Goal: Task Accomplishment & Management: Manage account settings

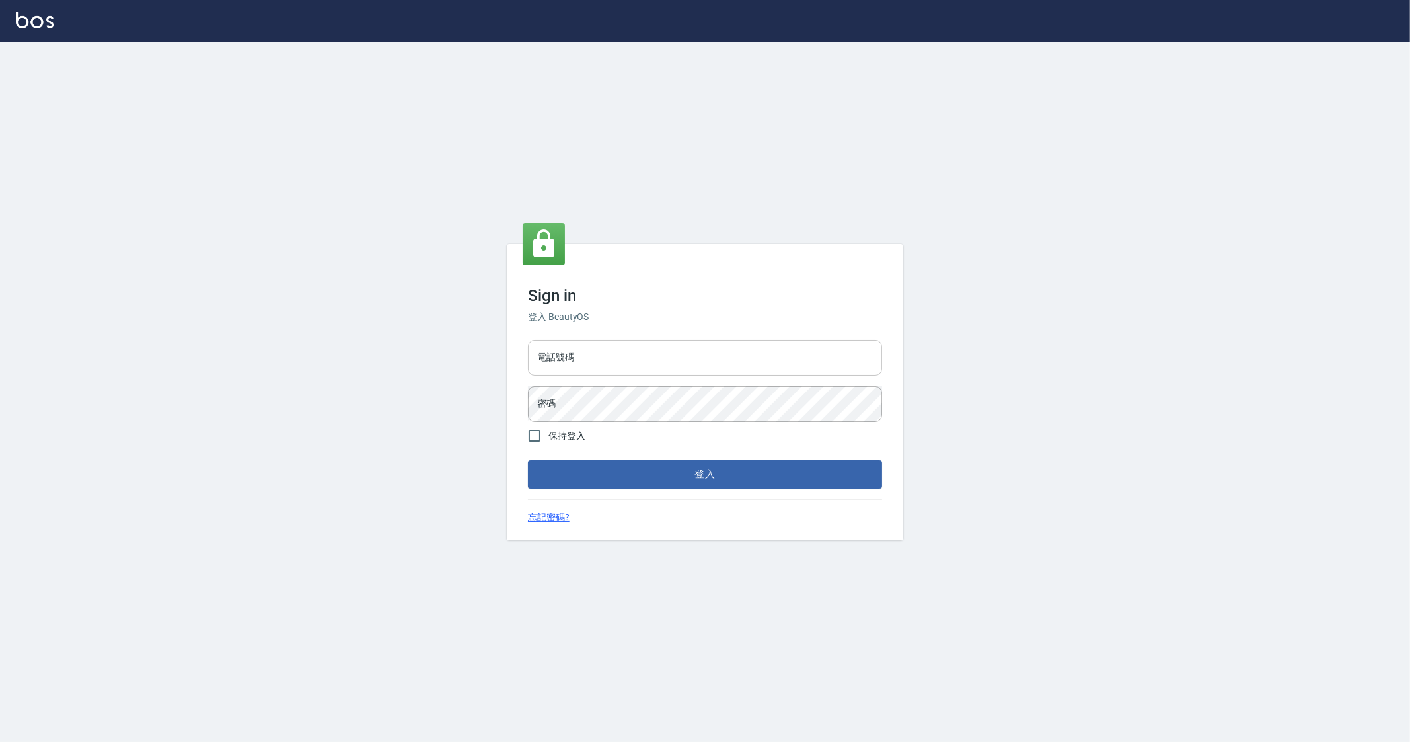
click at [590, 358] on input "電話號碼" at bounding box center [705, 358] width 354 height 36
type input "0912345"
click at [528, 460] on button "登入" at bounding box center [705, 474] width 354 height 28
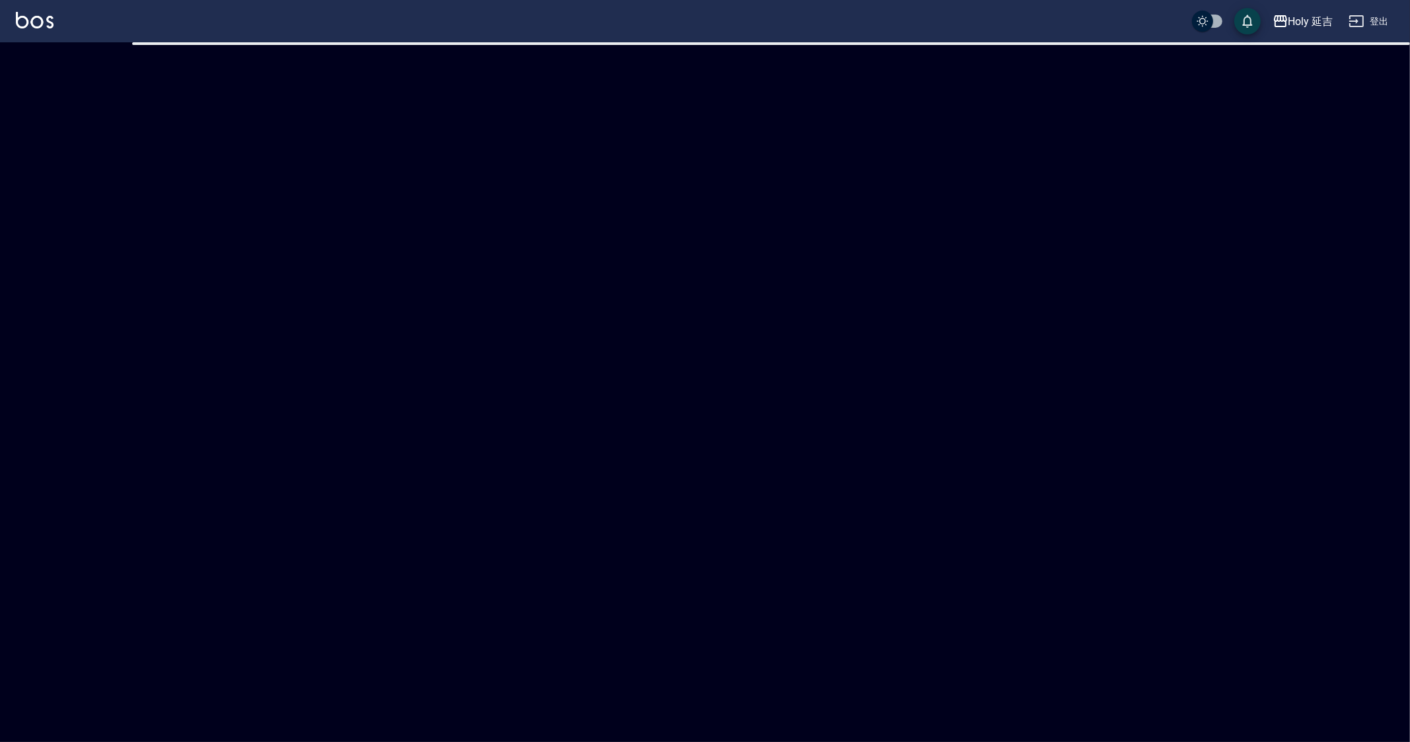
checkbox input "true"
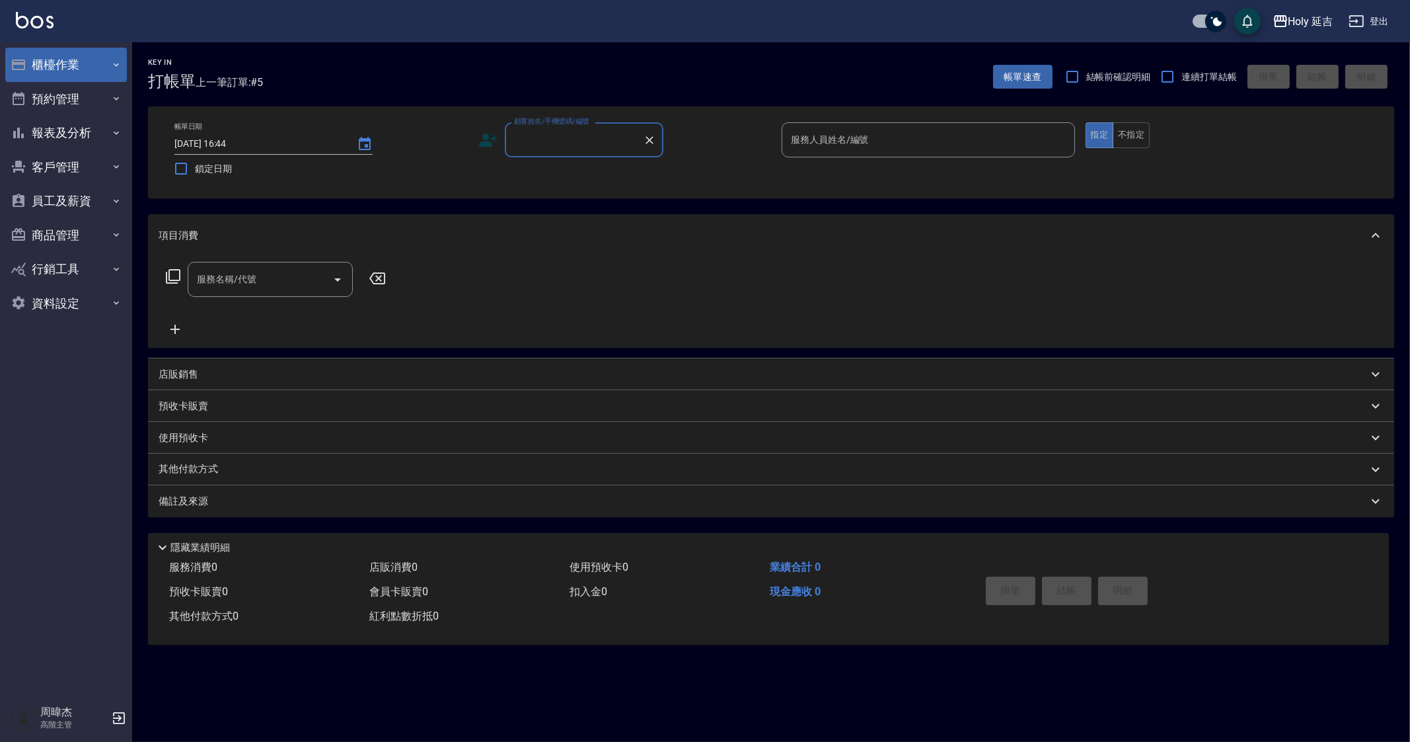
click at [69, 70] on button "櫃檯作業" at bounding box center [66, 65] width 122 height 34
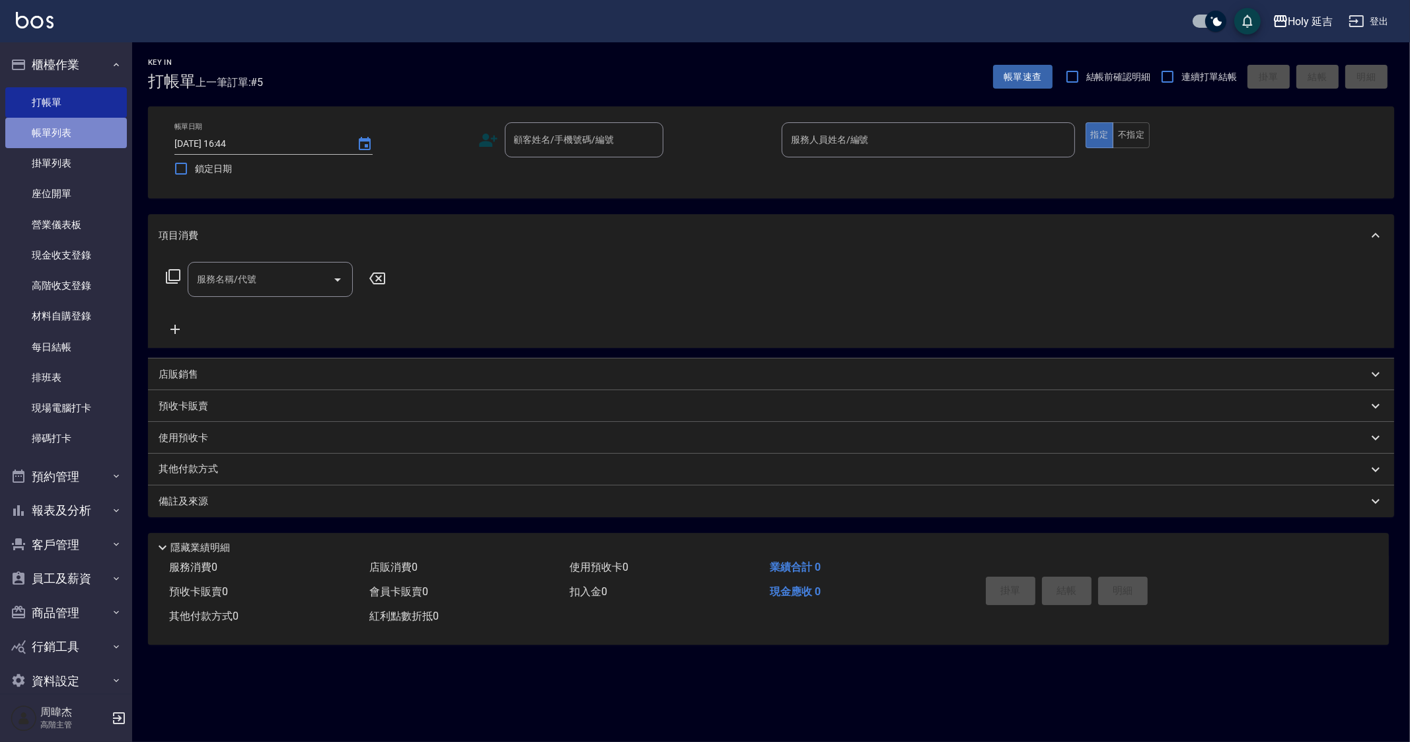
click at [77, 140] on link "帳單列表" at bounding box center [66, 133] width 122 height 30
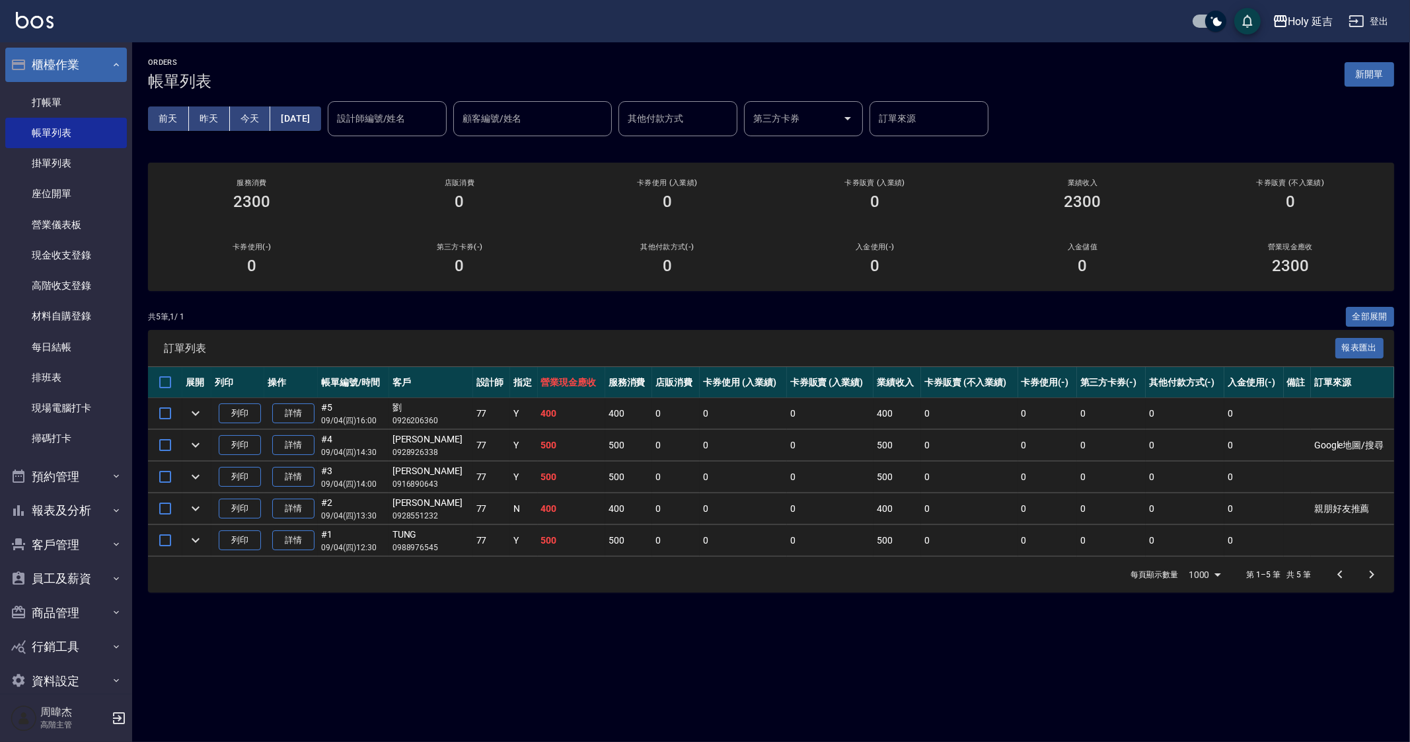
click at [94, 74] on button "櫃檯作業" at bounding box center [66, 65] width 122 height 34
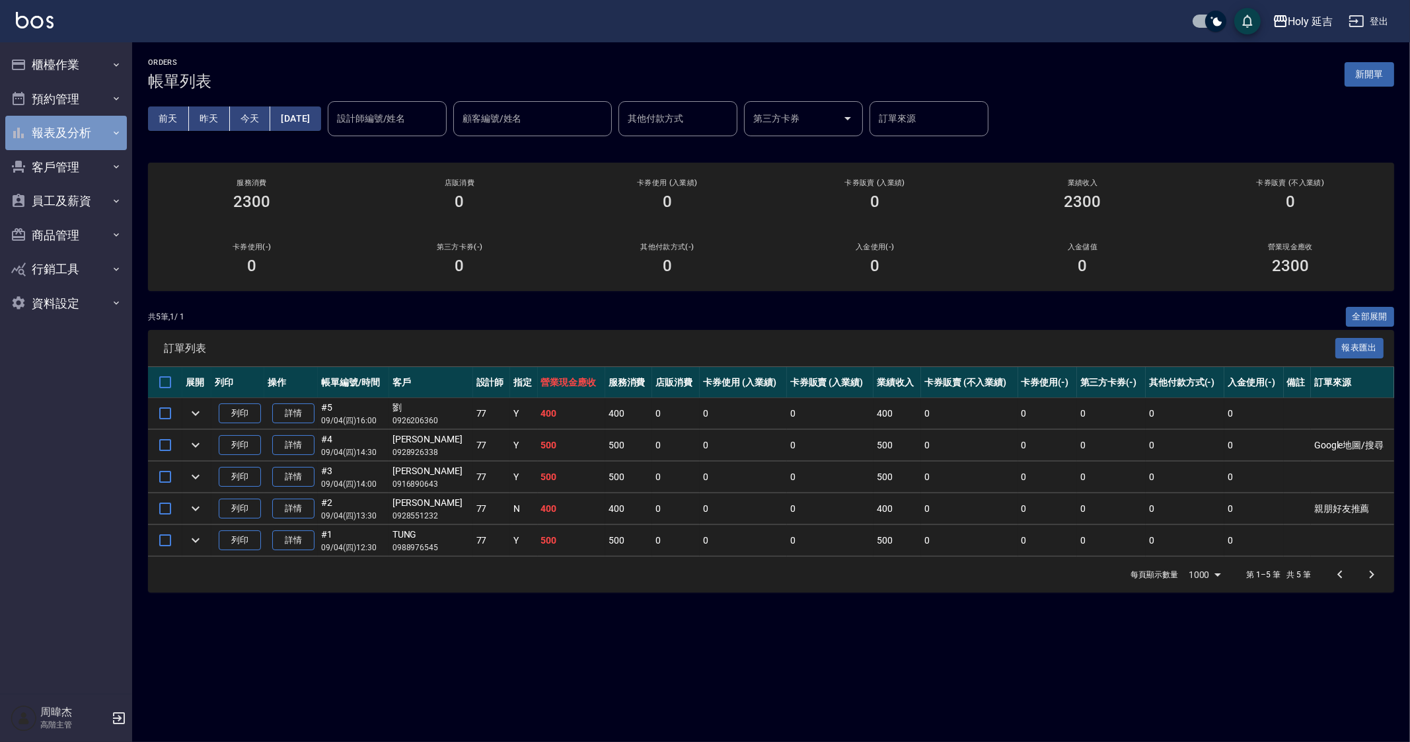
click at [89, 120] on button "報表及分析" at bounding box center [66, 133] width 122 height 34
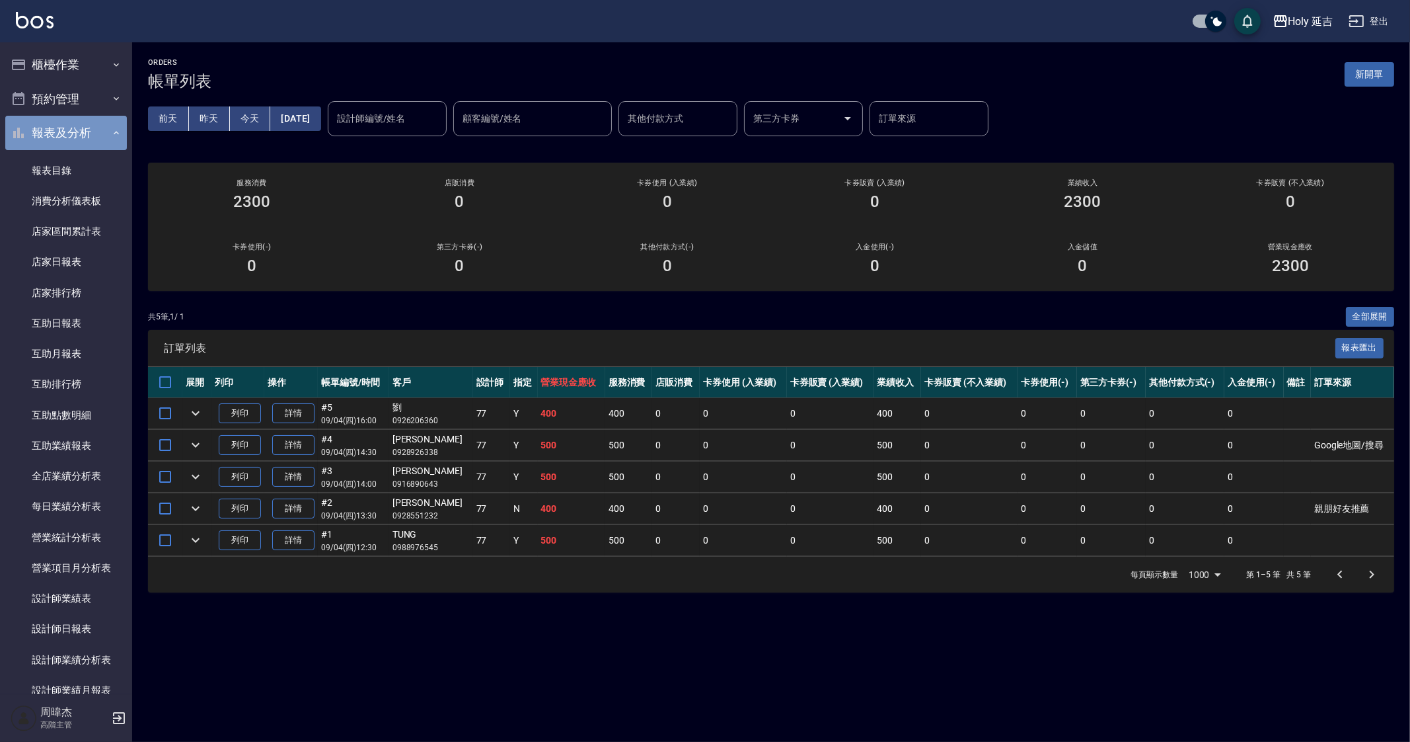
click at [87, 117] on button "報表及分析" at bounding box center [66, 133] width 122 height 34
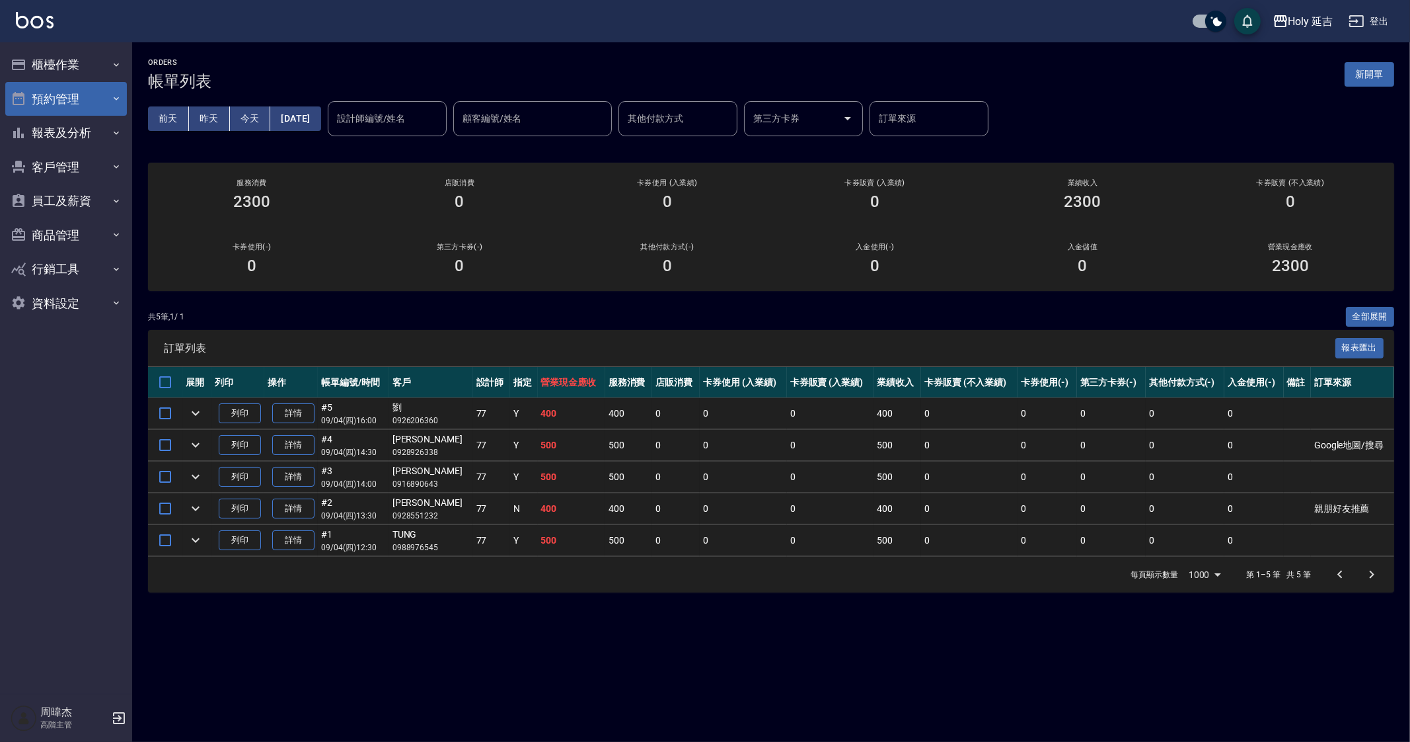
click at [98, 95] on button "預約管理" at bounding box center [66, 99] width 122 height 34
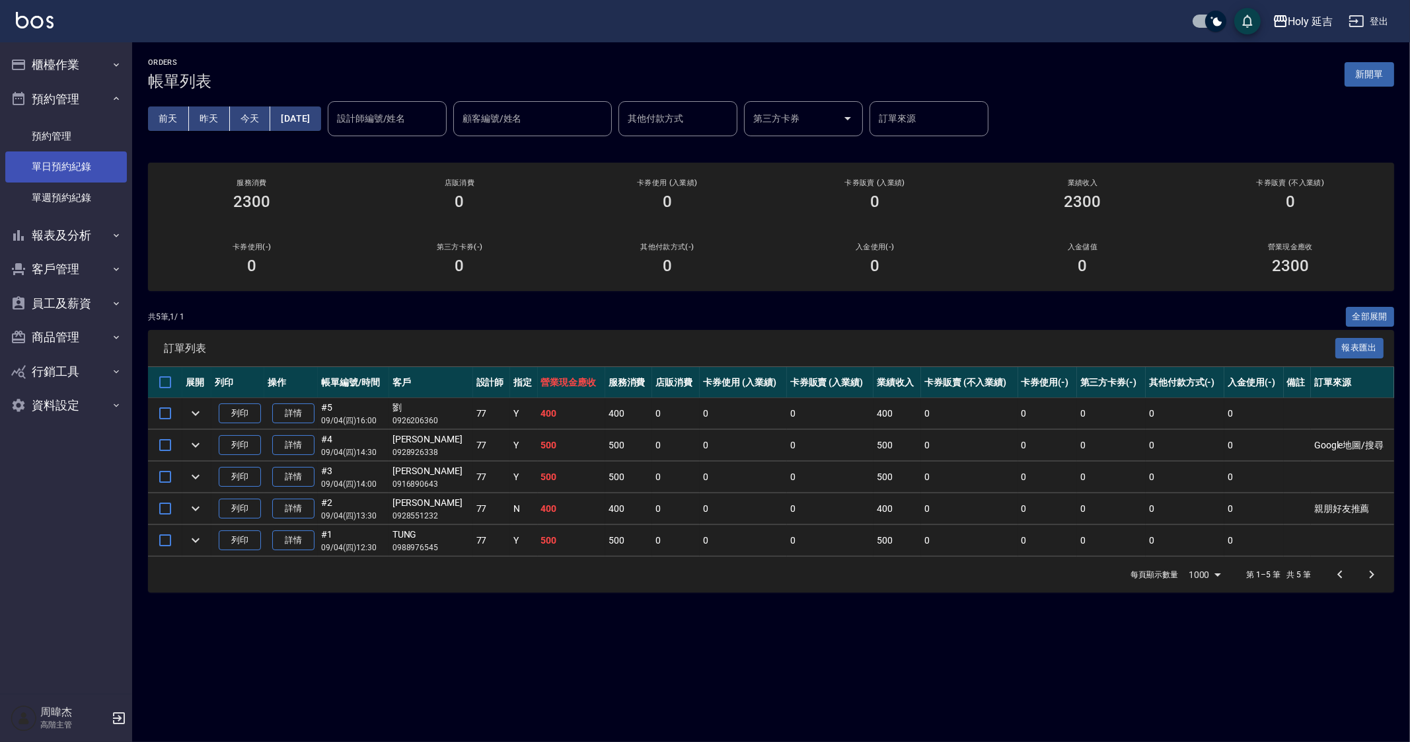
click at [95, 164] on link "單日預約紀錄" at bounding box center [66, 166] width 122 height 30
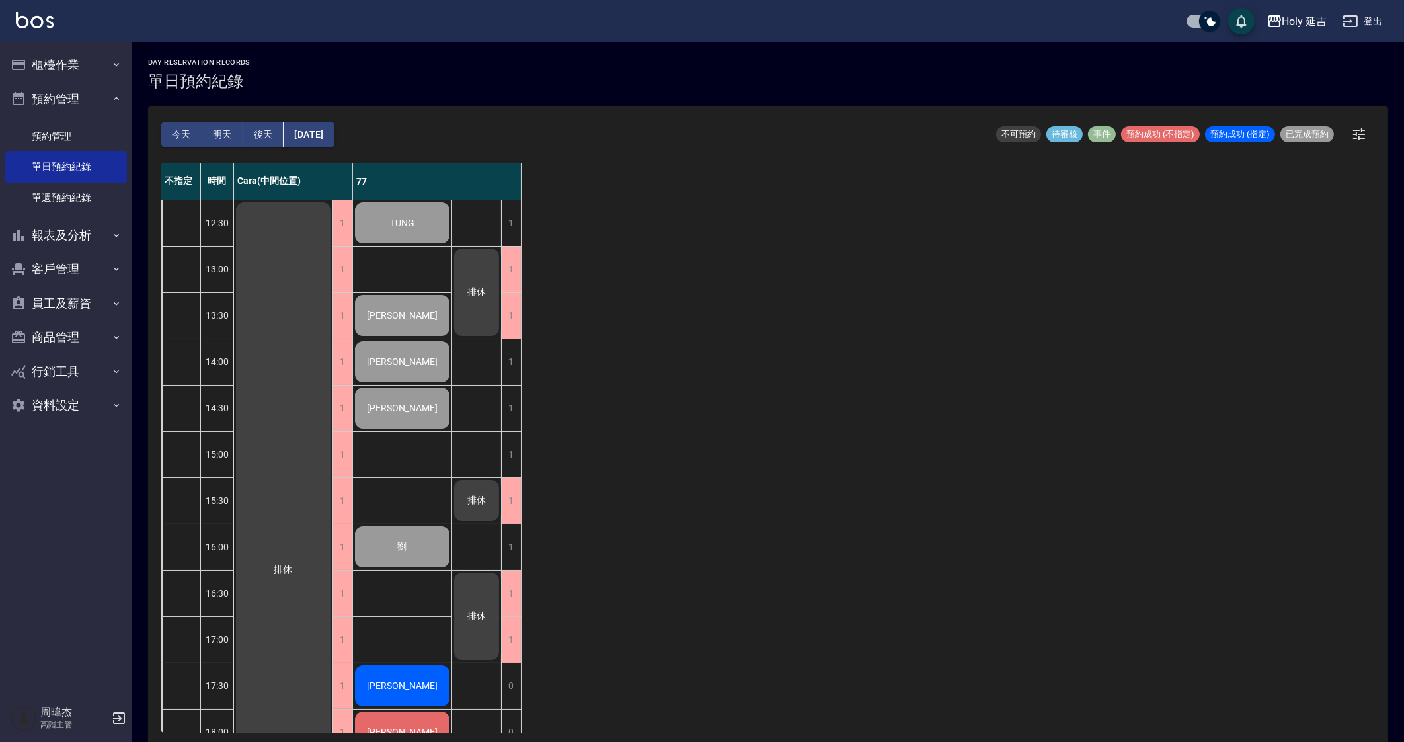
click at [710, 521] on div "不指定 時間 Cara(中間位置) 77 12:30 13:00 13:30 14:00 14:30 15:00 15:30 16:00 16:30 17:0…" at bounding box center [767, 448] width 1213 height 570
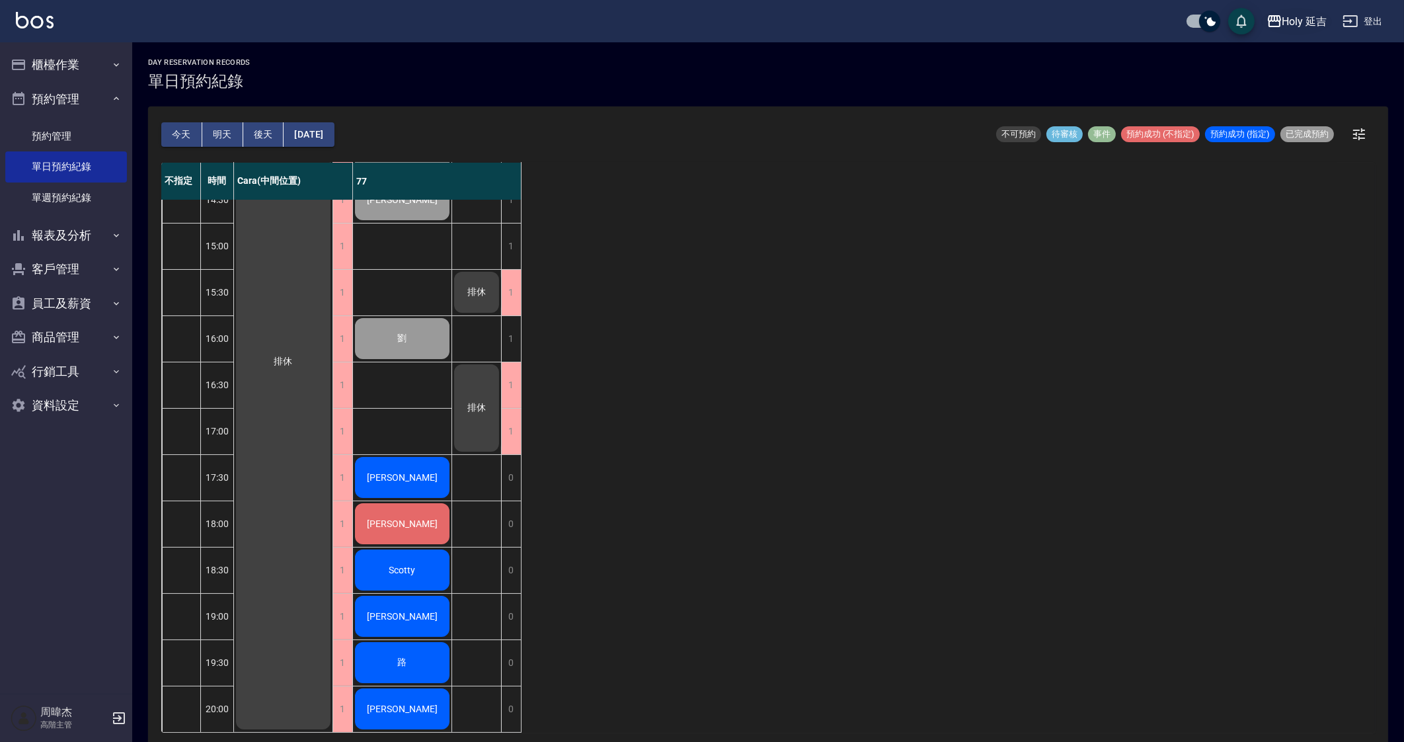
click at [710, 26] on div "Holy 延吉" at bounding box center [1304, 21] width 45 height 17
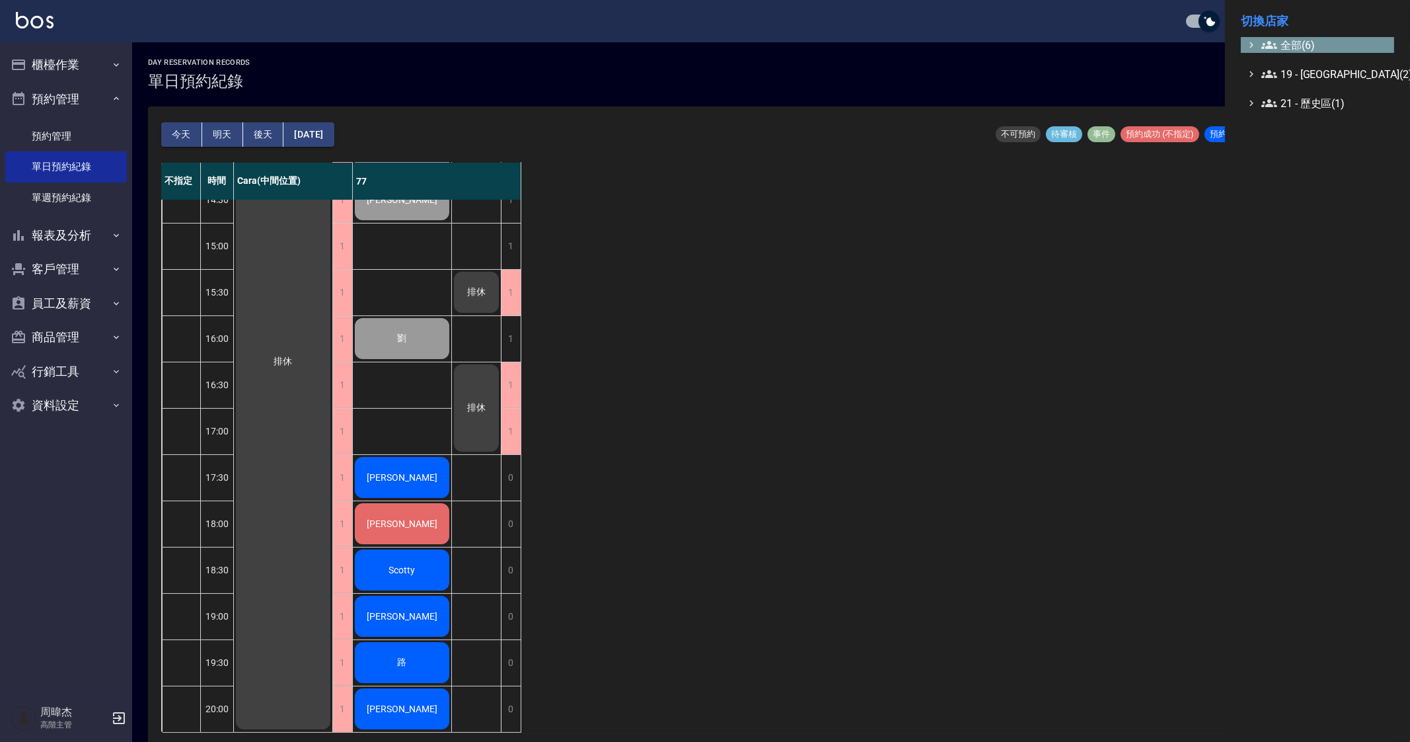
click at [710, 46] on span "全部(6)" at bounding box center [1326, 45] width 128 height 16
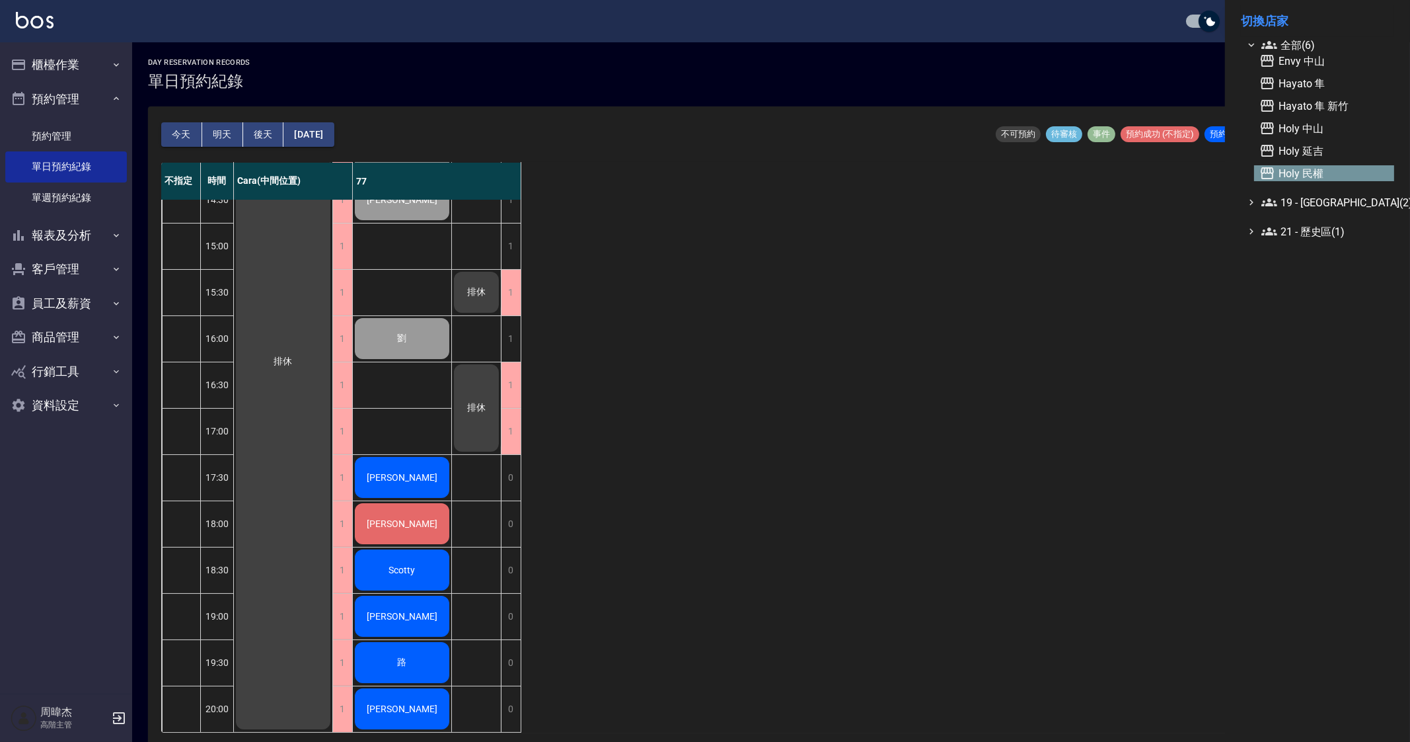
click at [710, 170] on span "Holy 民權" at bounding box center [1325, 173] width 130 height 16
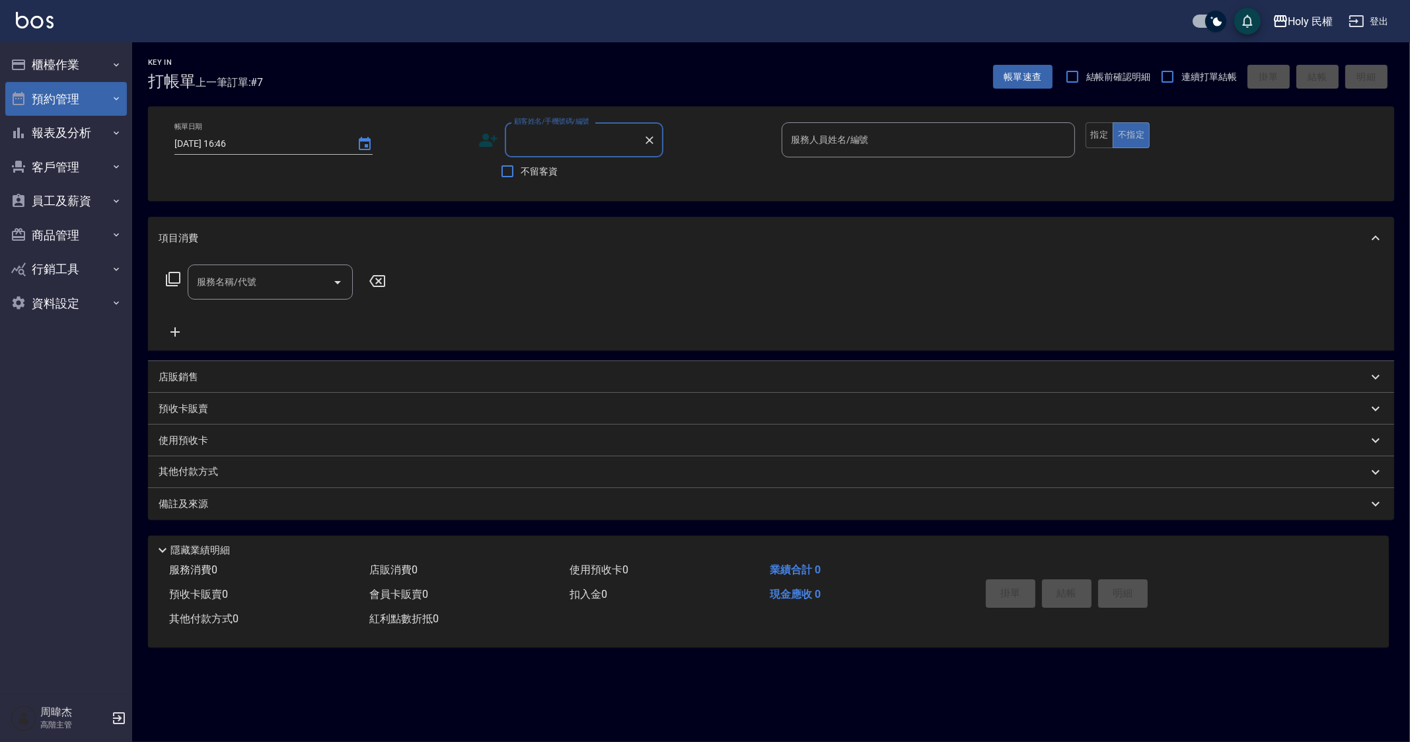
click at [99, 103] on button "預約管理" at bounding box center [66, 99] width 122 height 34
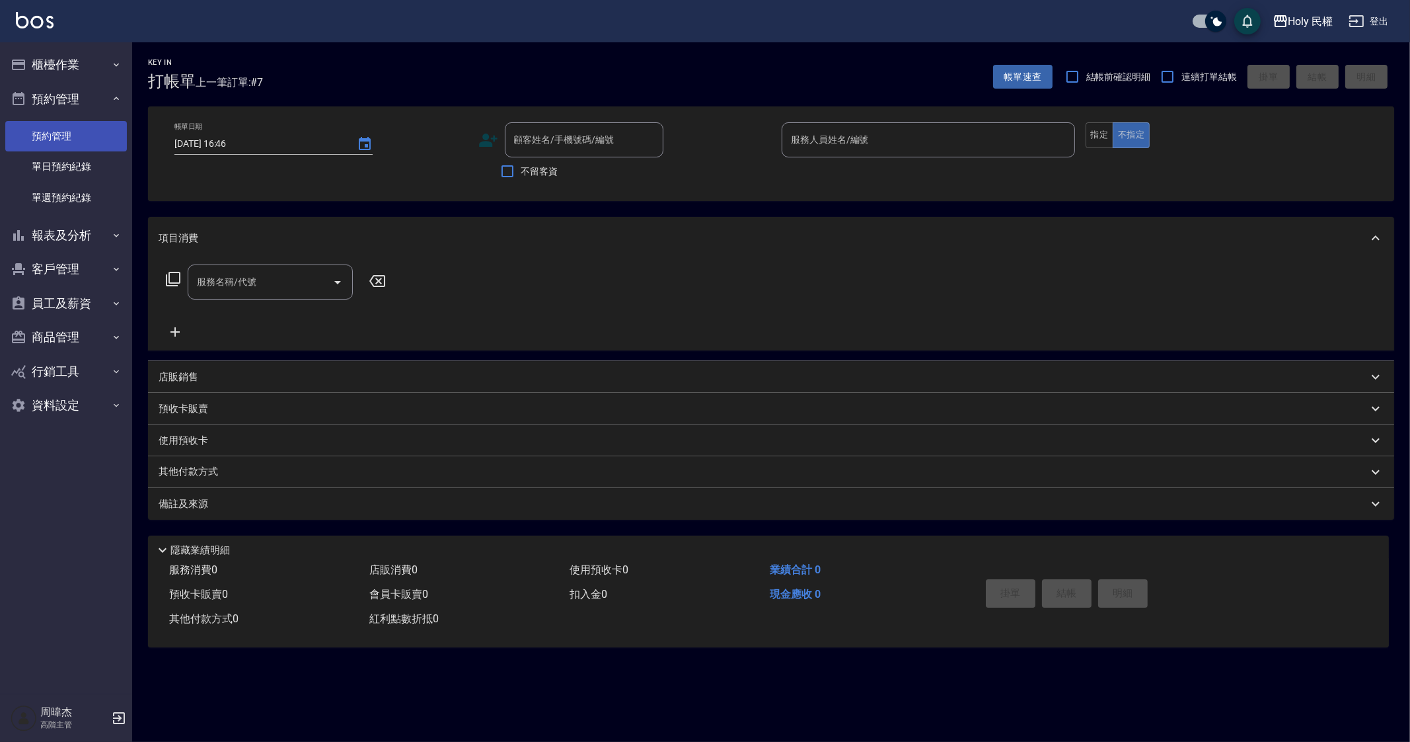
click at [97, 141] on link "預約管理" at bounding box center [66, 136] width 122 height 30
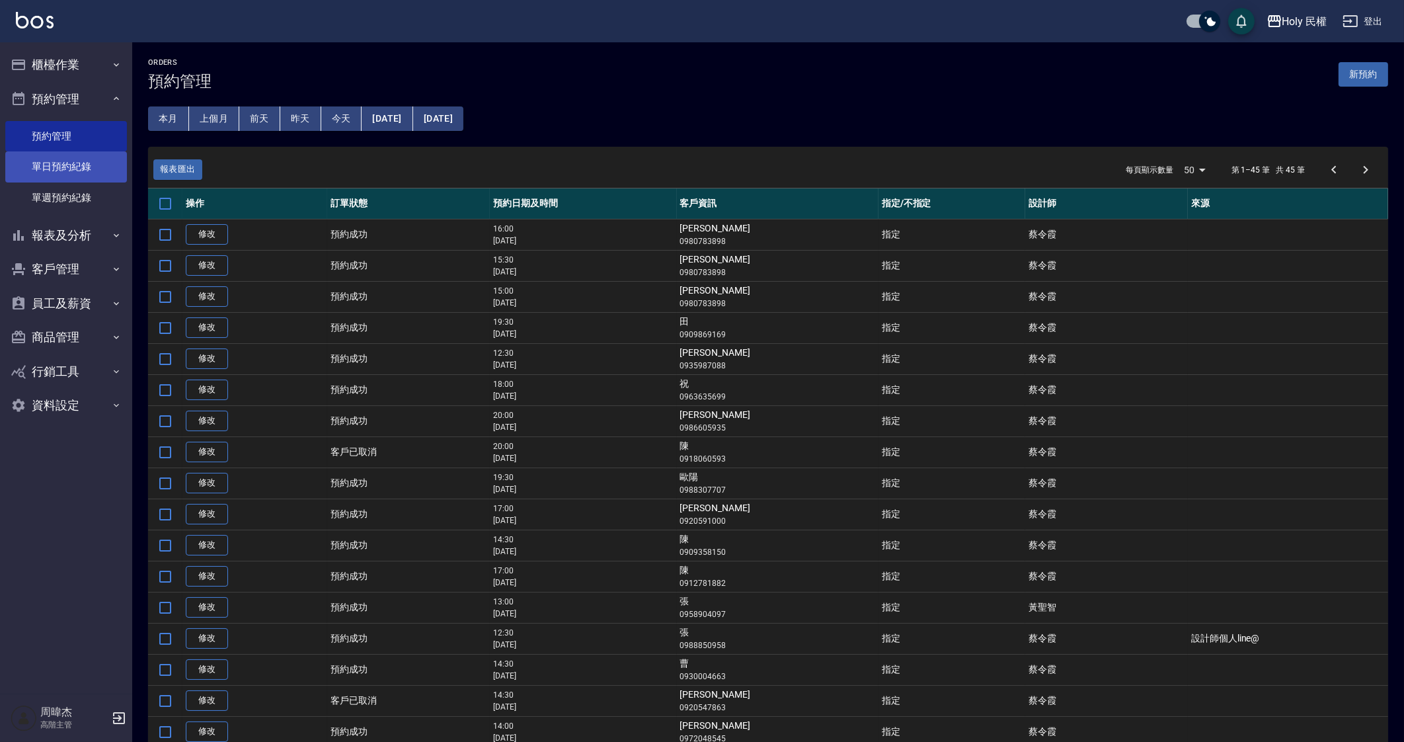
click at [84, 175] on link "單日預約紀錄" at bounding box center [66, 166] width 122 height 30
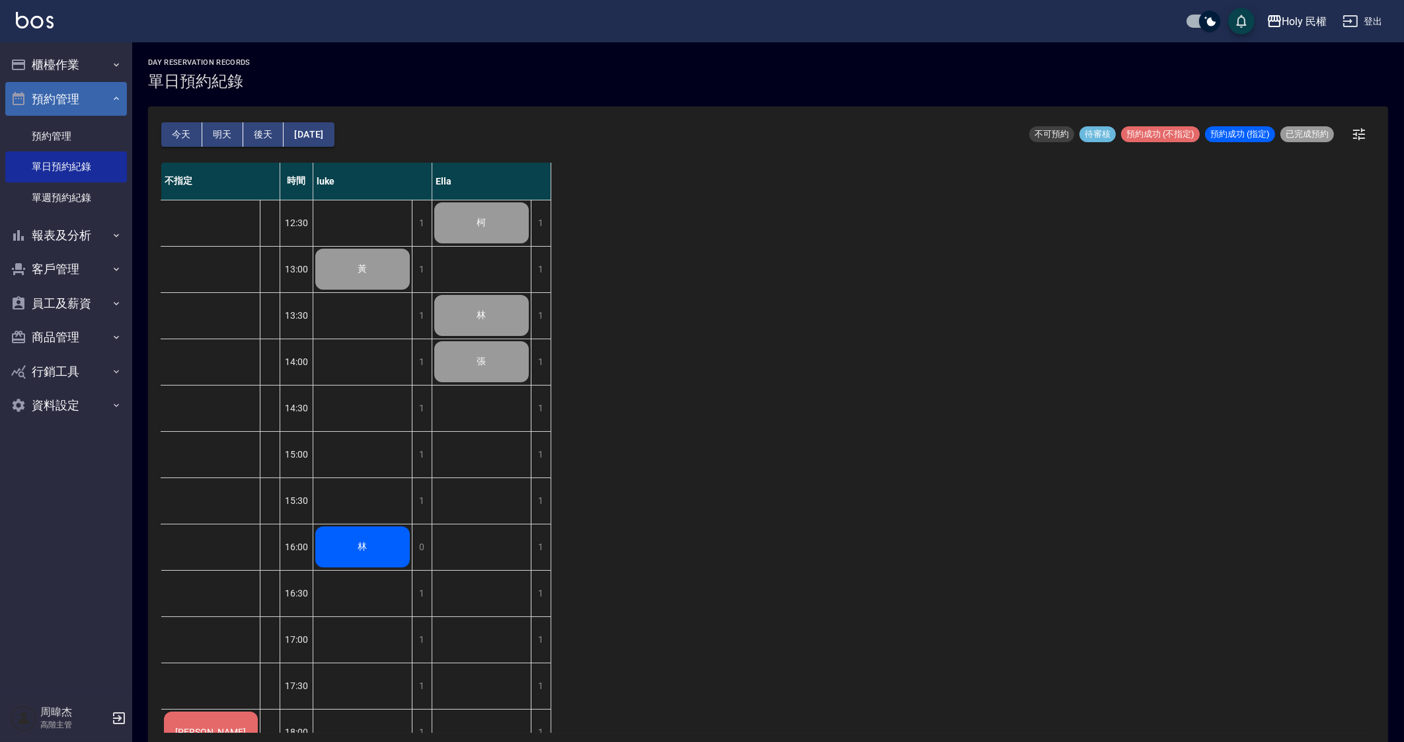
click at [89, 112] on button "預約管理" at bounding box center [66, 99] width 122 height 34
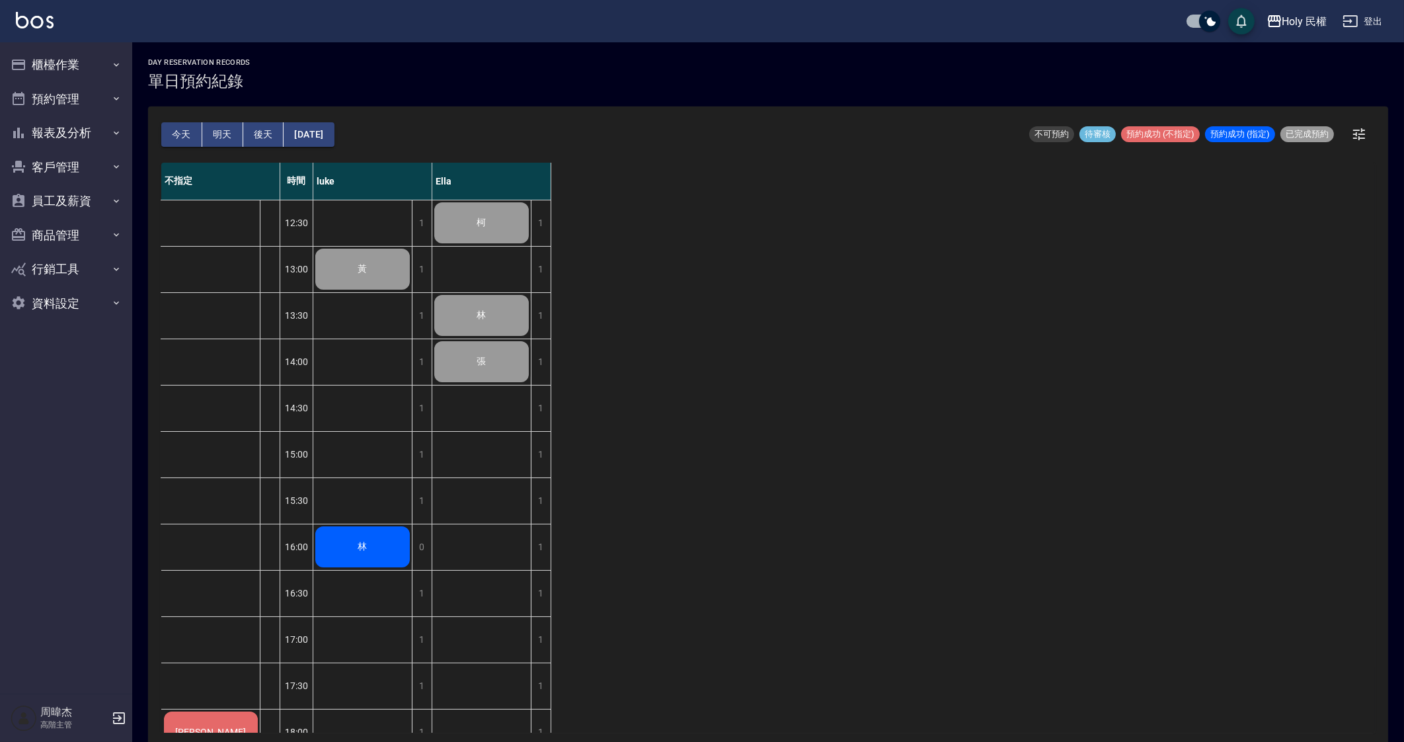
click at [717, 450] on div "不指定 時間 luke Ella 李 12:30 13:00 13:30 14:00 14:30 15:00 15:30 16:00 16:30 17:00 …" at bounding box center [767, 448] width 1213 height 570
click at [79, 57] on button "櫃檯作業" at bounding box center [66, 65] width 122 height 34
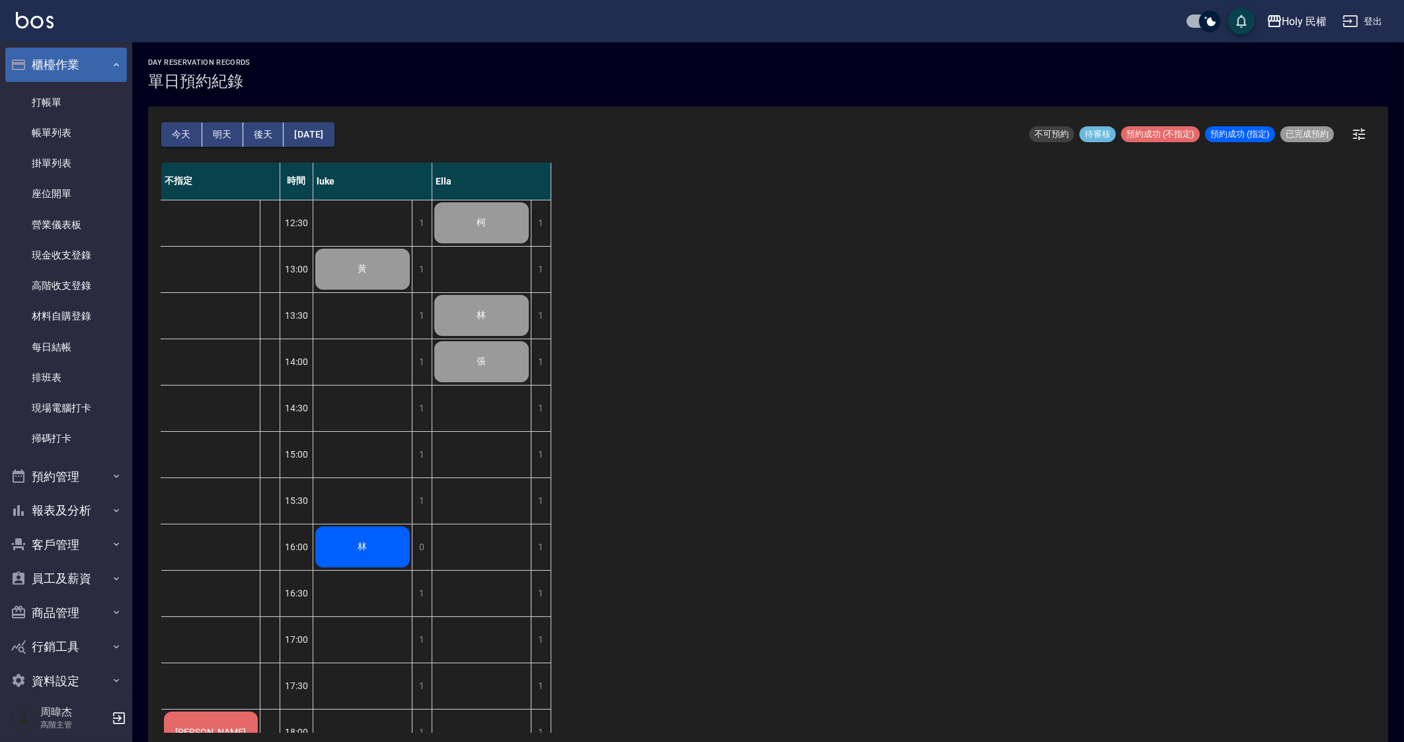
click at [77, 58] on button "櫃檯作業" at bounding box center [66, 65] width 122 height 34
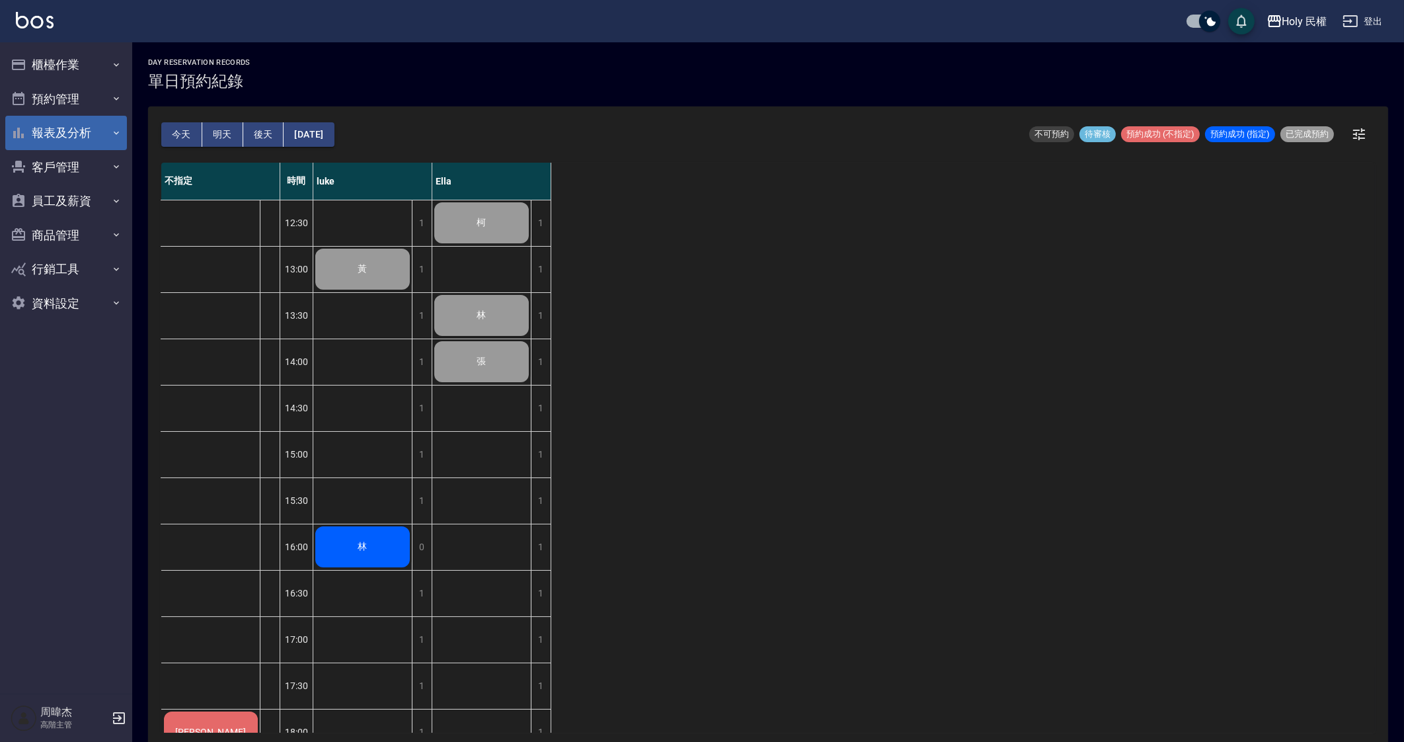
click at [78, 128] on button "報表及分析" at bounding box center [66, 133] width 122 height 34
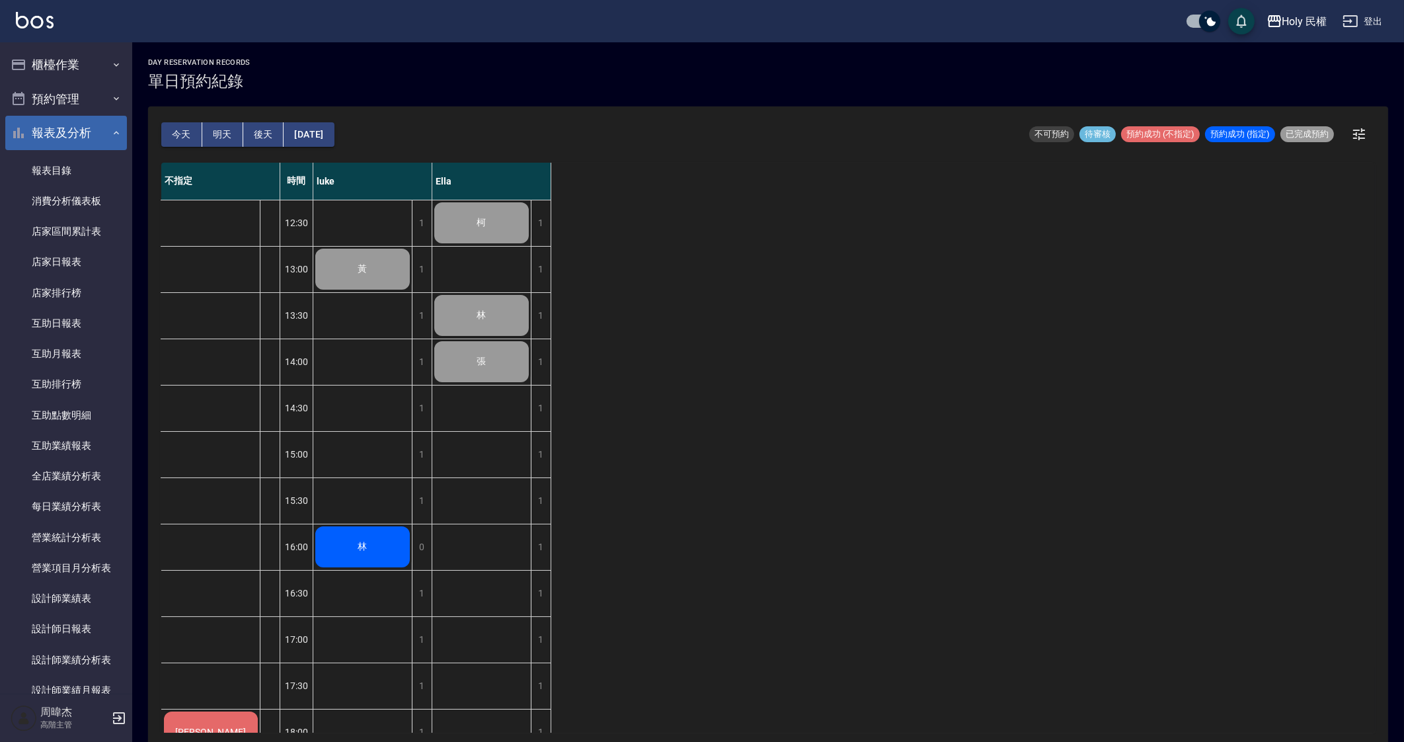
click at [77, 128] on button "報表及分析" at bounding box center [66, 133] width 122 height 34
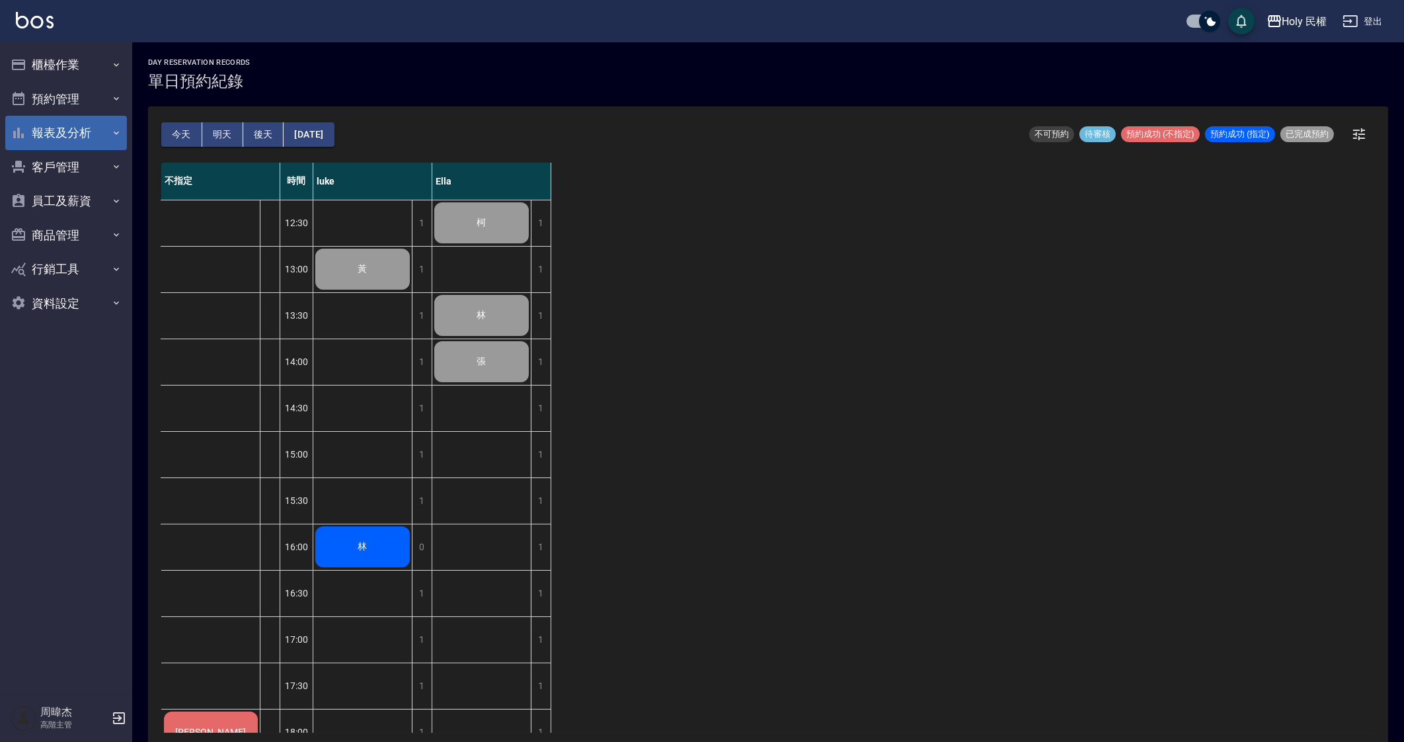
click at [77, 128] on button "報表及分析" at bounding box center [66, 133] width 122 height 34
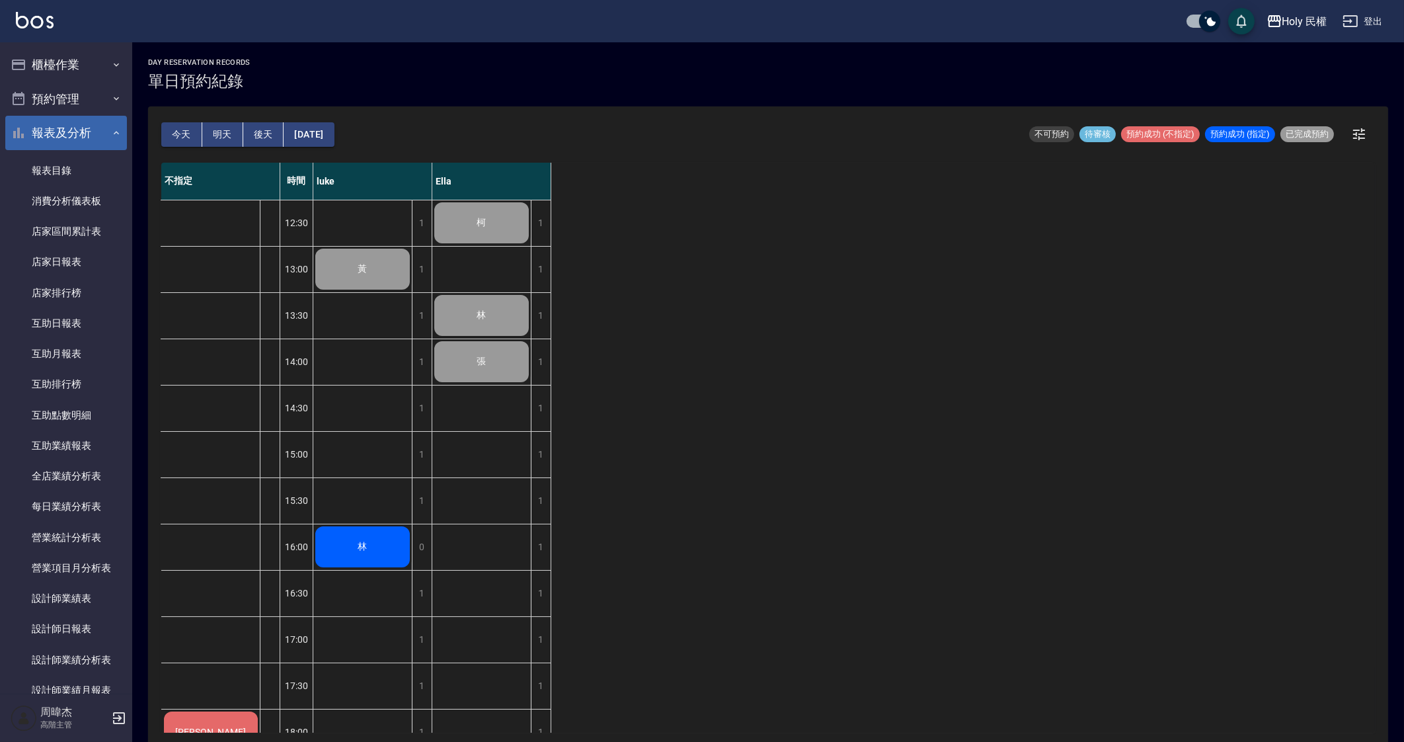
click at [98, 120] on button "報表及分析" at bounding box center [66, 133] width 122 height 34
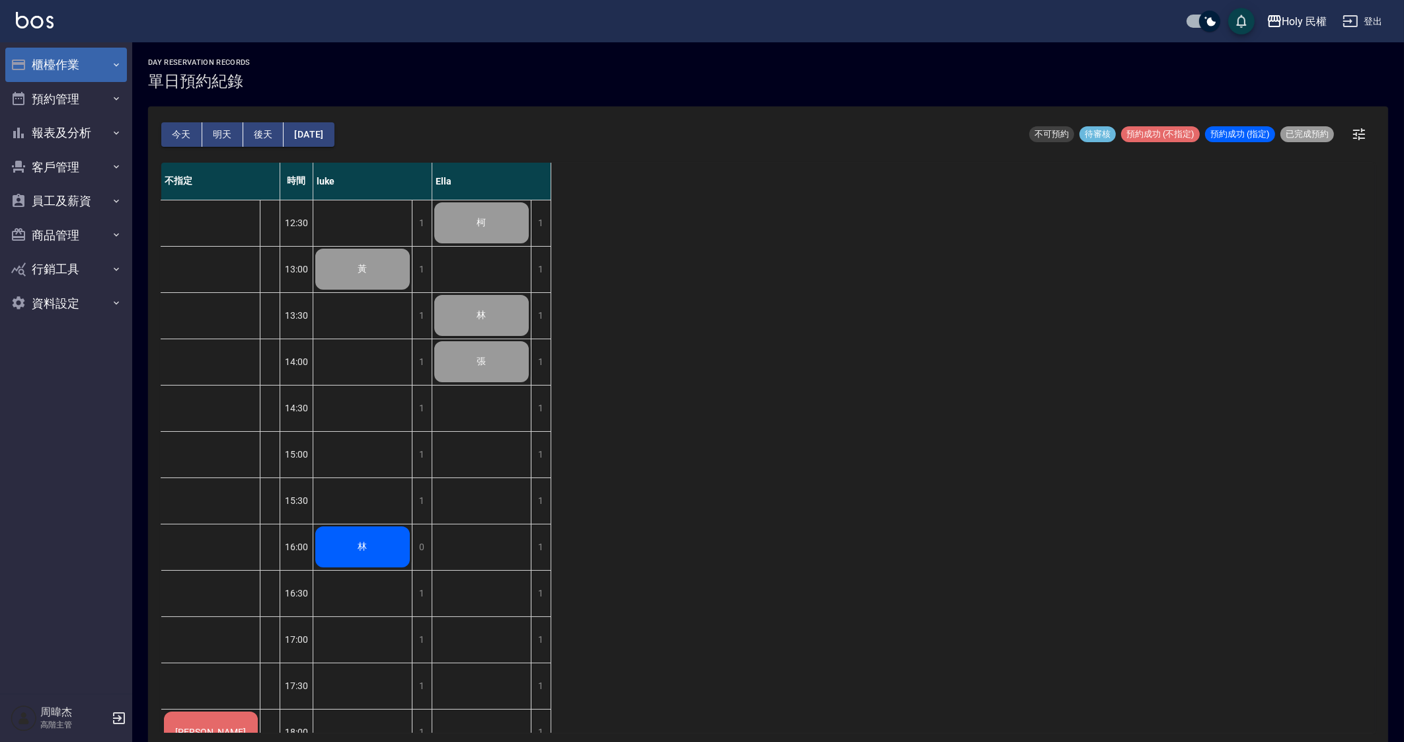
click at [95, 69] on button "櫃檯作業" at bounding box center [66, 65] width 122 height 34
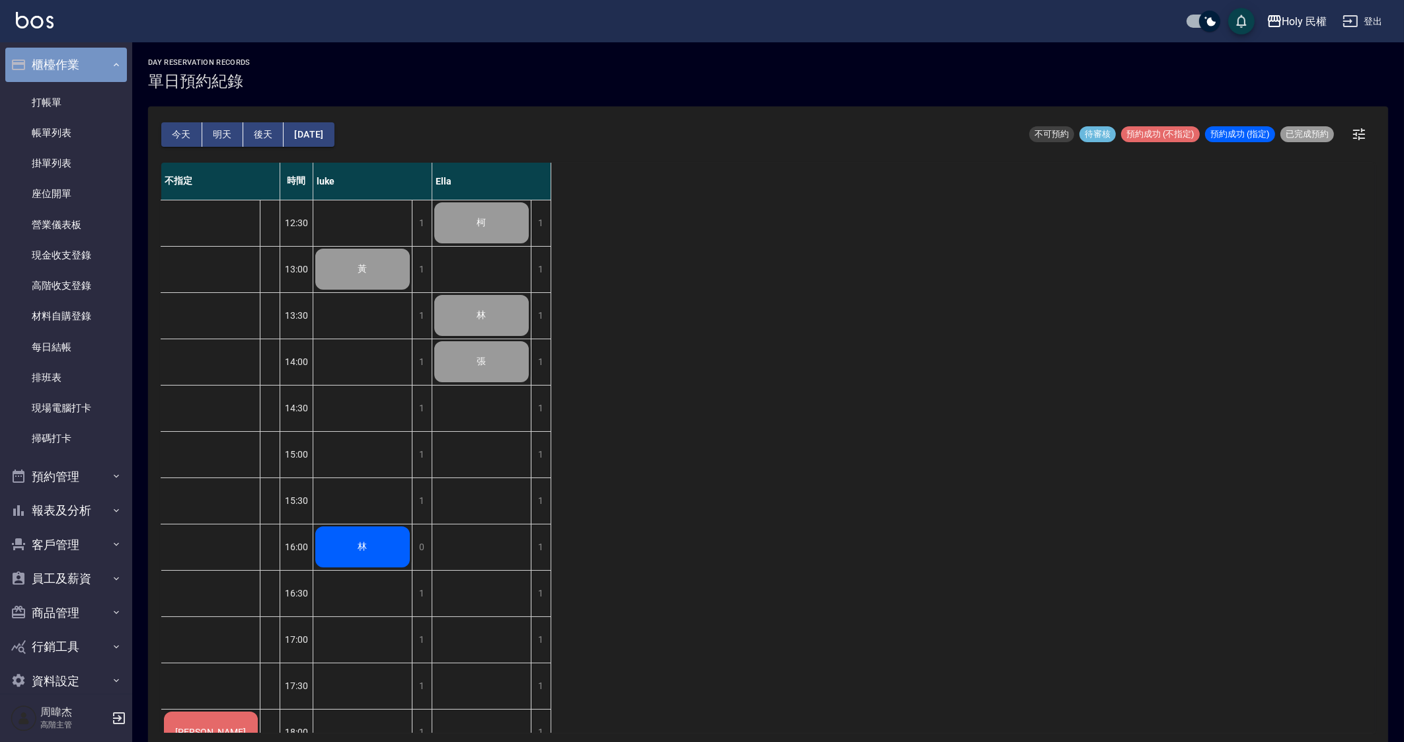
click at [87, 77] on button "櫃檯作業" at bounding box center [66, 65] width 122 height 34
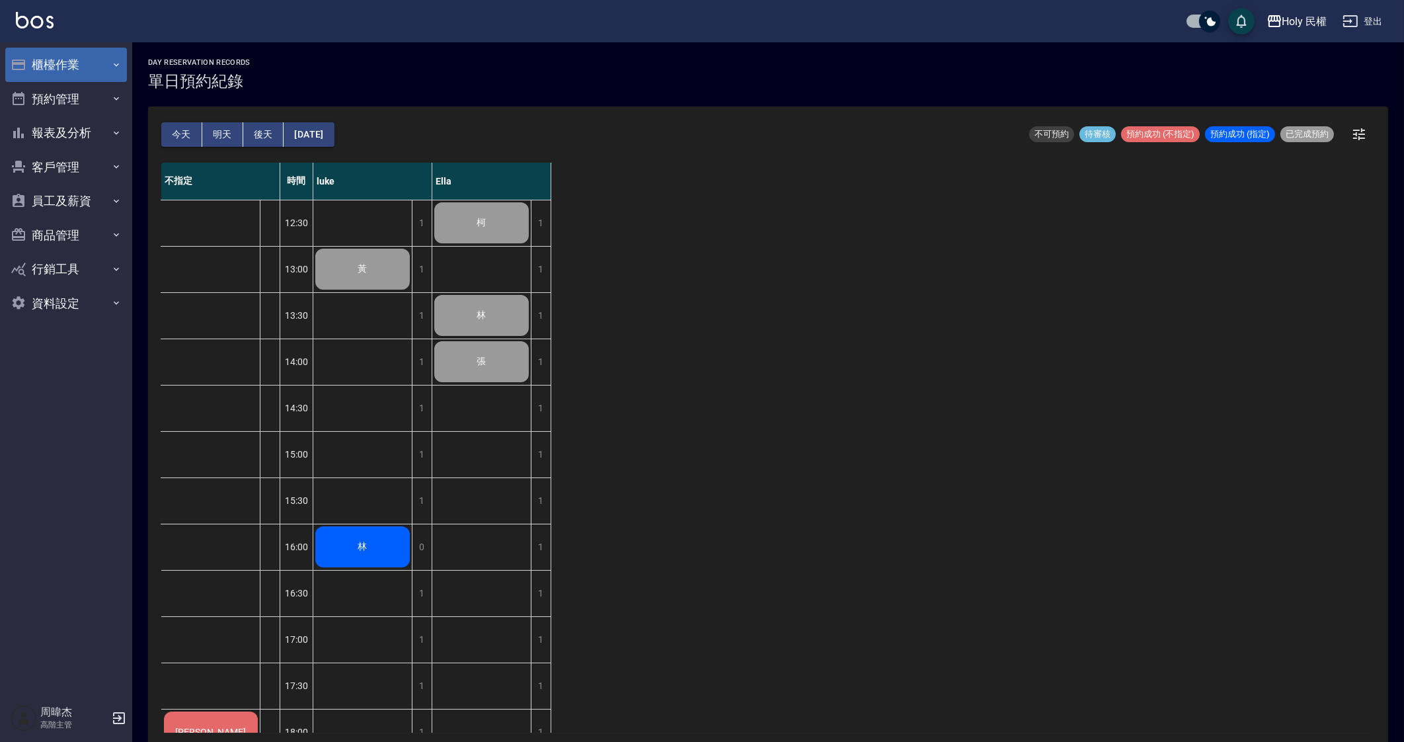
click at [87, 77] on button "櫃檯作業" at bounding box center [66, 65] width 122 height 34
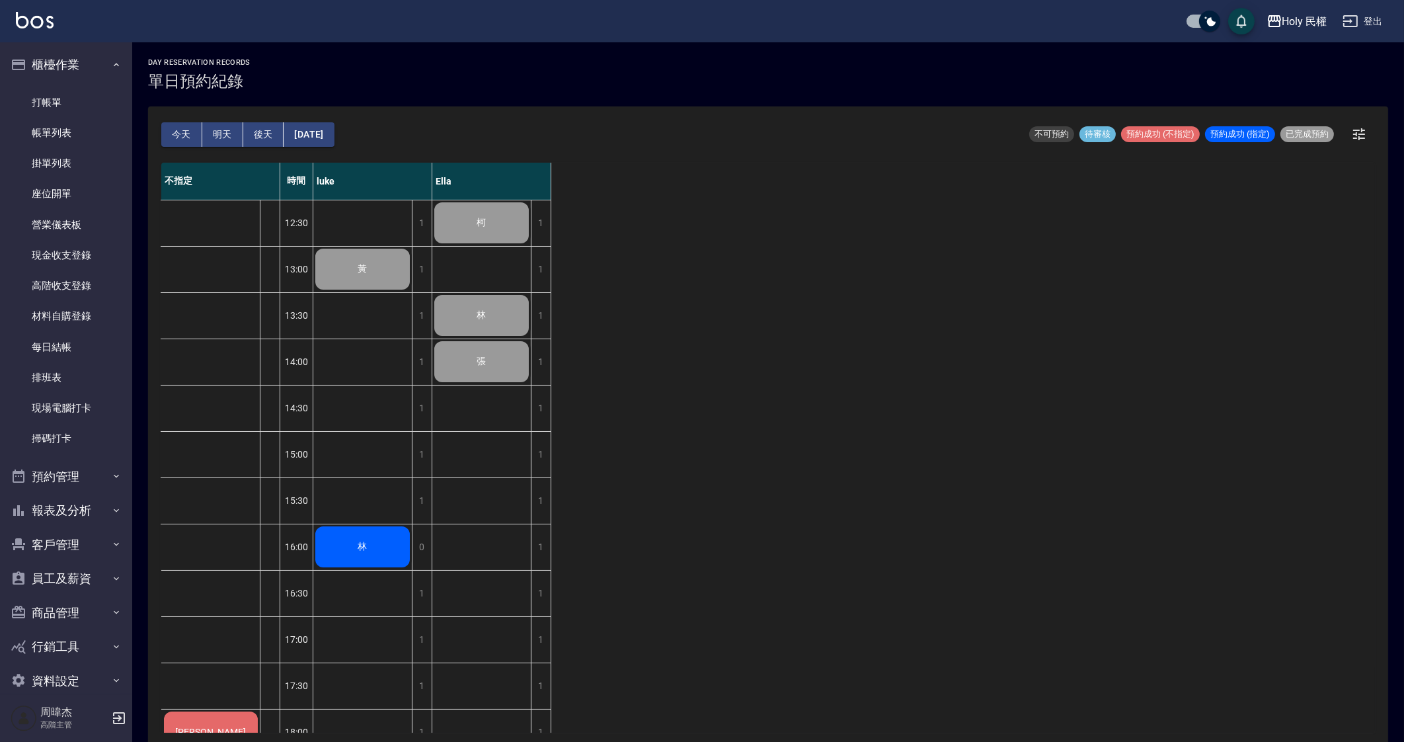
click at [1036, 590] on div "不指定 時間 luke Ella 李 12:30 13:00 13:30 14:00 14:30 15:00 15:30 16:00 16:30 17:00 …" at bounding box center [767, 448] width 1213 height 570
click at [892, 553] on div "不指定 時間 luke Ella 李 12:30 13:00 13:30 14:00 14:30 15:00 15:30 16:00 16:30 17:00 …" at bounding box center [767, 448] width 1213 height 570
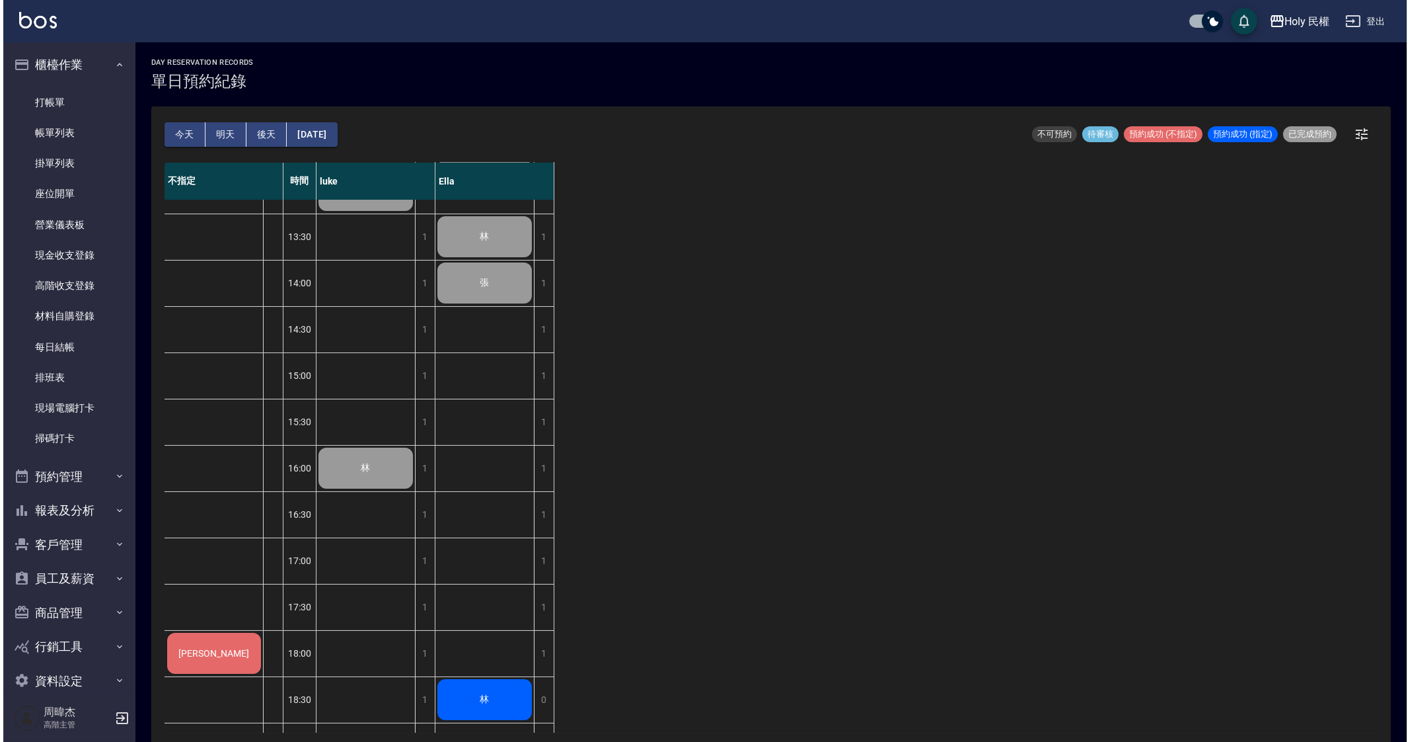
scroll to position [82, 0]
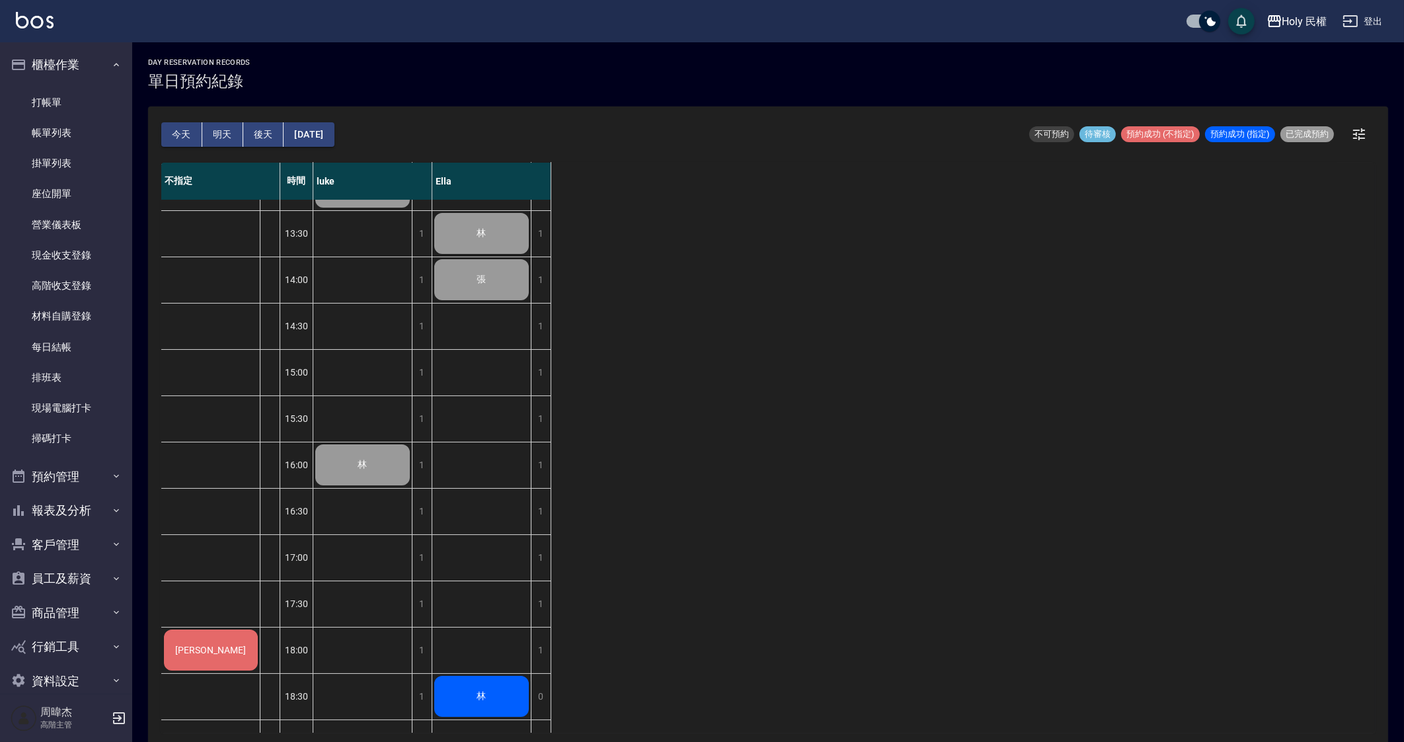
click at [1268, 42] on div "day Reservation records 單日預約紀錄 今天 明天 後天 2025/09/04 不可預約 待審核 預約成功 (不指定) 預約成功 (指定…" at bounding box center [768, 393] width 1272 height 703
click at [1289, 13] on div "Holy 民權" at bounding box center [1304, 21] width 45 height 17
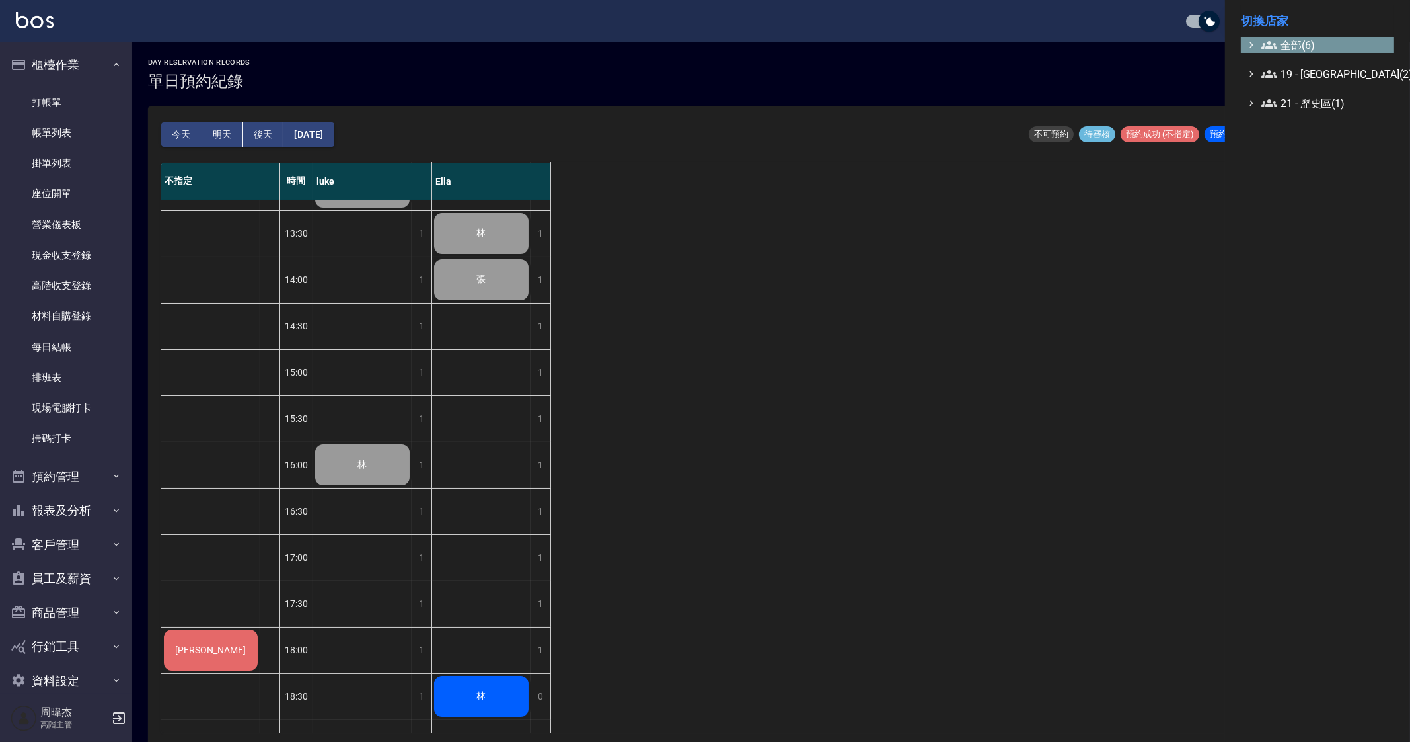
click at [1303, 41] on span "全部(6)" at bounding box center [1326, 45] width 128 height 16
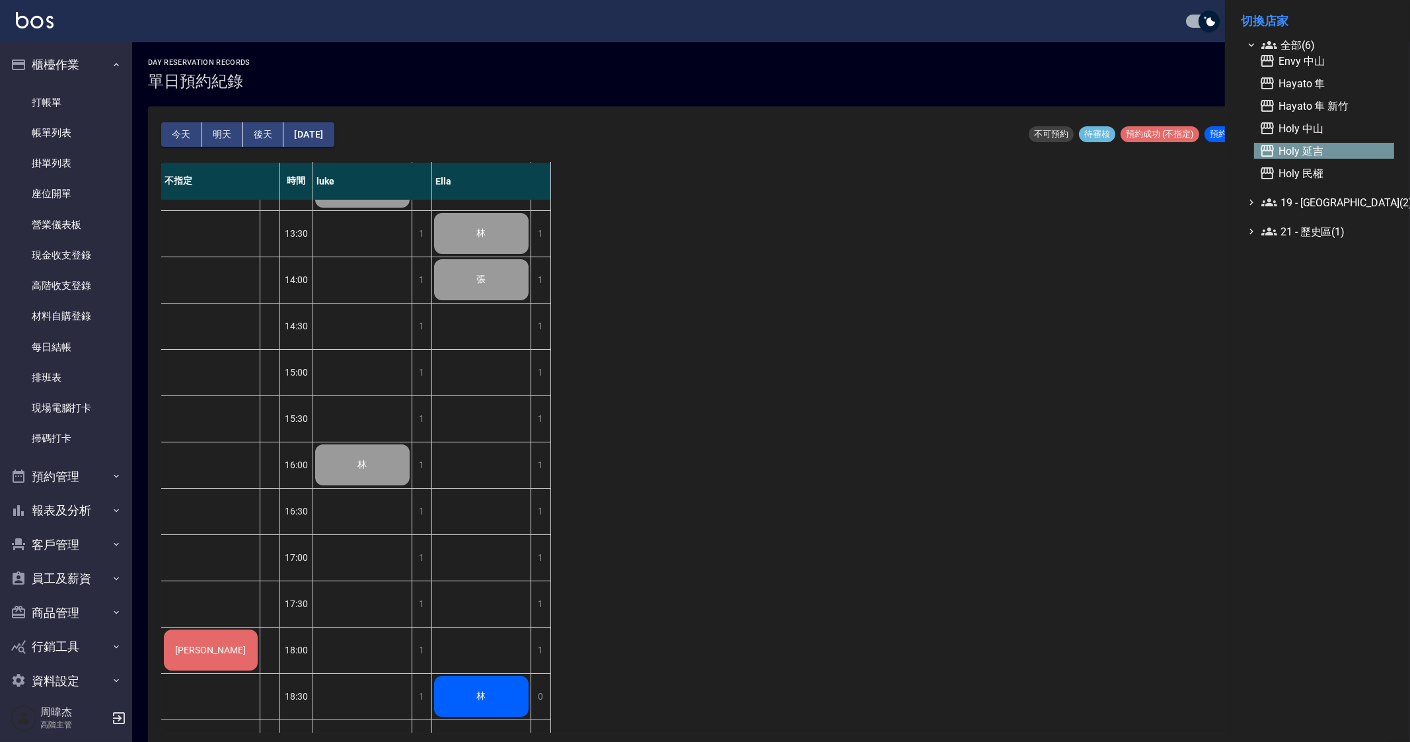
click at [1349, 146] on span "Holy 延吉" at bounding box center [1325, 151] width 130 height 16
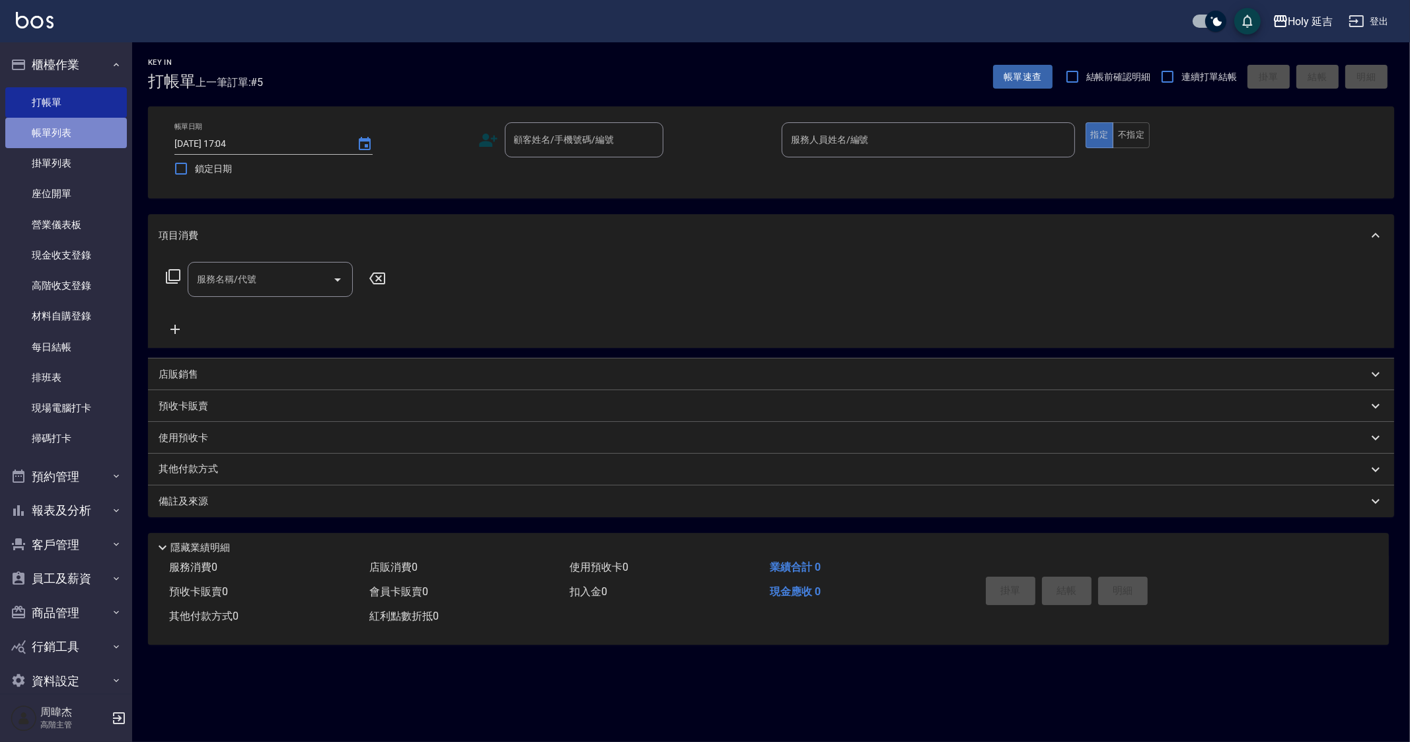
click at [97, 128] on link "帳單列表" at bounding box center [66, 133] width 122 height 30
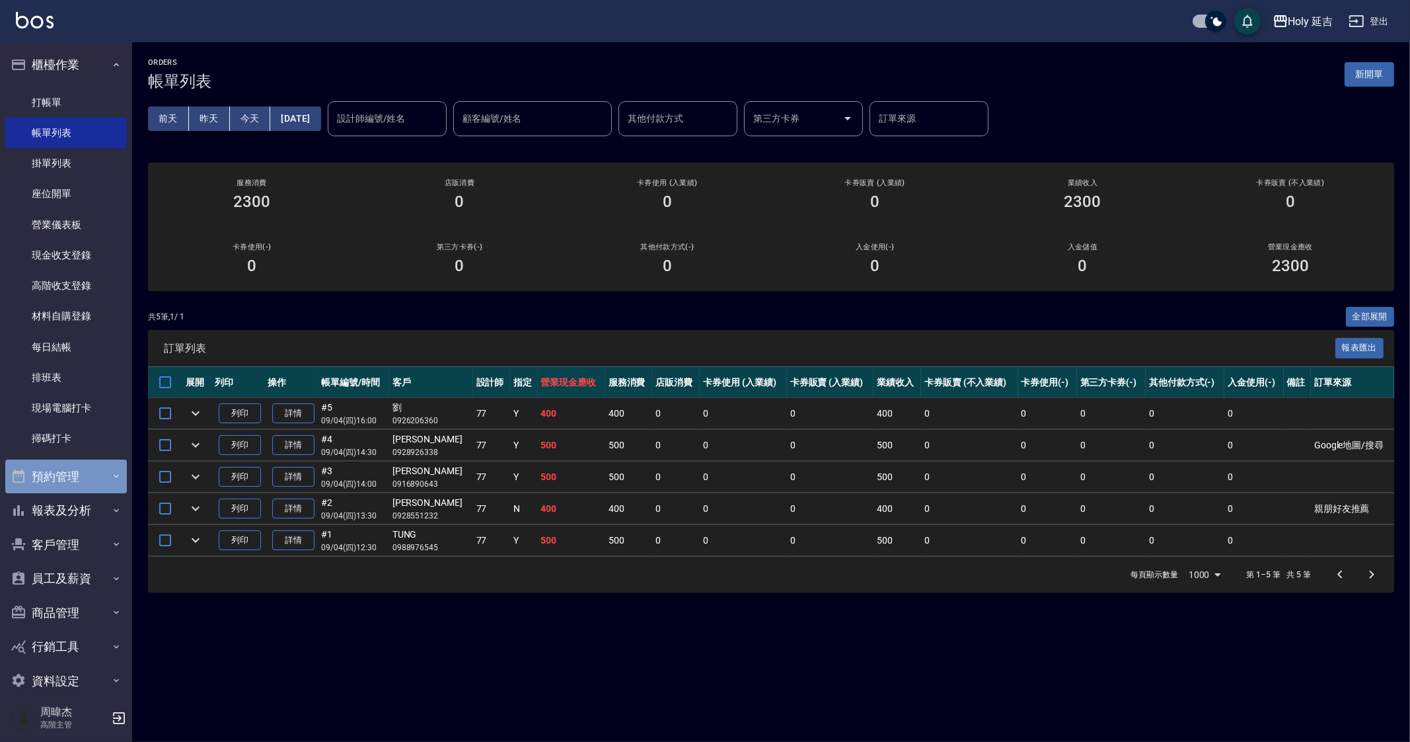
click at [91, 483] on button "預約管理" at bounding box center [66, 476] width 122 height 34
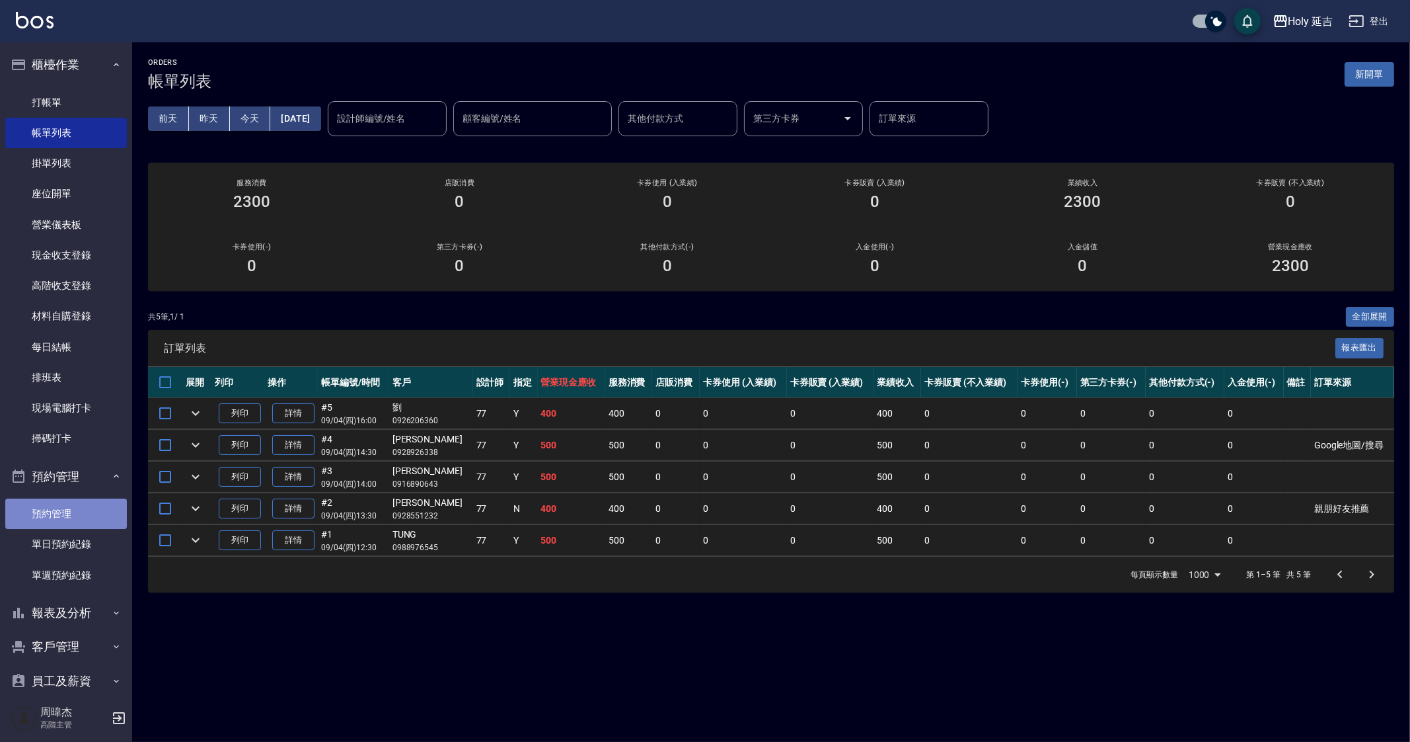
click at [83, 517] on link "預約管理" at bounding box center [66, 513] width 122 height 30
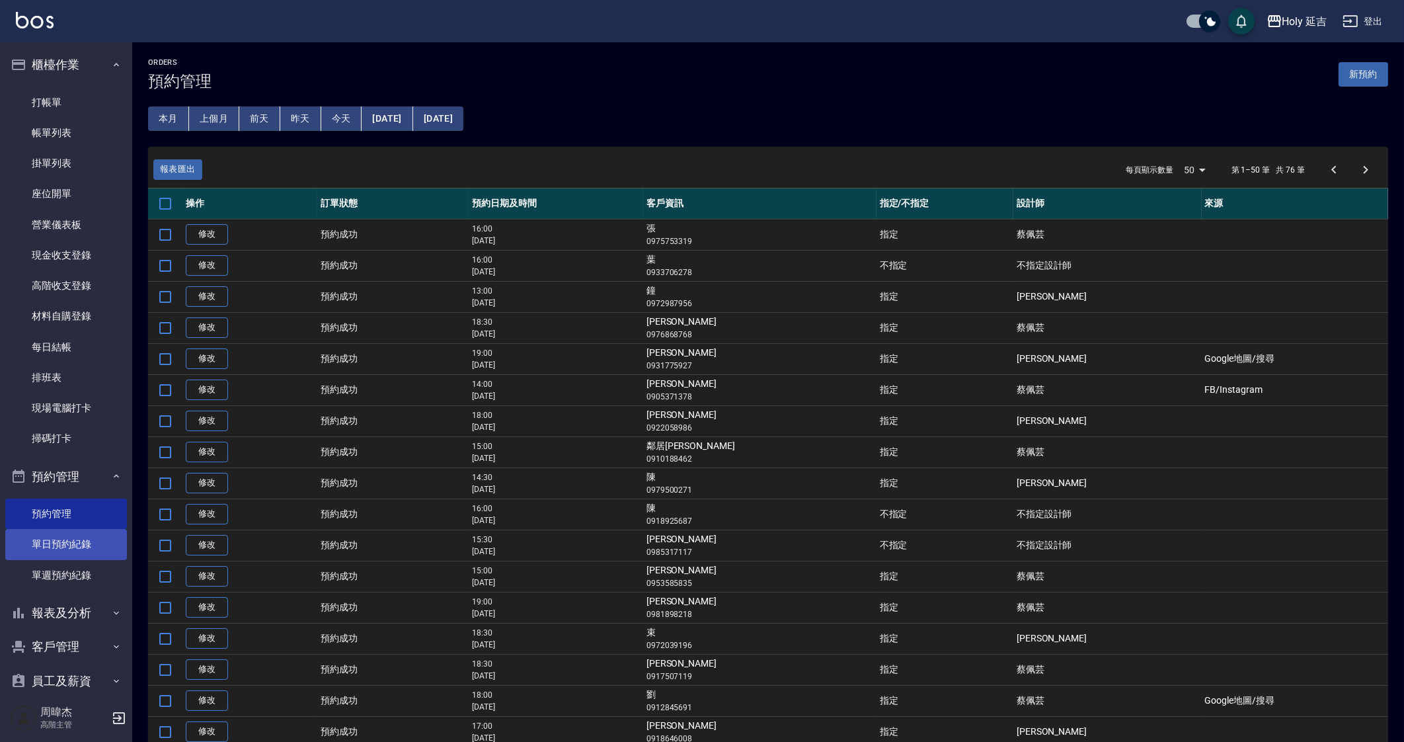
click at [96, 553] on link "單日預約紀錄" at bounding box center [66, 544] width 122 height 30
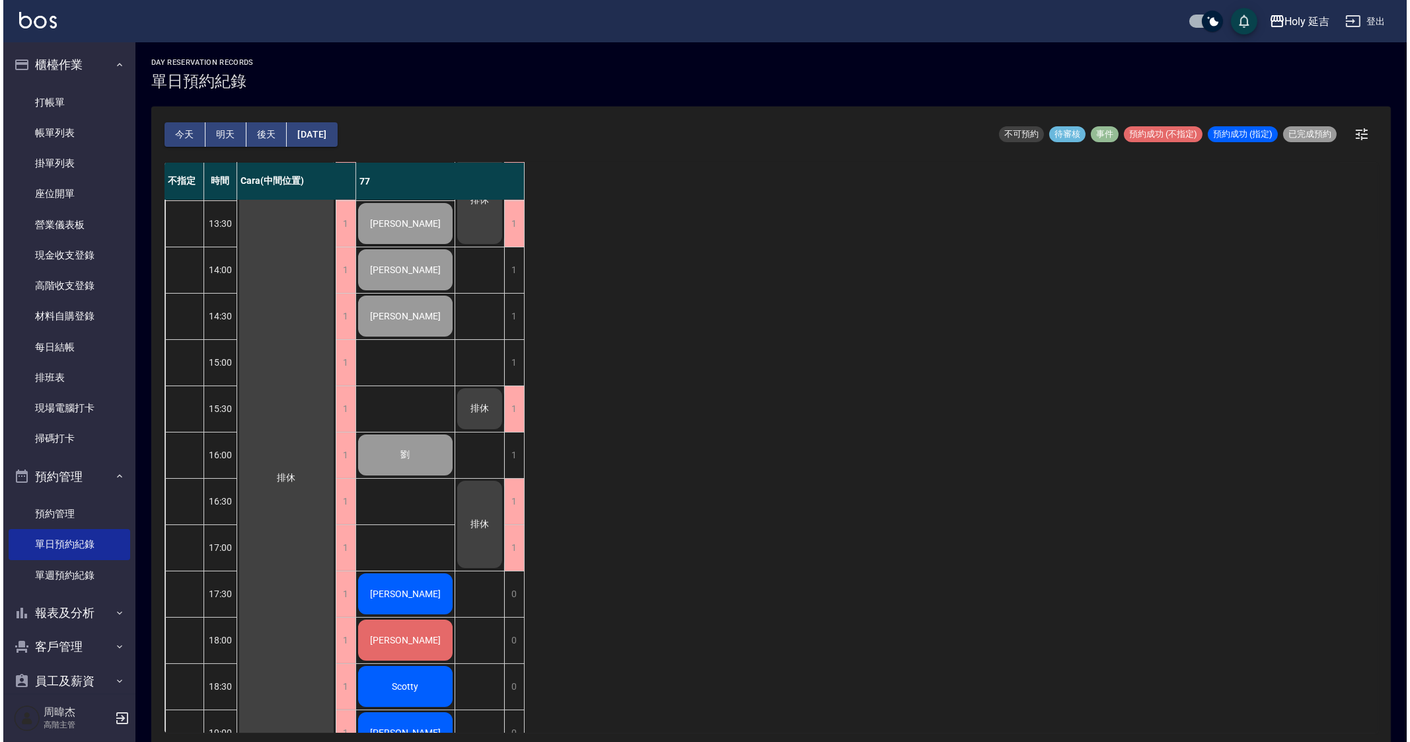
scroll to position [220, 0]
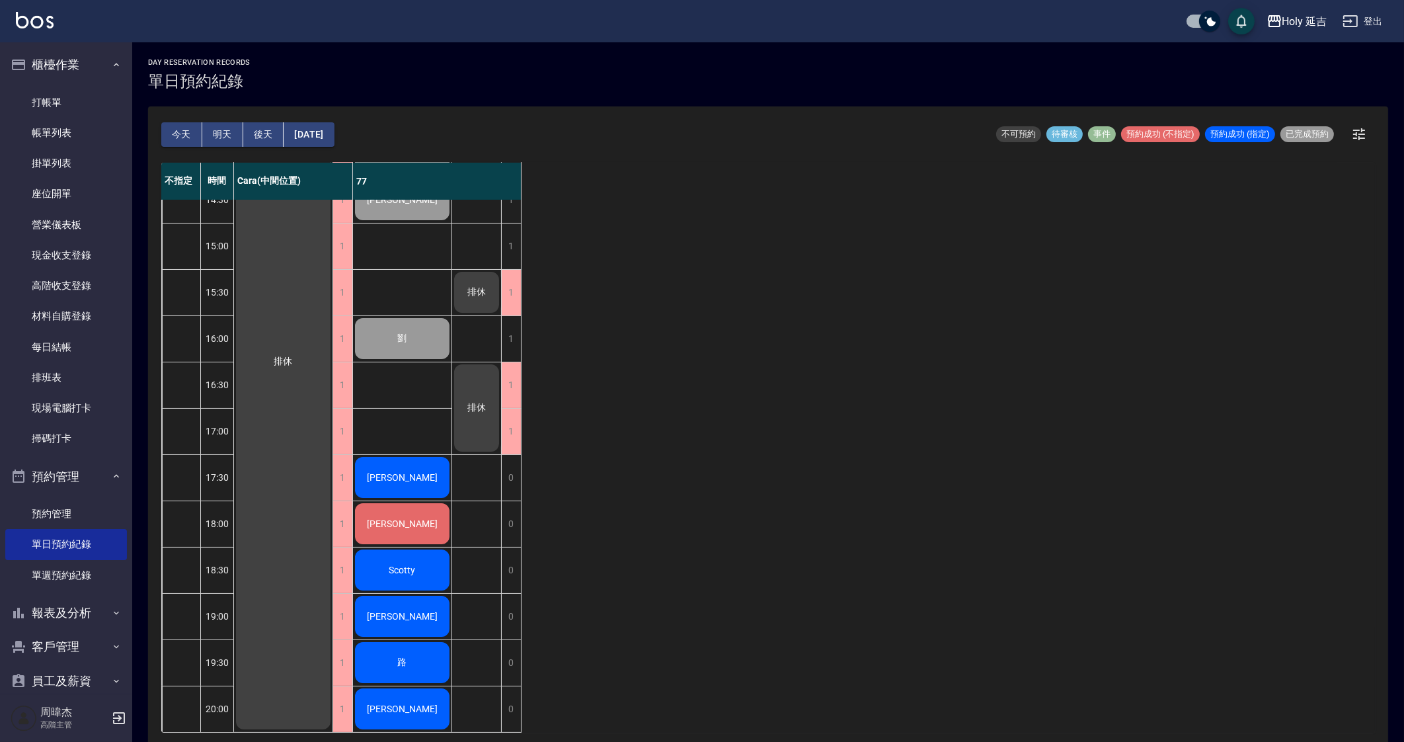
click at [780, 504] on div "不指定 時間 Cara(中間位置) 77 12:30 13:00 13:30 14:00 14:30 15:00 15:30 16:00 16:30 17:0…" at bounding box center [767, 448] width 1213 height 570
click at [728, 556] on div "不指定 時間 Cara(中間位置) 77 12:30 13:00 13:30 14:00 14:30 15:00 15:30 16:00 16:30 17:0…" at bounding box center [767, 448] width 1213 height 570
click at [1300, 26] on div "Holy 延吉" at bounding box center [1304, 21] width 45 height 17
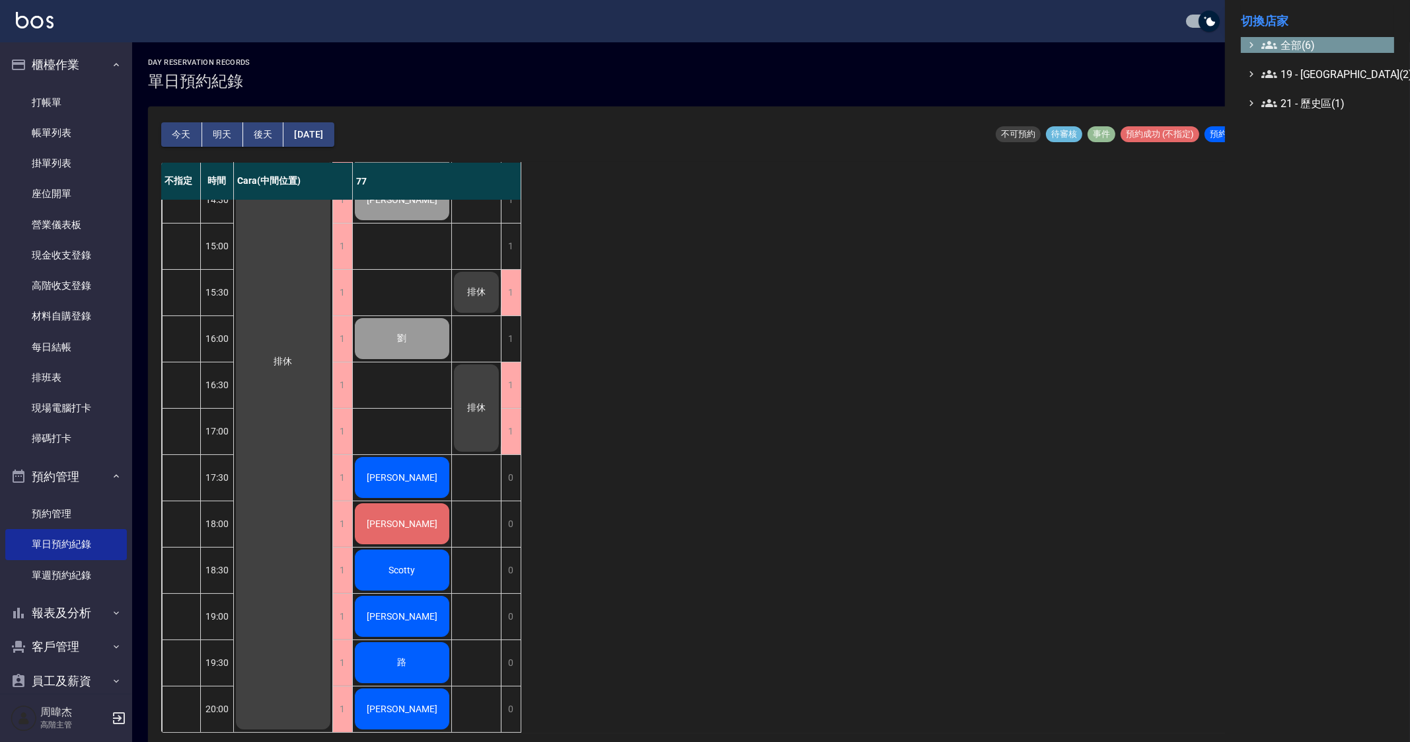
click at [1298, 37] on span "全部(6)" at bounding box center [1326, 45] width 128 height 16
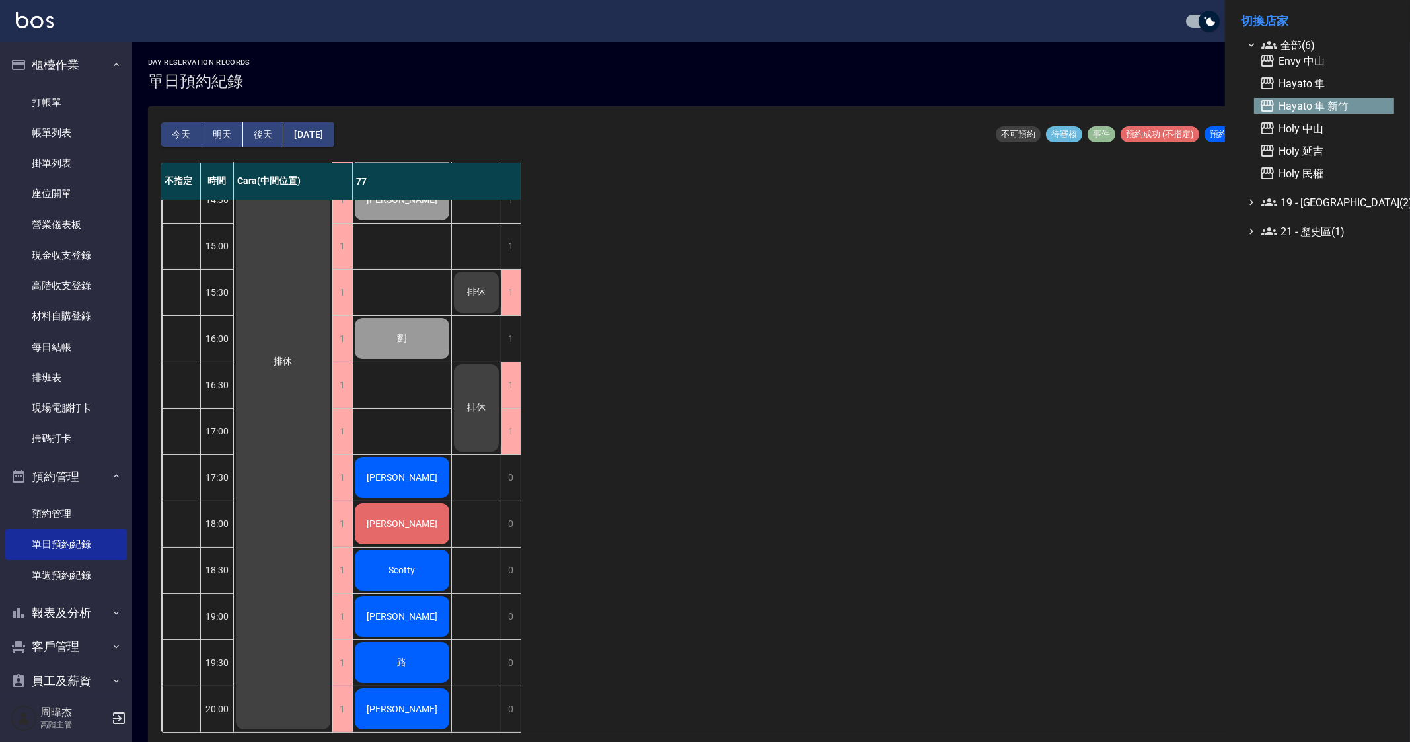
click at [1345, 109] on span "Hayato 隼 新竹" at bounding box center [1325, 106] width 130 height 16
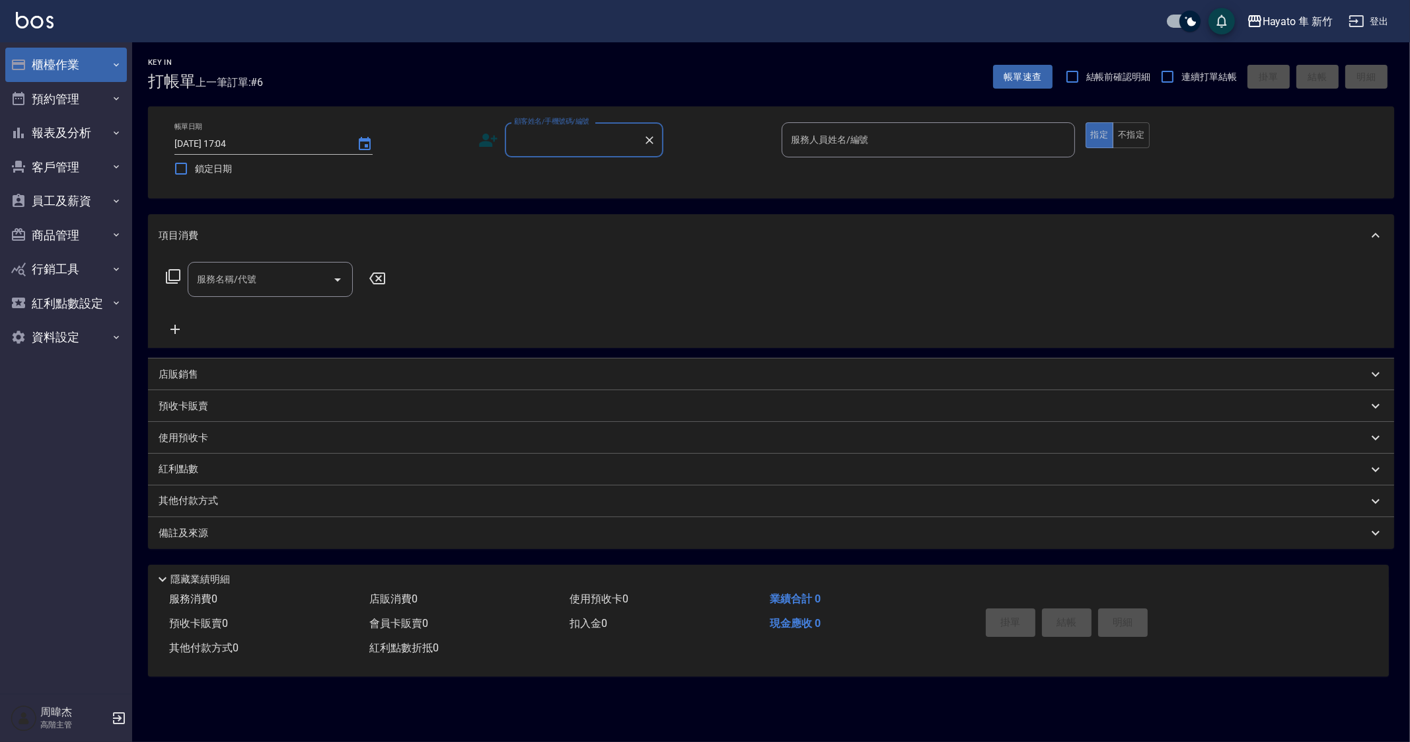
click at [53, 73] on button "櫃檯作業" at bounding box center [66, 65] width 122 height 34
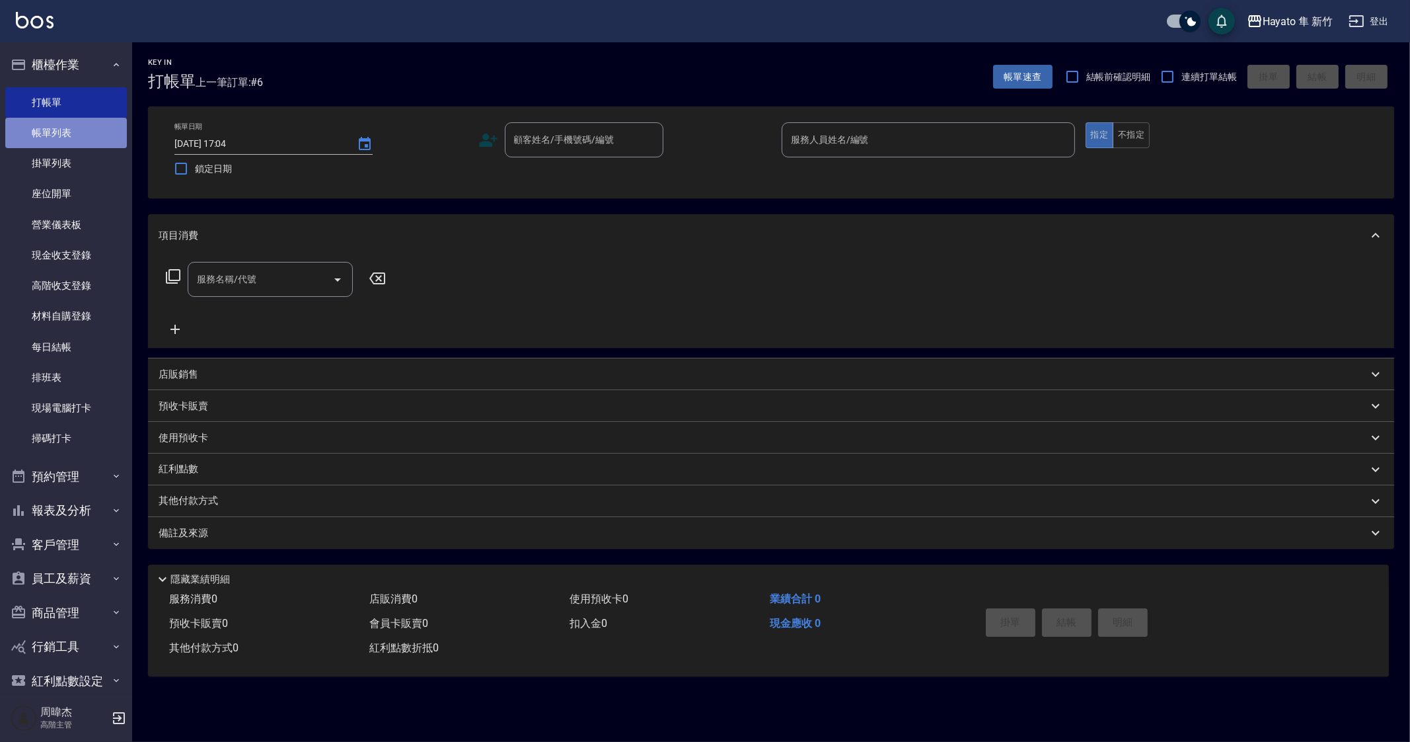
click at [91, 126] on link "帳單列表" at bounding box center [66, 133] width 122 height 30
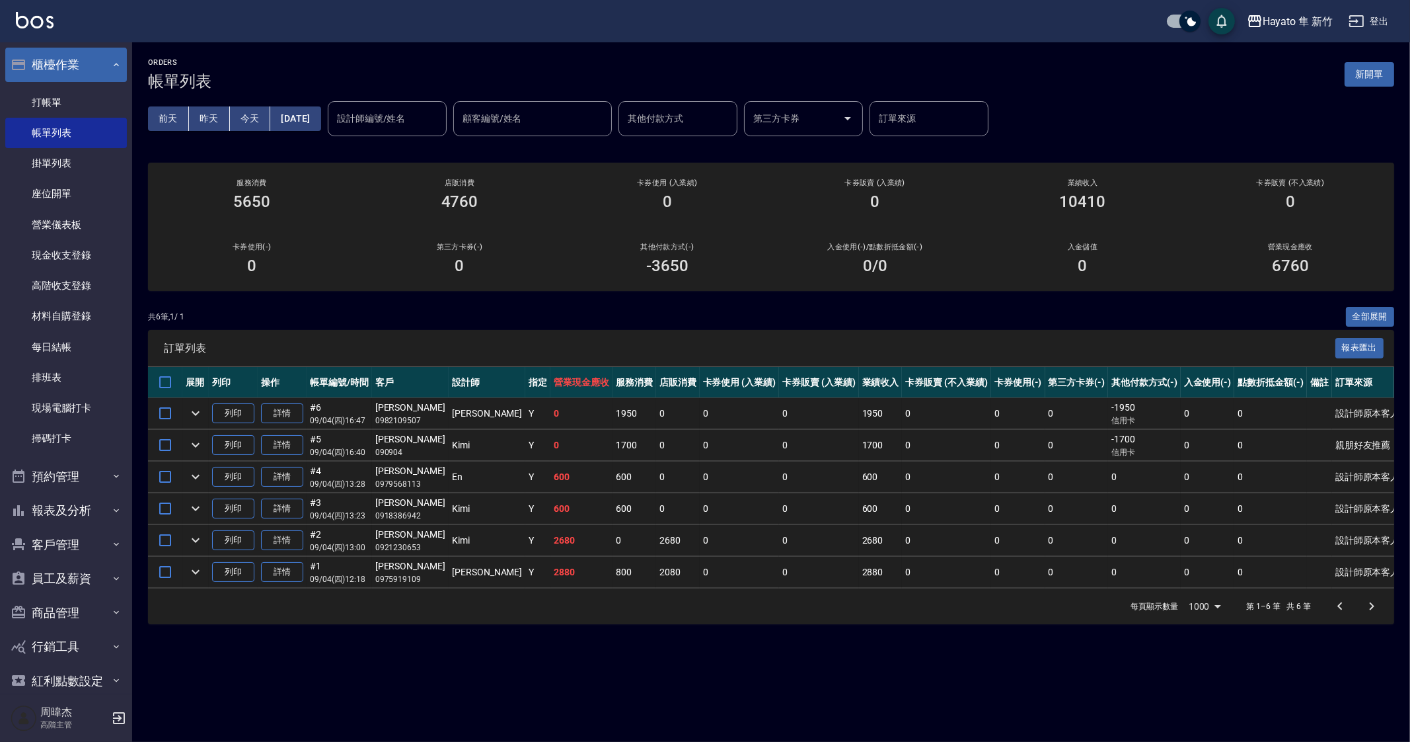
click at [51, 69] on button "櫃檯作業" at bounding box center [66, 65] width 122 height 34
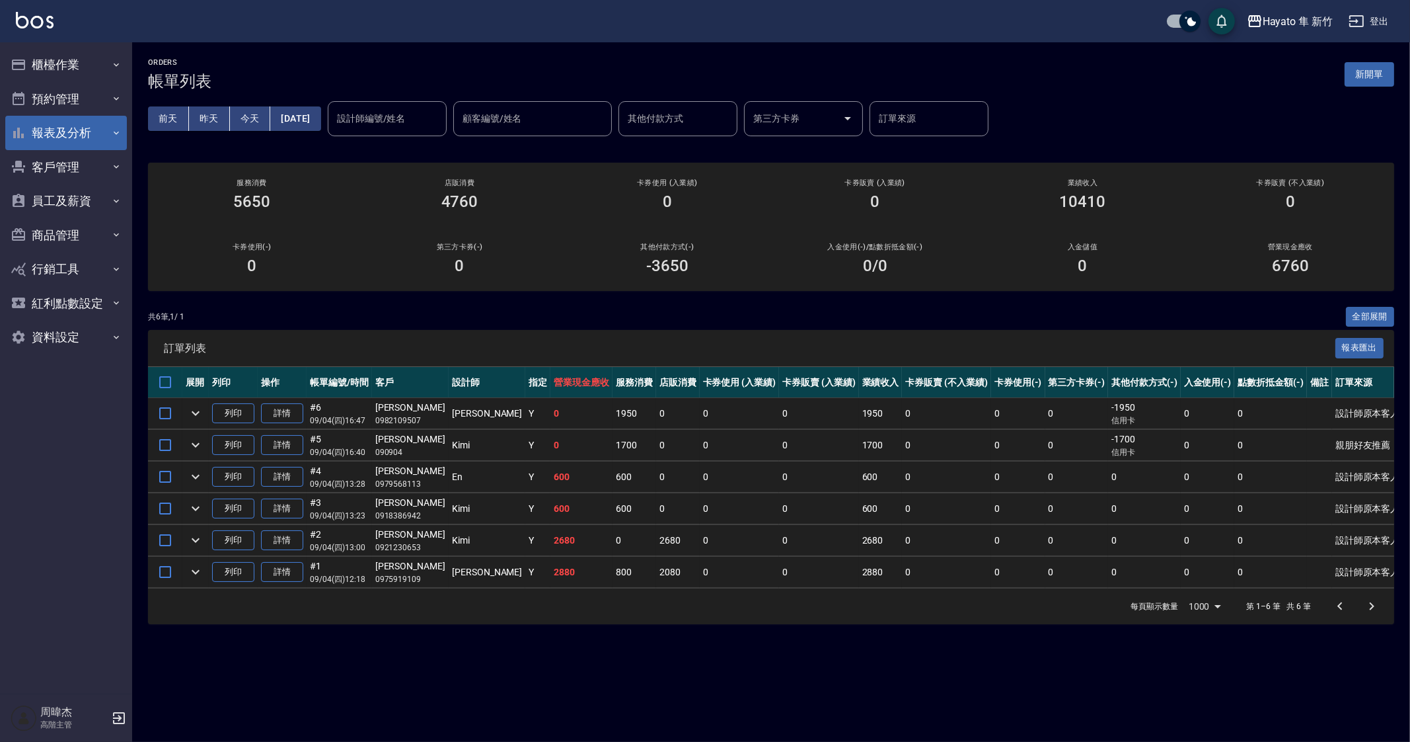
click at [68, 129] on button "報表及分析" at bounding box center [66, 133] width 122 height 34
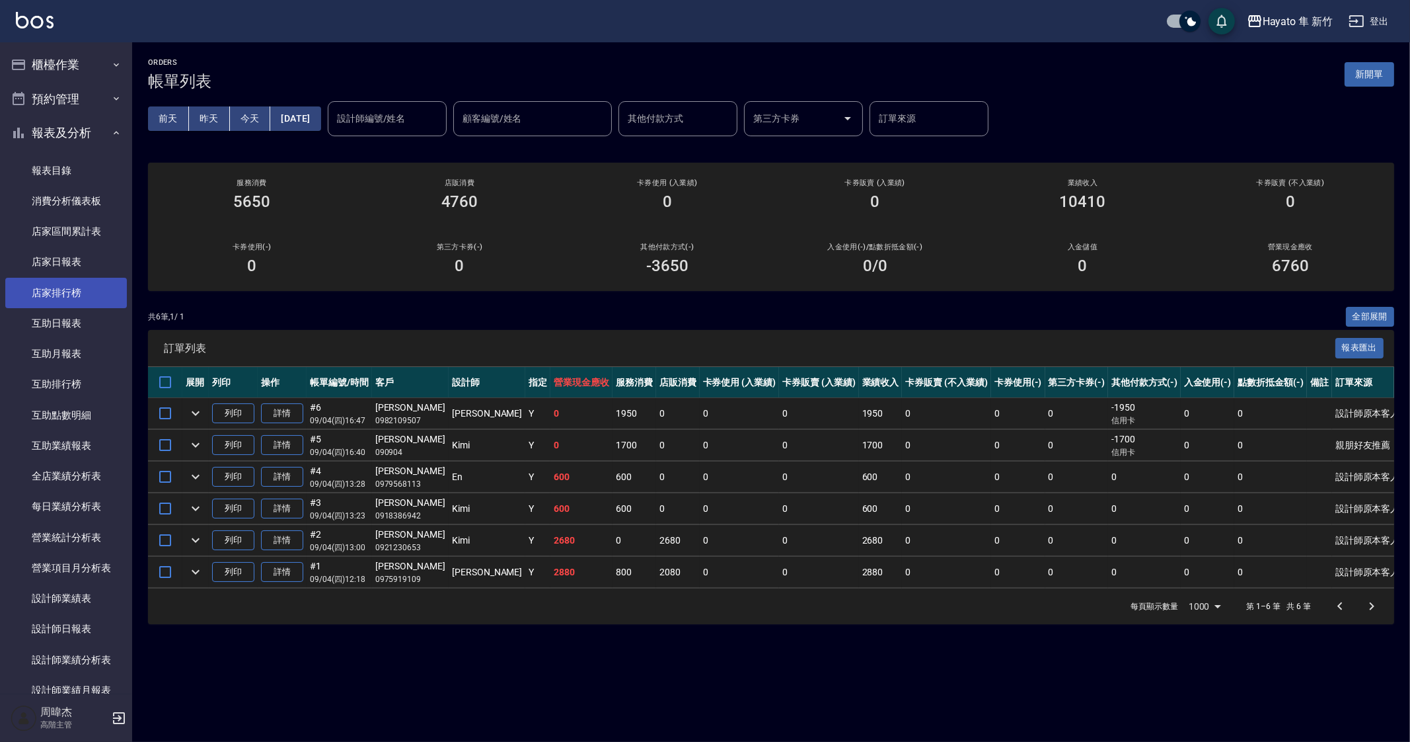
click at [64, 278] on link "店家排行榜" at bounding box center [66, 293] width 122 height 30
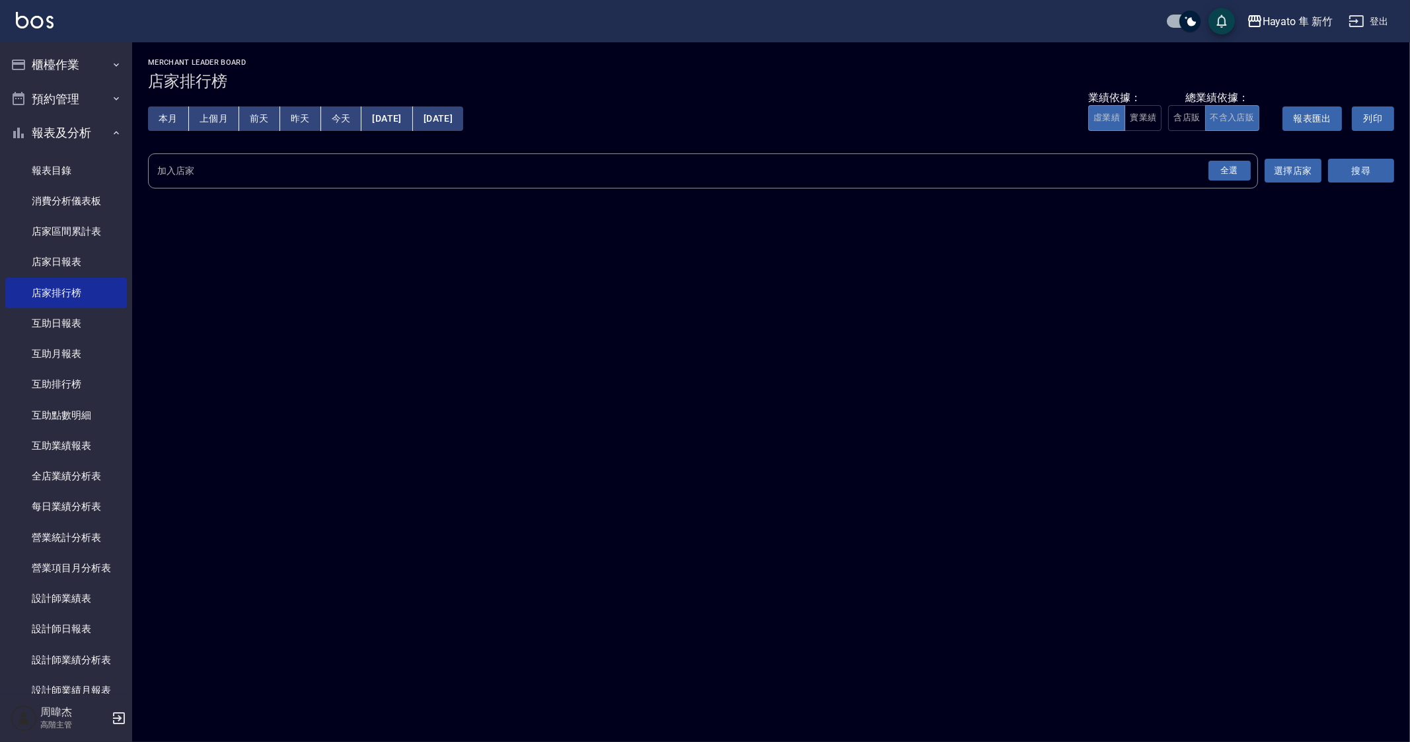
click at [1230, 174] on div "全選" at bounding box center [1230, 171] width 42 height 20
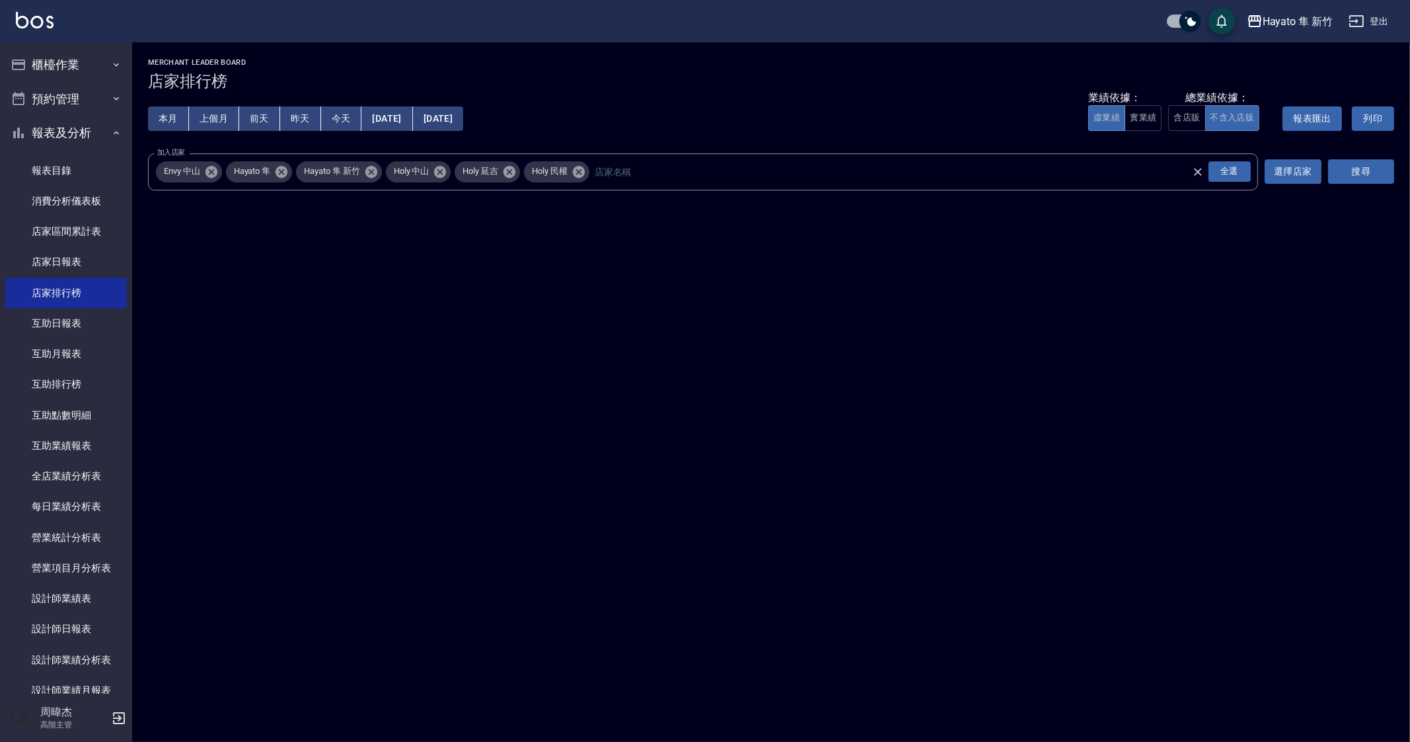
click at [1365, 171] on button "搜尋" at bounding box center [1361, 171] width 66 height 24
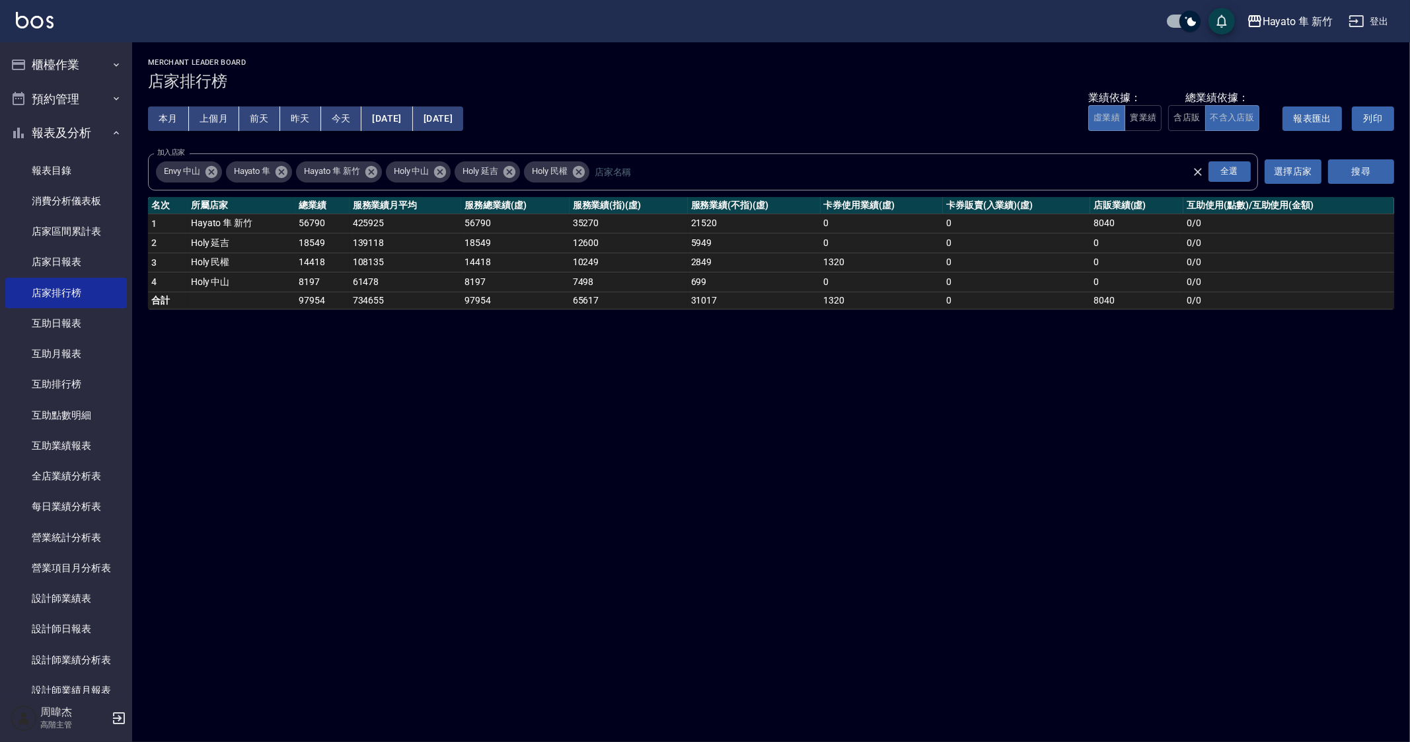
click at [507, 451] on div "Hayato 隼 新竹 2025-09-01 - 2025-09-04 店家排行榜 列印時間： 2025-09-04-17:09 Merchant Leade…" at bounding box center [705, 371] width 1410 height 742
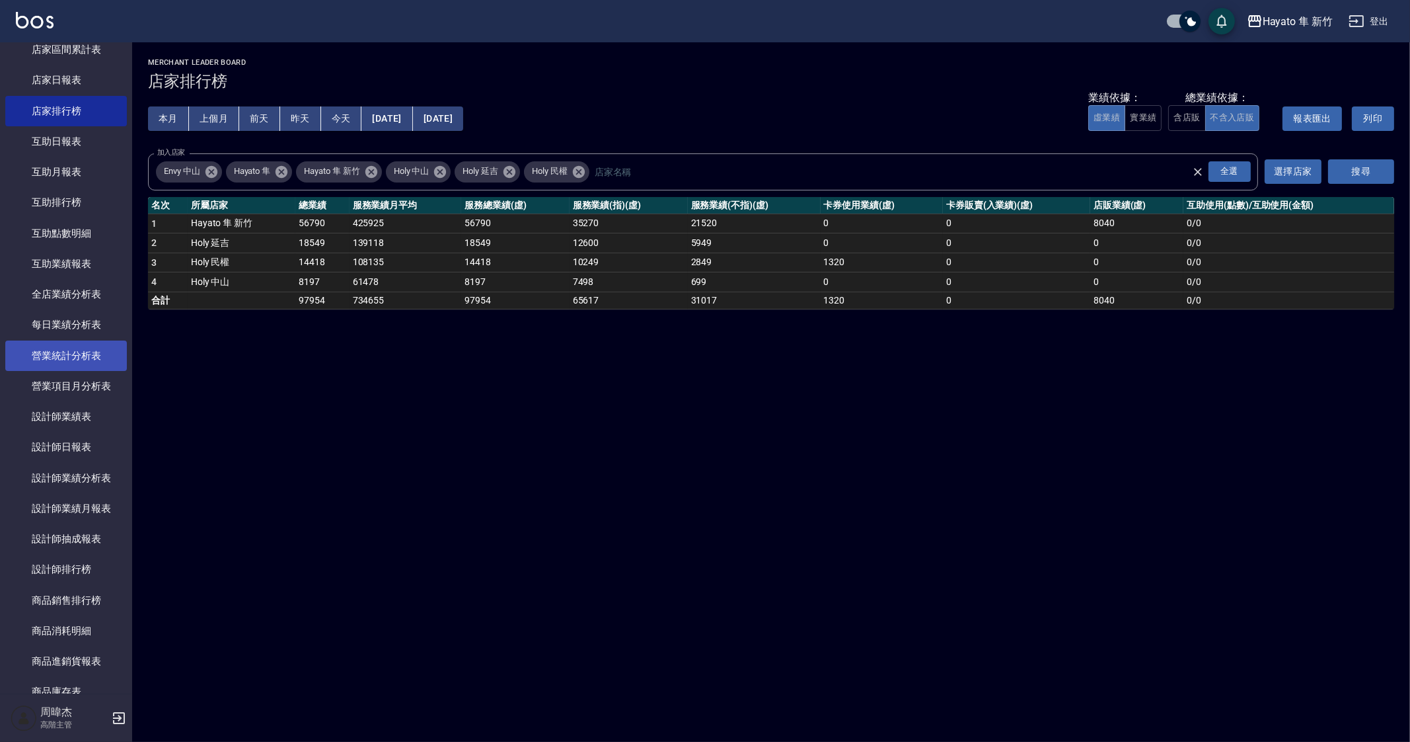
scroll to position [248, 0]
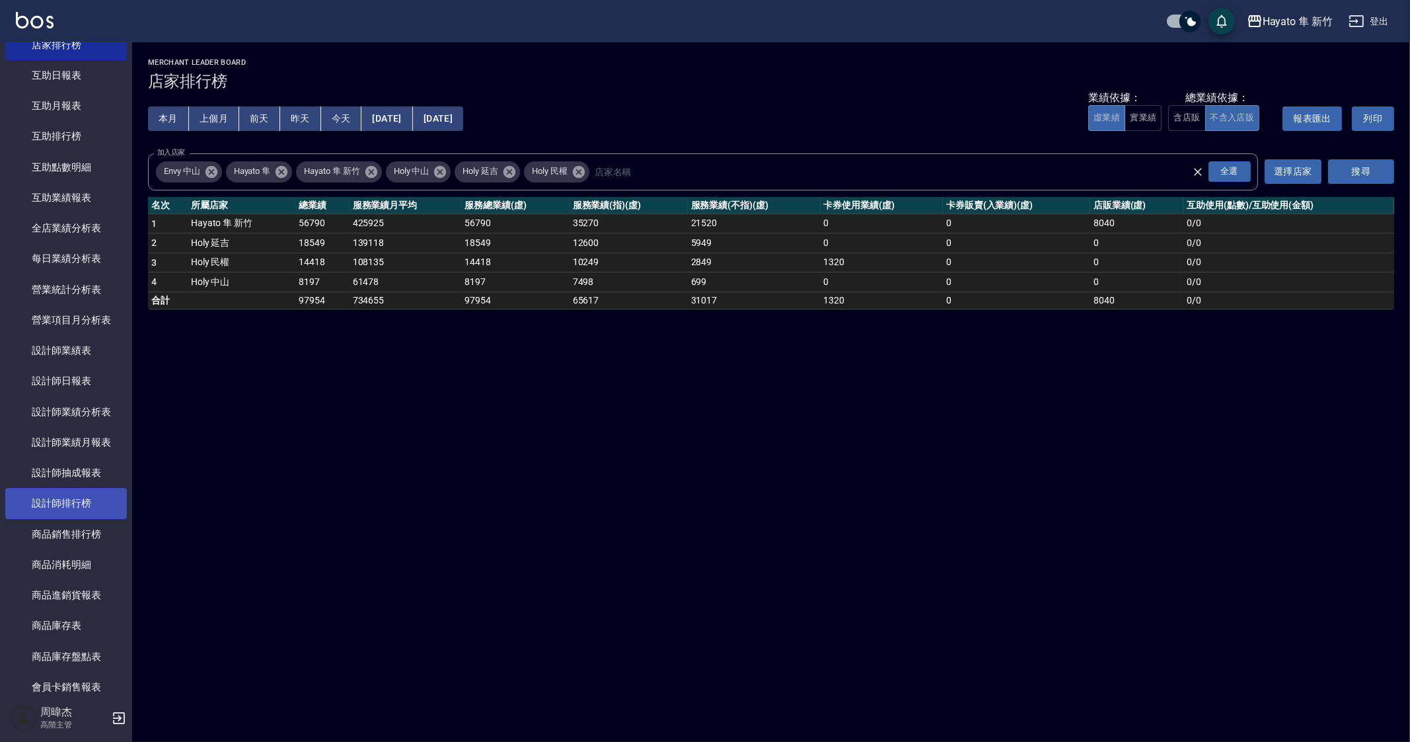
click at [83, 506] on link "設計師排行榜" at bounding box center [66, 503] width 122 height 30
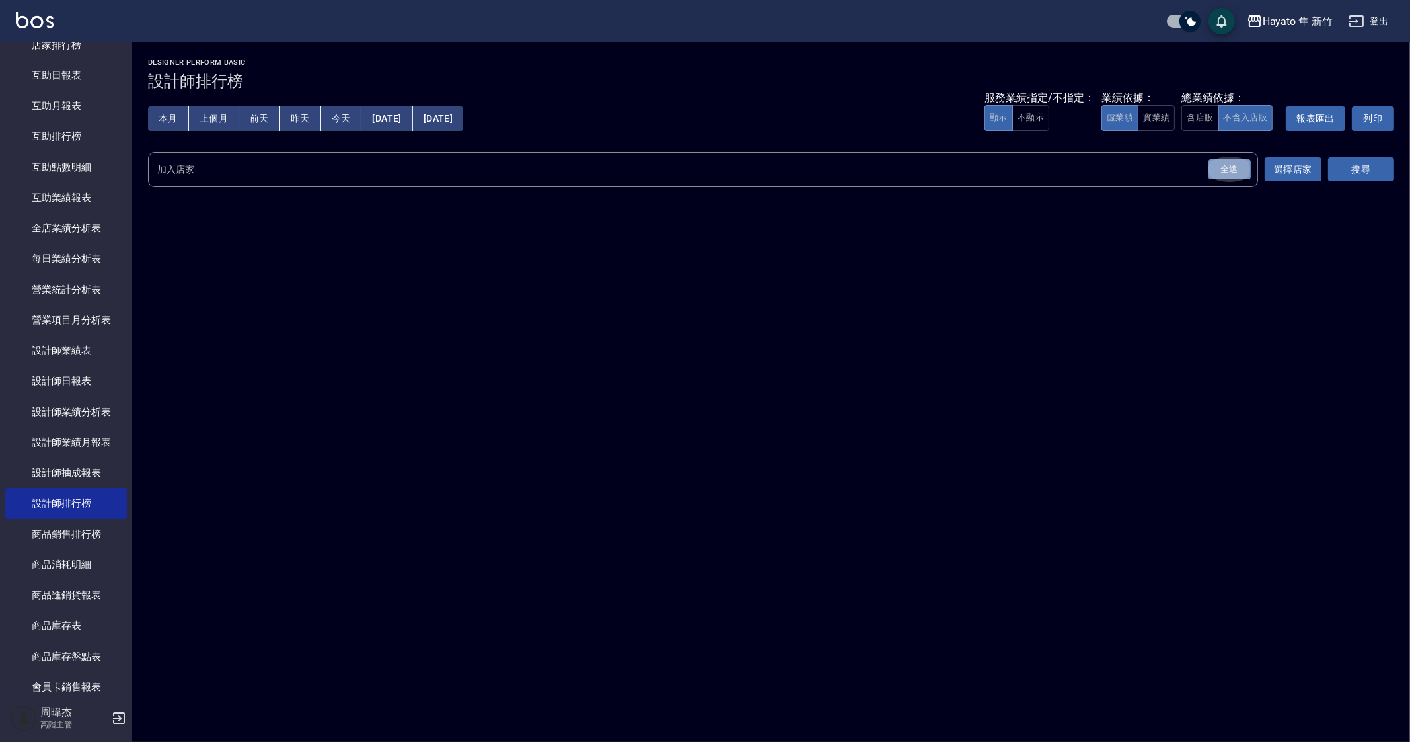
click at [1231, 173] on div "全選" at bounding box center [1230, 169] width 42 height 20
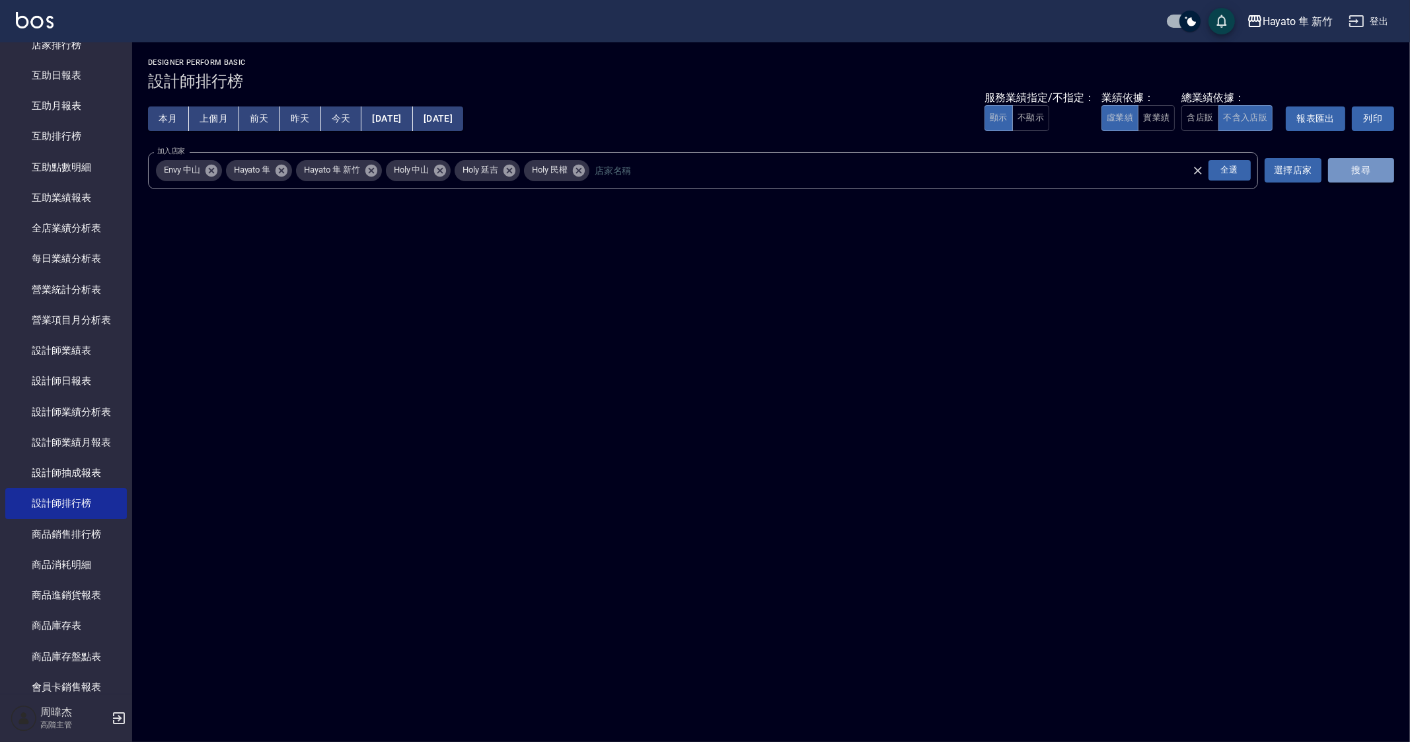
click at [1377, 169] on button "搜尋" at bounding box center [1361, 170] width 66 height 24
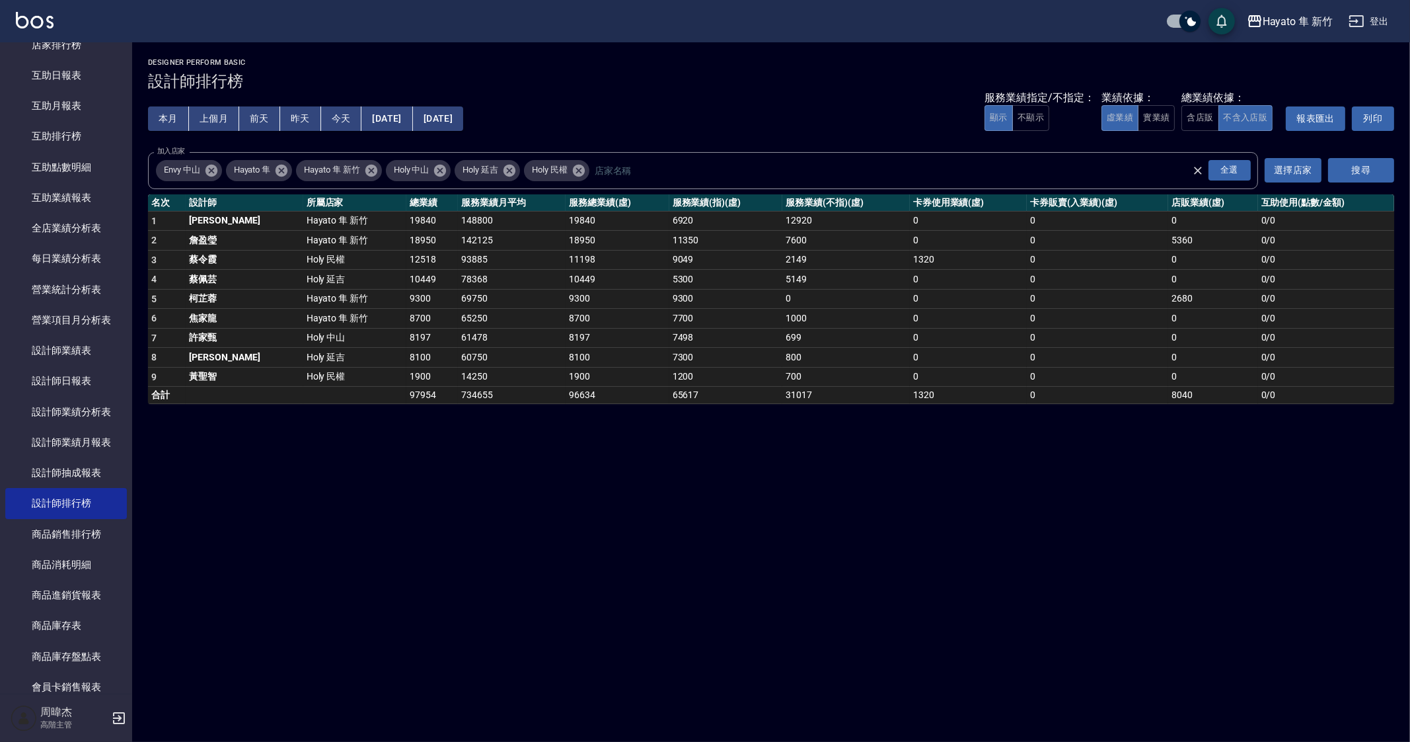
click at [928, 556] on div "Hayato 隼 新竹 2025-09-01 - 2025-09-04 設計師排行榜 列印時間： 2025-09-04-17:09 Designer Perf…" at bounding box center [705, 371] width 1410 height 742
click at [1024, 677] on div "Hayato 隼 新竹 2025-09-01 - 2025-09-04 設計師排行榜 列印時間： 2025-09-04-17:09 Designer Perf…" at bounding box center [705, 371] width 1410 height 742
click at [946, 662] on div "Hayato 隼 新竹 2025-09-01 - 2025-09-04 設計師排行榜 列印時間： 2025-09-04-17:09 Designer Perf…" at bounding box center [705, 371] width 1410 height 742
click at [374, 490] on div "Hayato 隼 新竹 2025-09-01 - 2025-09-04 設計師排行榜 列印時間： 2025-09-04-17:09 Designer Perf…" at bounding box center [705, 371] width 1410 height 742
click at [383, 484] on div "Hayato 隼 新竹 2025-09-01 - 2025-09-04 設計師排行榜 列印時間： 2025-09-04-17:09 Designer Perf…" at bounding box center [705, 371] width 1410 height 742
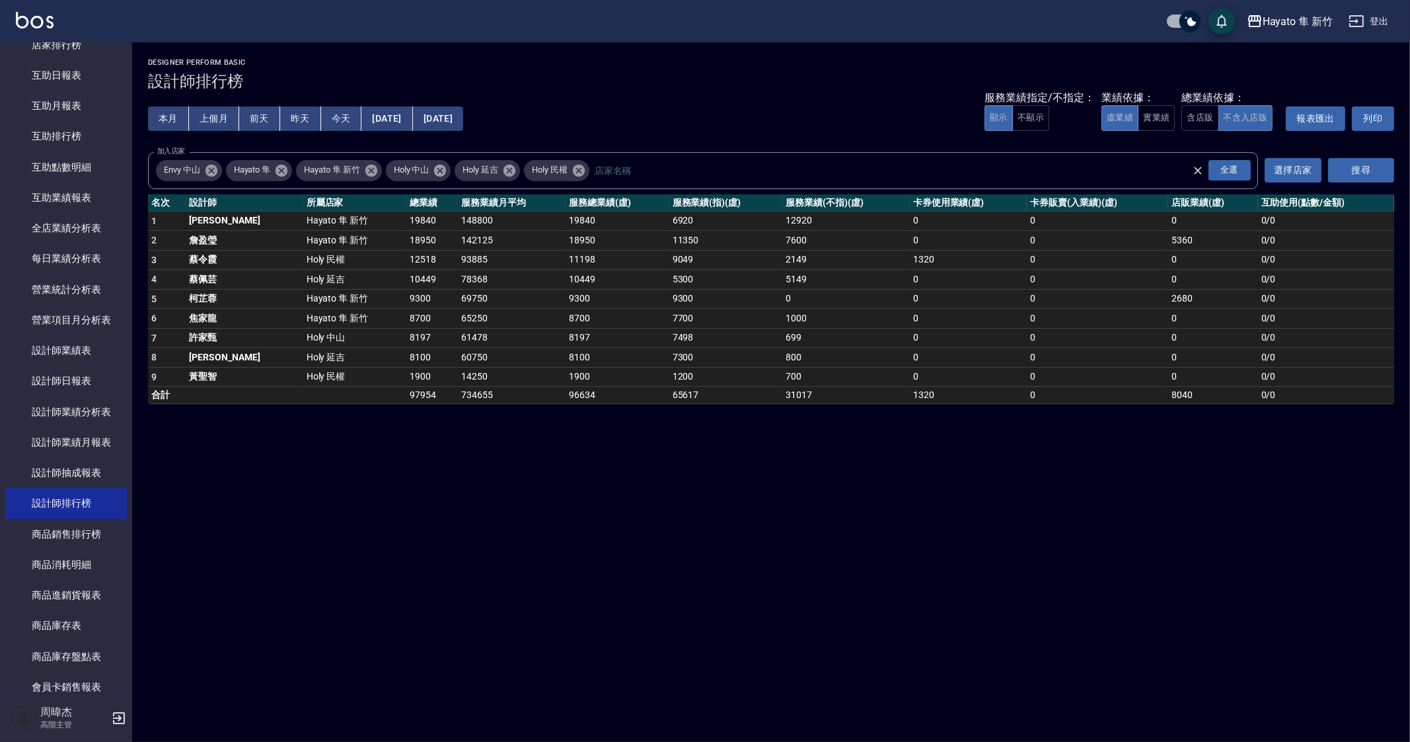
click at [383, 485] on div "Hayato 隼 新竹 2025-09-01 - 2025-09-04 設計師排行榜 列印時間： 2025-09-04-17:09 Designer Perf…" at bounding box center [705, 371] width 1410 height 742
click at [471, 531] on div "Hayato 隼 新竹 2025-09-01 - 2025-09-04 設計師排行榜 列印時間： 2025-09-04-17:09 Designer Perf…" at bounding box center [705, 371] width 1410 height 742
click at [1305, 24] on div "Hayato 隼 新竹" at bounding box center [1298, 21] width 70 height 17
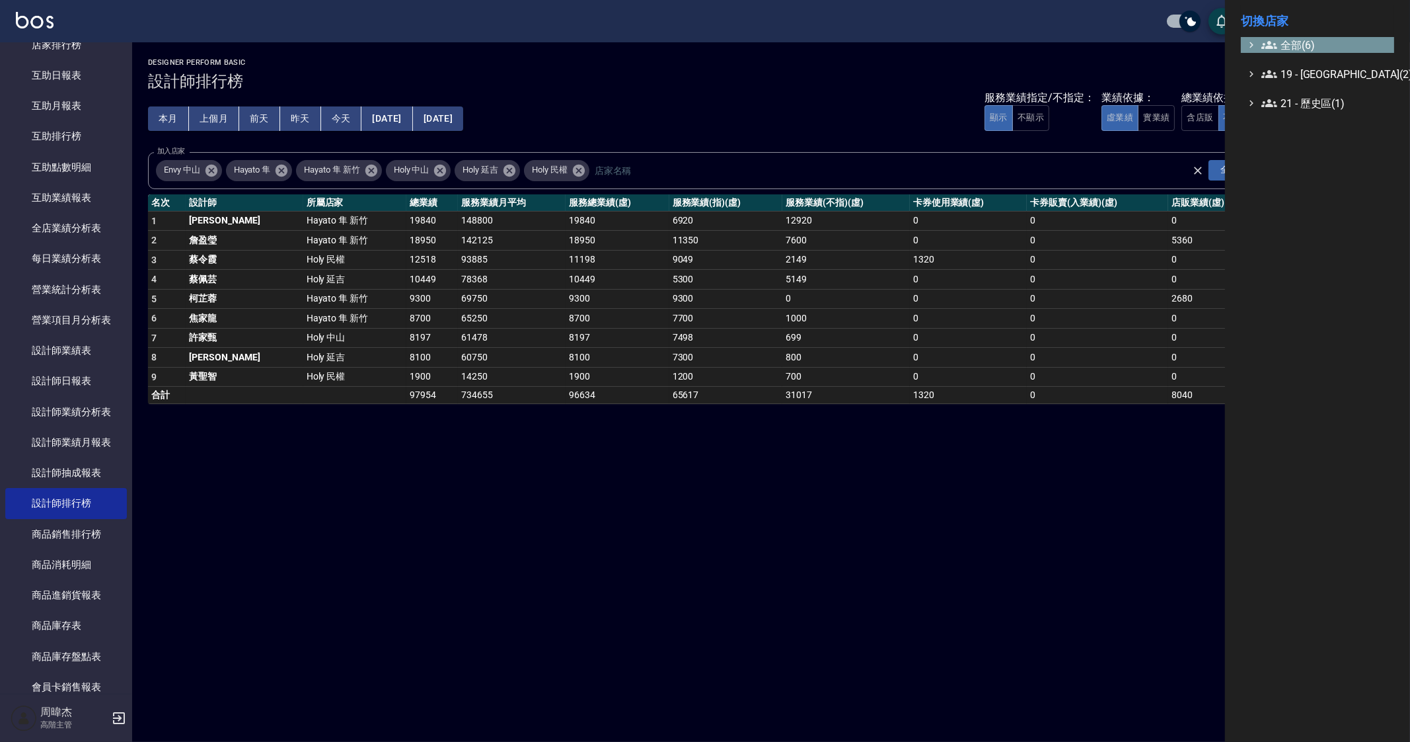
click at [1304, 48] on span "全部(6)" at bounding box center [1326, 45] width 128 height 16
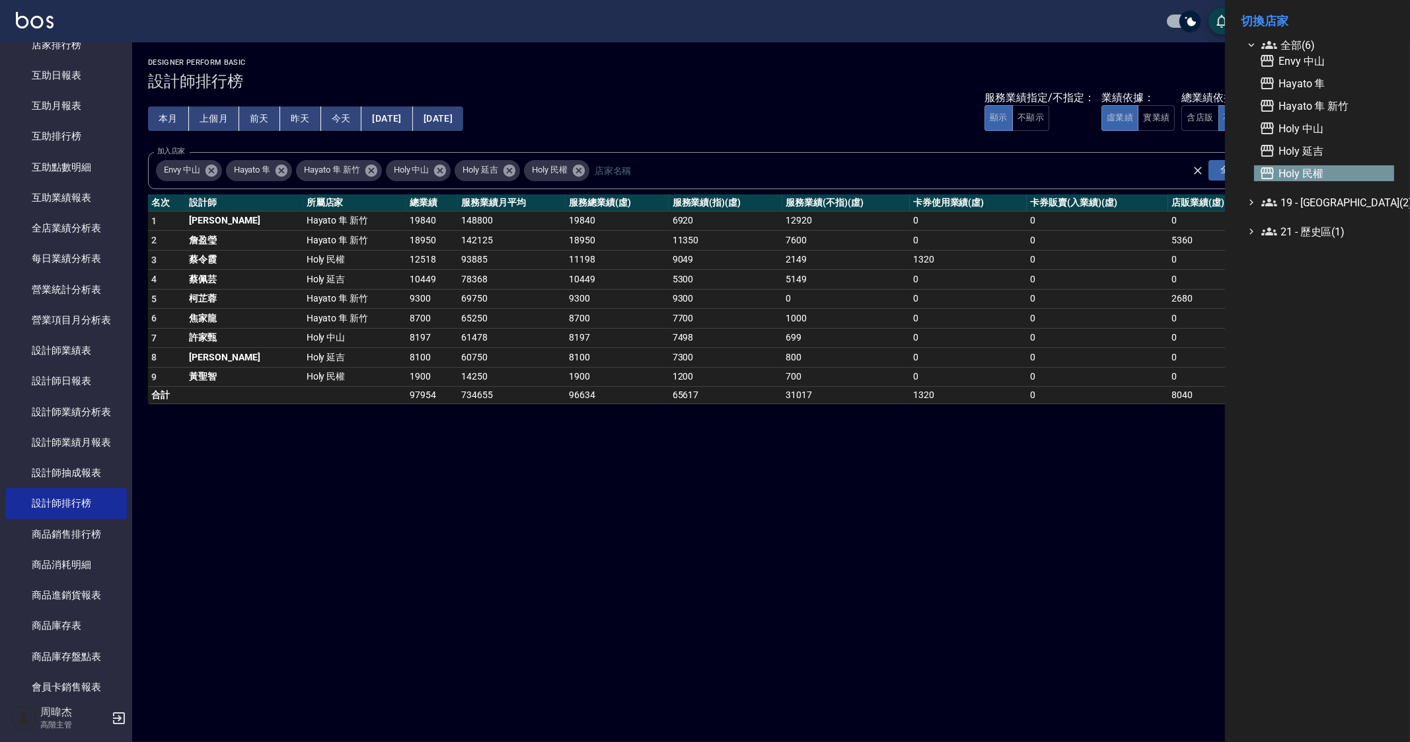
click at [1332, 169] on span "Holy 民權" at bounding box center [1325, 173] width 130 height 16
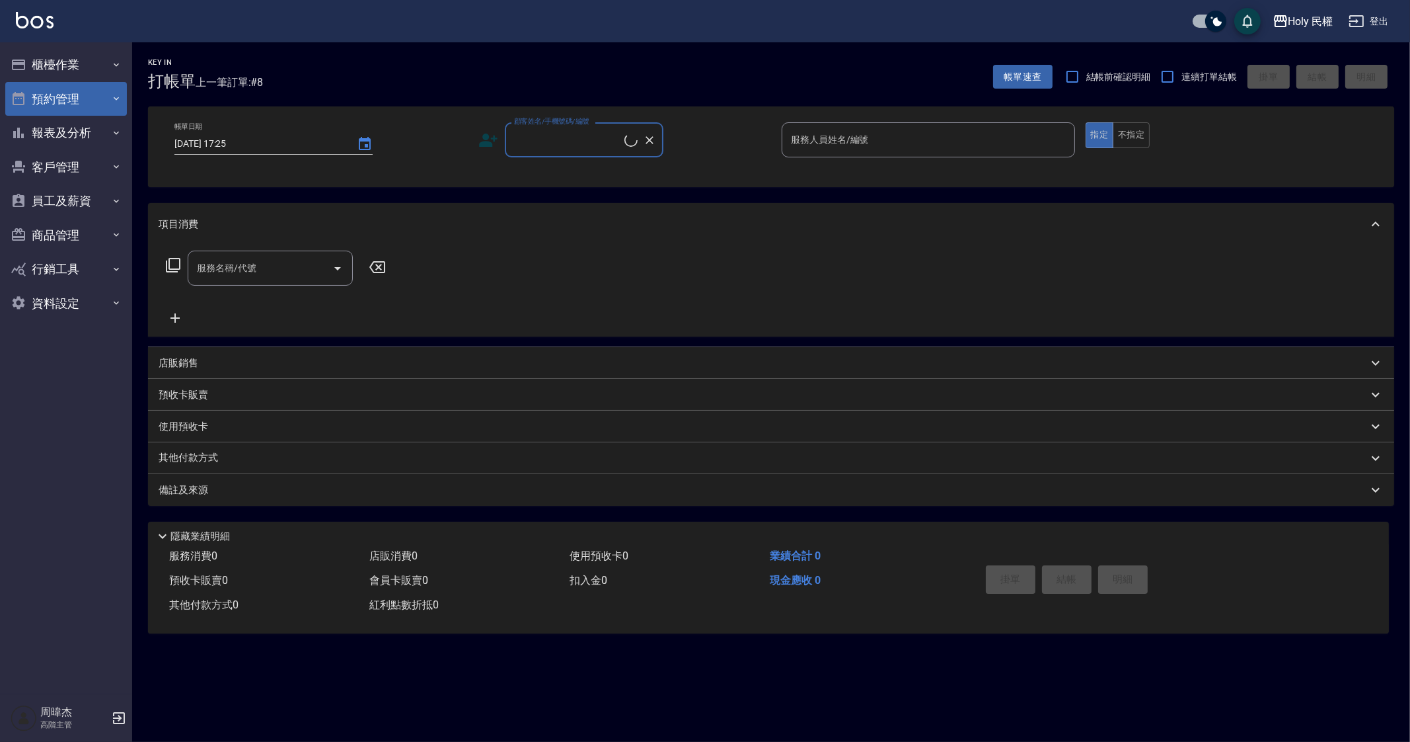
click at [77, 95] on button "預約管理" at bounding box center [66, 99] width 122 height 34
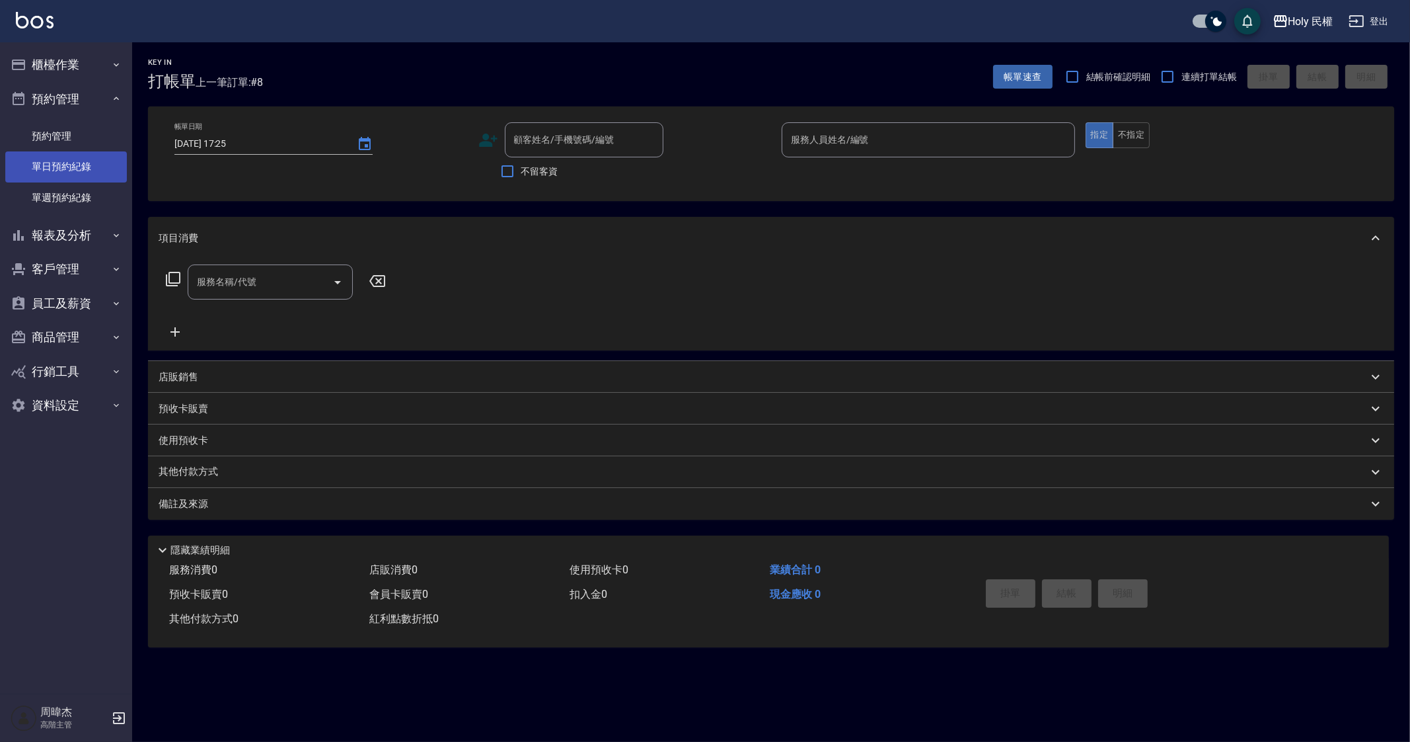
click at [99, 161] on link "單日預約紀錄" at bounding box center [66, 166] width 122 height 30
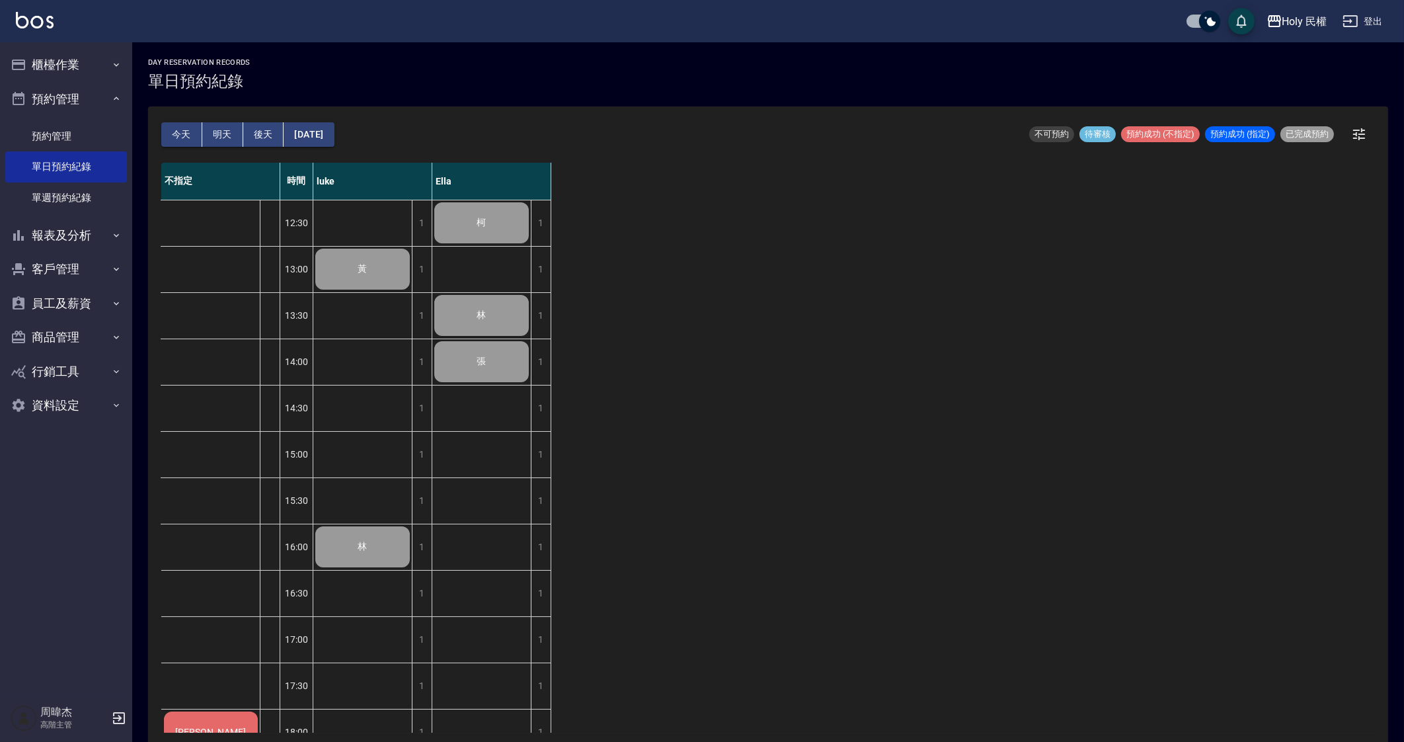
scroll to position [220, 0]
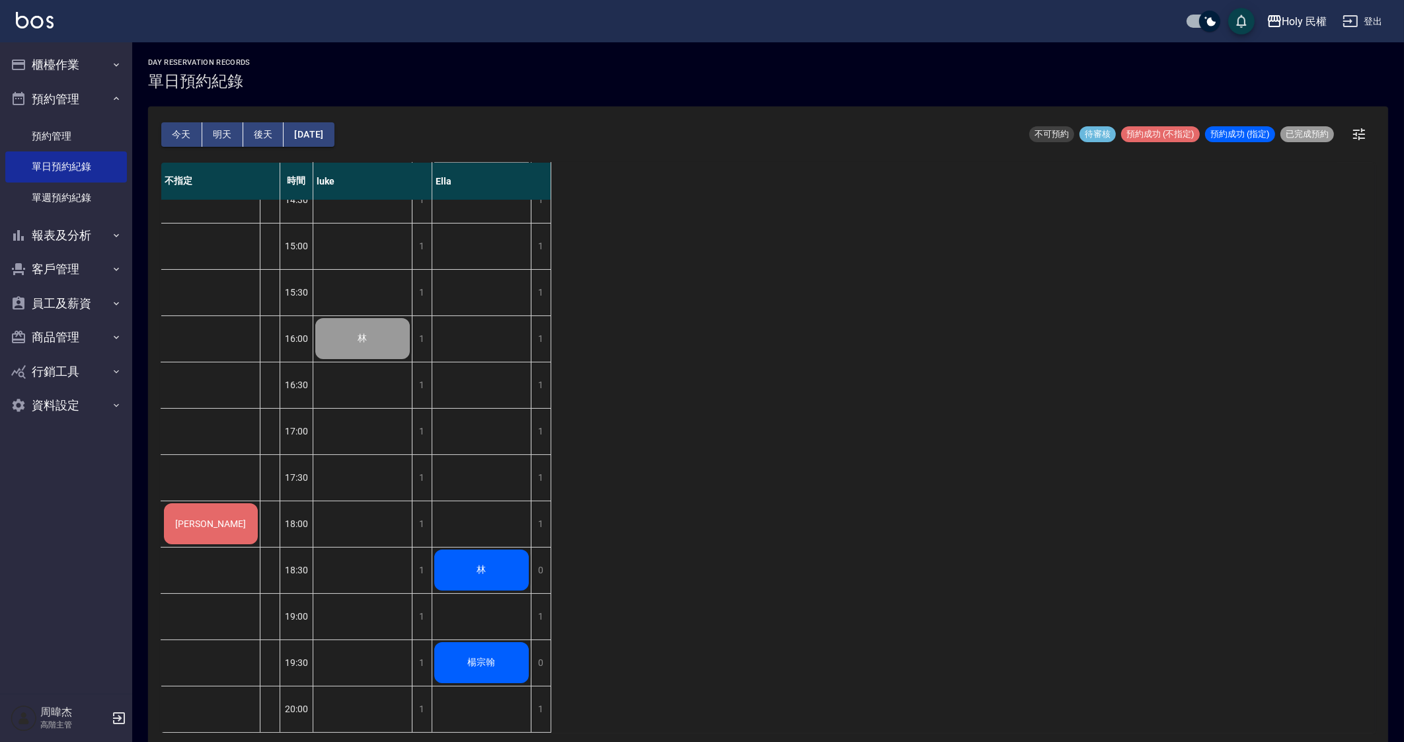
click at [1120, 457] on div "不指定 時間 [PERSON_NAME] 12:30 13:00 13:30 14:00 14:30 15:00 15:30 16:00 16:30 17:0…" at bounding box center [767, 448] width 1213 height 570
click at [1117, 460] on div "不指定 時間 [PERSON_NAME] 12:30 13:00 13:30 14:00 14:30 15:00 15:30 16:00 16:30 17:0…" at bounding box center [767, 448] width 1213 height 570
click at [724, 398] on div "不指定 時間 [PERSON_NAME] 12:30 13:00 13:30 14:00 14:30 15:00 15:30 16:00 16:30 17:0…" at bounding box center [767, 448] width 1213 height 570
click at [1139, 438] on div "不指定 時間 [PERSON_NAME] 12:30 13:00 13:30 14:00 14:30 15:00 15:30 16:00 16:30 17:0…" at bounding box center [767, 448] width 1213 height 570
click at [1000, 465] on div "不指定 時間 luke Ella 李 12:30 13:00 13:30 14:00 14:30 15:00 15:30 16:00 16:30 17:00 …" at bounding box center [767, 448] width 1213 height 570
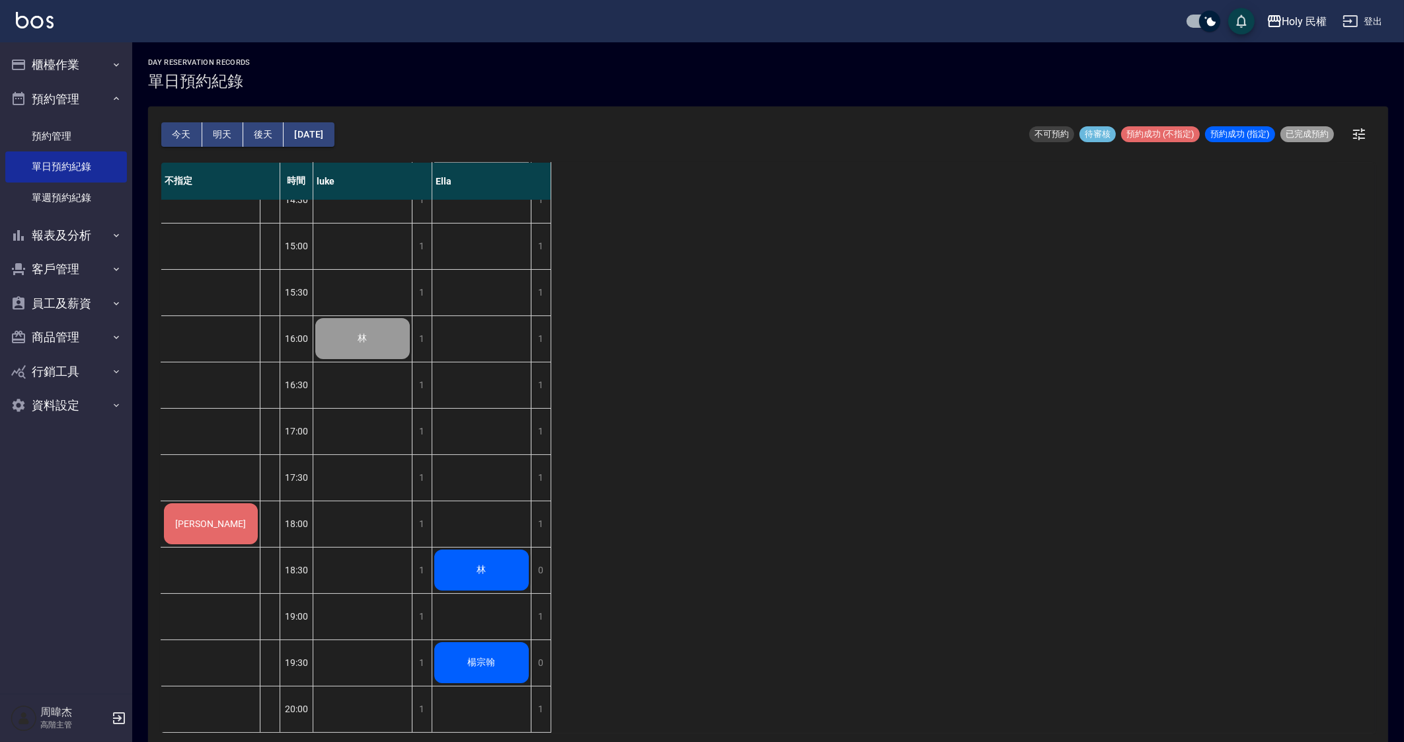
click at [1235, 389] on div "不指定 時間 luke Ella 李 12:30 13:00 13:30 14:00 14:30 15:00 15:30 16:00 16:30 17:00 …" at bounding box center [767, 448] width 1213 height 570
click at [68, 74] on button "櫃檯作業" at bounding box center [66, 65] width 122 height 34
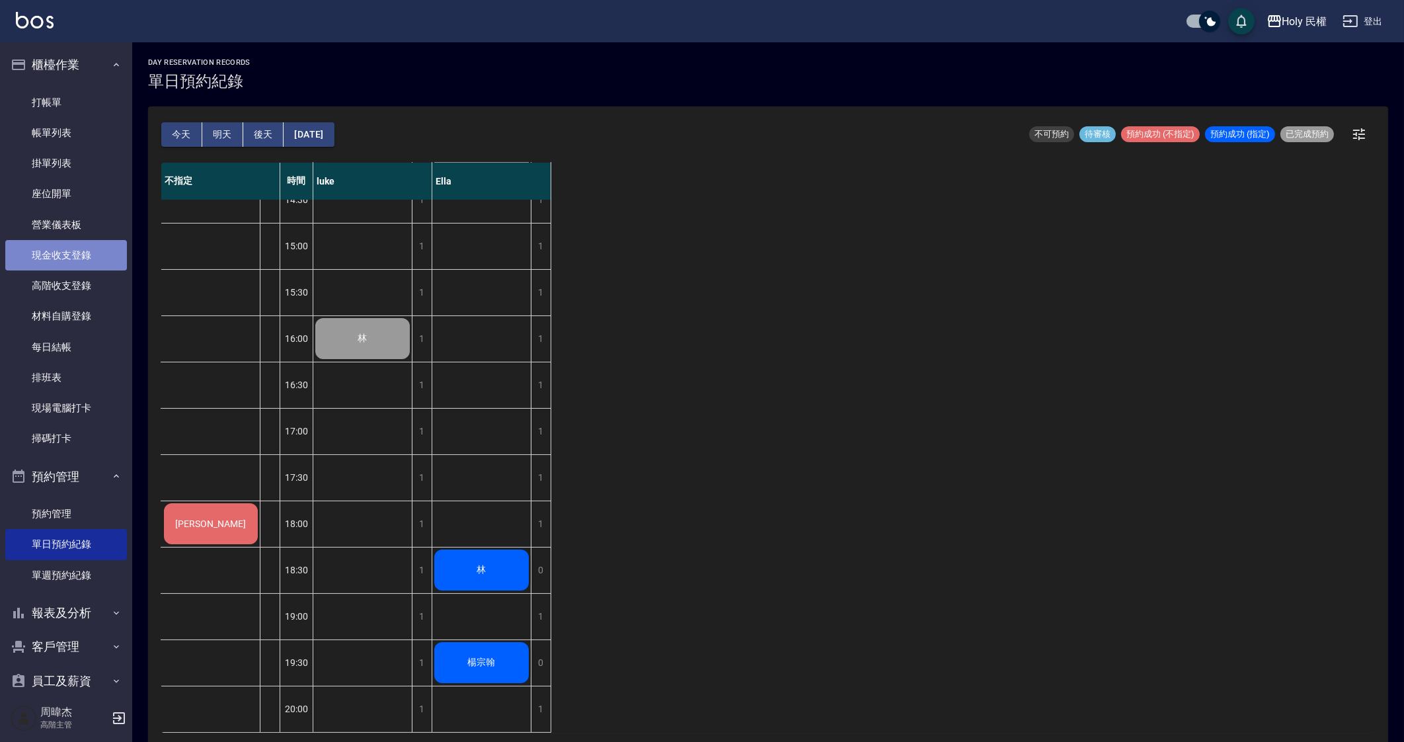
click at [94, 254] on link "現金收支登錄" at bounding box center [66, 255] width 122 height 30
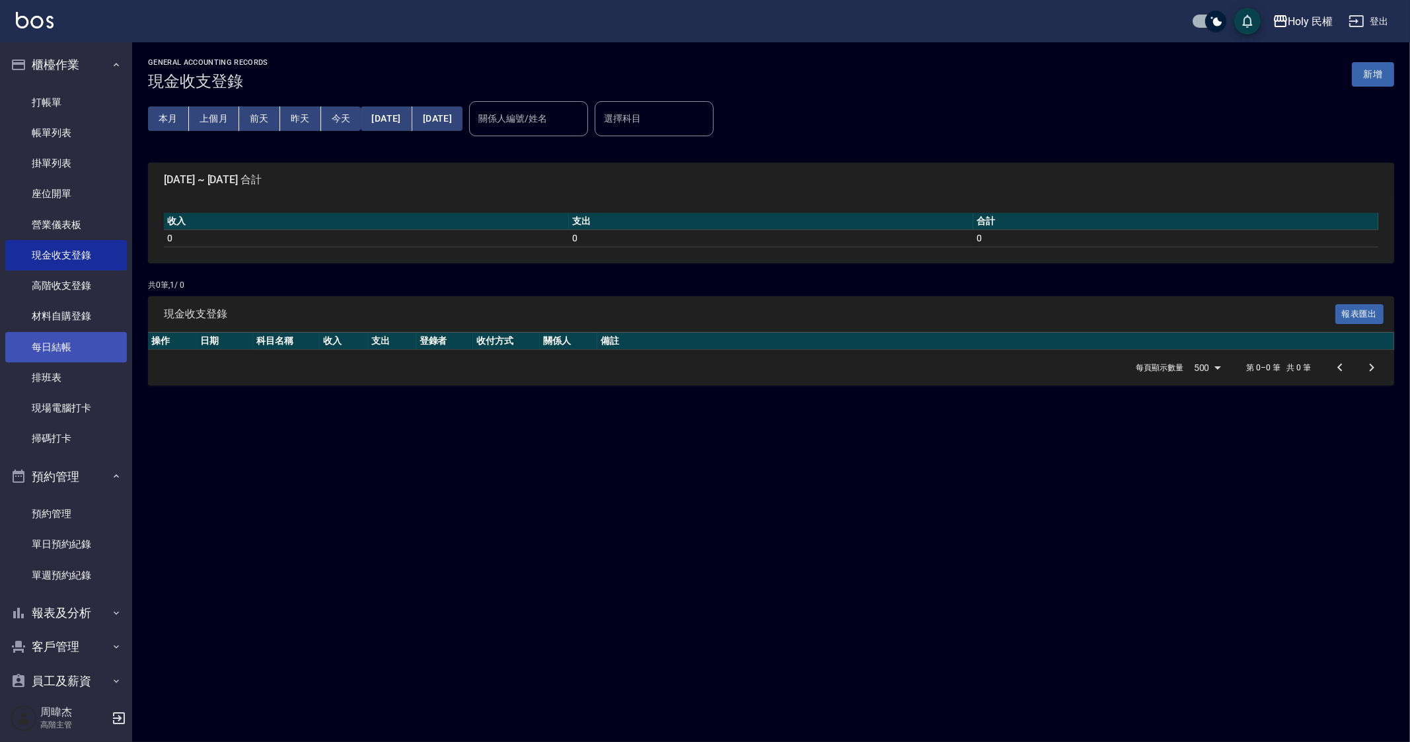
click at [75, 341] on link "每日結帳" at bounding box center [66, 347] width 122 height 30
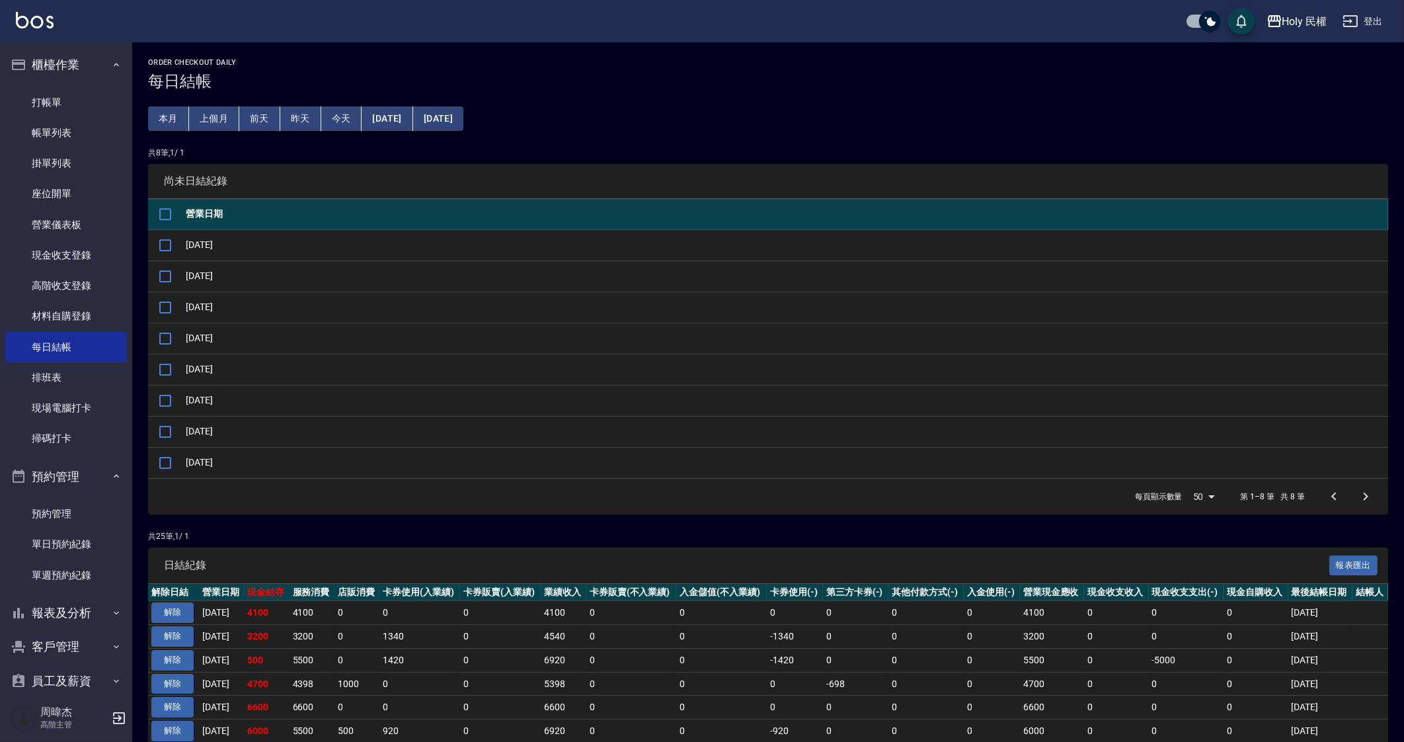
click at [205, 120] on button "上個月" at bounding box center [214, 118] width 50 height 24
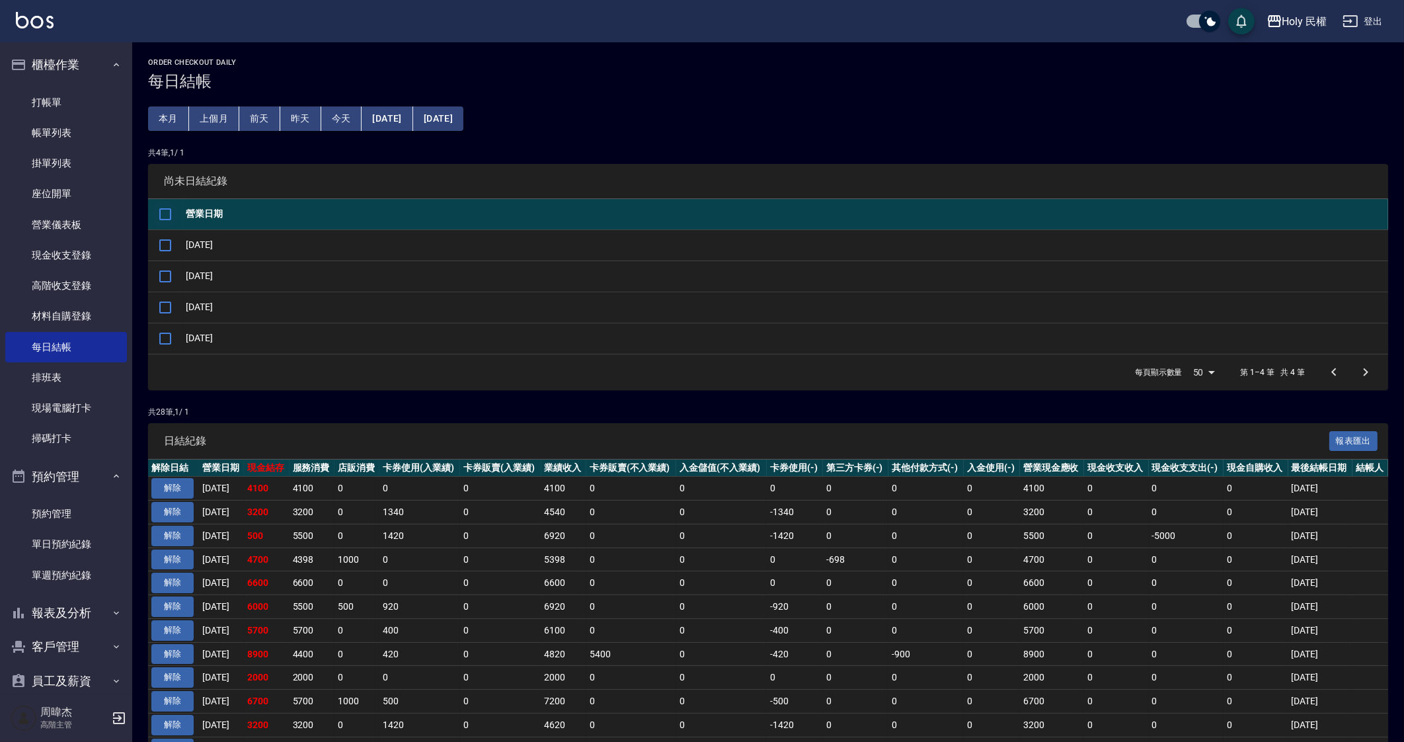
click at [166, 219] on input "checkbox" at bounding box center [165, 214] width 28 height 28
checkbox input "true"
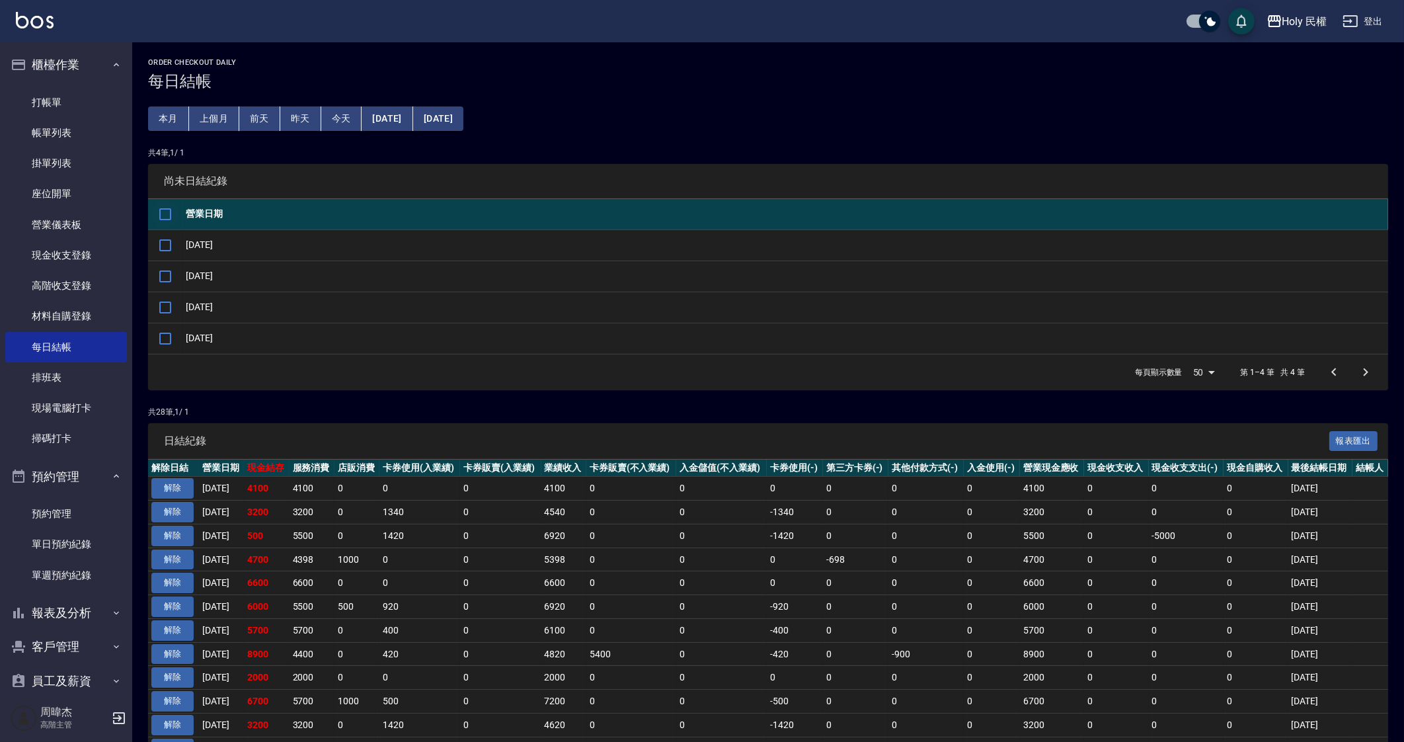
checkbox input "true"
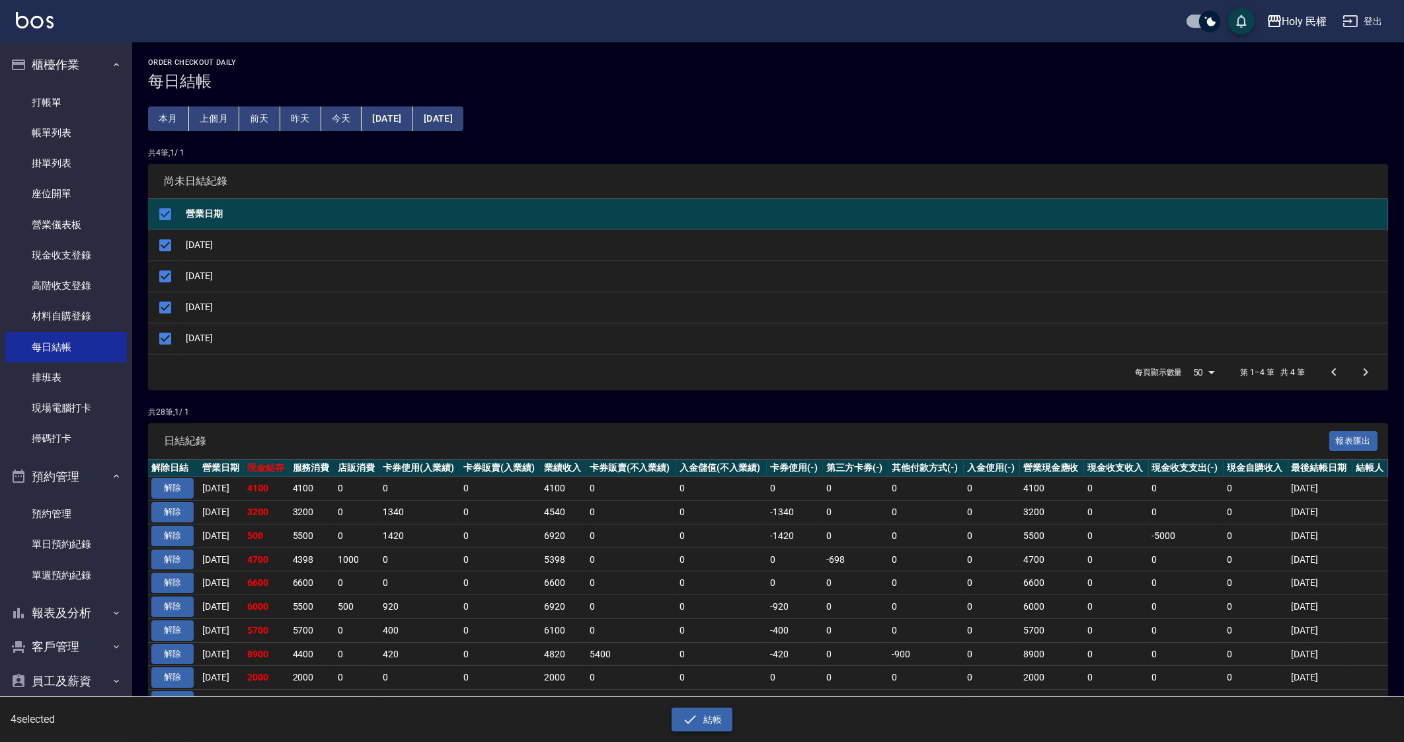
click at [728, 728] on button "結帳" at bounding box center [701, 719] width 61 height 24
click at [655, 42] on div "是否確認要日結 確定" at bounding box center [654, 47] width 74 height 54
click at [654, 54] on button "確定" at bounding box center [654, 53] width 42 height 20
checkbox input "false"
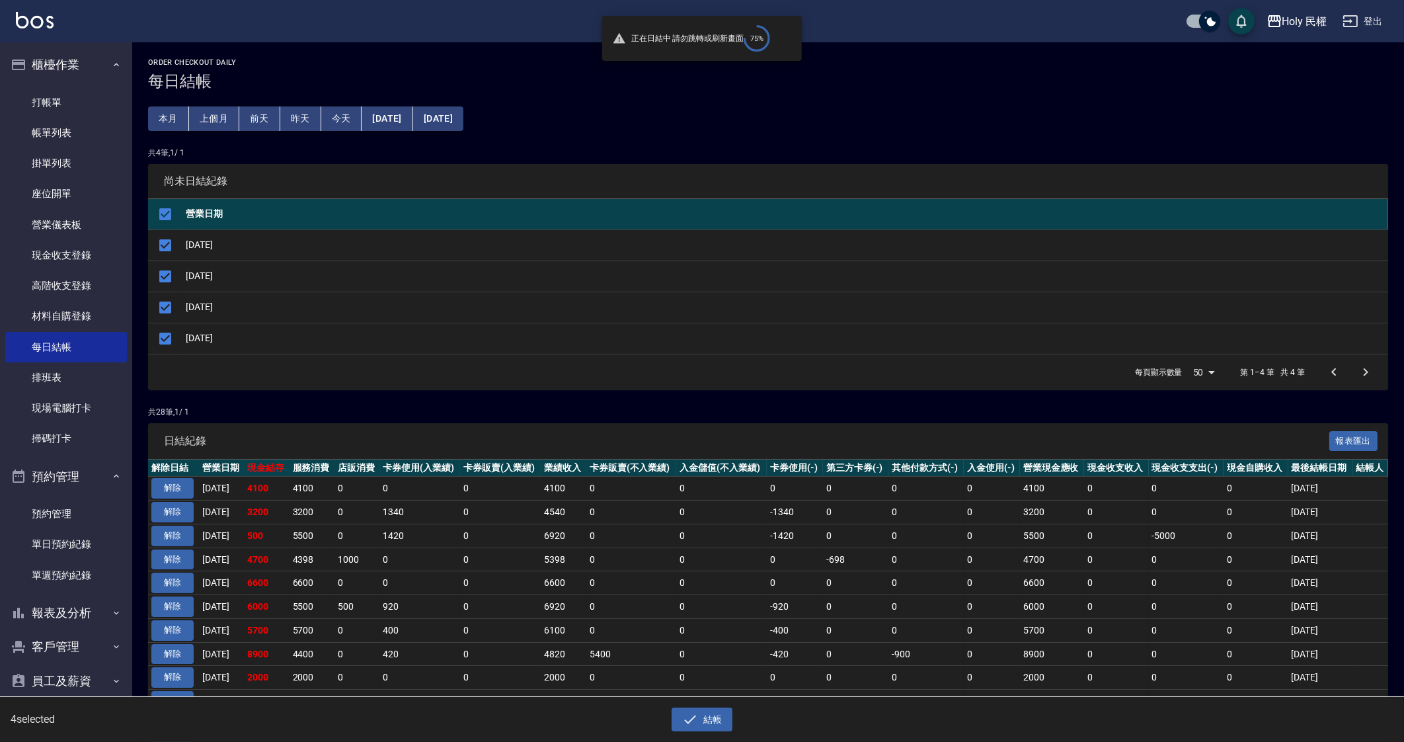
checkbox input "false"
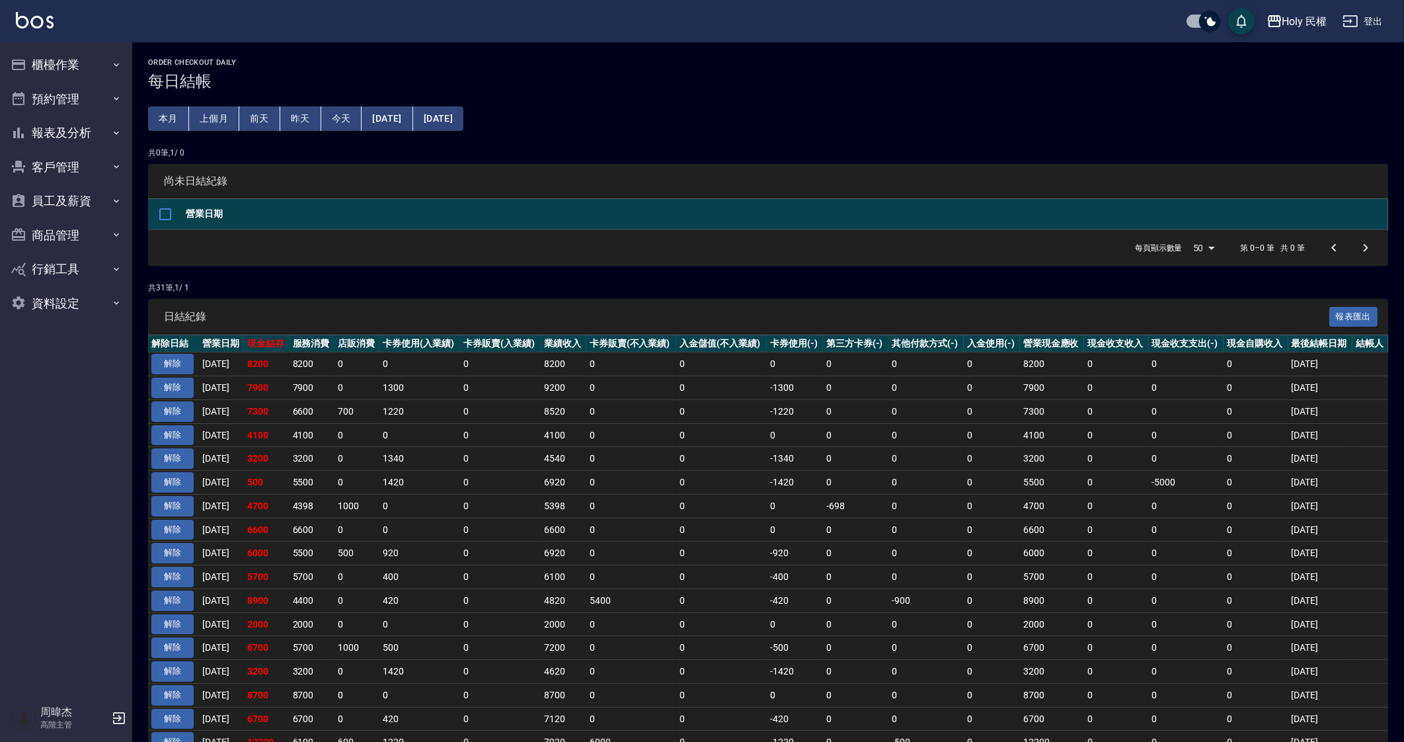
drag, startPoint x: 576, startPoint y: 587, endPoint x: 549, endPoint y: 547, distance: 48.6
click at [576, 588] on td "4820" at bounding box center [563, 600] width 45 height 24
click at [400, 122] on button "[DATE]" at bounding box center [387, 118] width 51 height 24
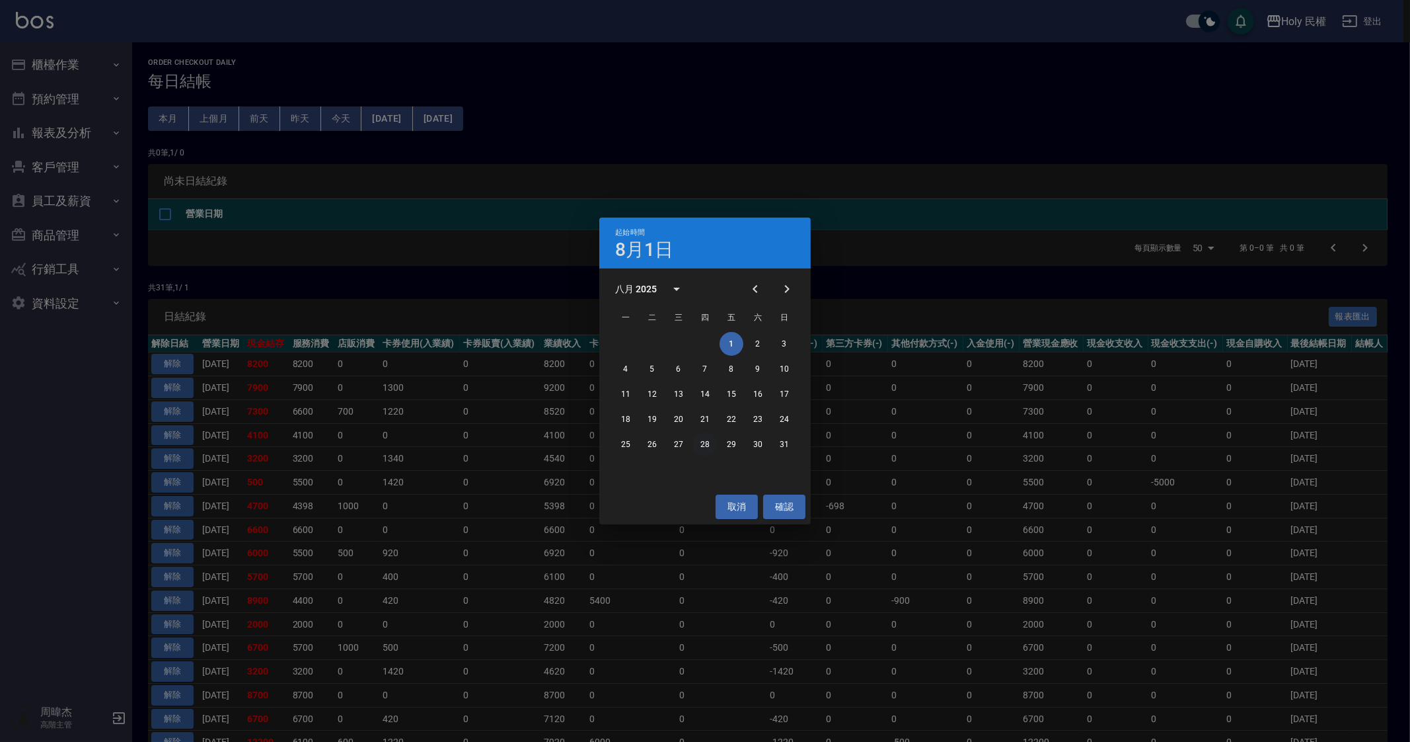
click at [704, 445] on button "28" at bounding box center [705, 444] width 24 height 24
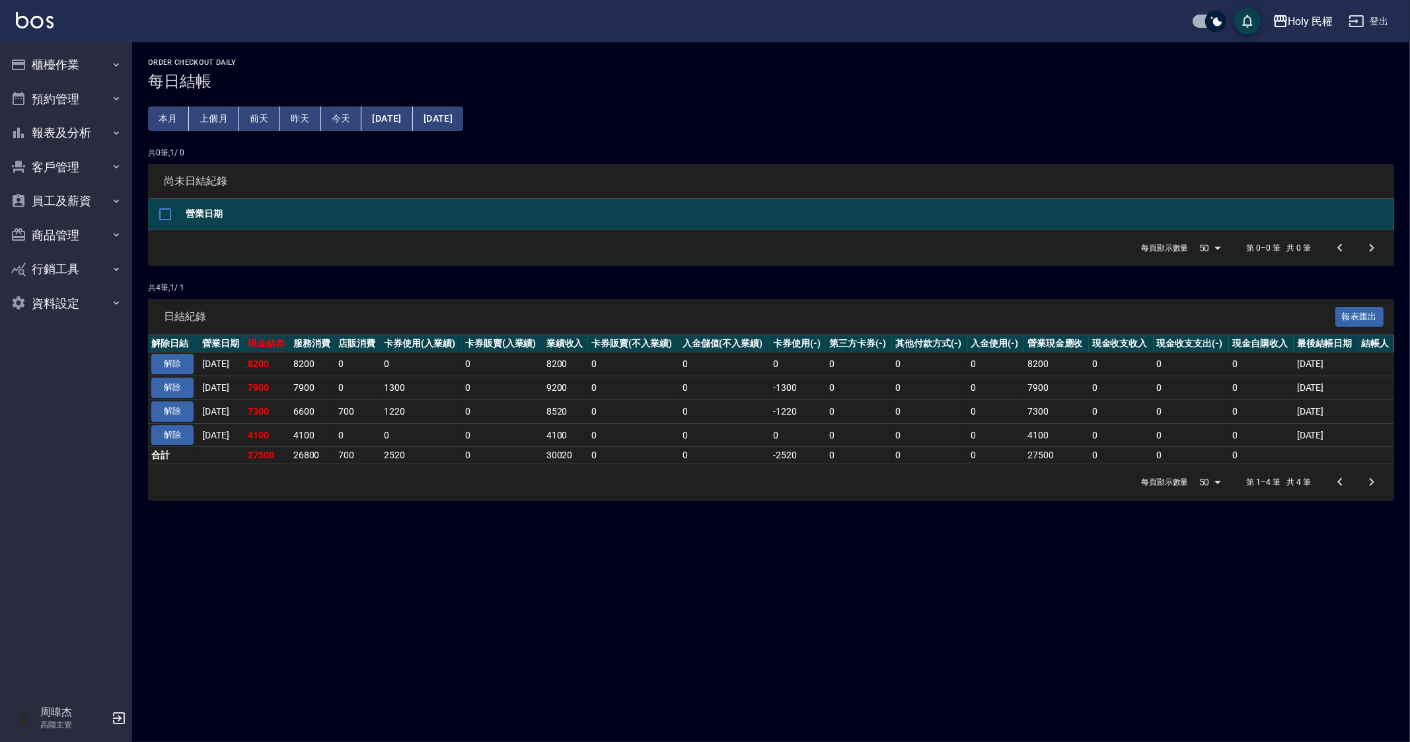
click at [624, 617] on div "Order checkout daily 每日結帳 本月 上個月 [DATE] [DATE] [DATE] [DATE] [DATE] 共 0 筆, 1 / …" at bounding box center [705, 371] width 1410 height 742
click at [171, 568] on div "Order checkout daily 每日結帳 本月 上個月 [DATE] [DATE] [DATE] [DATE] [DATE] 共 0 筆, 1 / …" at bounding box center [705, 371] width 1410 height 742
click at [1290, 21] on div "Holy 民權" at bounding box center [1311, 21] width 45 height 17
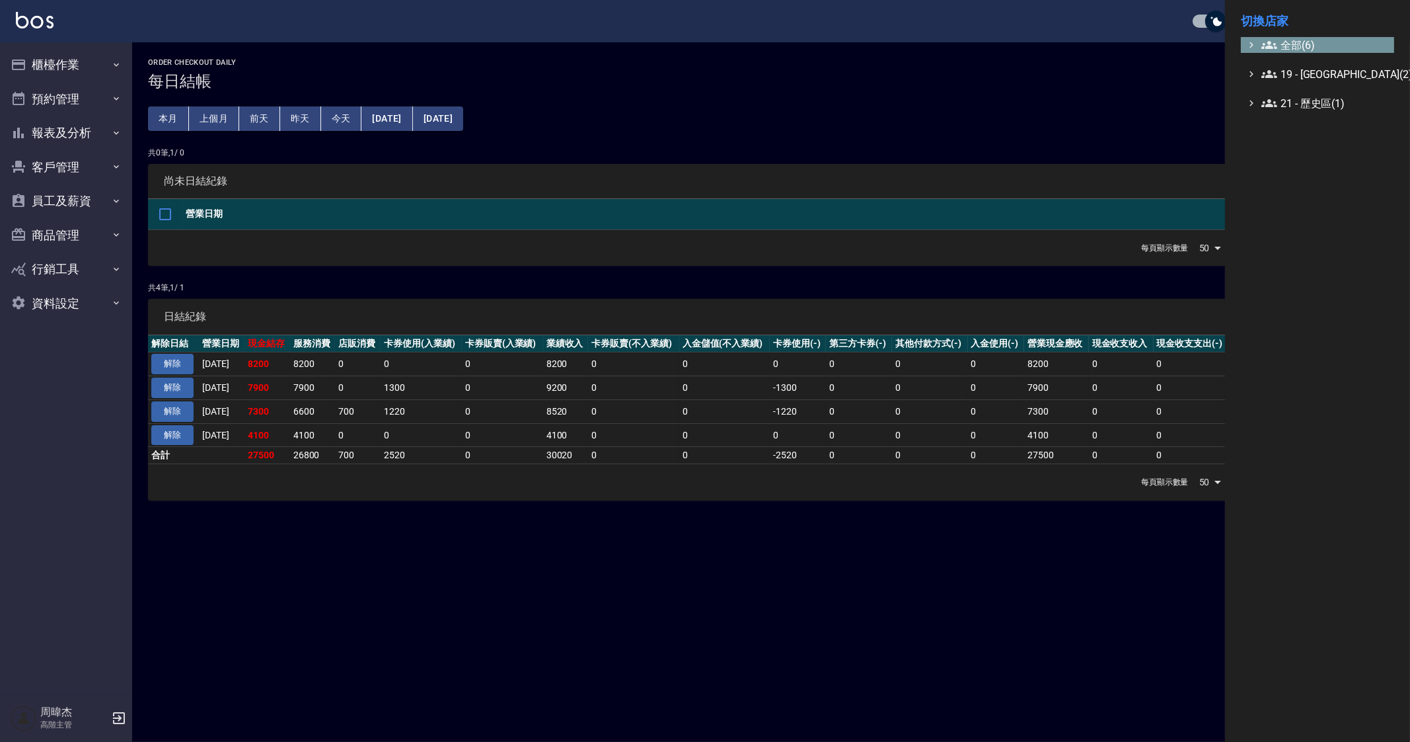
click at [1308, 44] on span "全部(6)" at bounding box center [1326, 45] width 128 height 16
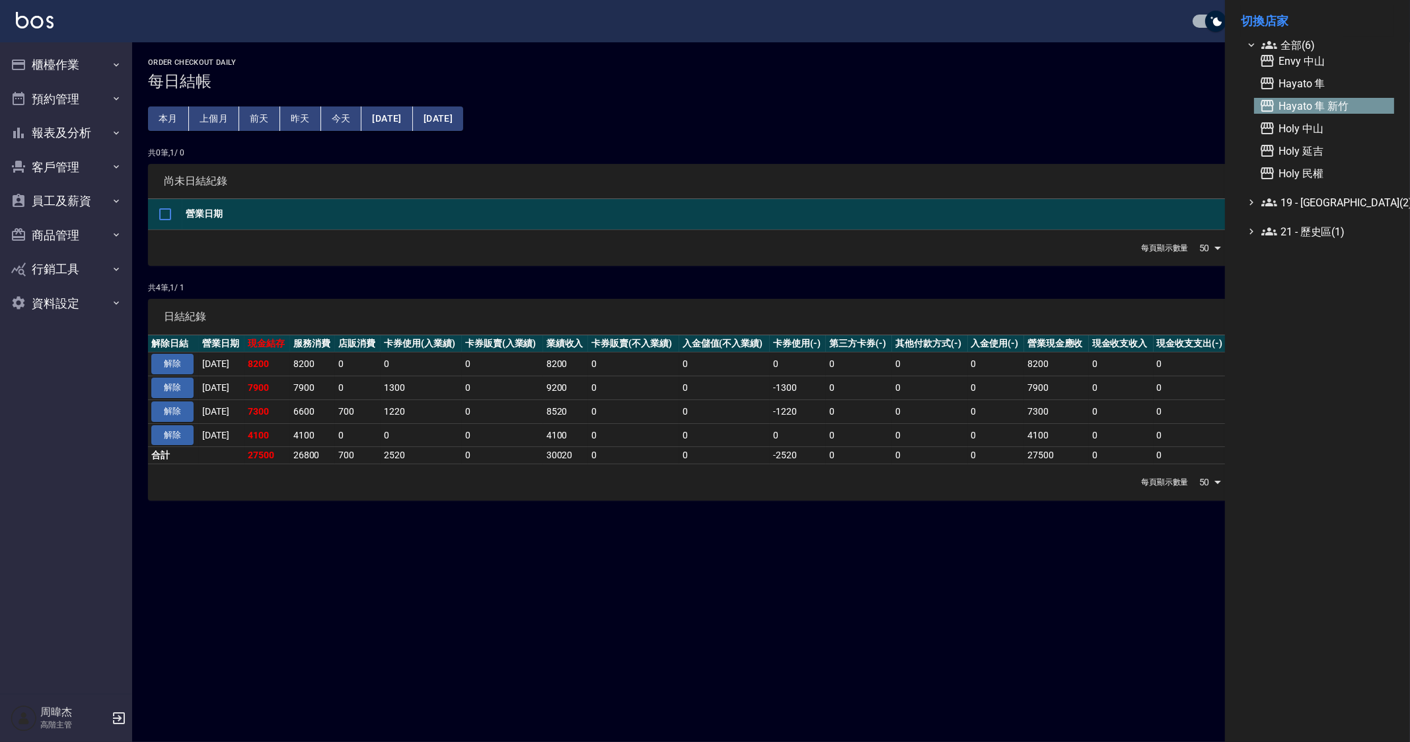
click at [1350, 104] on span "Hayato 隼 新竹" at bounding box center [1325, 106] width 130 height 16
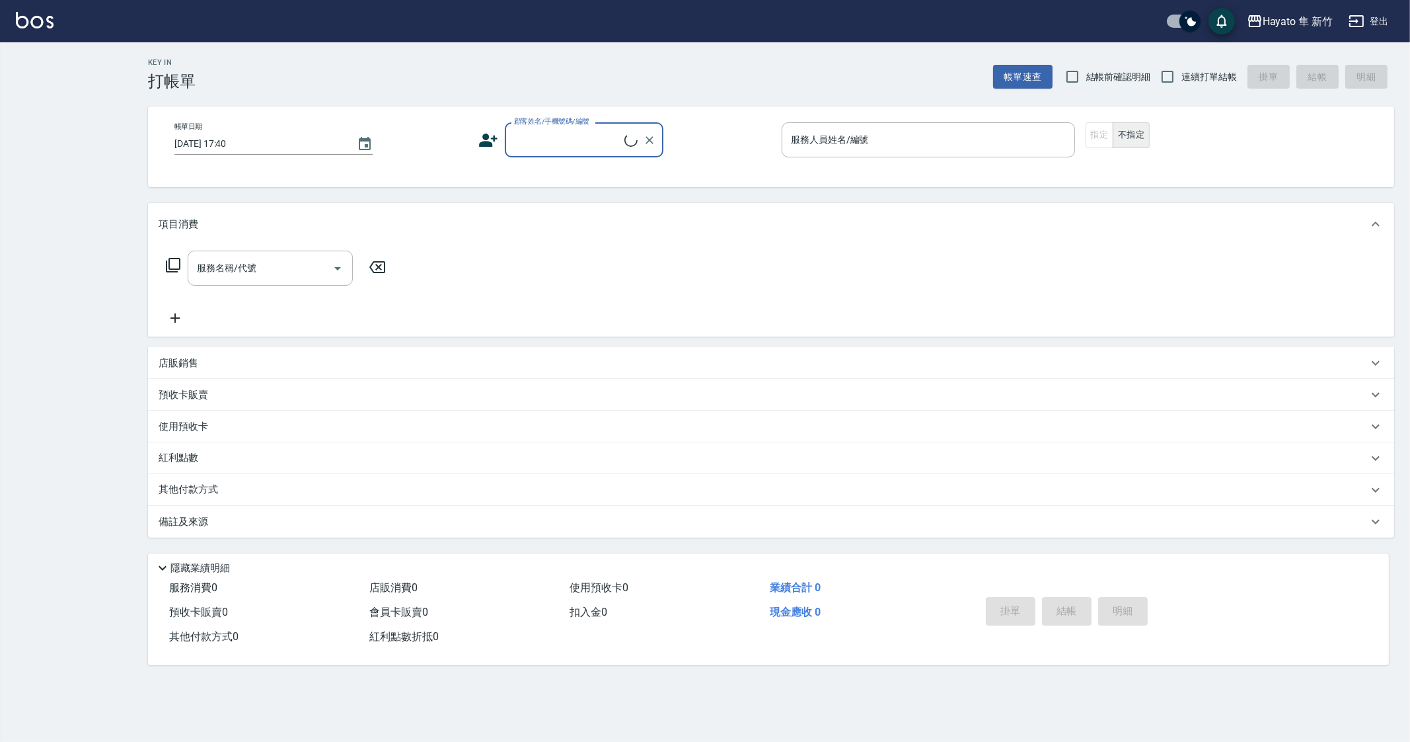
click at [51, 80] on div "Key In 打帳單 帳單速查 結帳前確認明細 連續打單結帳 掛單 結帳 明細 帳單日期 2025/09/04 17:40 顧客姓名/手機號碼/編號 顧客姓名…" at bounding box center [705, 371] width 1410 height 742
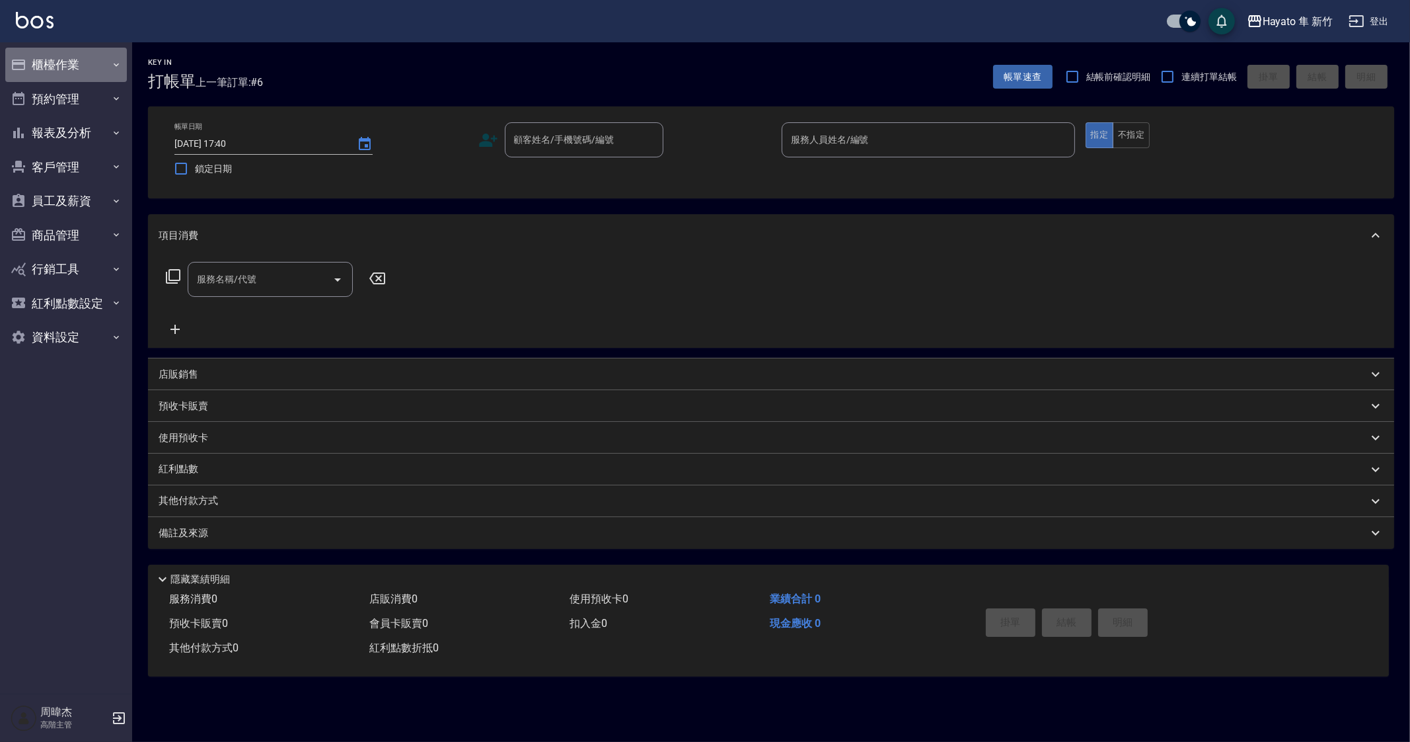
click at [63, 62] on button "櫃檯作業" at bounding box center [66, 65] width 122 height 34
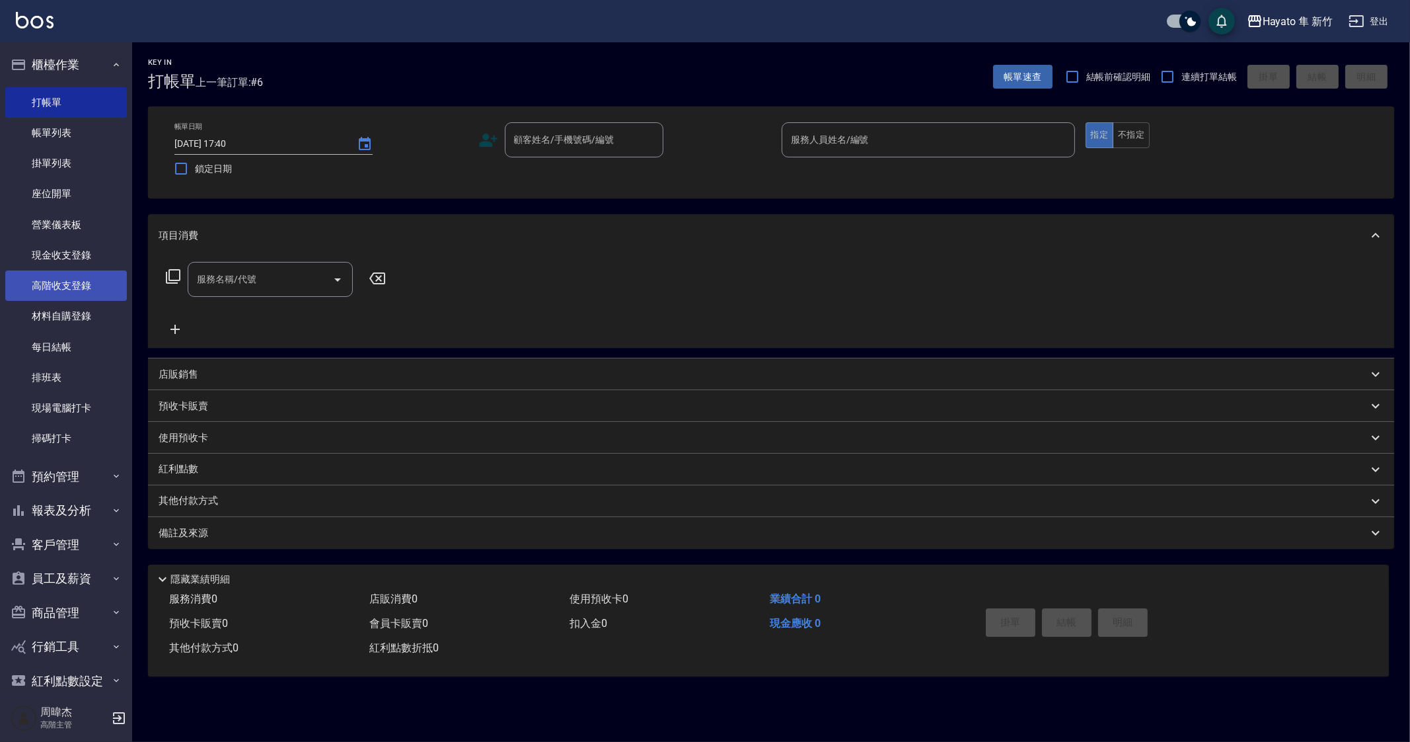
click at [94, 284] on link "高階收支登錄" at bounding box center [66, 285] width 122 height 30
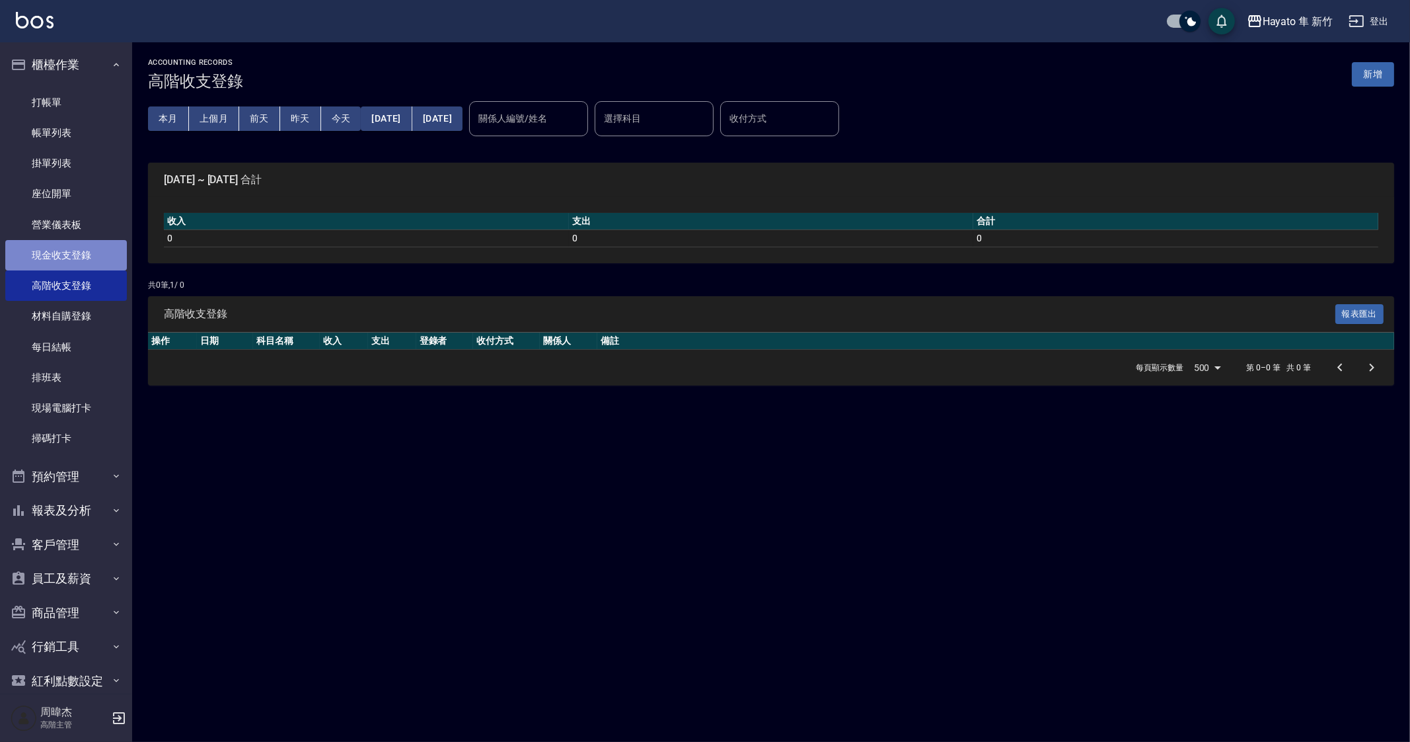
click at [96, 240] on link "現金收支登錄" at bounding box center [66, 255] width 122 height 30
click at [211, 127] on button "上個月" at bounding box center [214, 118] width 50 height 24
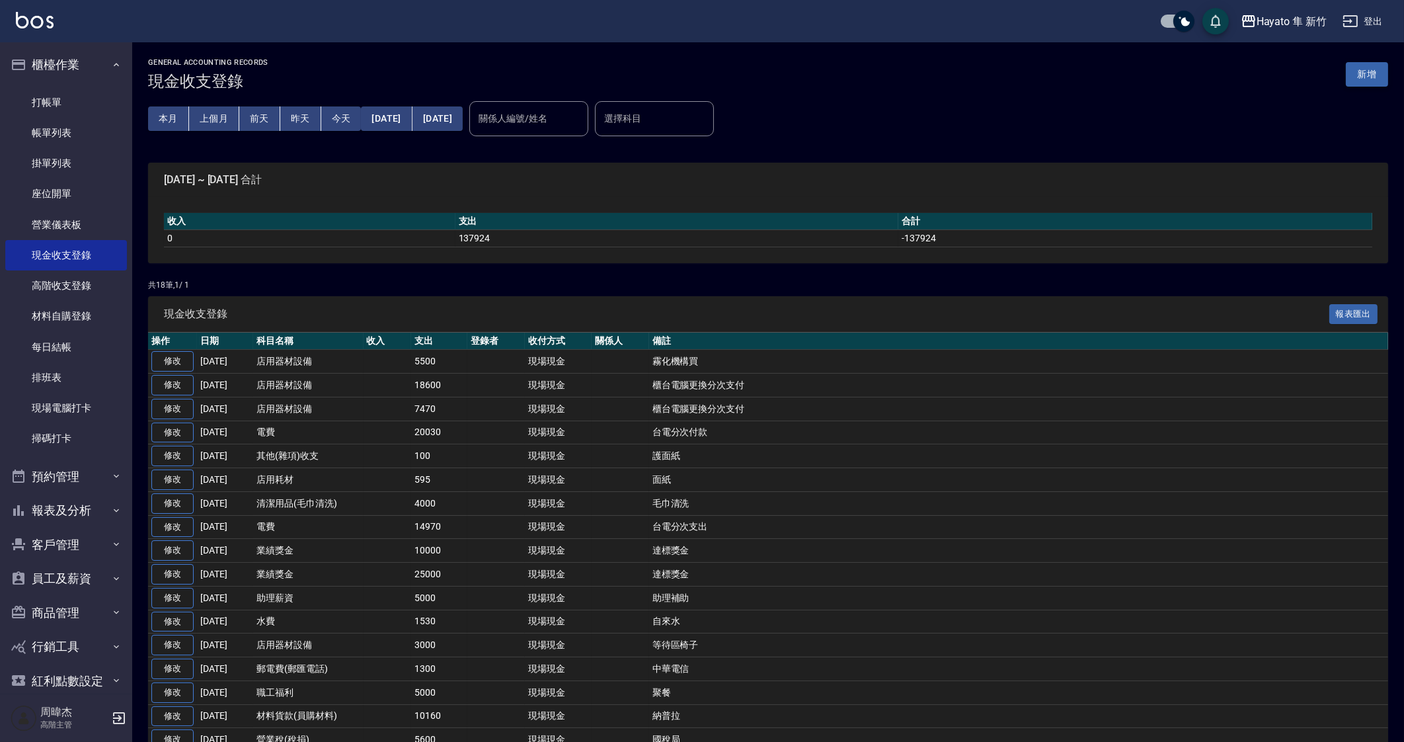
click at [1365, 71] on button "新增" at bounding box center [1367, 74] width 42 height 24
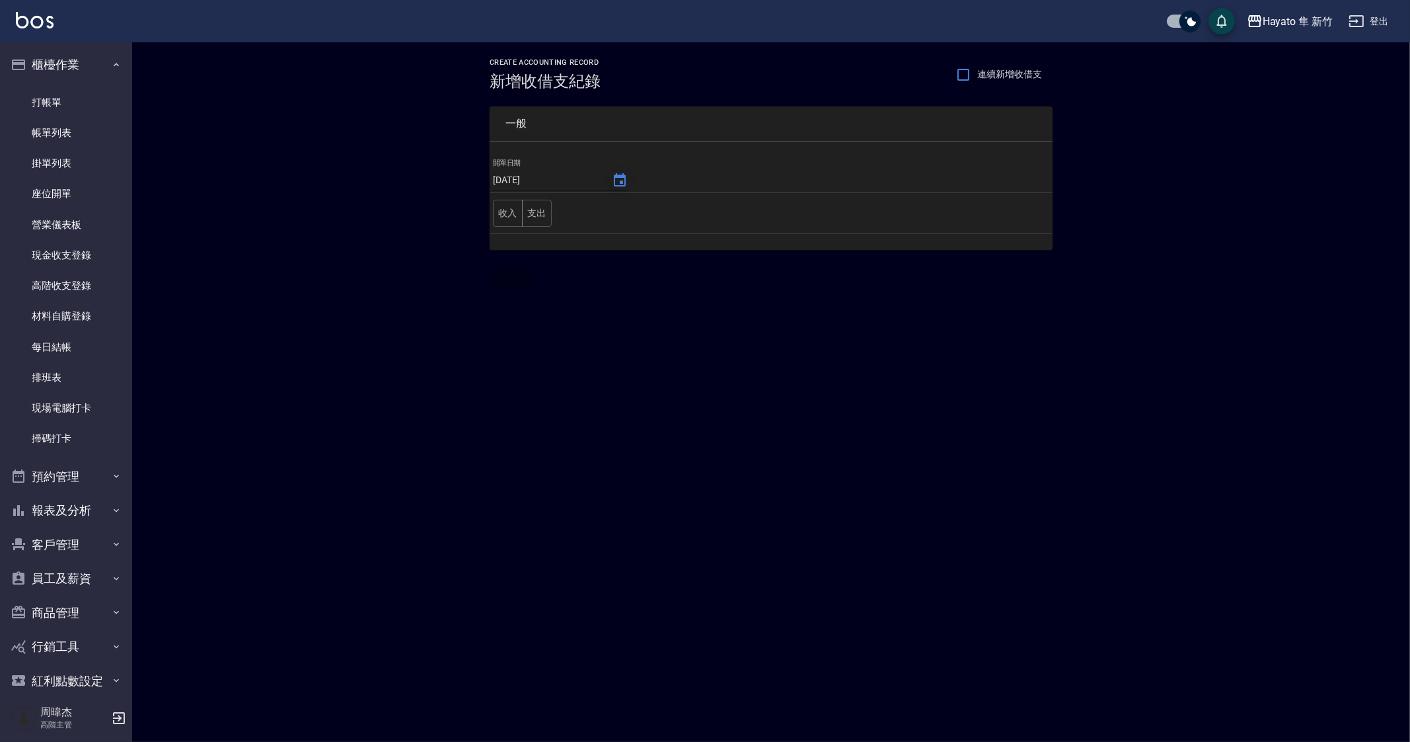
click at [614, 174] on icon "Choose date, selected date is 2025-09-04" at bounding box center [620, 179] width 12 height 13
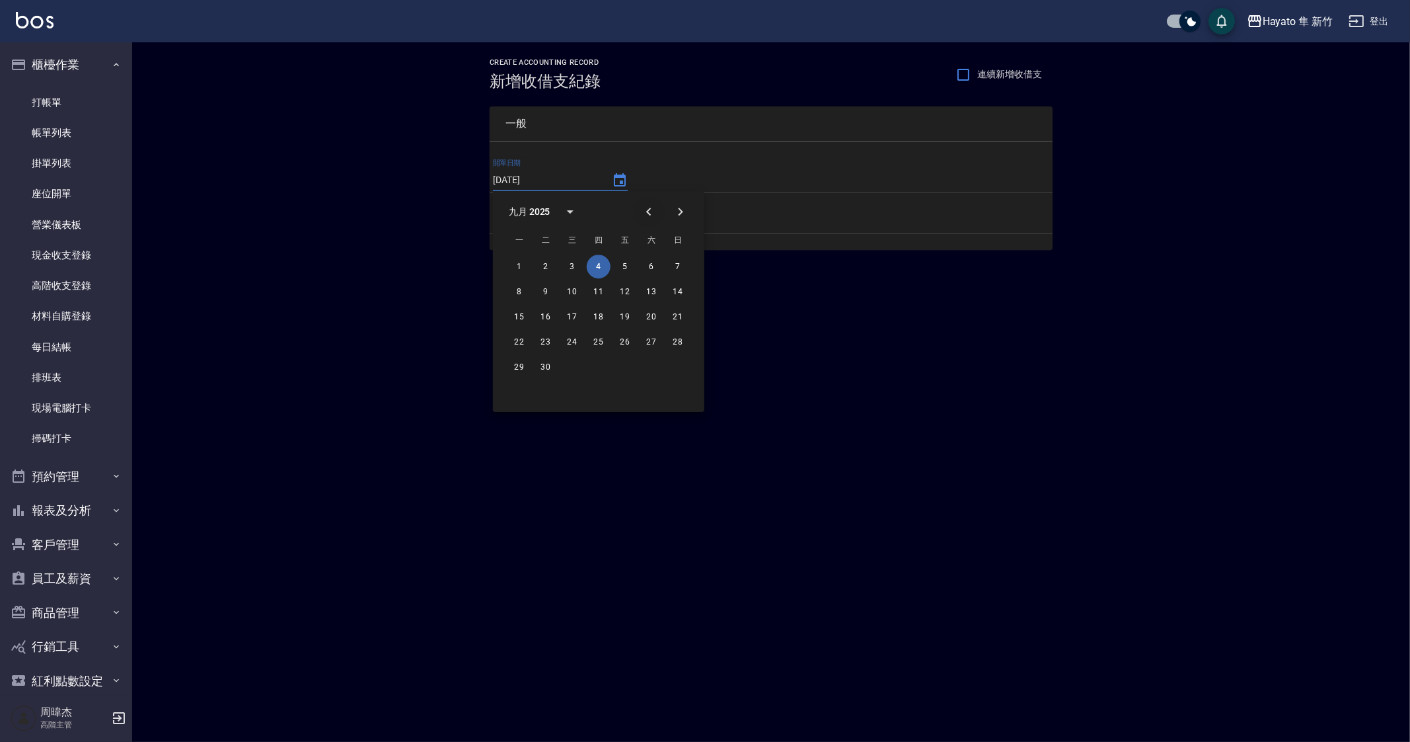
click at [654, 209] on icon "Previous month" at bounding box center [649, 212] width 16 height 16
click at [683, 368] on button "31" at bounding box center [678, 367] width 24 height 24
type input "[DATE]"
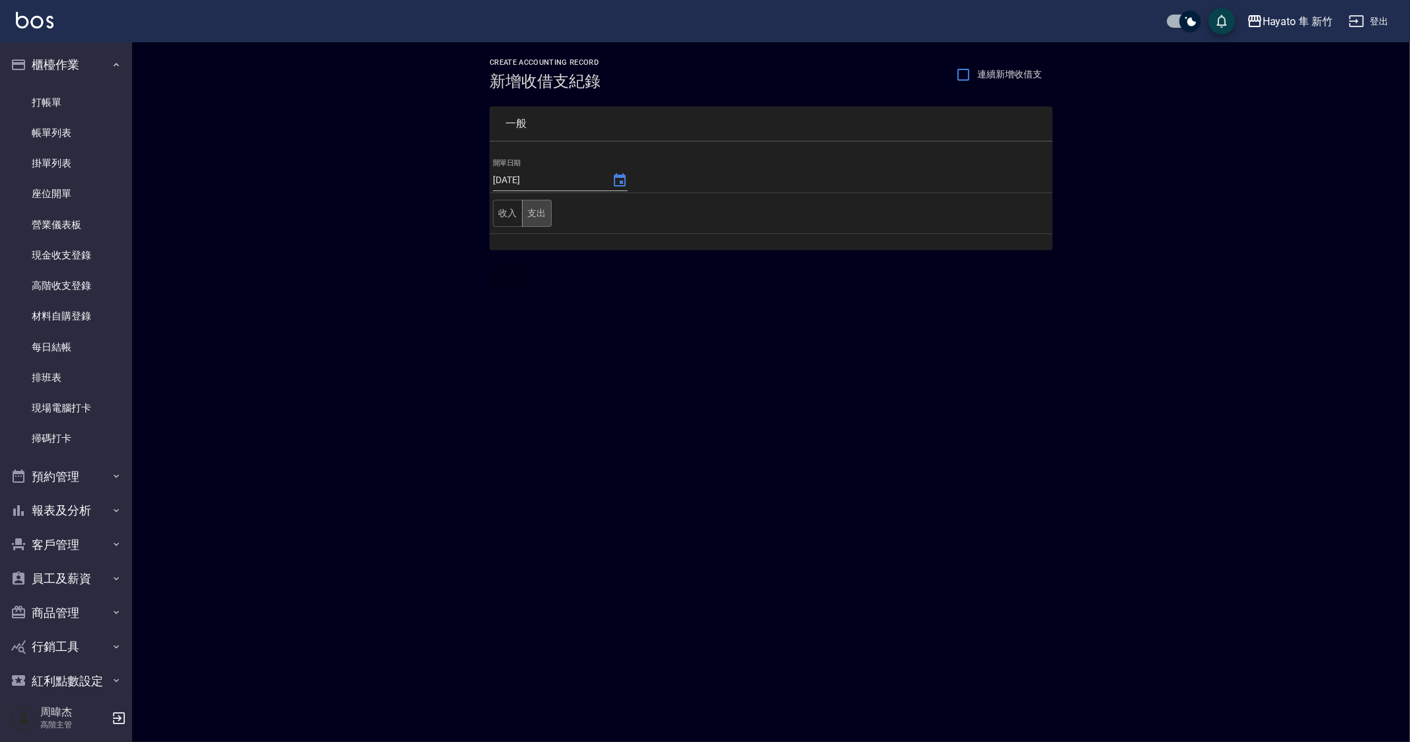
click at [535, 206] on button "支出" at bounding box center [537, 213] width 30 height 27
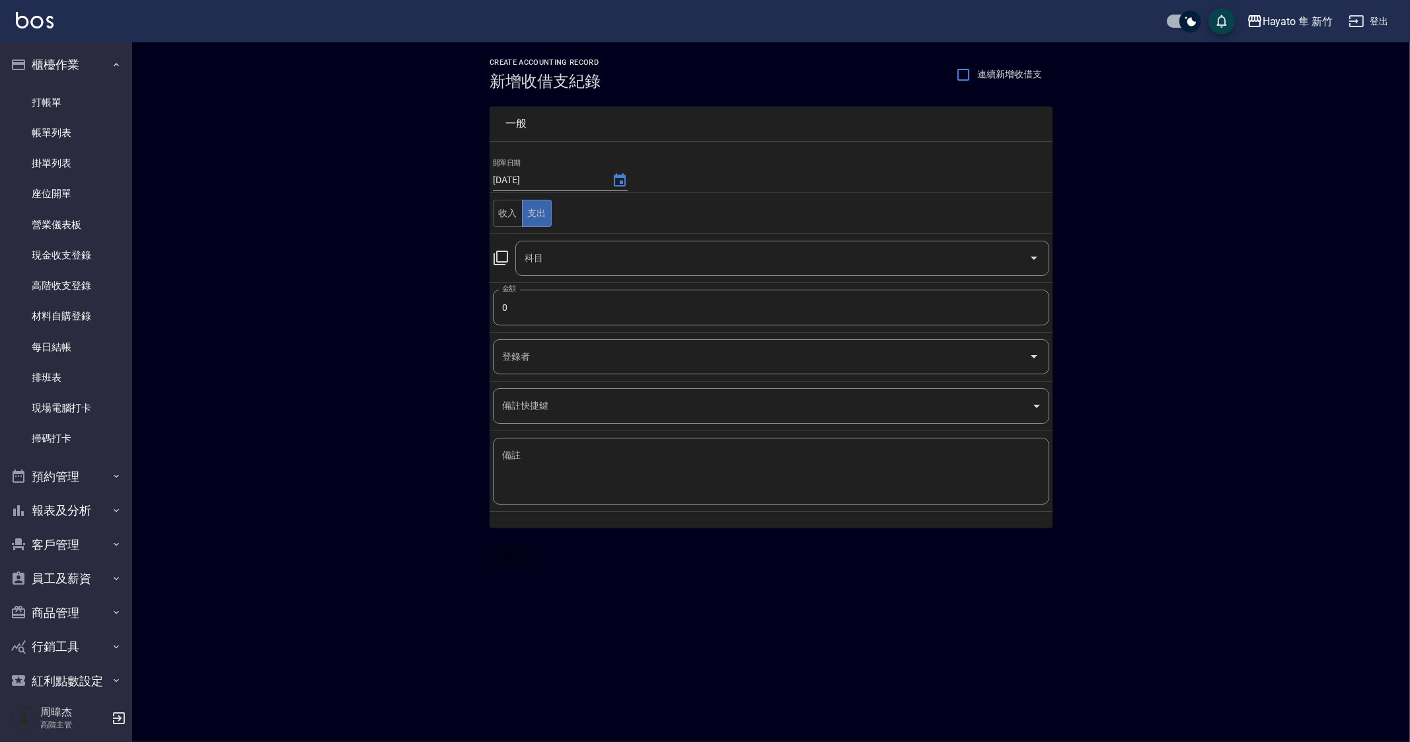
click at [592, 312] on input "0" at bounding box center [771, 307] width 556 height 36
click at [634, 269] on div "科目" at bounding box center [782, 258] width 534 height 35
type input "500"
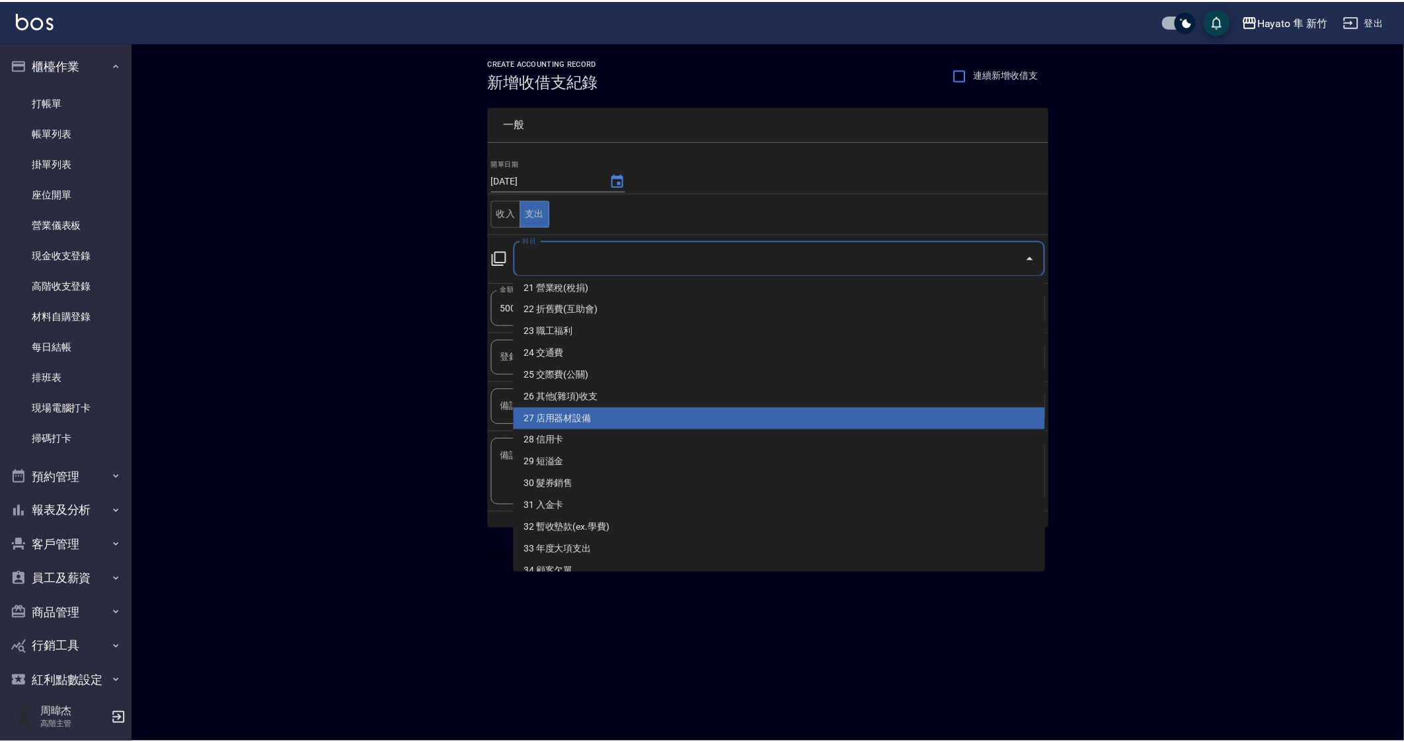
scroll to position [541, 0]
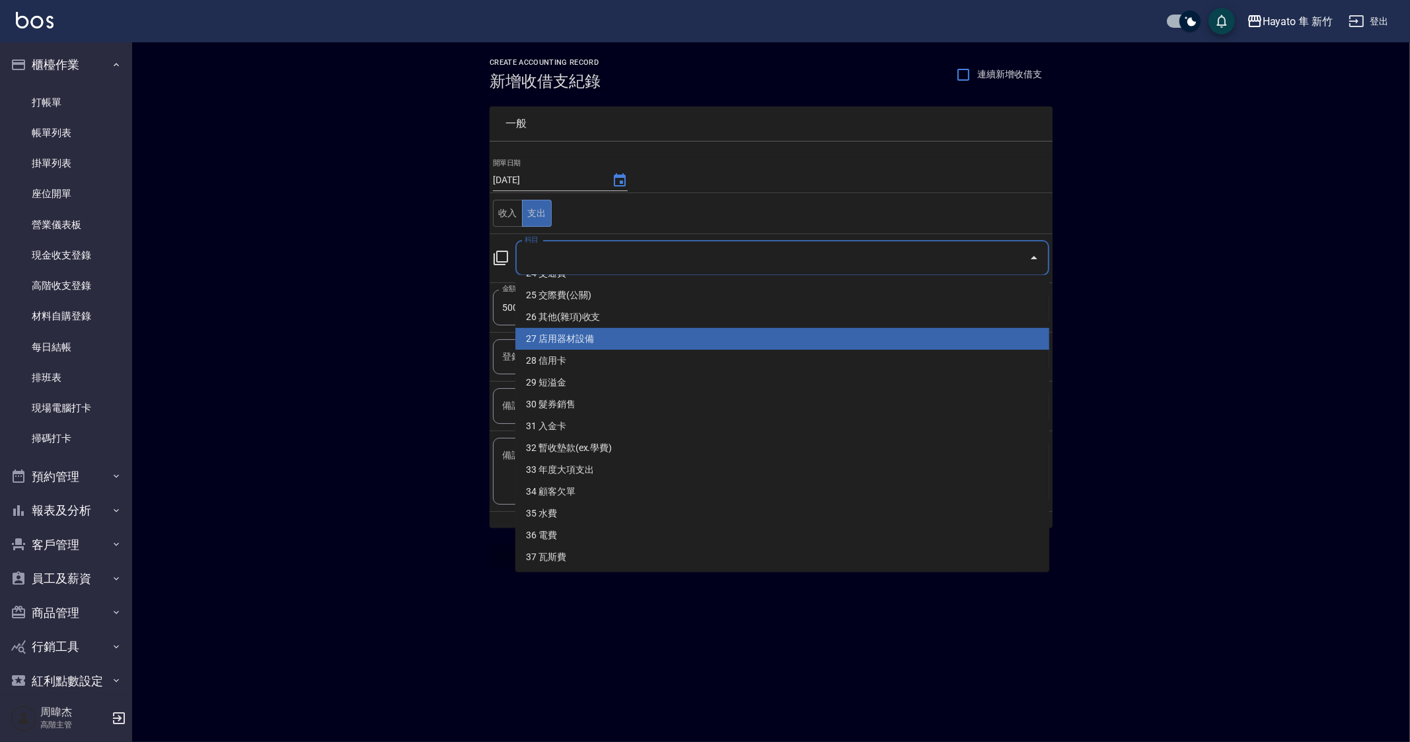
click at [691, 328] on li "27 店用器材設備" at bounding box center [782, 339] width 534 height 22
type input "27 店用器材設備"
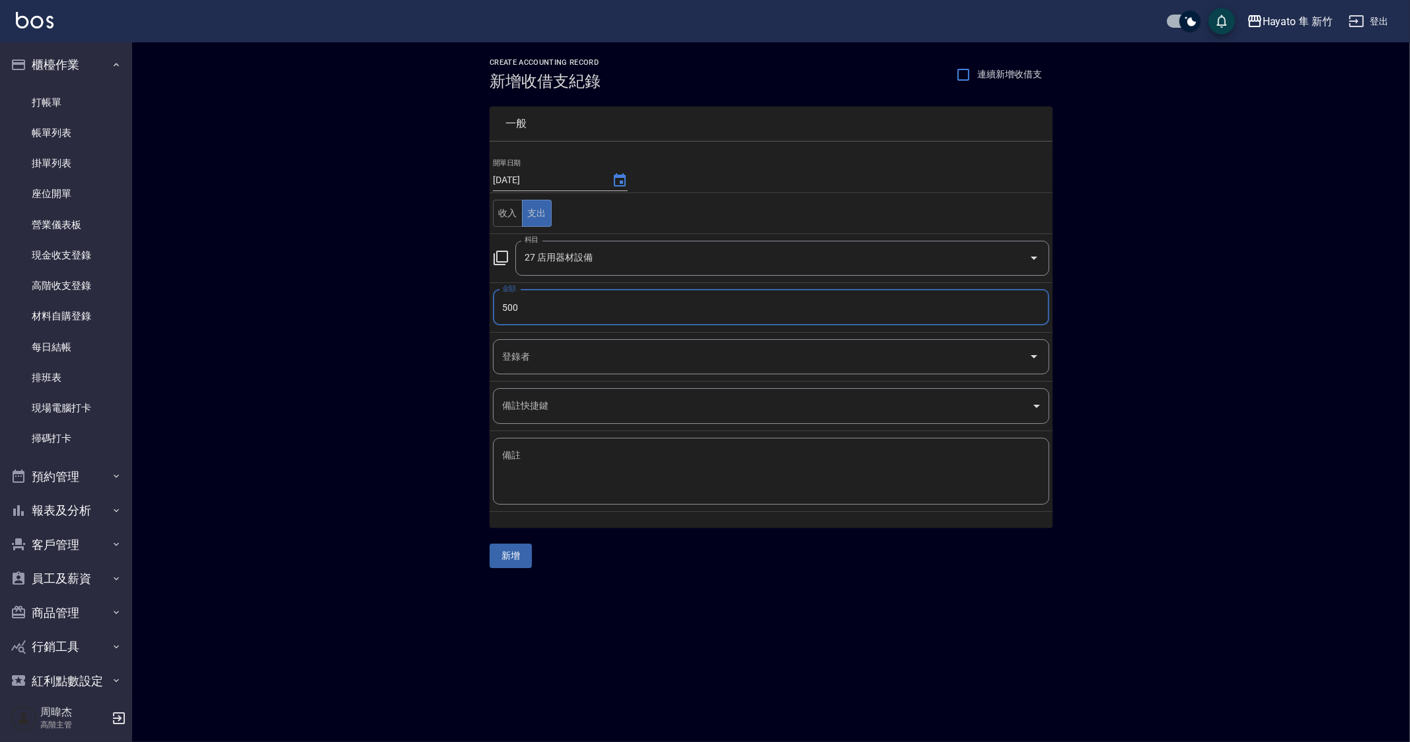
click at [732, 492] on textarea "備註" at bounding box center [771, 471] width 538 height 45
type textarea "j"
type textarea "霧化機維修"
click at [478, 566] on div "CREATE ACCOUNTING RECORD 新增收借支紀錄 連續新增收借支 一般 開單日期 2025/08/31 收入 支出 科目 27 店用器材設備 …" at bounding box center [771, 312] width 1278 height 541
click at [531, 556] on button "新增" at bounding box center [511, 555] width 42 height 24
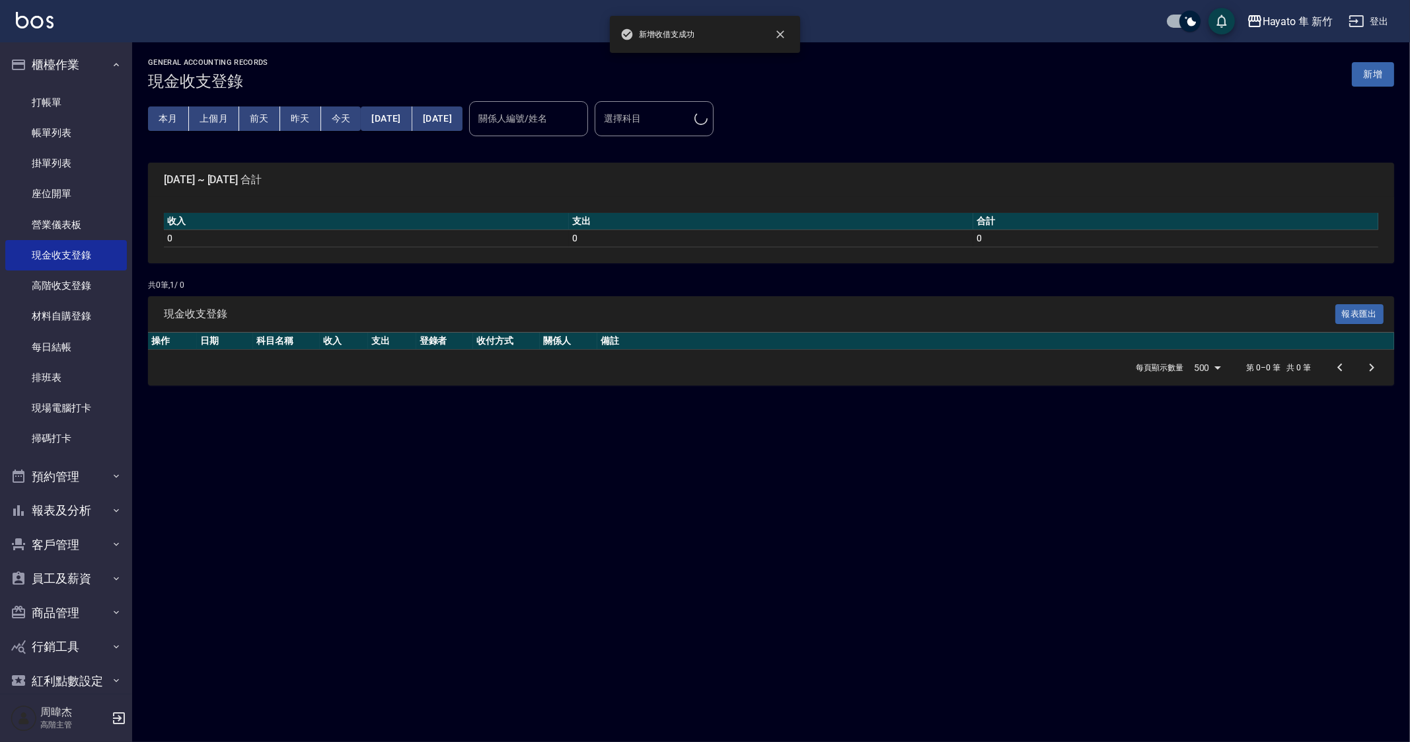
click at [732, 646] on div "GENERAL ACCOUNTING RECORDS 現金收支登錄 新增 本月 上個月 前天 昨天 今天 2025/09/01 2025/09/04 關係人編…" at bounding box center [705, 371] width 1410 height 742
click at [75, 346] on link "每日結帳" at bounding box center [66, 347] width 122 height 30
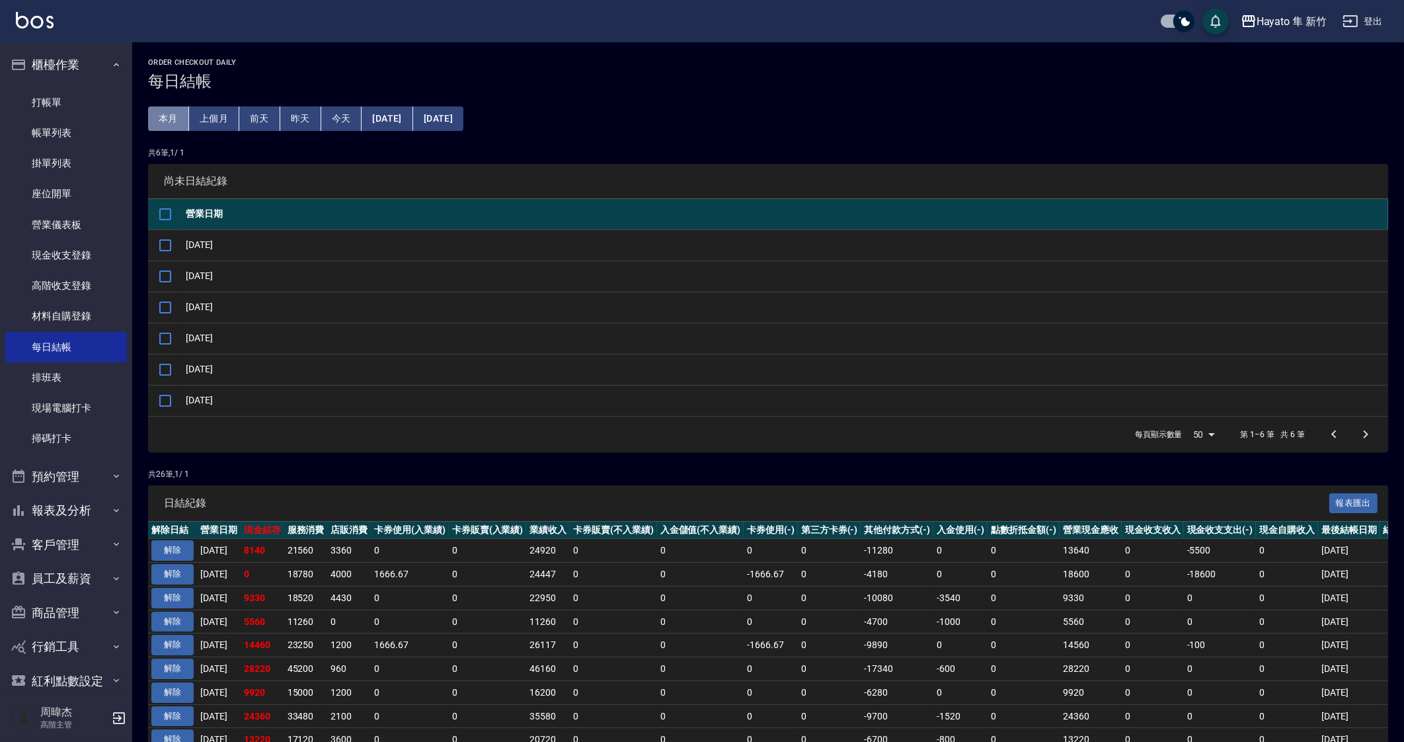
click at [164, 118] on button "本月" at bounding box center [168, 118] width 41 height 24
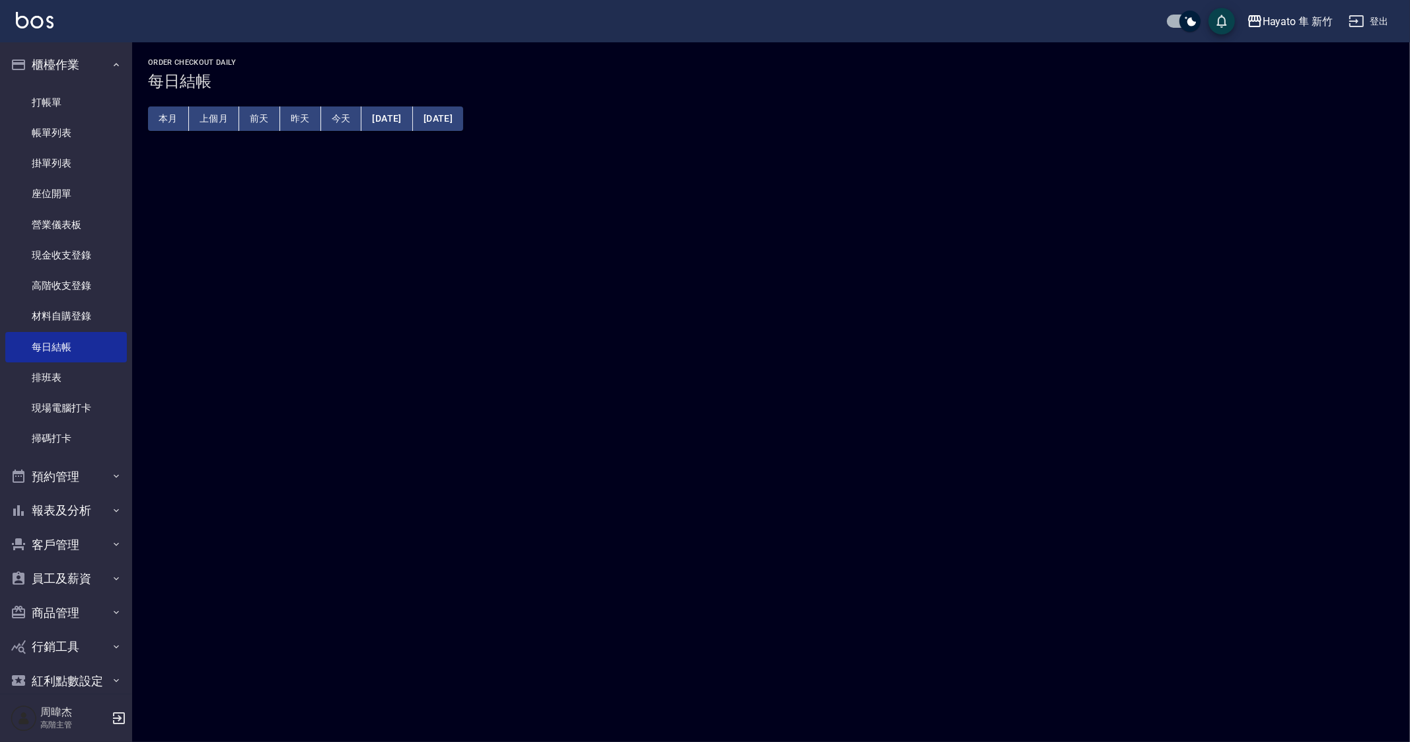
click at [202, 118] on button "上個月" at bounding box center [214, 118] width 50 height 24
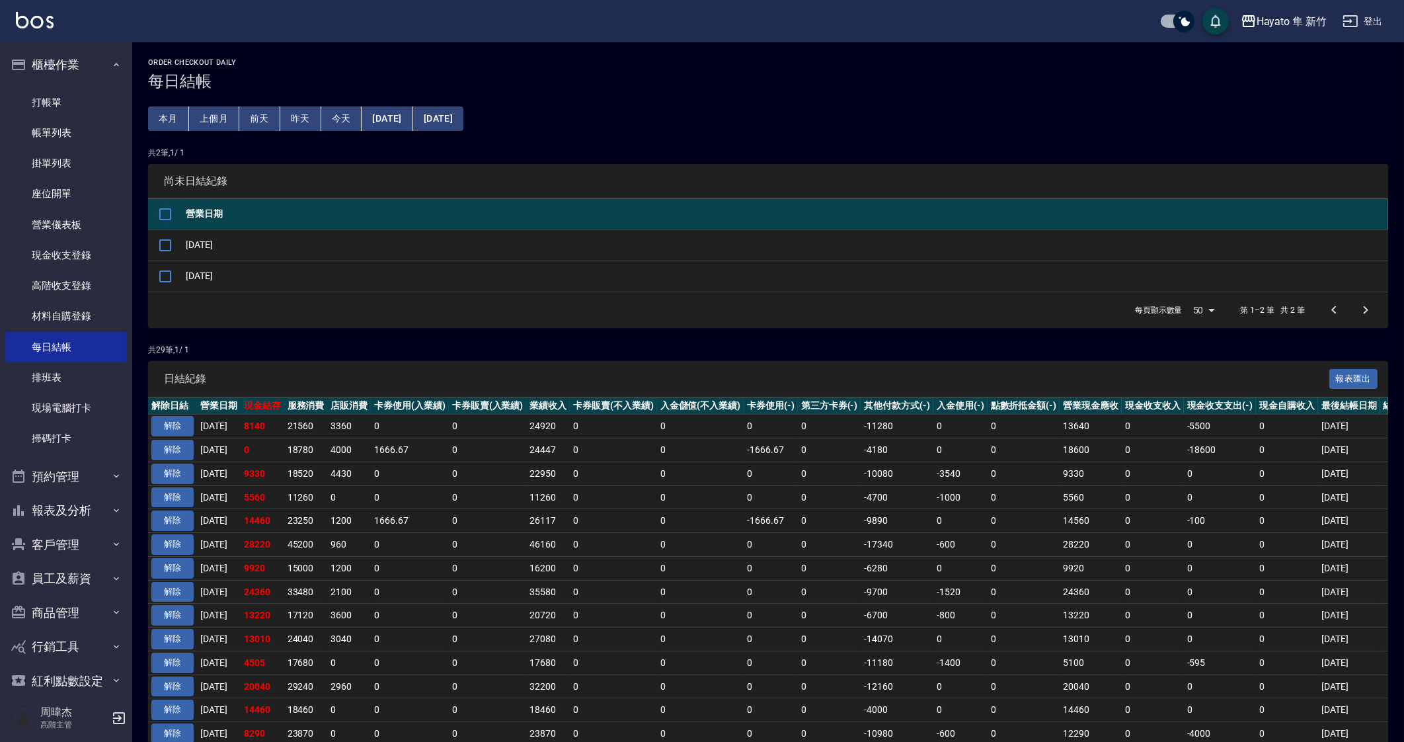
click at [155, 216] on input "checkbox" at bounding box center [165, 214] width 28 height 28
checkbox input "true"
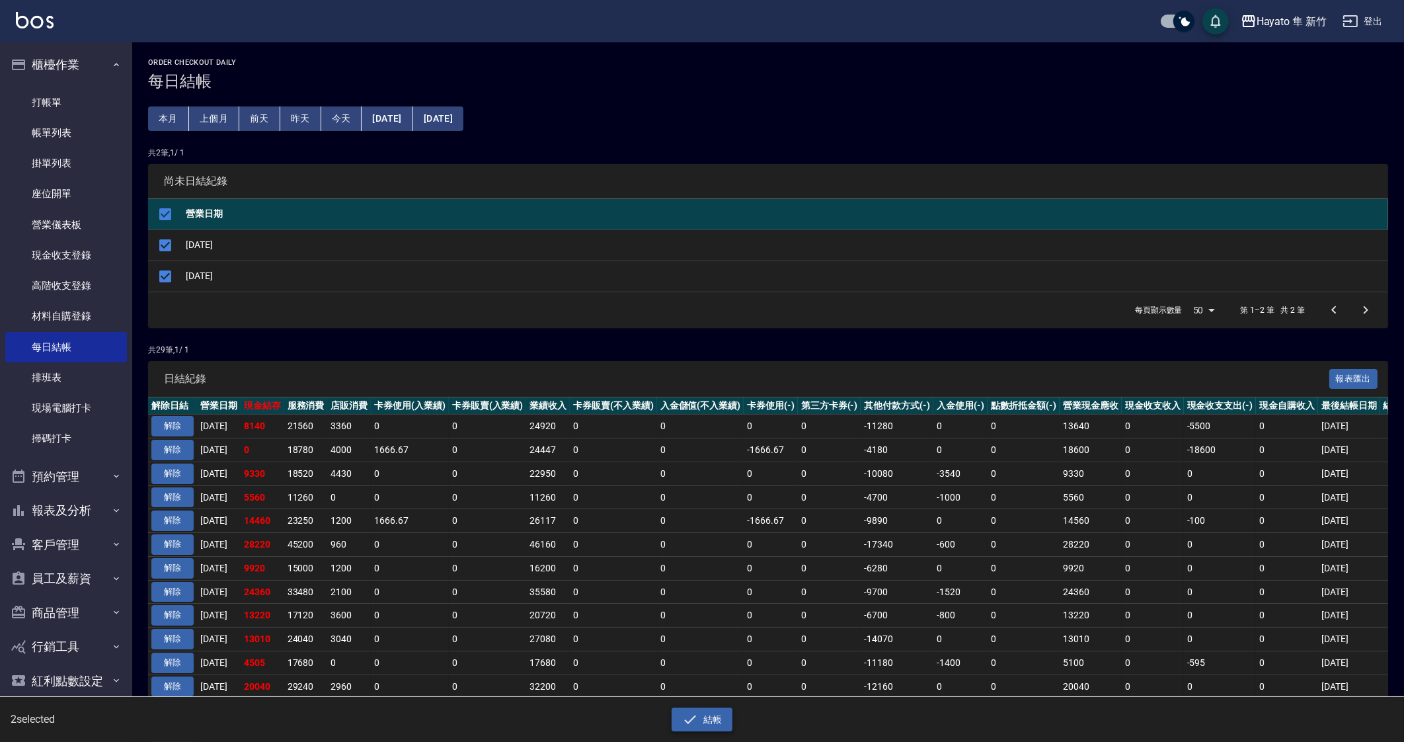
click at [678, 714] on button "結帳" at bounding box center [701, 719] width 61 height 24
click at [658, 54] on button "確定" at bounding box center [654, 53] width 42 height 20
checkbox input "false"
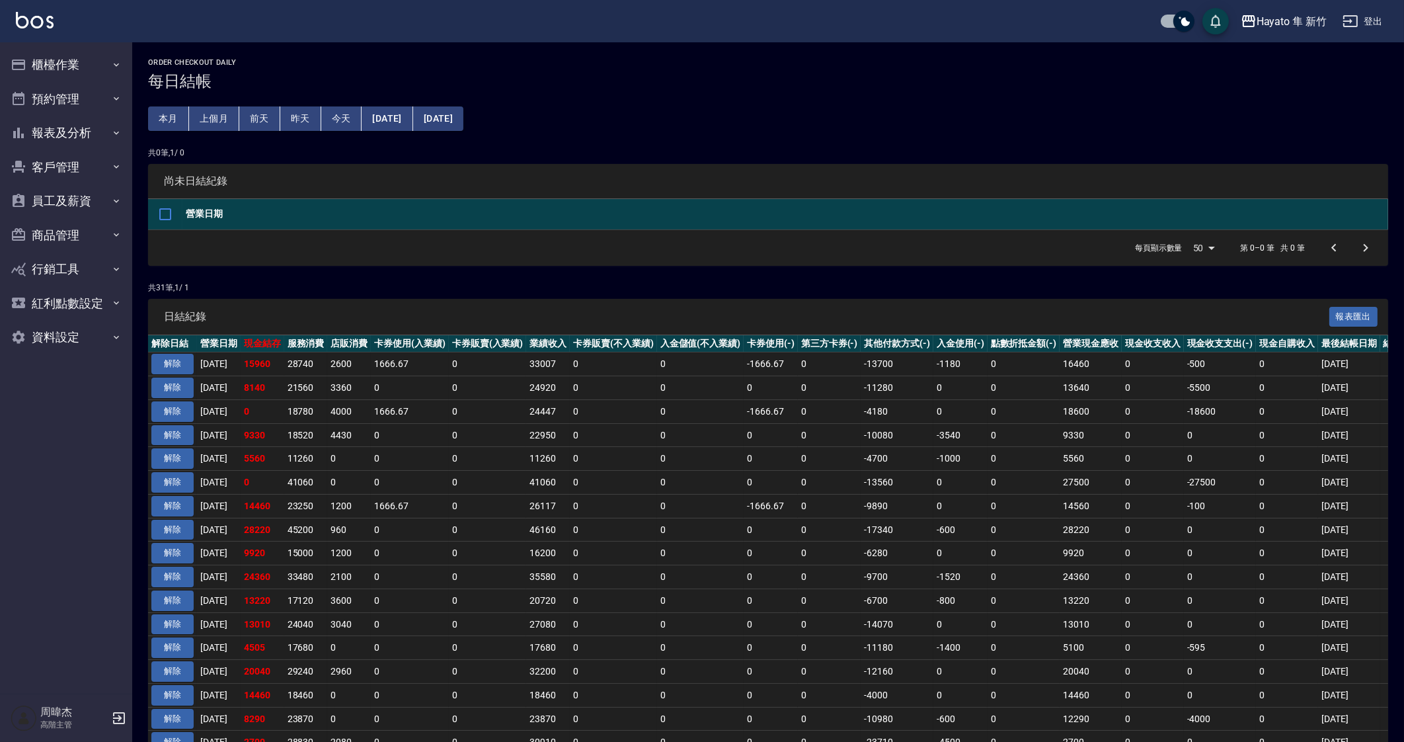
click at [598, 503] on td "0" at bounding box center [613, 506] width 87 height 24
click at [1273, 31] on button "Hayato 隼 新竹" at bounding box center [1283, 21] width 96 height 27
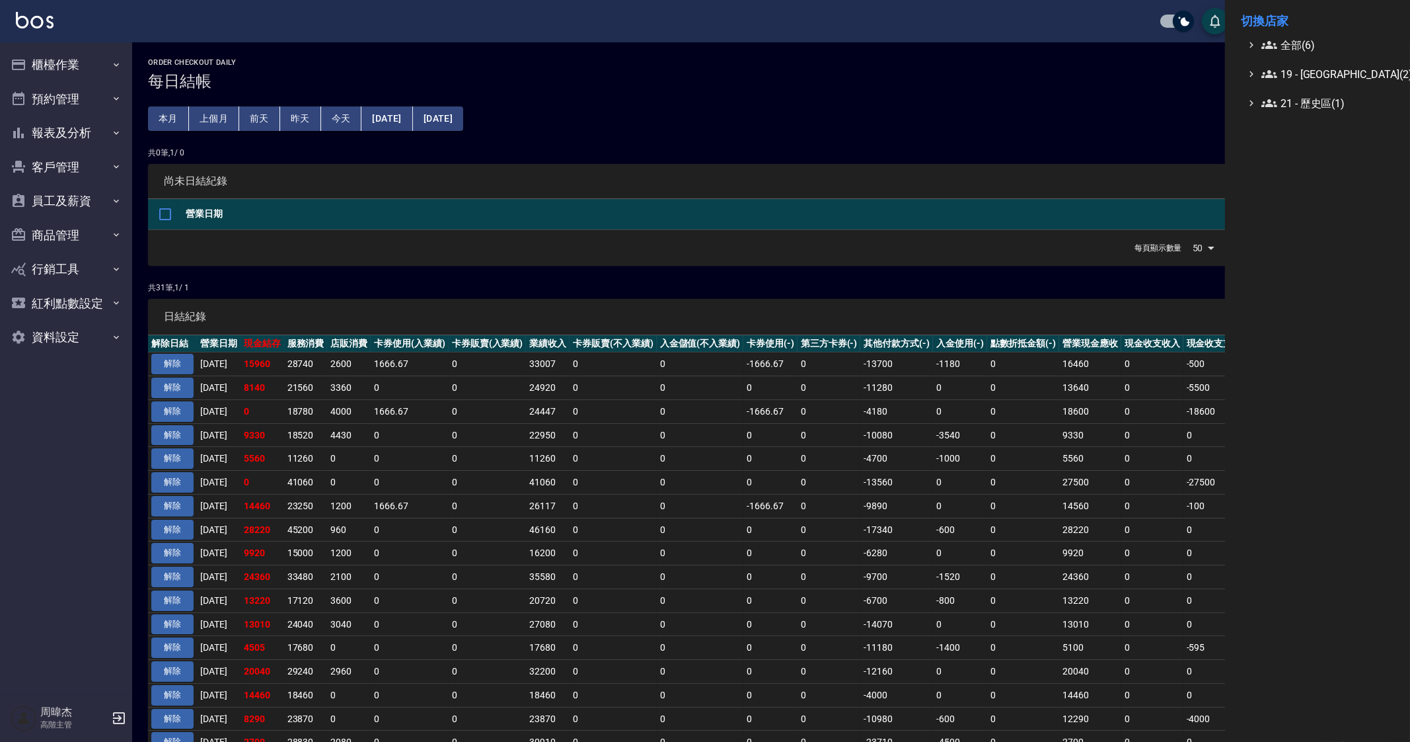
click at [1278, 34] on li "切換店家" at bounding box center [1317, 21] width 153 height 32
click at [1279, 49] on span "全部(6)" at bounding box center [1326, 45] width 128 height 16
click at [1353, 161] on div "Envy 中山 Hayato 隼 Hayato 隼 新竹 Holy 中山 Holy 延吉 Holy 民權" at bounding box center [1324, 117] width 140 height 128
click at [1353, 140] on div "Envy 中山 Hayato 隼 Hayato 隼 新竹 Holy 中山 Holy 延吉 Holy 民權" at bounding box center [1324, 117] width 140 height 128
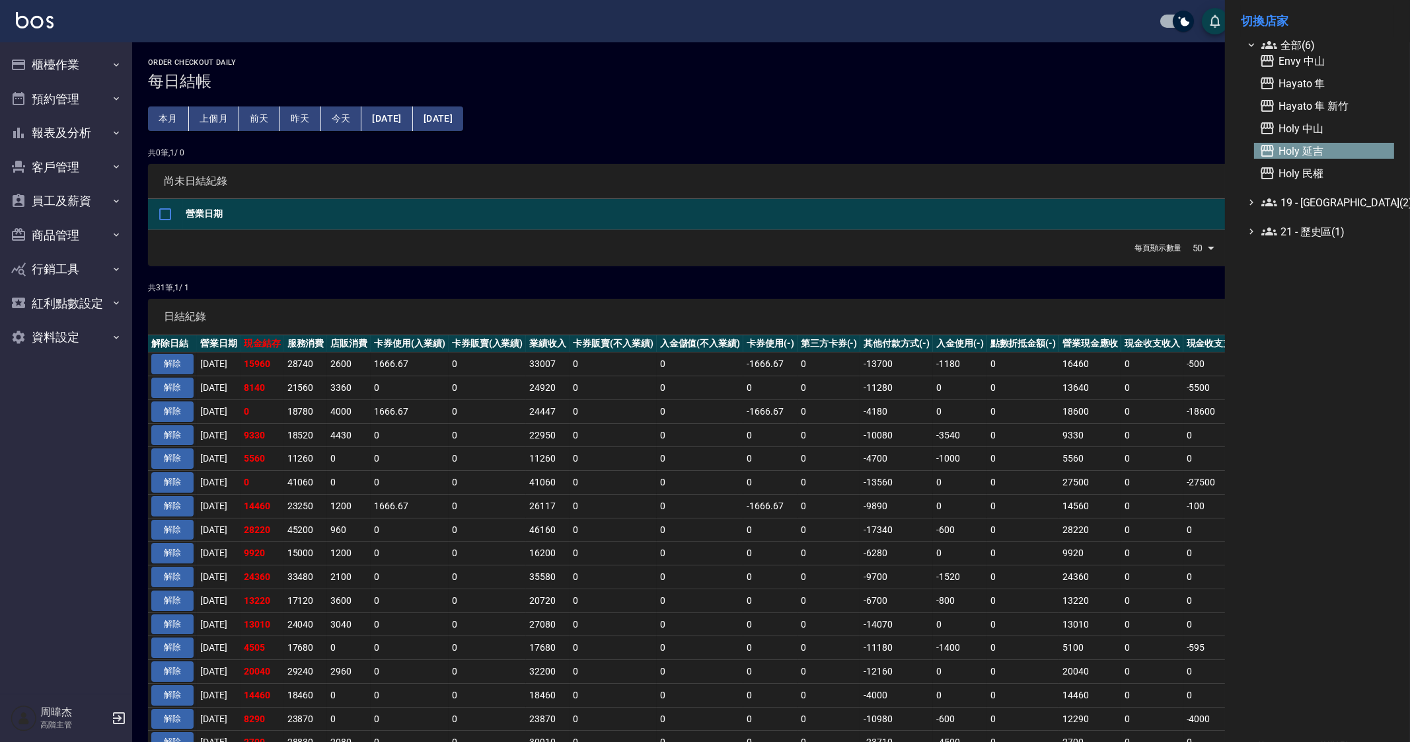
click at [1355, 143] on span "Holy 延吉" at bounding box center [1325, 151] width 130 height 16
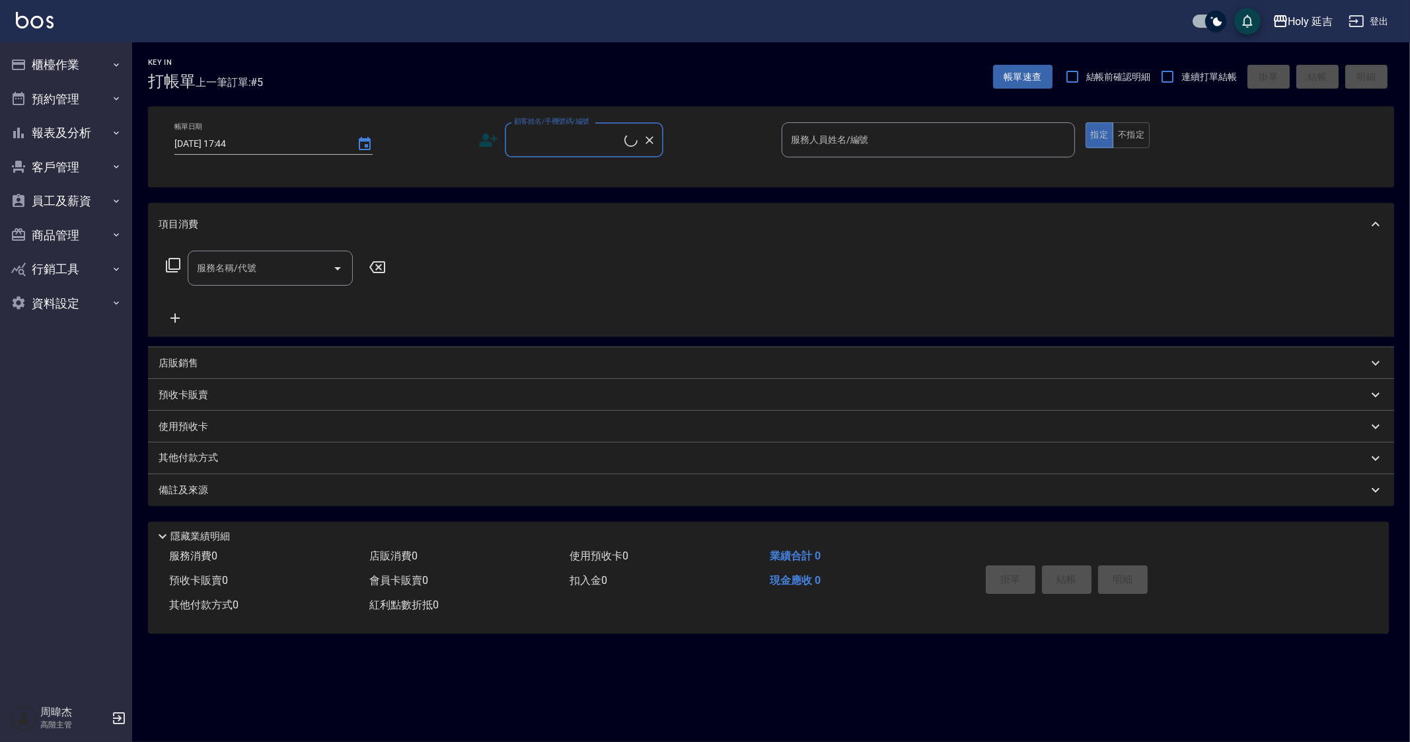
click at [81, 67] on button "櫃檯作業" at bounding box center [66, 65] width 122 height 34
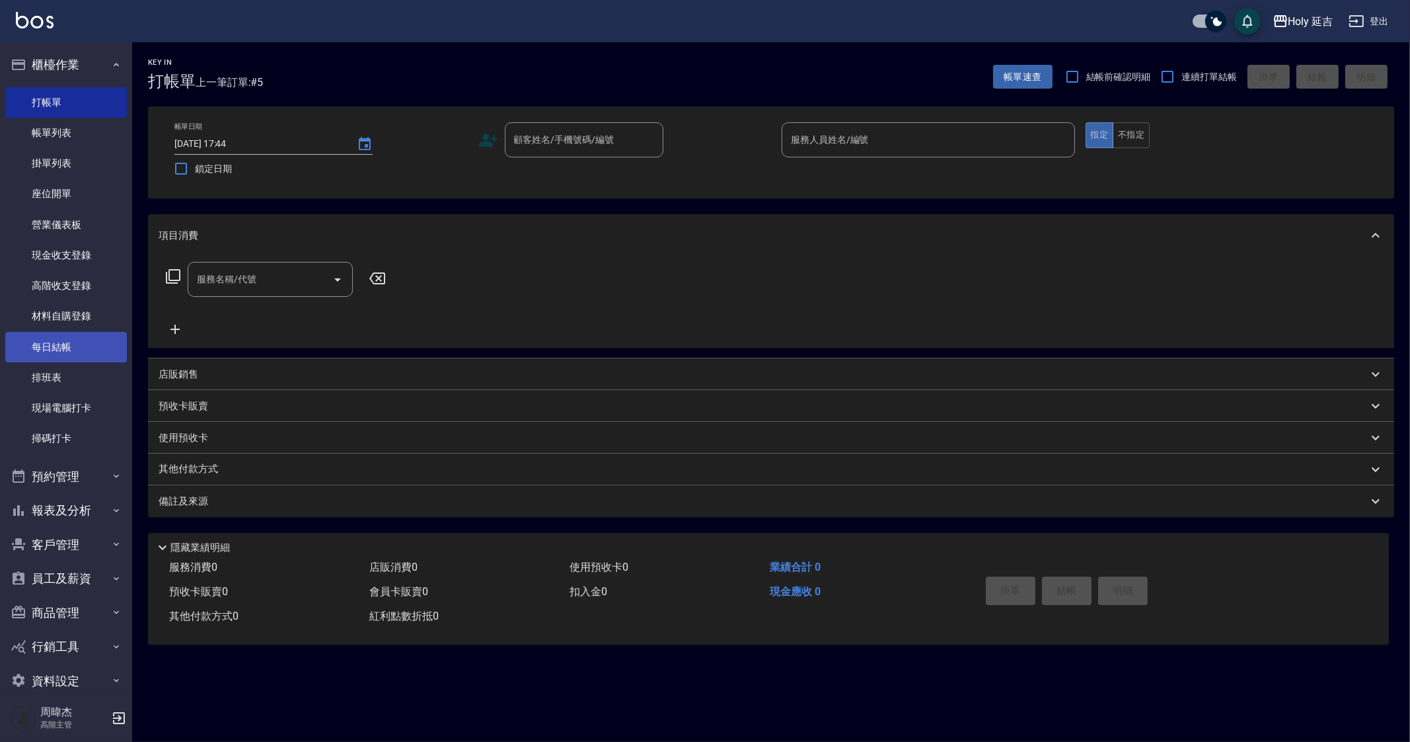
click at [76, 338] on link "每日結帳" at bounding box center [66, 347] width 122 height 30
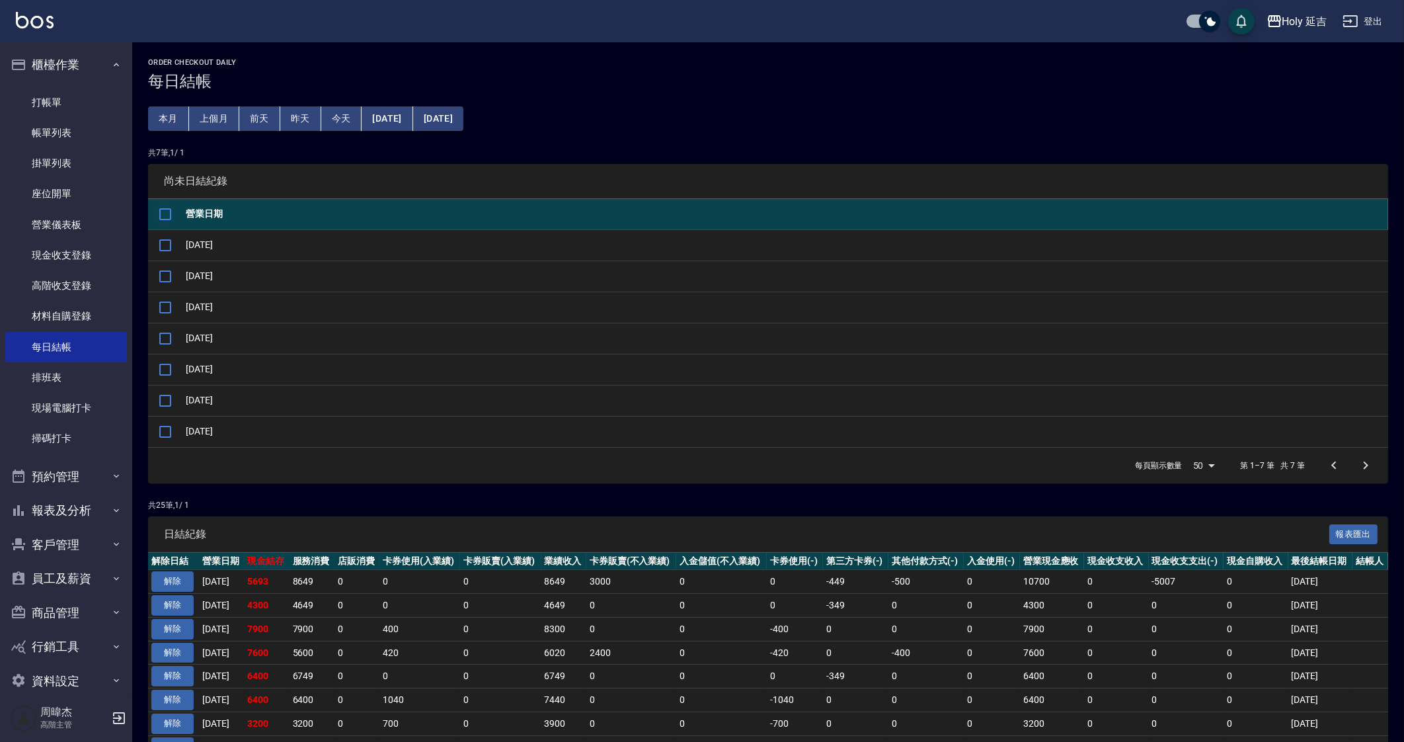
click at [165, 211] on input "checkbox" at bounding box center [165, 214] width 28 height 28
checkbox input "true"
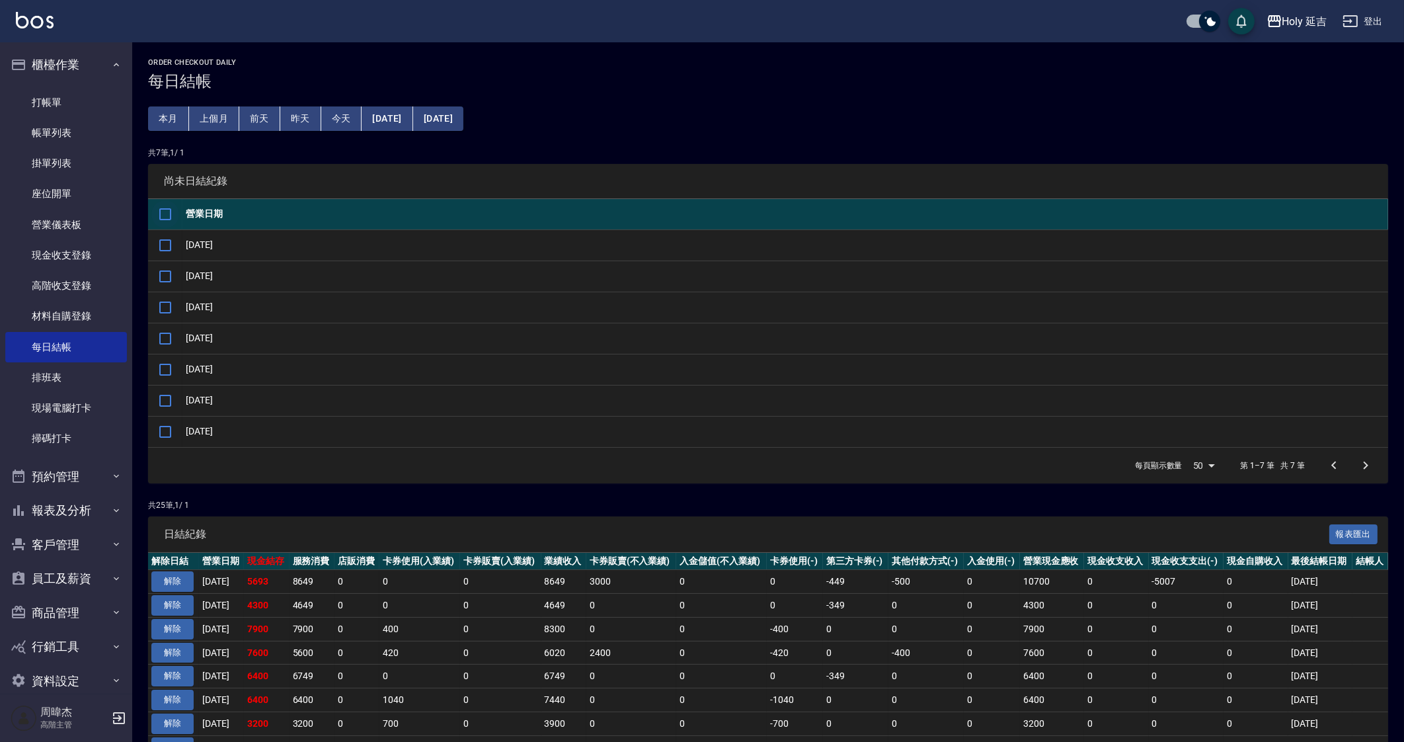
checkbox input "true"
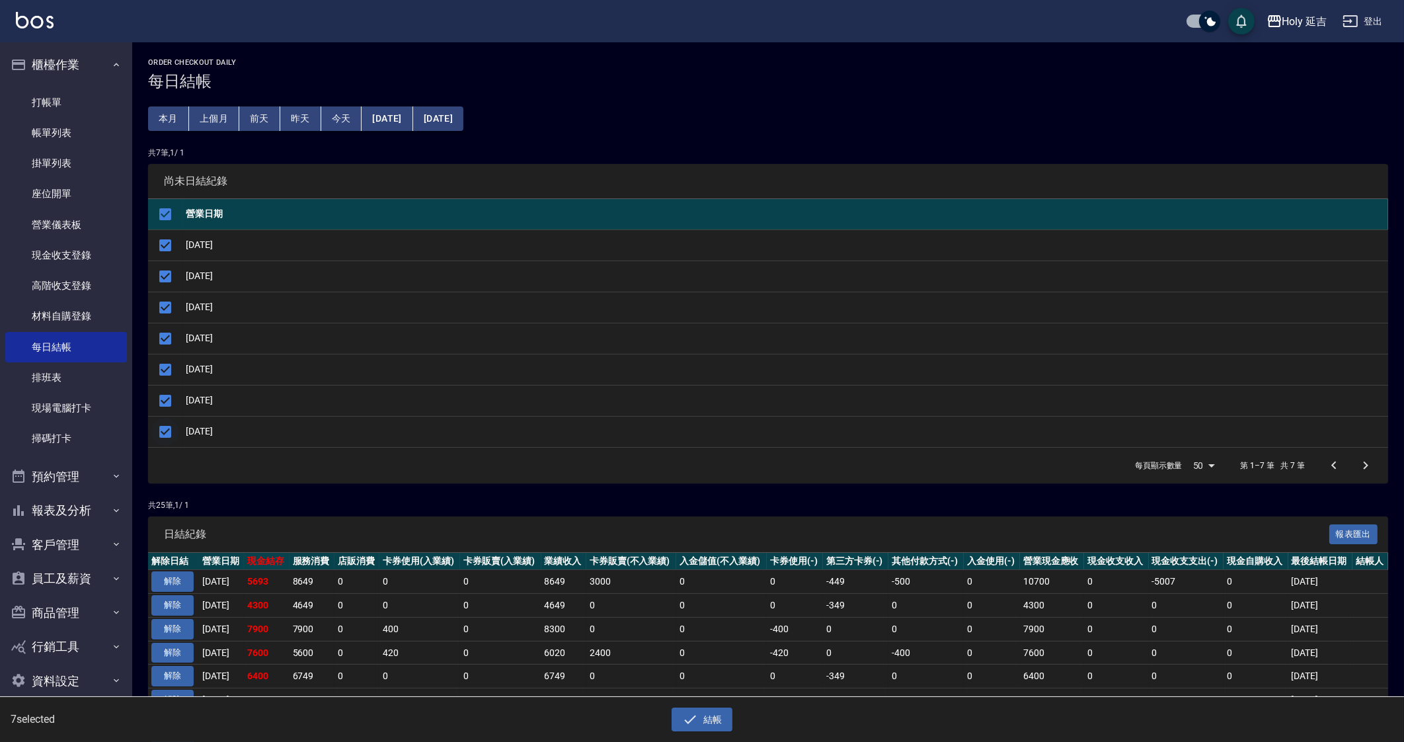
click at [166, 436] on input "checkbox" at bounding box center [165, 432] width 28 height 28
checkbox input "false"
click at [703, 729] on button "結帳" at bounding box center [701, 719] width 61 height 24
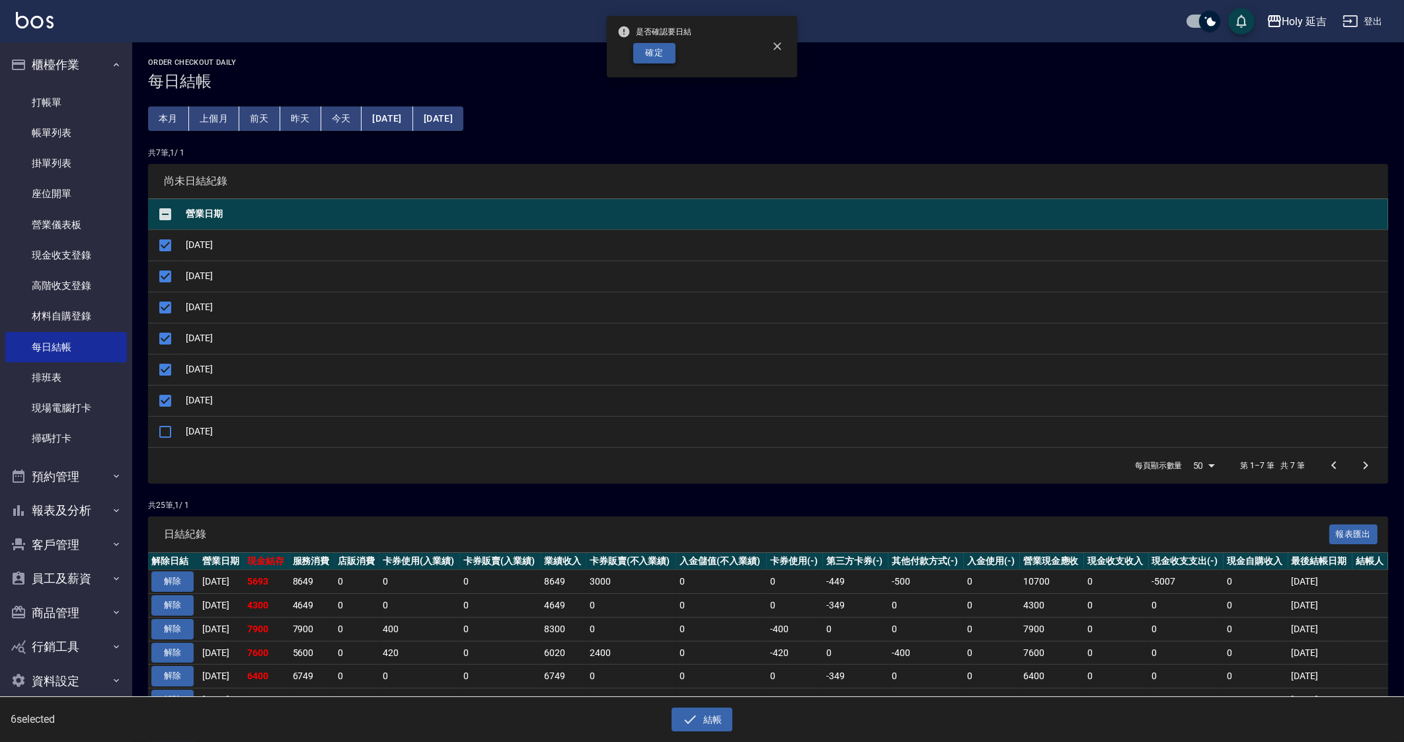
click at [654, 56] on button "確定" at bounding box center [654, 53] width 42 height 20
checkbox input "false"
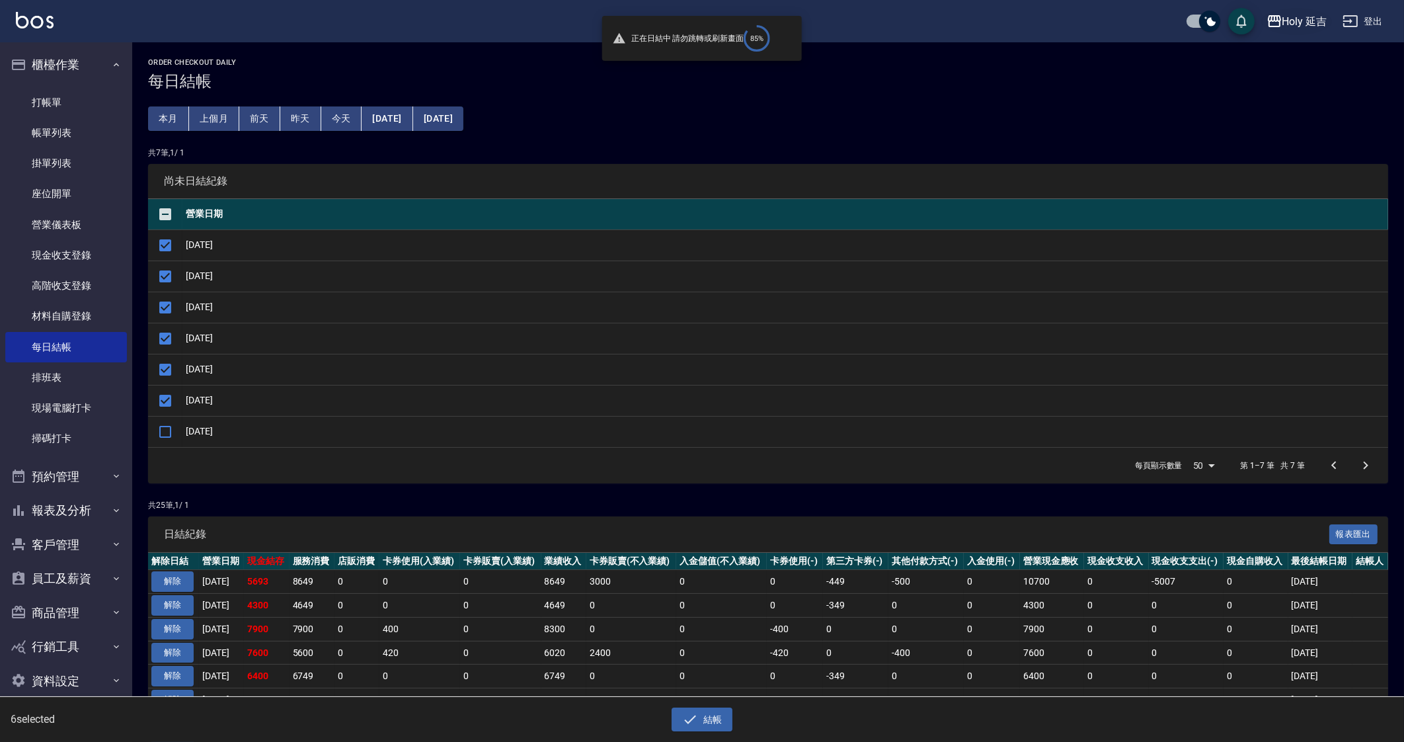
checkbox input "false"
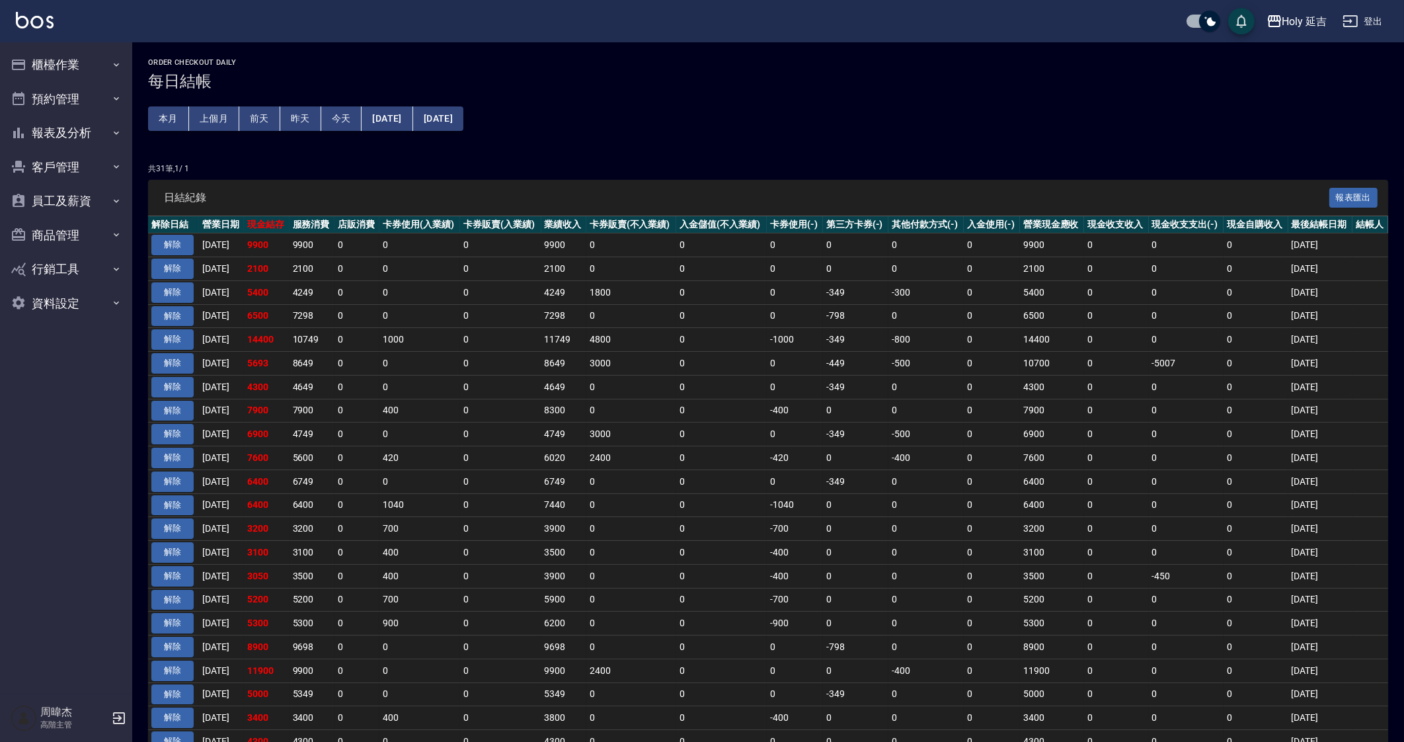
click at [1307, 24] on div "Holy 延吉" at bounding box center [1304, 21] width 45 height 17
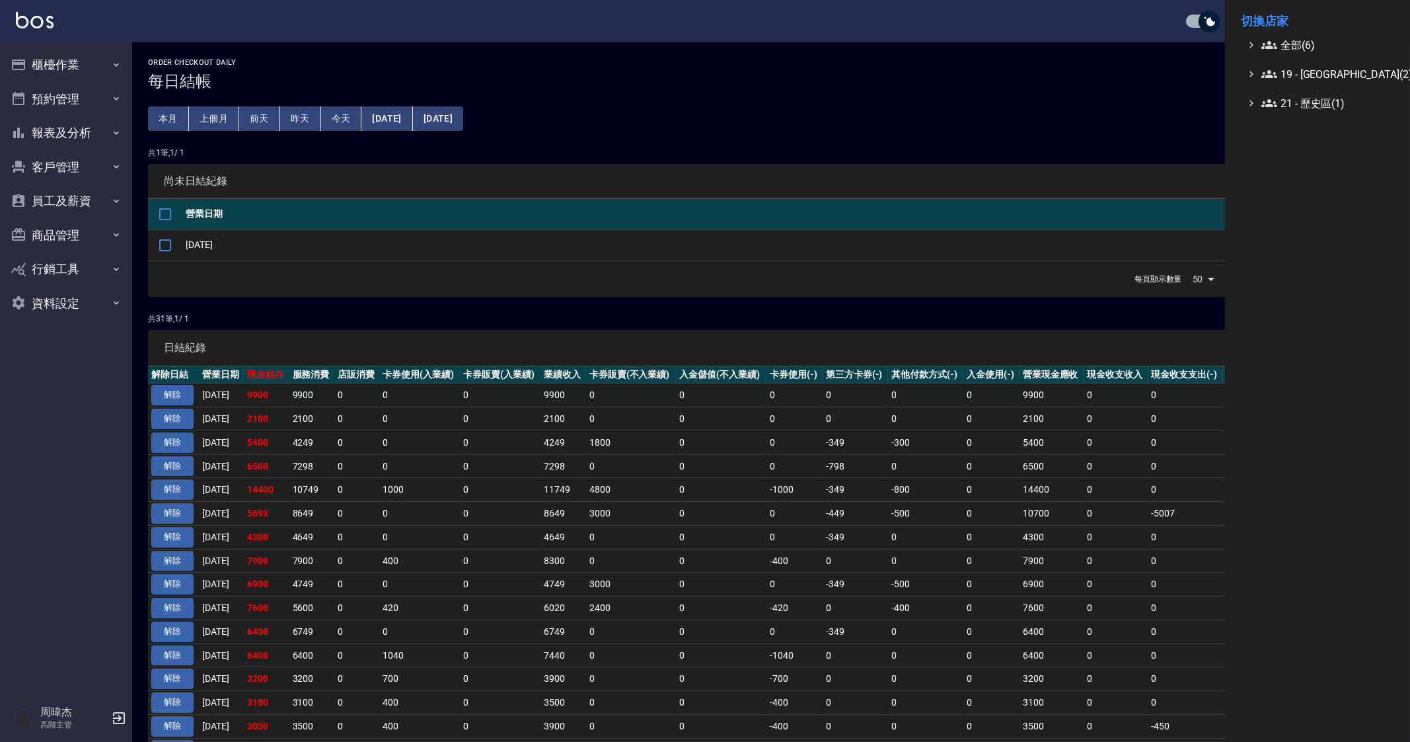
click at [1308, 33] on li "切換店家" at bounding box center [1317, 21] width 153 height 32
click at [1305, 49] on span "全部(6)" at bounding box center [1326, 45] width 128 height 16
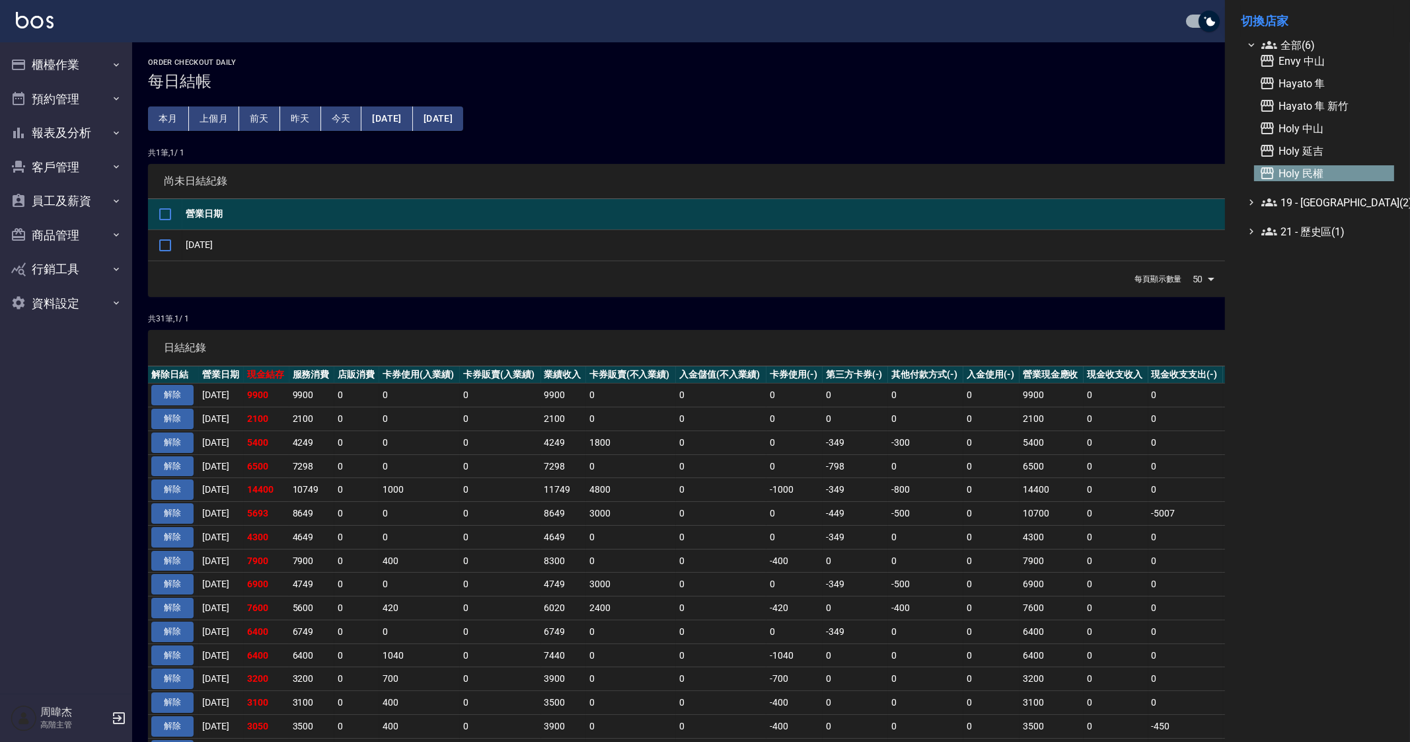
click at [1342, 167] on span "Holy 民權" at bounding box center [1325, 173] width 130 height 16
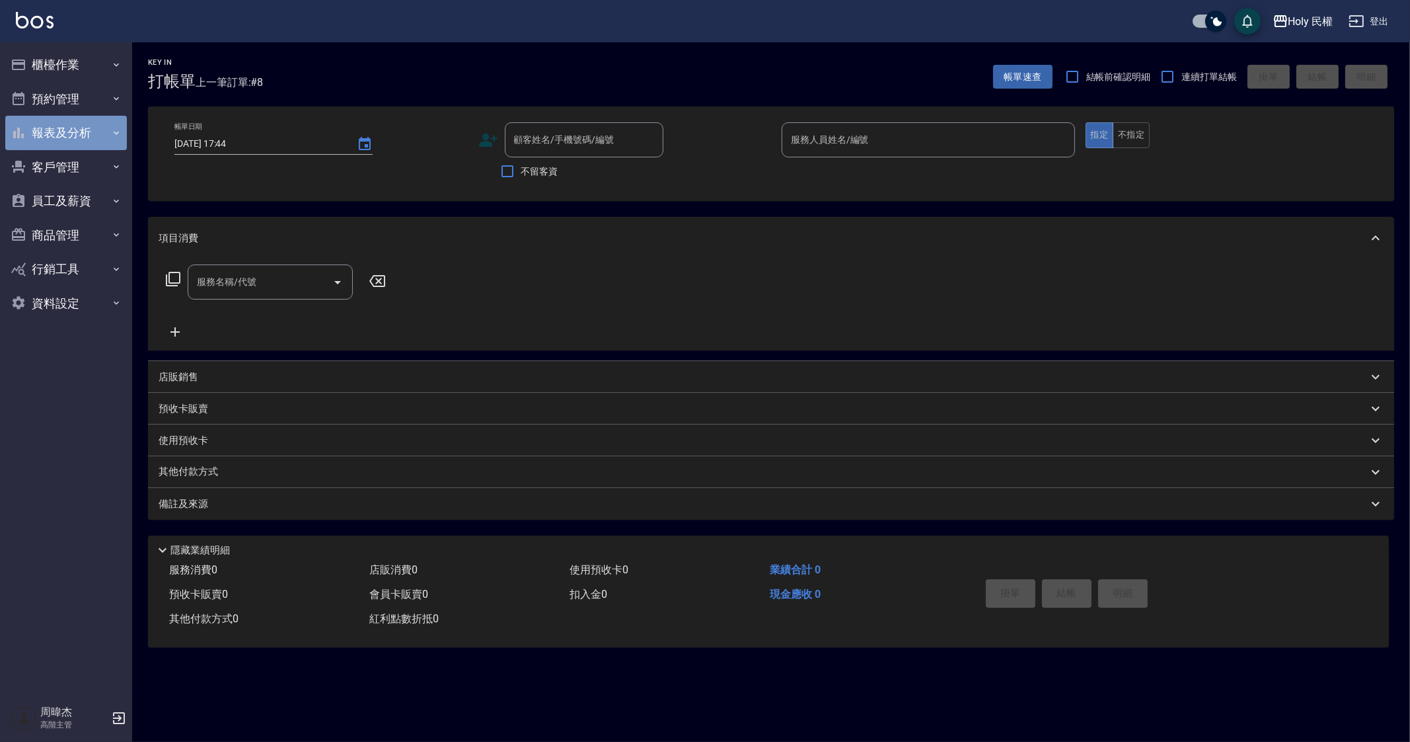
click at [83, 133] on button "報表及分析" at bounding box center [66, 133] width 122 height 34
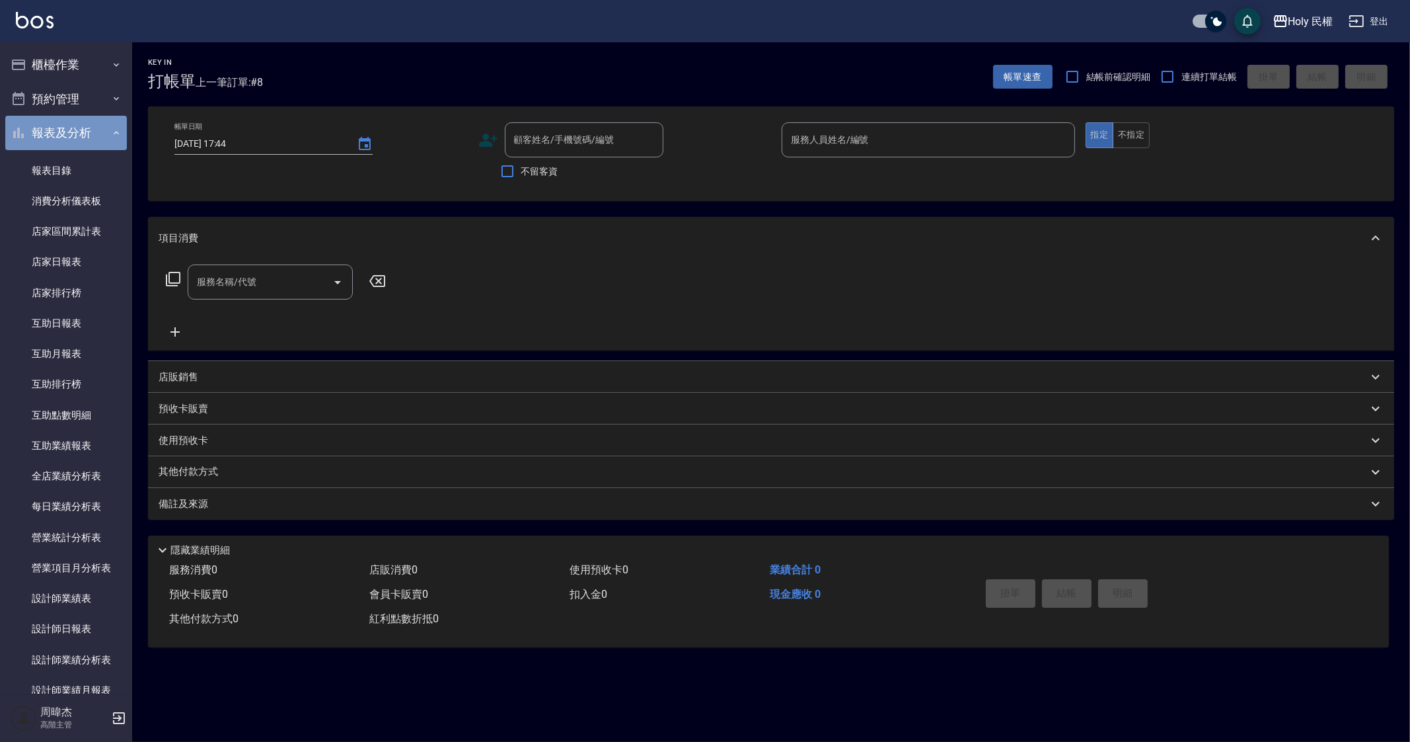
click at [85, 126] on button "報表及分析" at bounding box center [66, 133] width 122 height 34
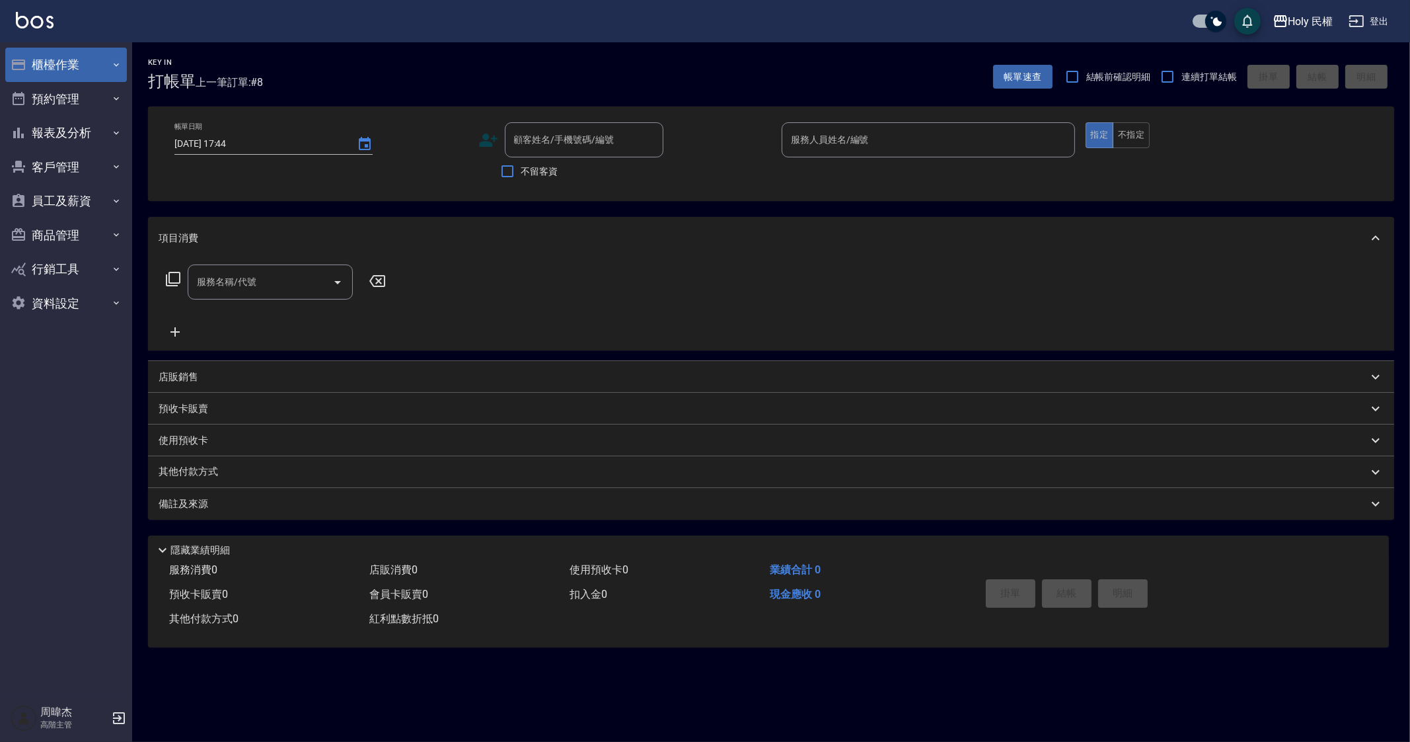
click at [81, 54] on button "櫃檯作業" at bounding box center [66, 65] width 122 height 34
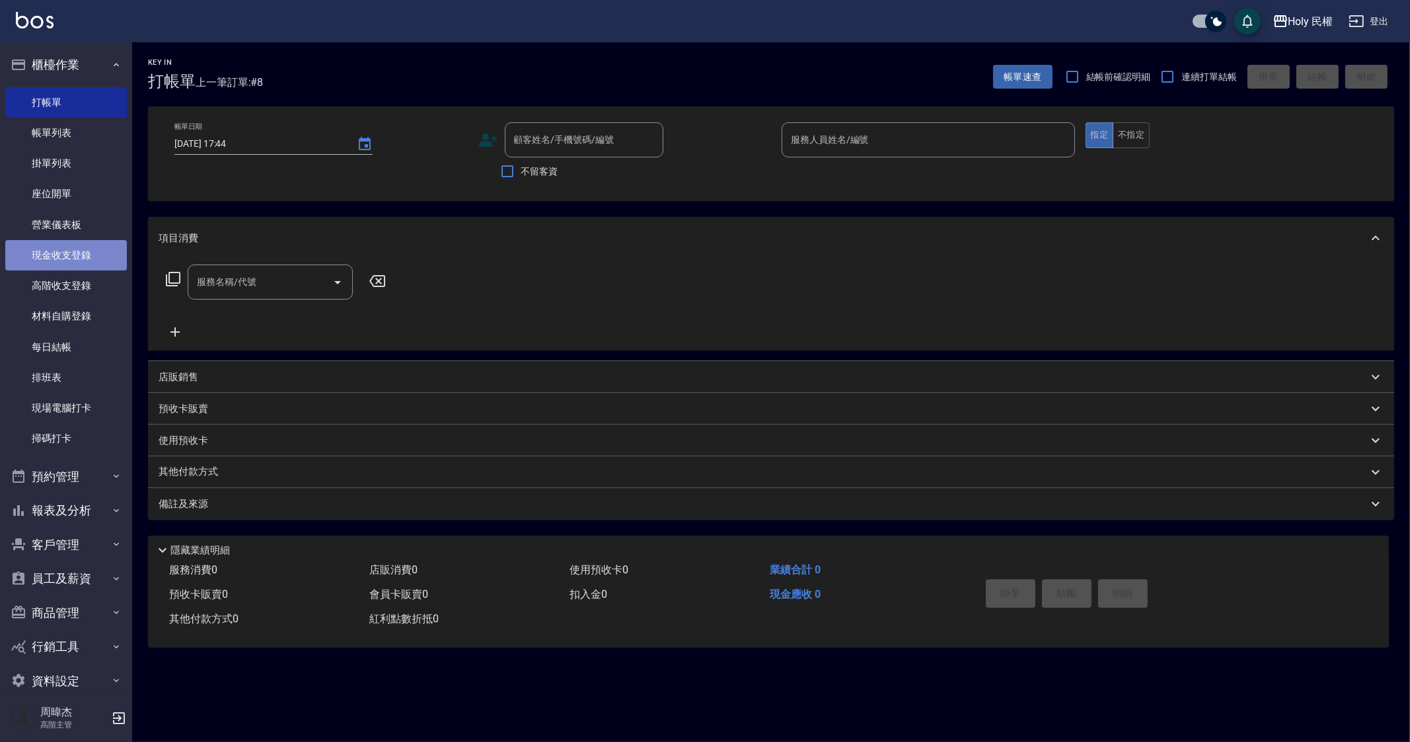
click at [89, 260] on link "現金收支登錄" at bounding box center [66, 255] width 122 height 30
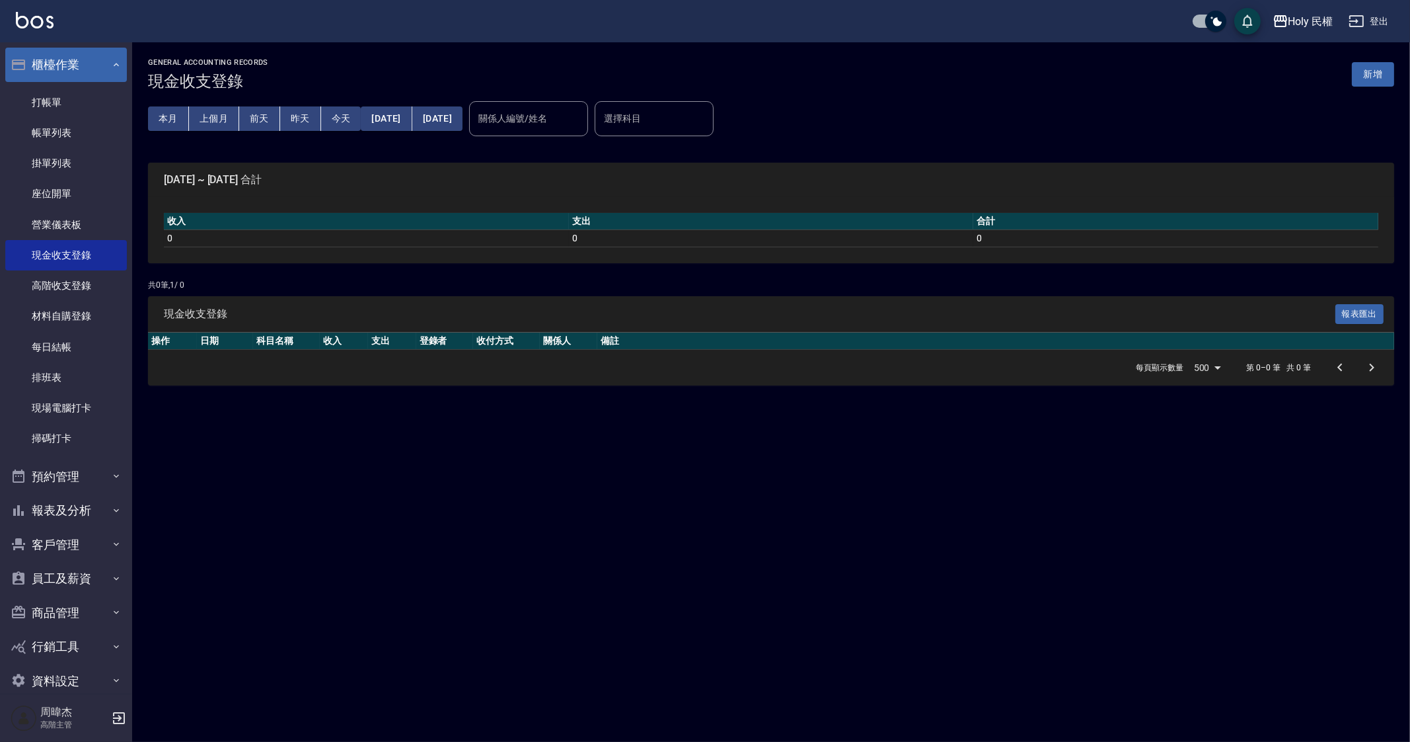
click at [84, 54] on button "櫃檯作業" at bounding box center [66, 65] width 122 height 34
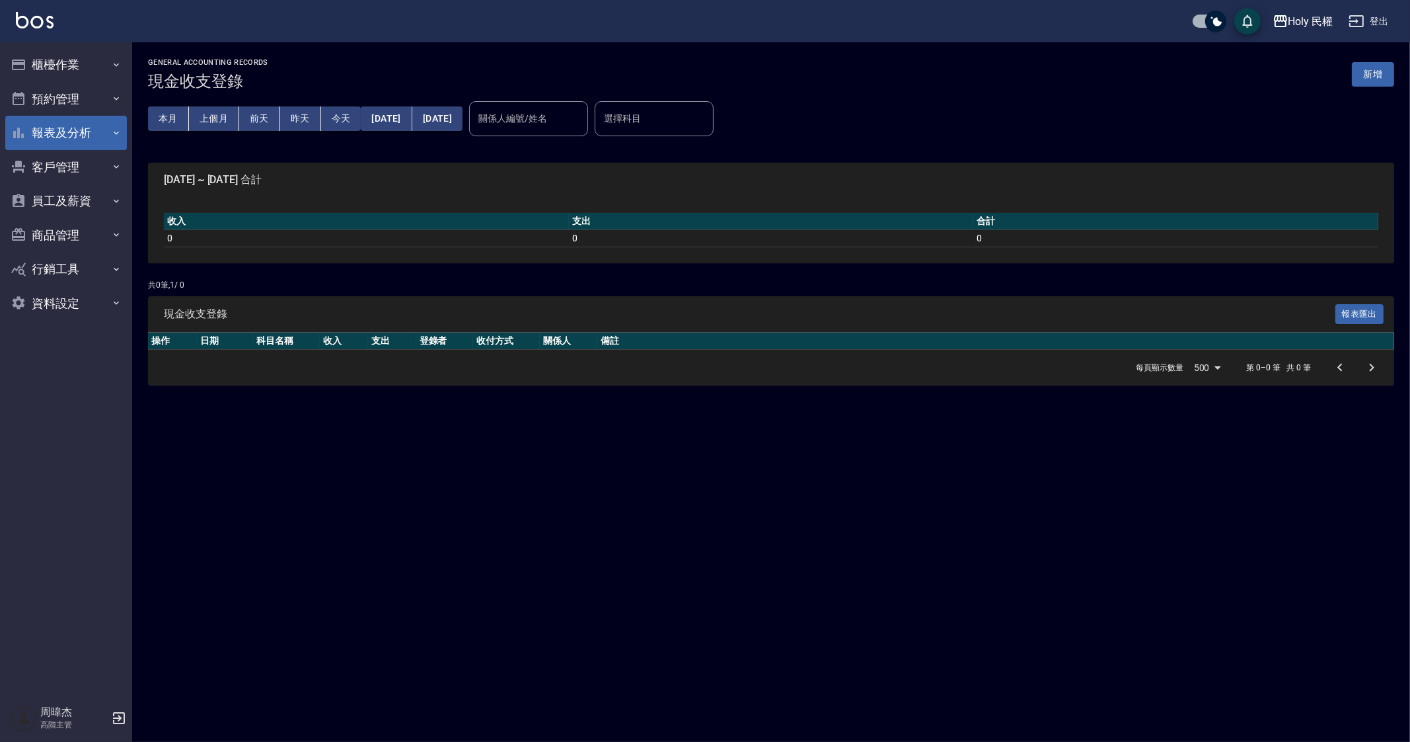
click at [87, 143] on button "報表及分析" at bounding box center [66, 133] width 122 height 34
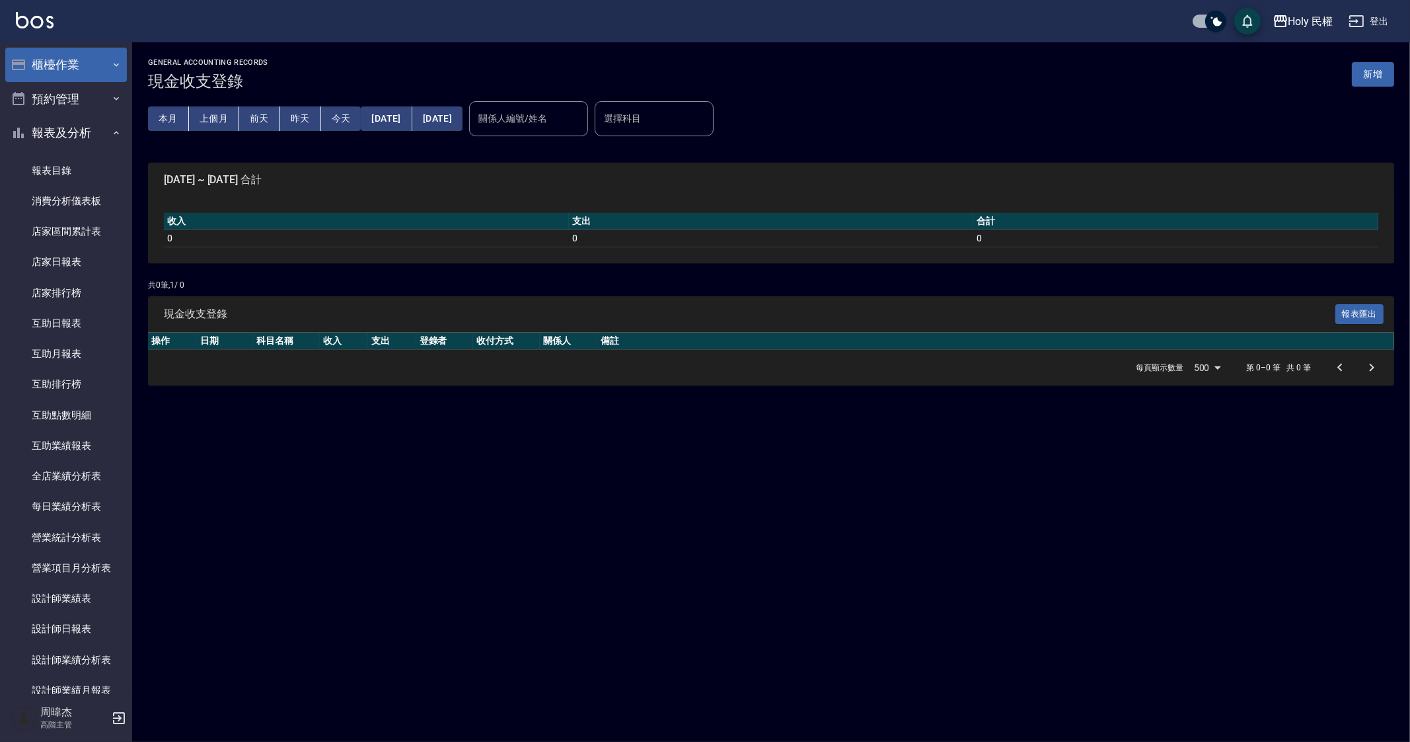
click at [61, 79] on button "櫃檯作業" at bounding box center [66, 65] width 122 height 34
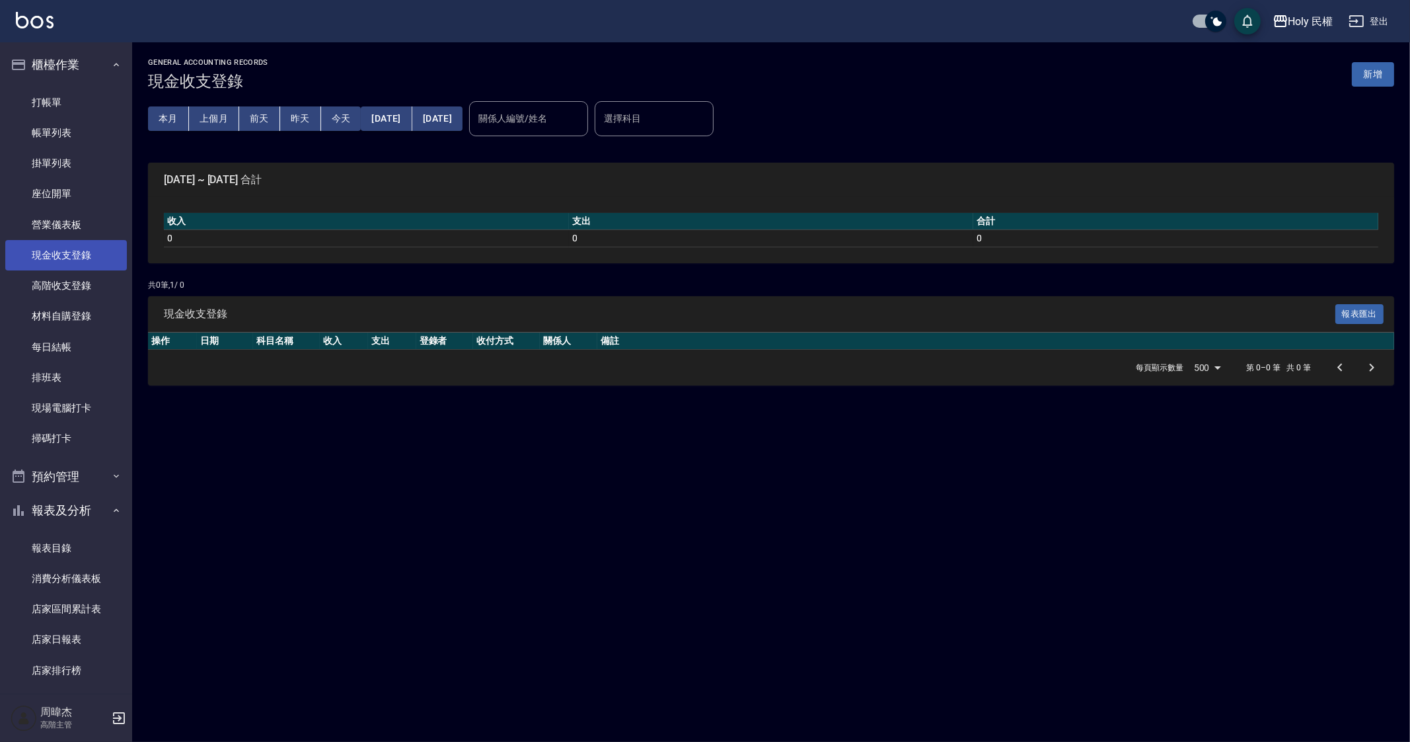
click at [99, 258] on link "現金收支登錄" at bounding box center [66, 255] width 122 height 30
click at [81, 258] on link "現金收支登錄" at bounding box center [66, 255] width 122 height 30
drag, startPoint x: 81, startPoint y: 258, endPoint x: 89, endPoint y: 274, distance: 17.7
click at [79, 260] on link "現金收支登錄" at bounding box center [66, 255] width 122 height 30
click at [85, 345] on link "每日結帳" at bounding box center [66, 347] width 122 height 30
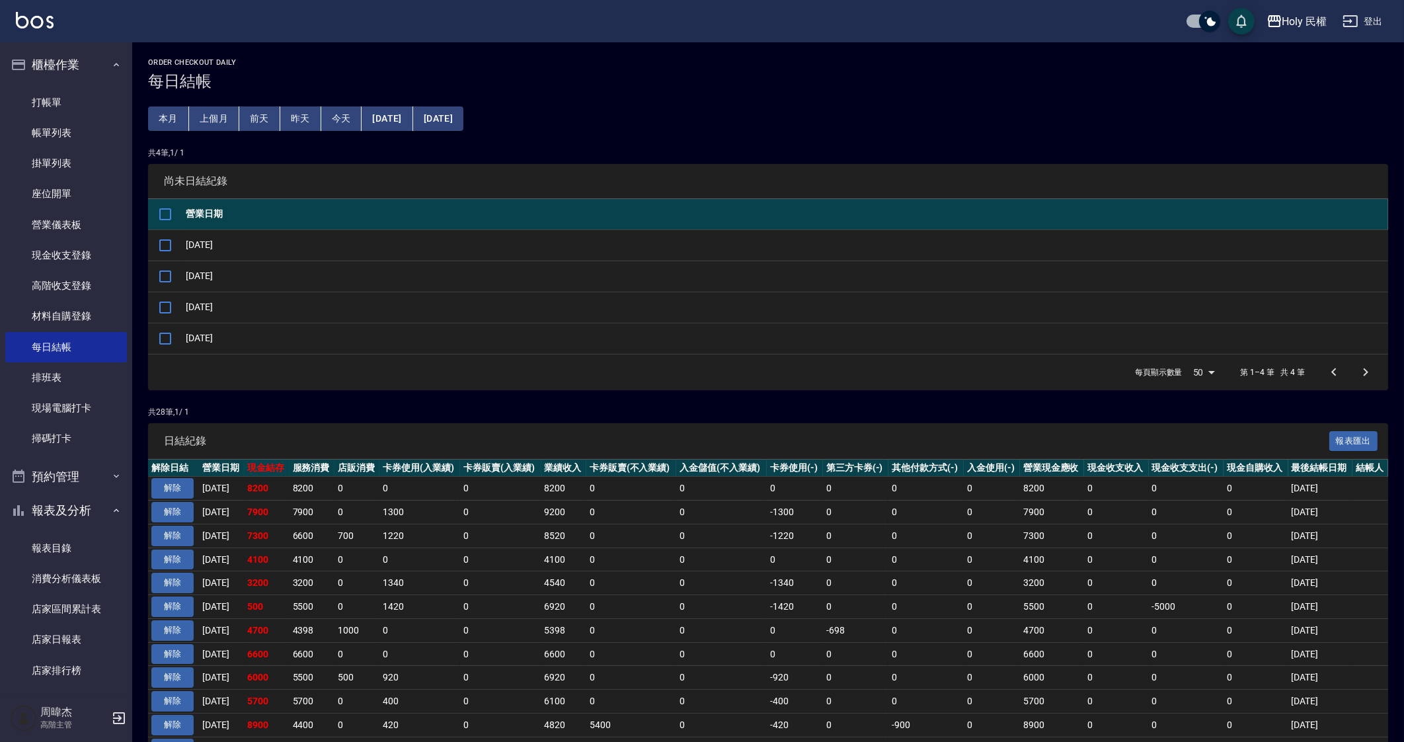
click at [221, 133] on div "Order checkout daily 每日結帳 本月 上個月 前天 昨天 今天 2025/08/04 2025/09/04 共 4 筆, 1 / 1 尚未…" at bounding box center [768, 624] width 1272 height 1165
click at [165, 207] on input "checkbox" at bounding box center [165, 214] width 28 height 28
checkbox input "true"
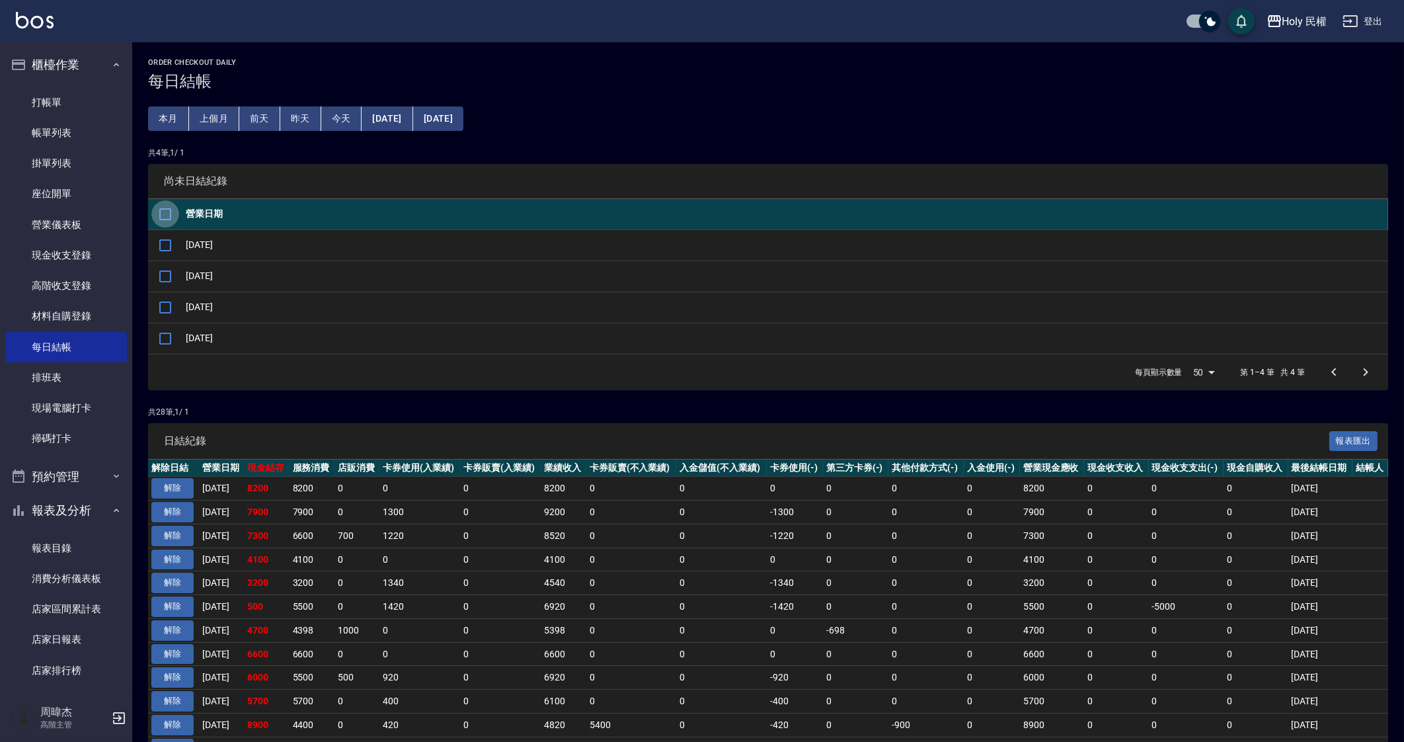
checkbox input "true"
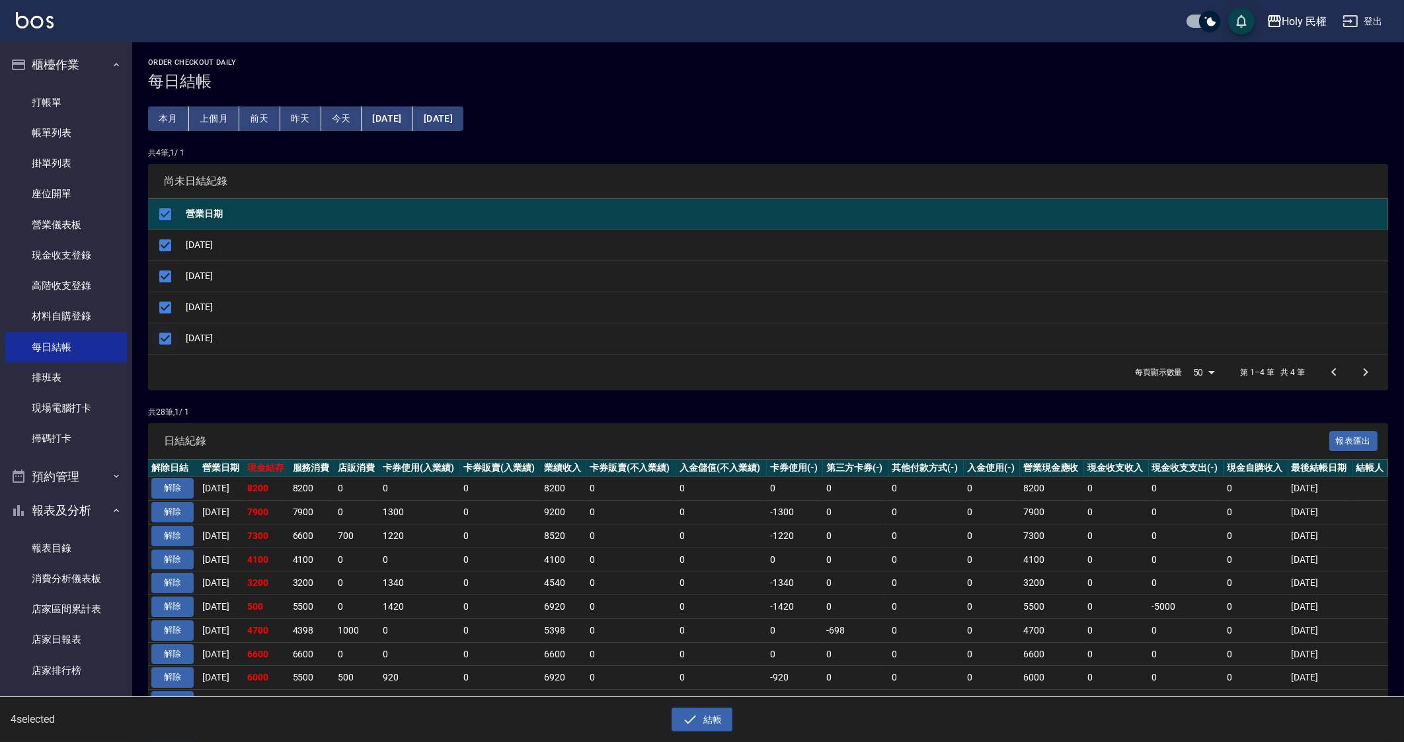
click at [163, 339] on input "checkbox" at bounding box center [165, 338] width 28 height 28
checkbox input "false"
click at [707, 725] on button "結帳" at bounding box center [701, 719] width 61 height 24
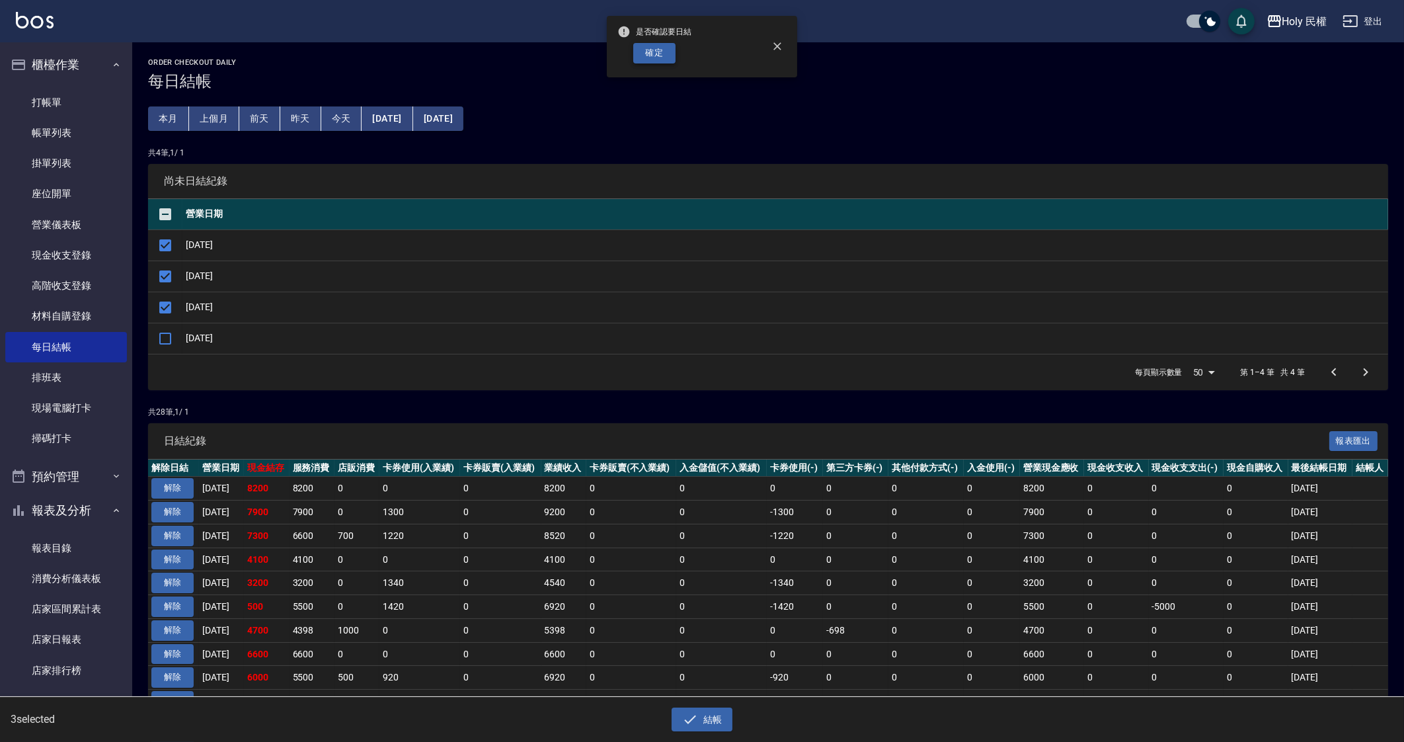
click at [650, 50] on button "確定" at bounding box center [654, 53] width 42 height 20
checkbox input "false"
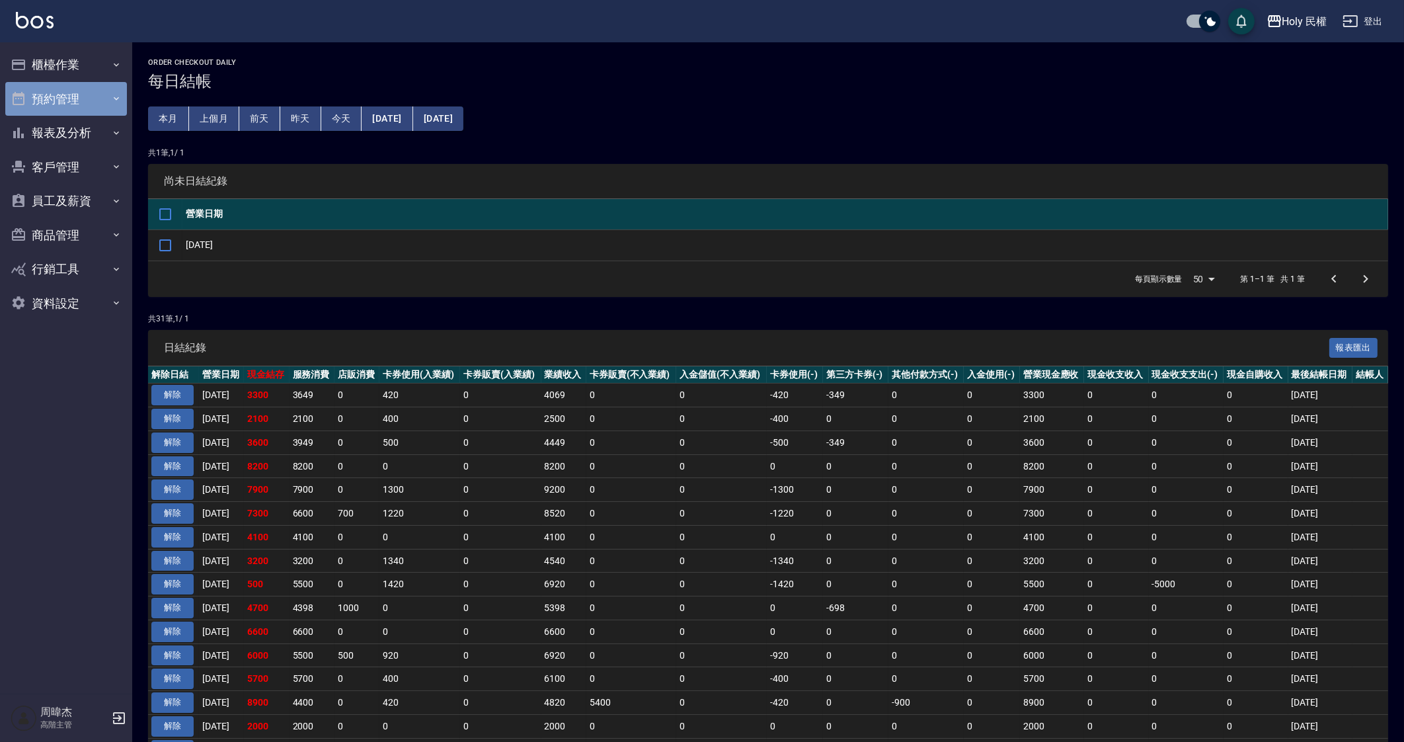
click at [83, 103] on button "預約管理" at bounding box center [66, 99] width 122 height 34
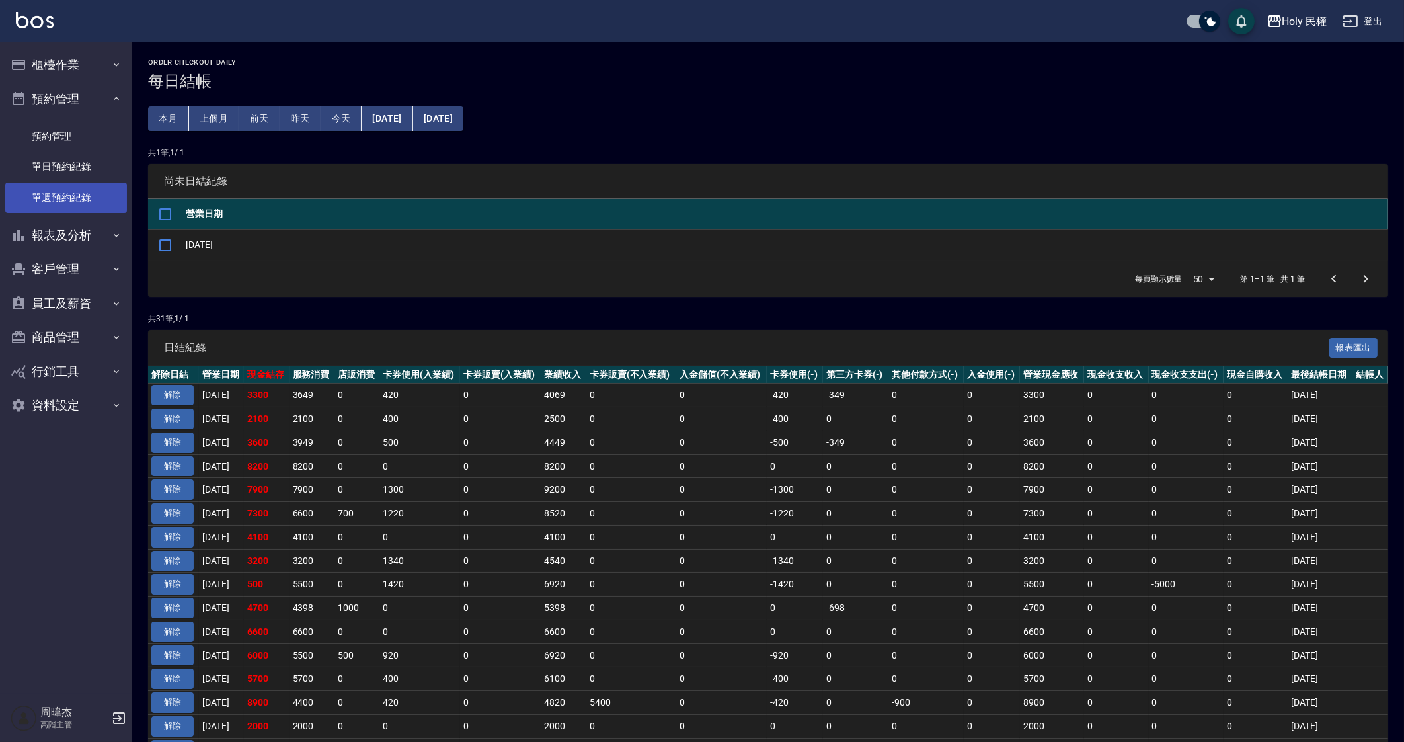
click at [98, 194] on link "單週預約紀錄" at bounding box center [66, 197] width 122 height 30
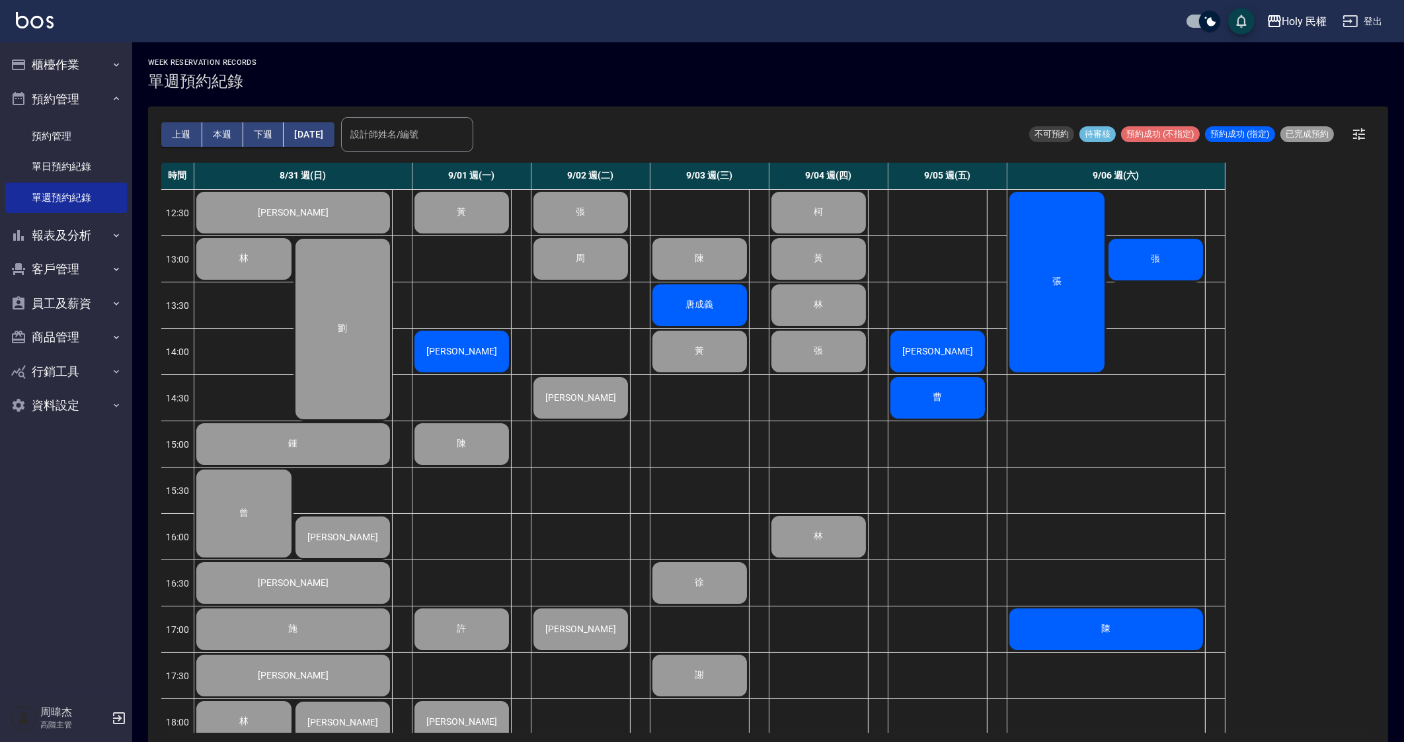
click at [263, 137] on button "下週" at bounding box center [263, 134] width 41 height 24
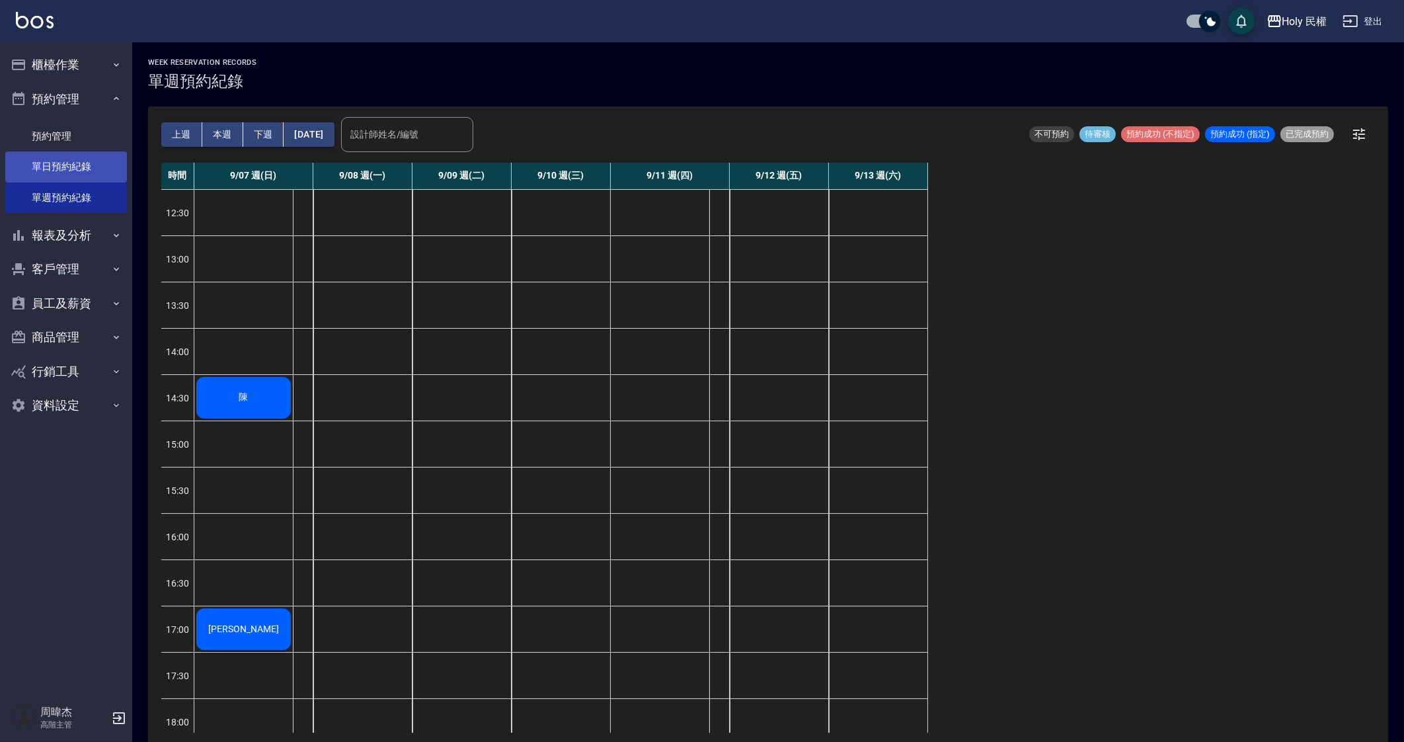
click at [41, 176] on link "單日預約紀錄" at bounding box center [66, 166] width 122 height 30
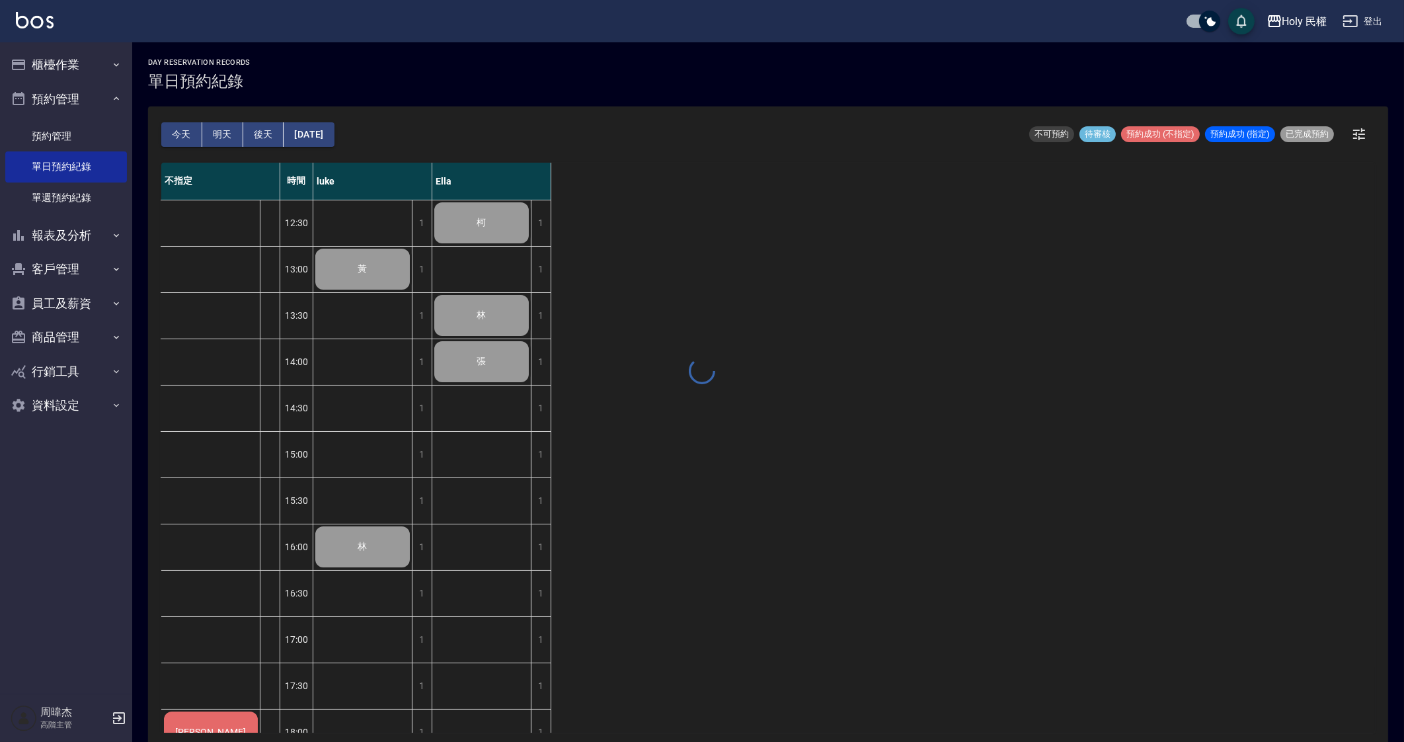
drag, startPoint x: 327, startPoint y: 121, endPoint x: 327, endPoint y: 130, distance: 8.6
click at [327, 123] on div "day Reservation records 單日預約紀錄 今天 明天 後天 2025/09/04 不可預約 待審核 預約成功 (不指定) 預約成功 (指定…" at bounding box center [768, 393] width 1272 height 703
click at [334, 133] on button "[DATE]" at bounding box center [309, 134] width 50 height 24
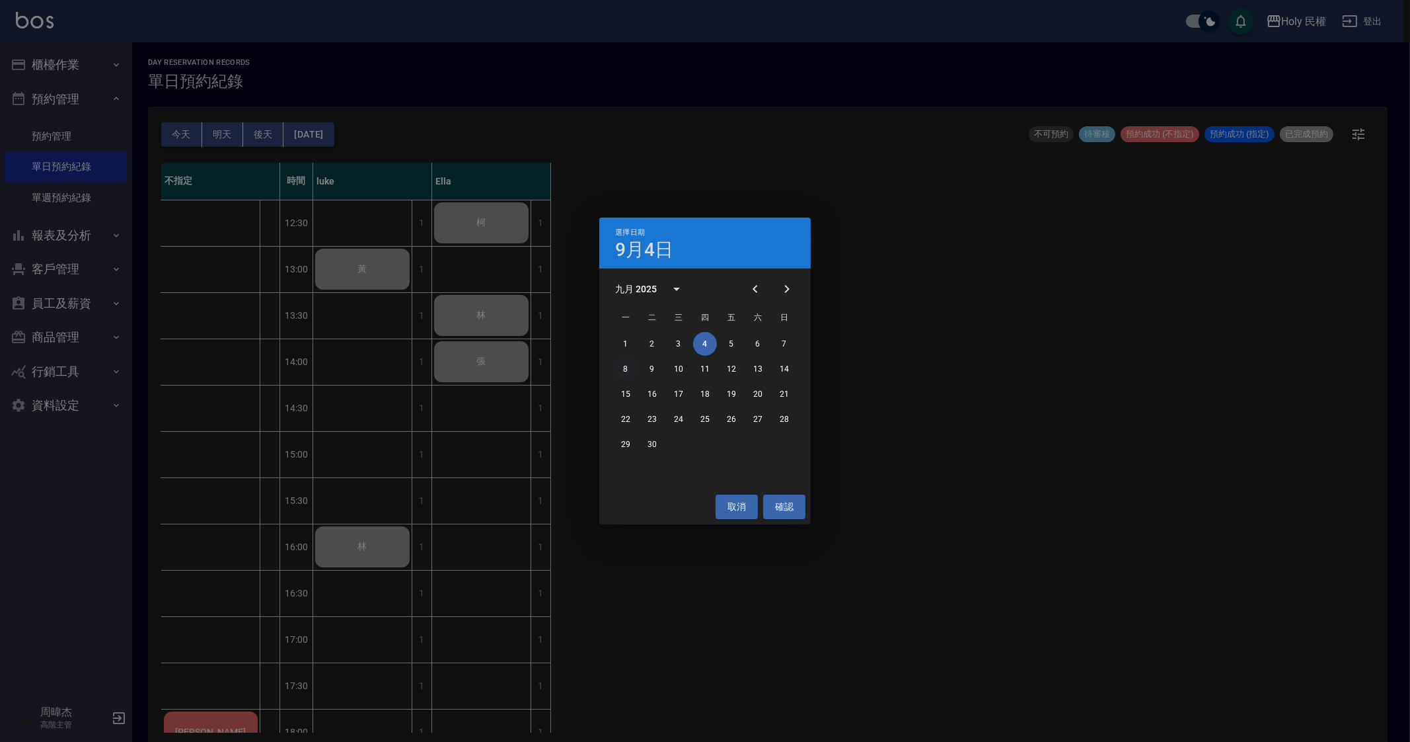
click at [628, 363] on button "8" at bounding box center [626, 369] width 24 height 24
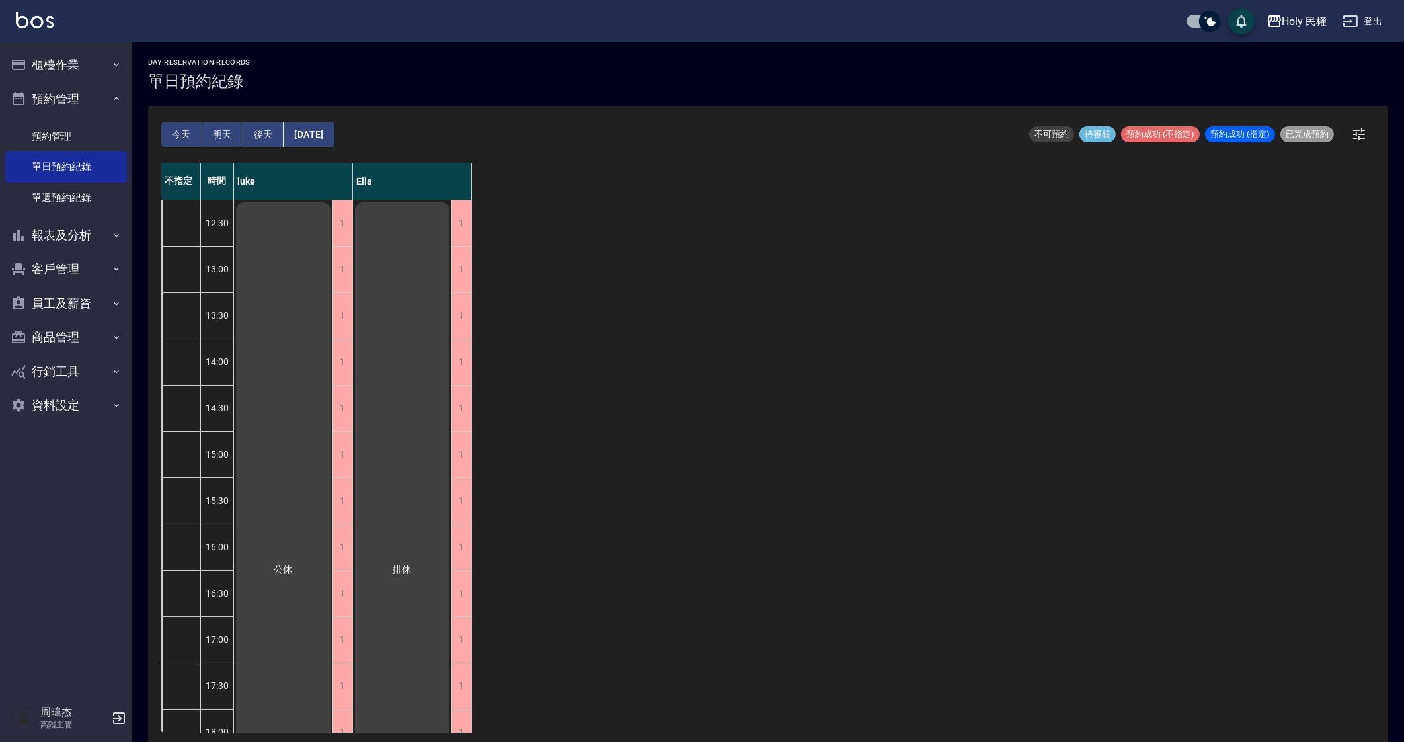
click at [334, 129] on button "[DATE]" at bounding box center [309, 134] width 50 height 24
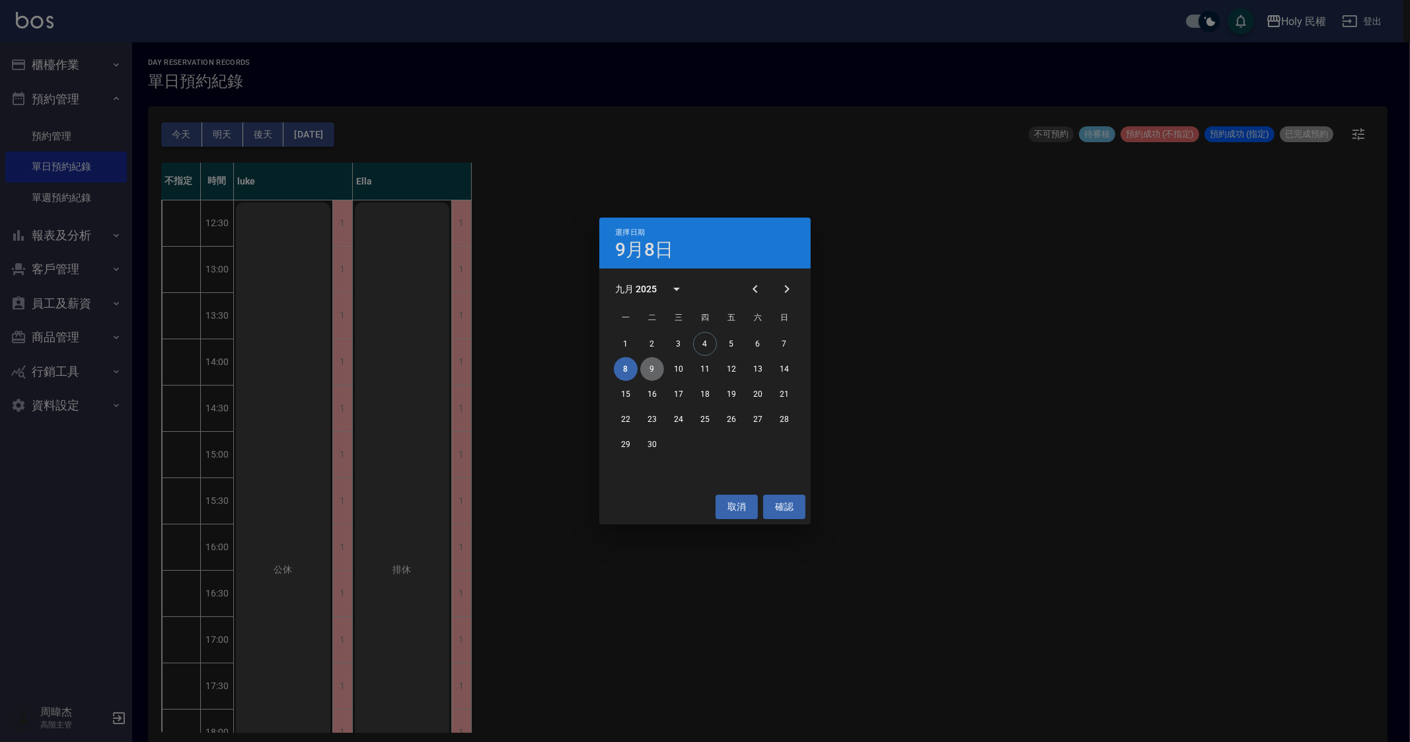
click at [662, 366] on button "9" at bounding box center [652, 369] width 24 height 24
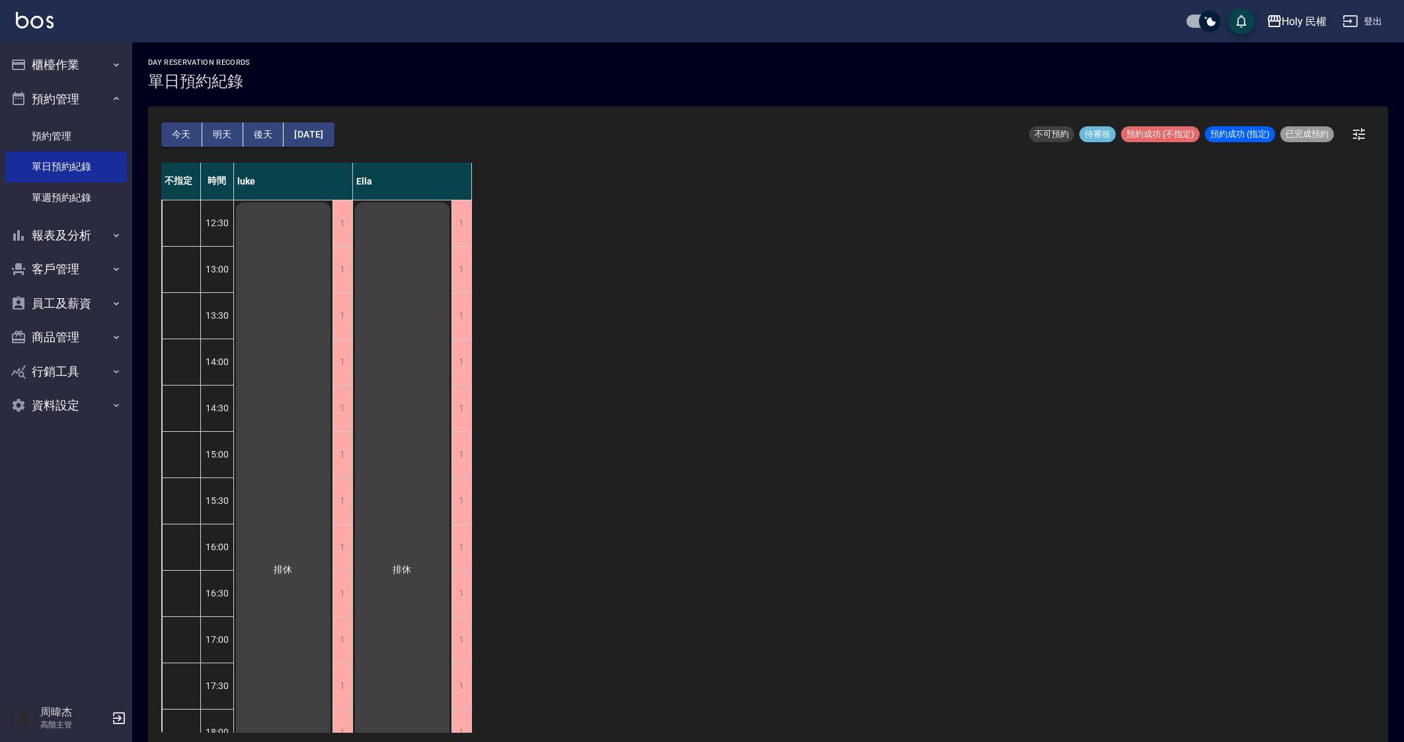
click at [1322, 21] on div "Holy 民權" at bounding box center [1304, 21] width 45 height 17
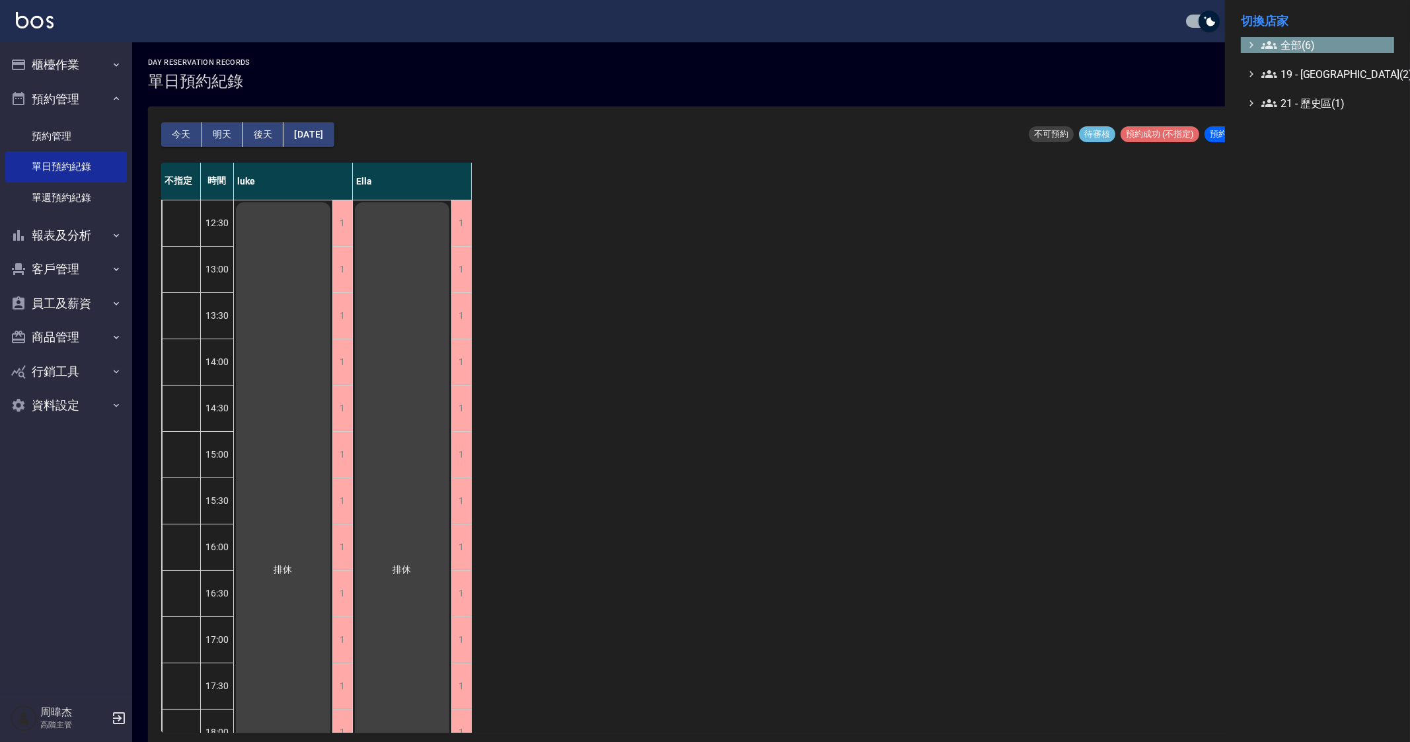
click at [1311, 41] on span "全部(6)" at bounding box center [1326, 45] width 128 height 16
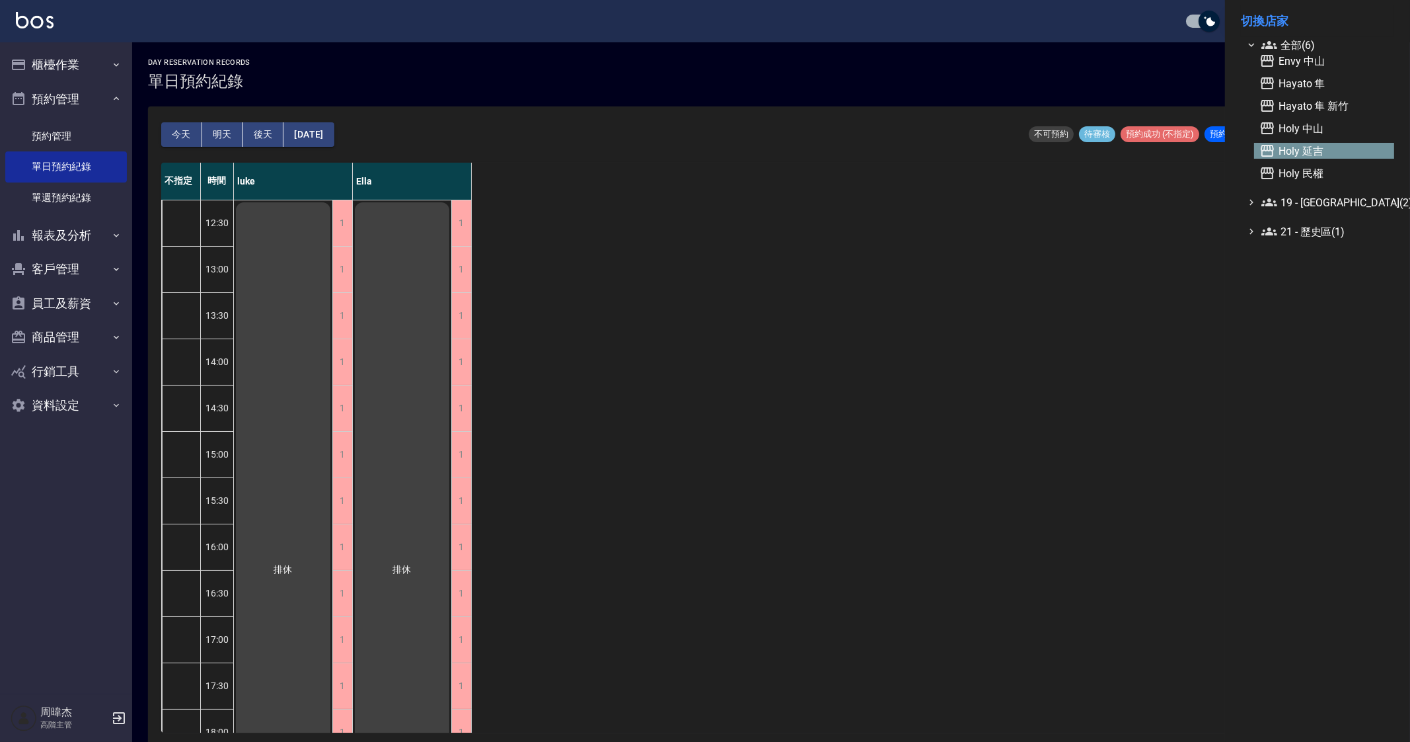
click at [1322, 157] on span "Holy 延吉" at bounding box center [1325, 151] width 130 height 16
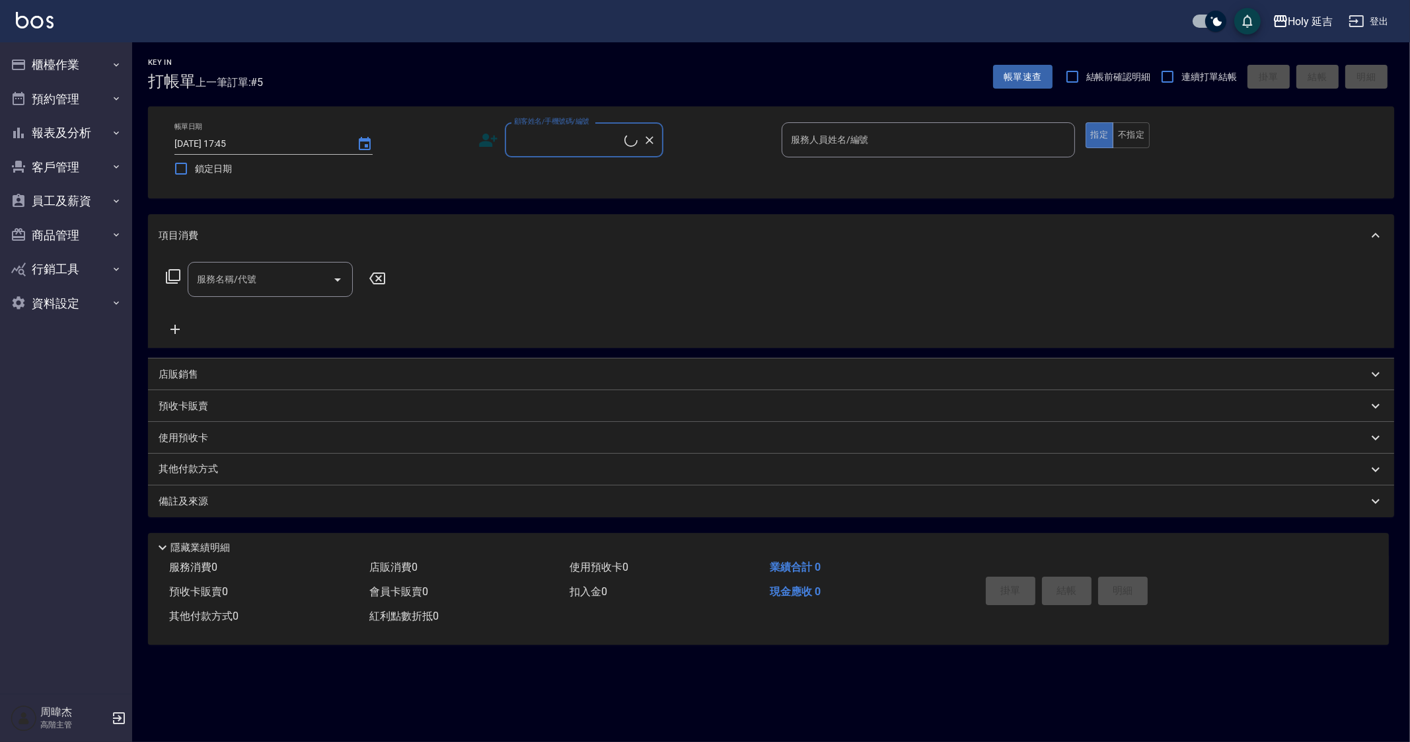
click at [72, 104] on button "預約管理" at bounding box center [66, 99] width 122 height 34
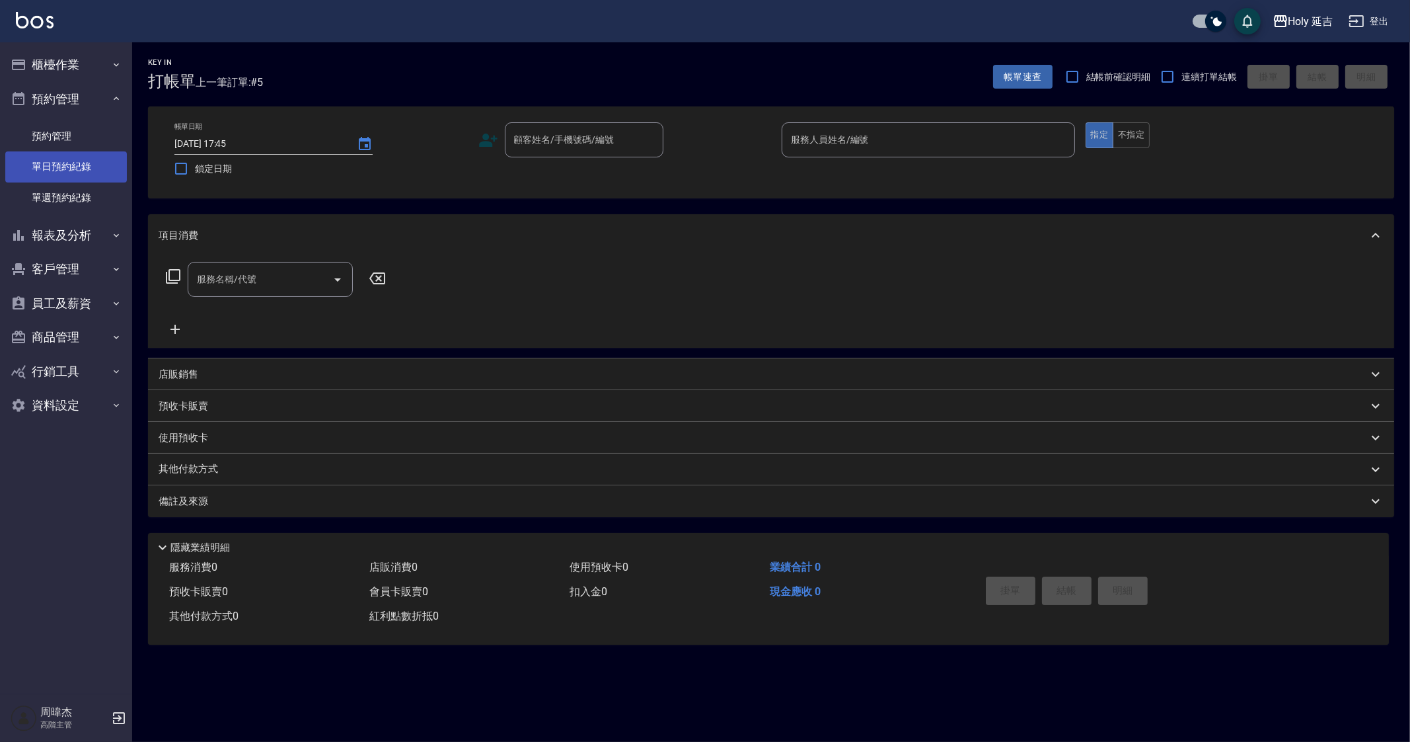
click at [99, 169] on link "單日預約紀錄" at bounding box center [66, 166] width 122 height 30
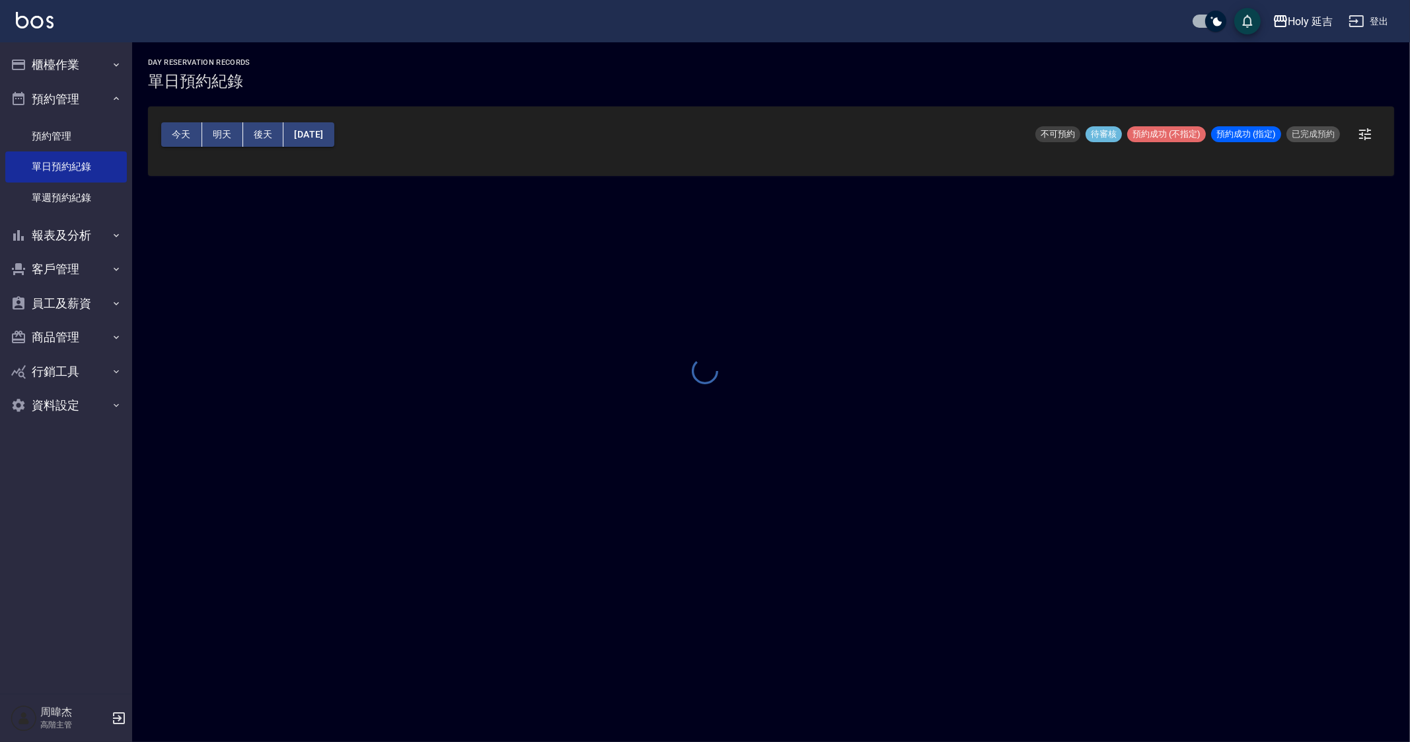
click at [308, 137] on div at bounding box center [705, 371] width 1410 height 742
click at [313, 135] on div at bounding box center [705, 371] width 1410 height 742
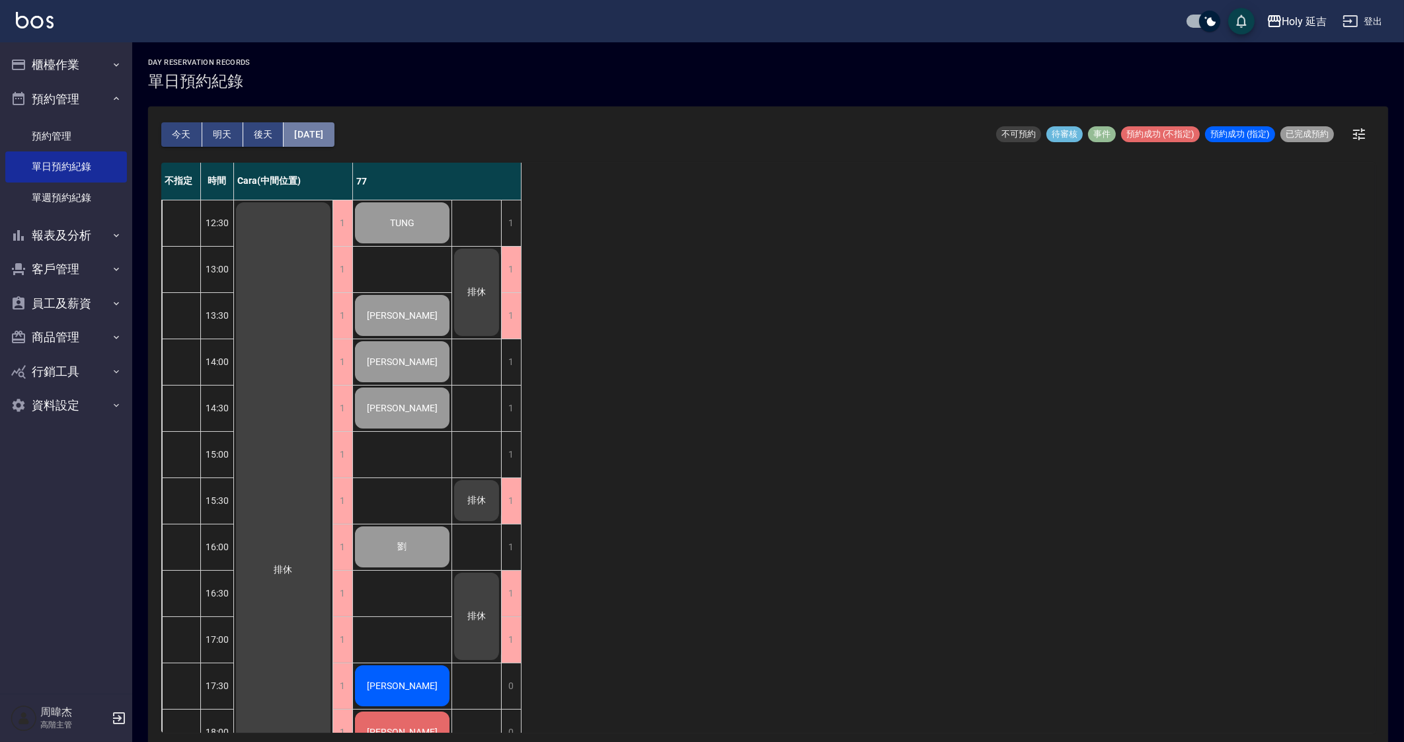
click at [323, 135] on button "[DATE]" at bounding box center [309, 134] width 50 height 24
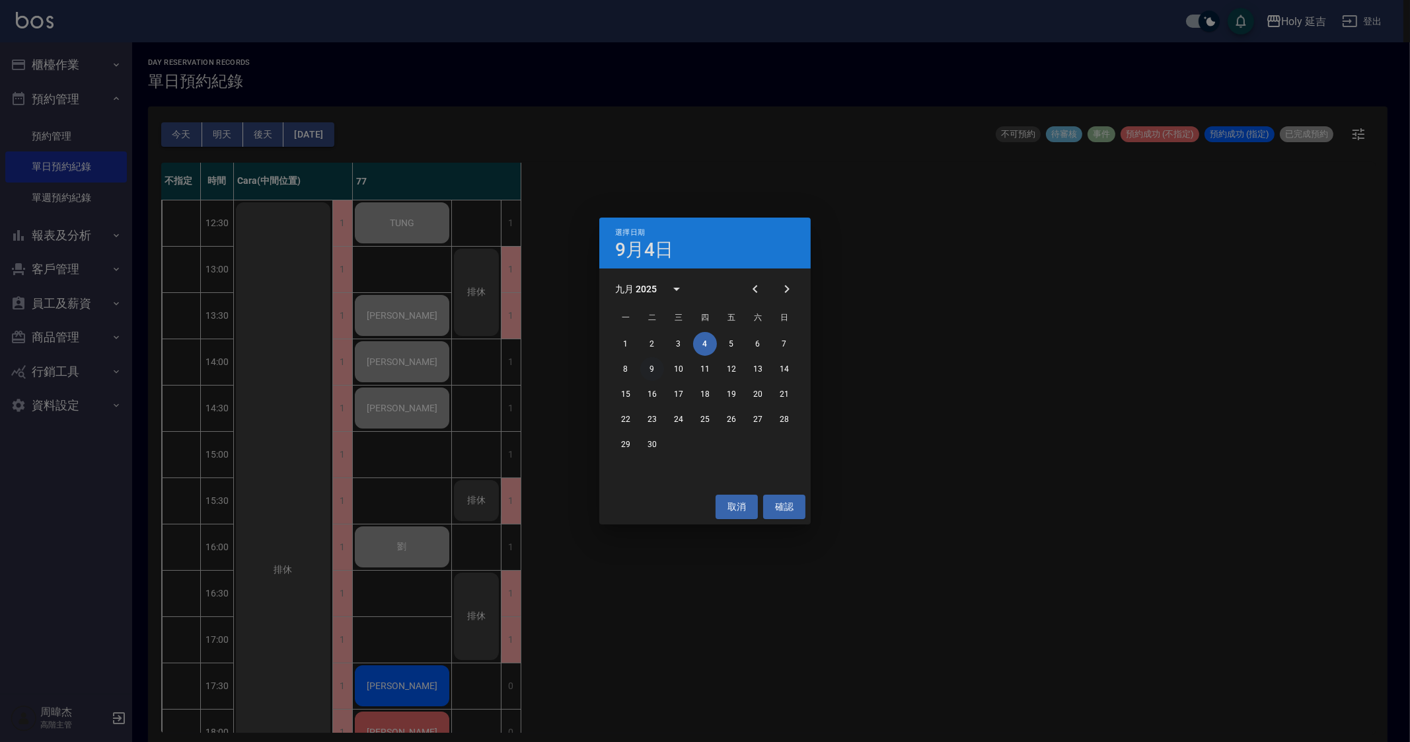
click at [641, 366] on button "9" at bounding box center [652, 369] width 24 height 24
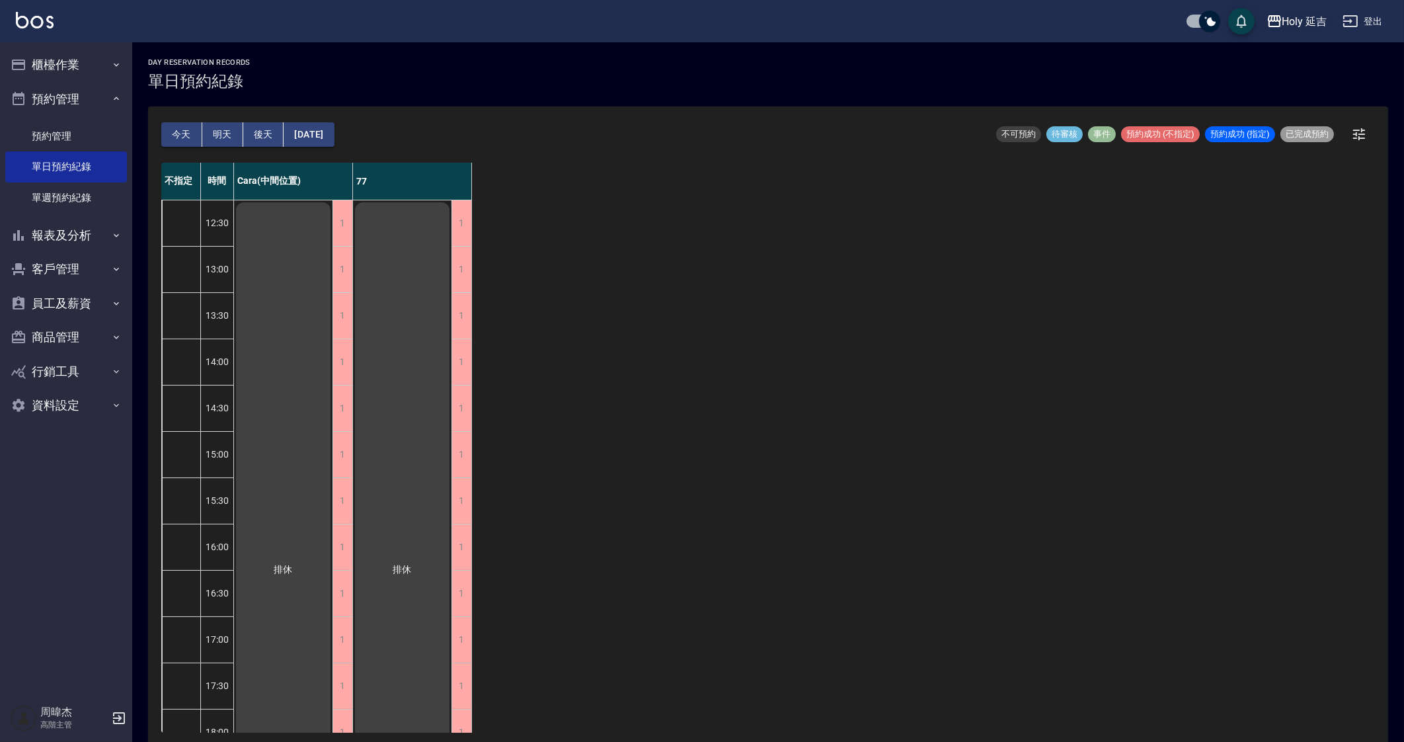
click at [1305, 11] on button "Holy 延吉" at bounding box center [1296, 21] width 71 height 27
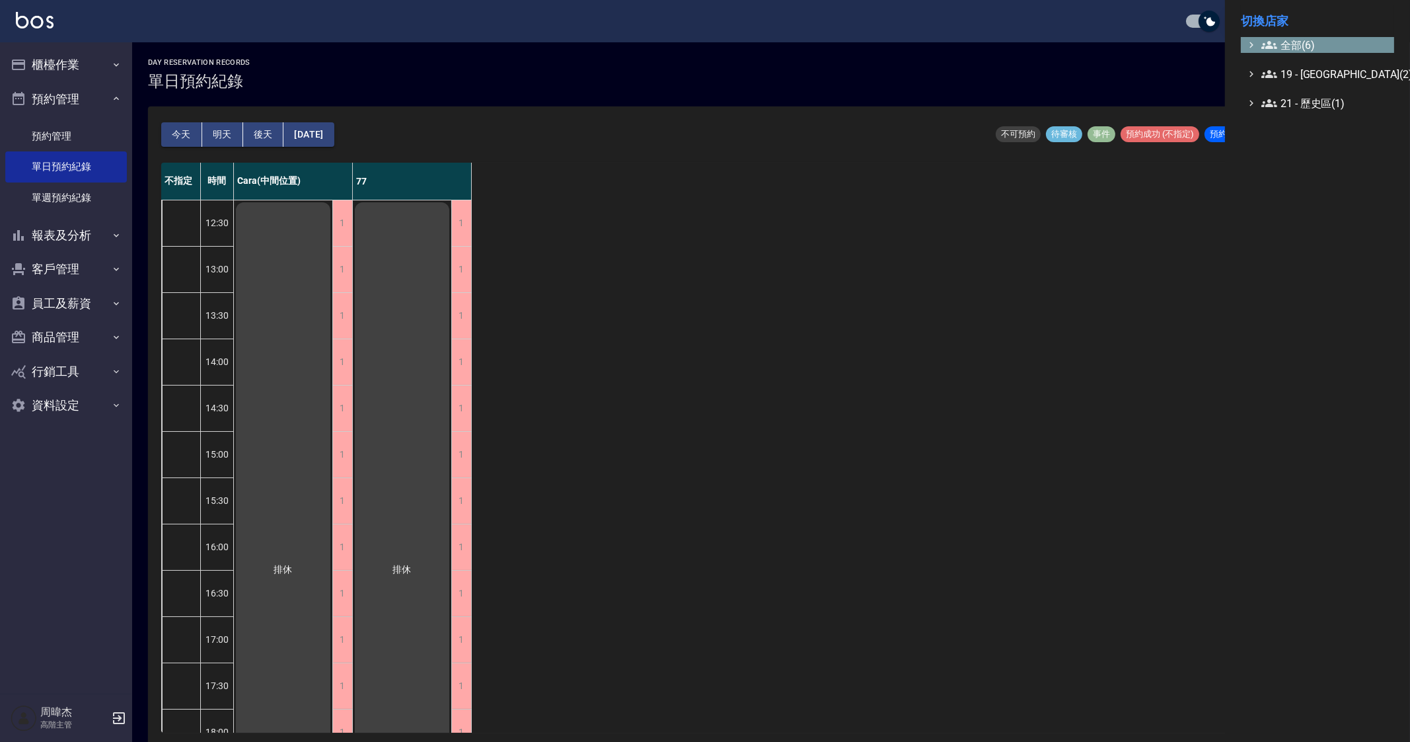
click at [1314, 38] on span "全部(6)" at bounding box center [1326, 45] width 128 height 16
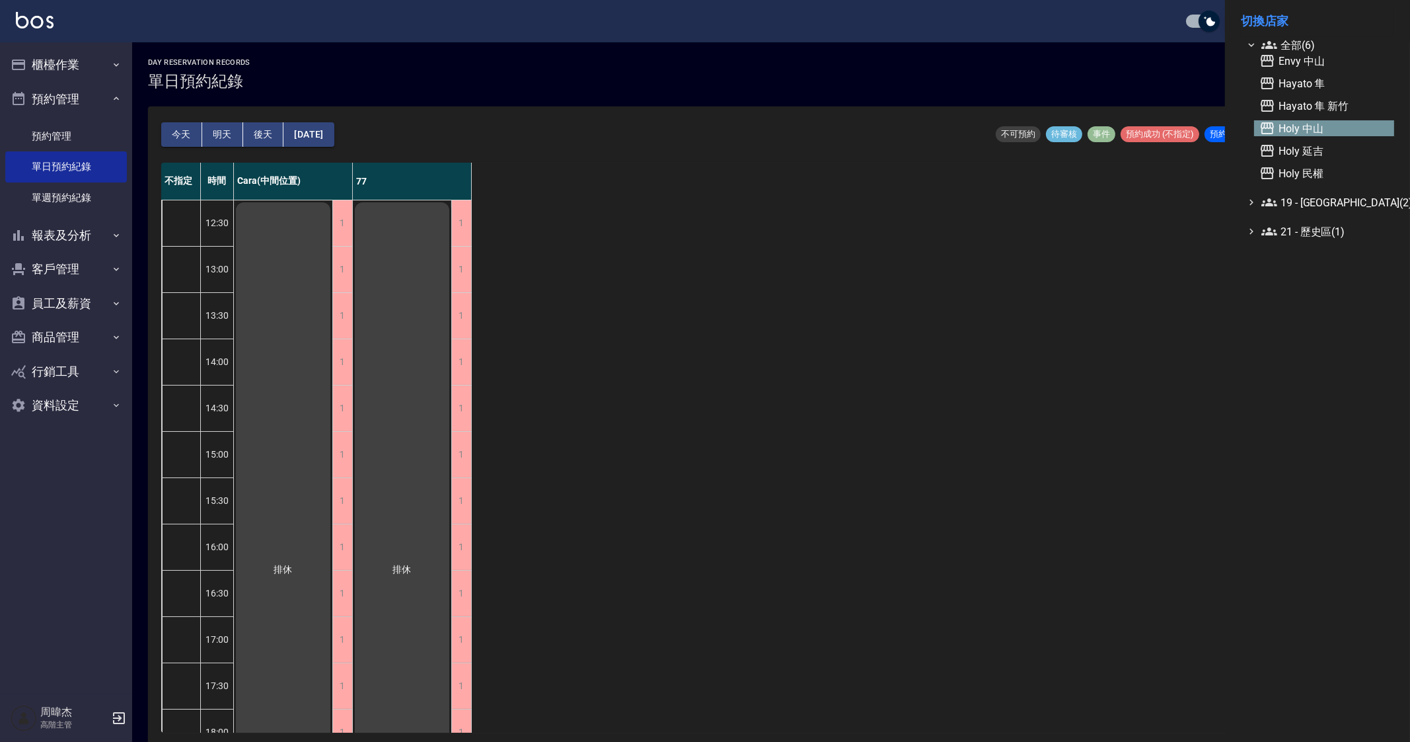
click at [1356, 135] on span "Holy 中山" at bounding box center [1325, 128] width 130 height 16
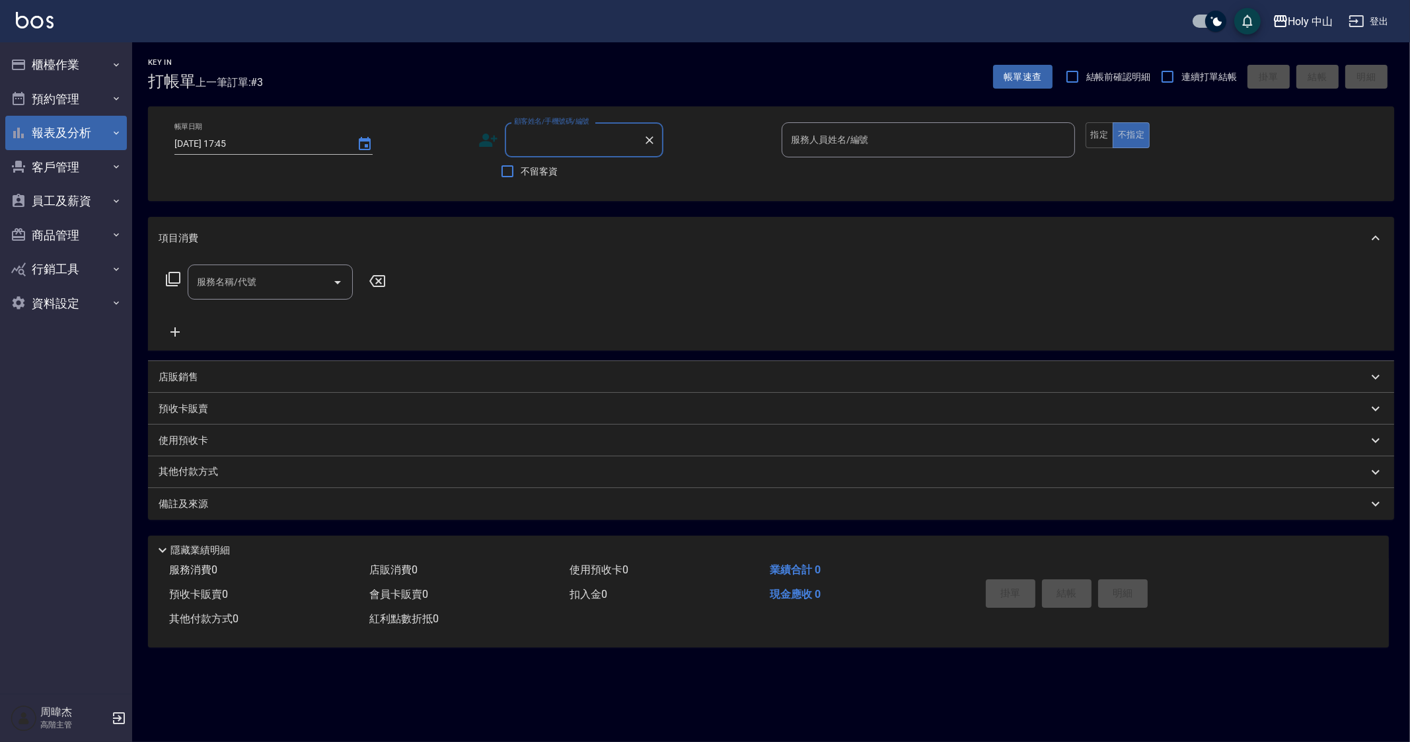
click at [68, 133] on button "報表及分析" at bounding box center [66, 133] width 122 height 34
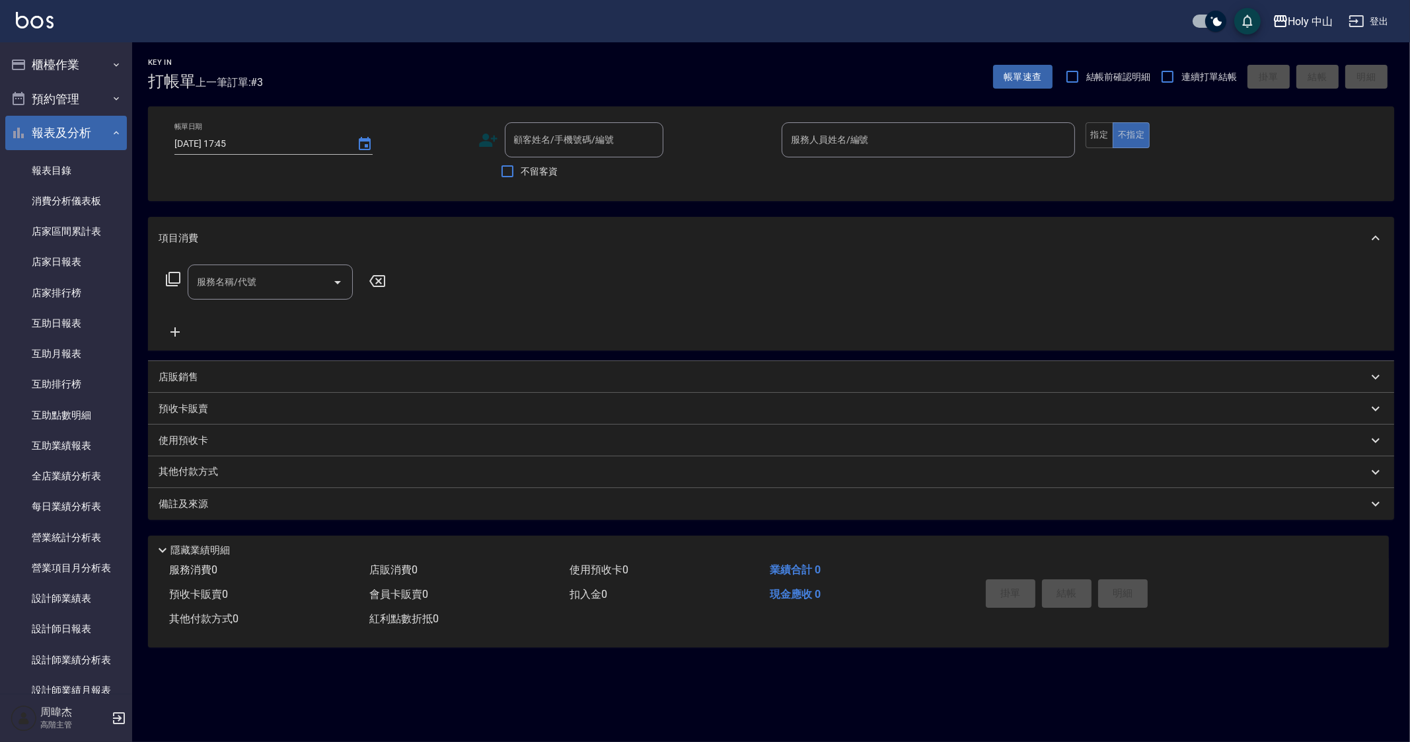
click at [75, 135] on button "報表及分析" at bounding box center [66, 133] width 122 height 34
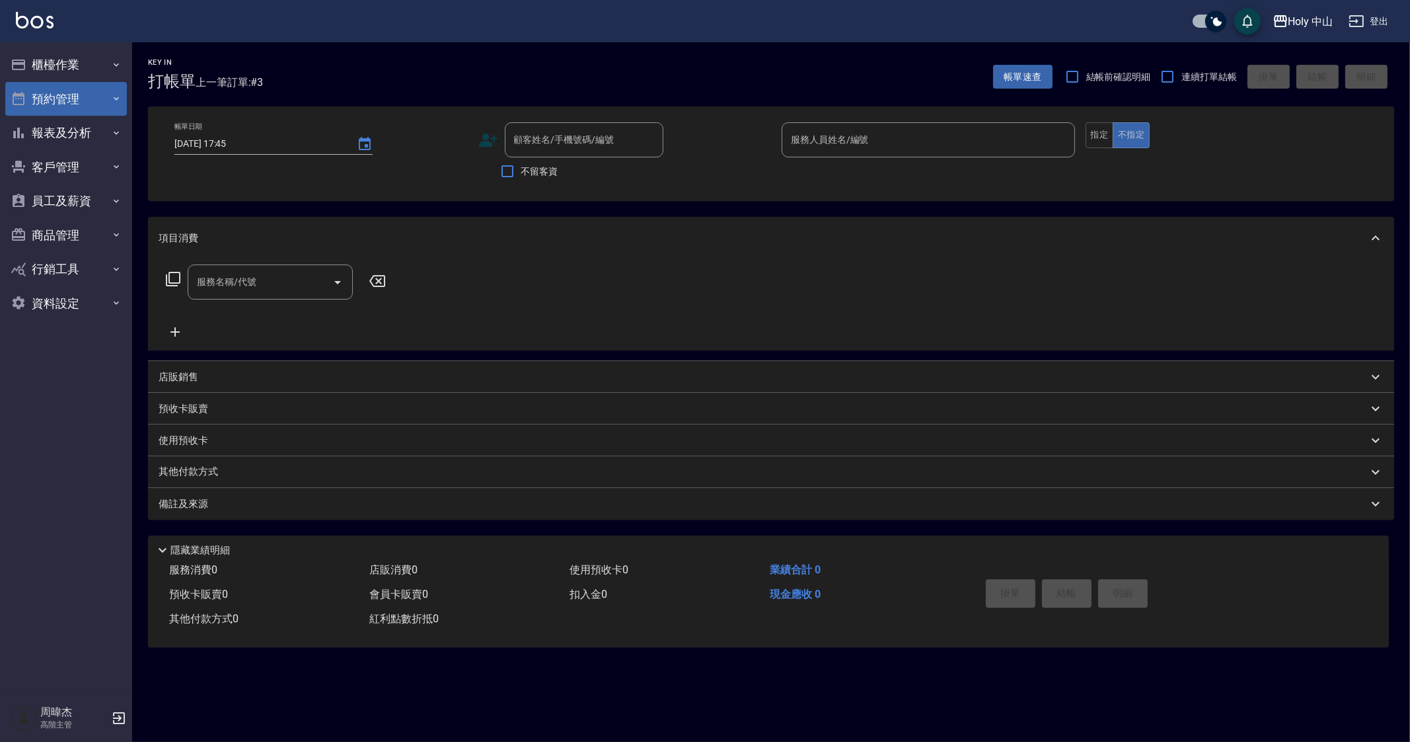
click at [97, 99] on button "預約管理" at bounding box center [66, 99] width 122 height 34
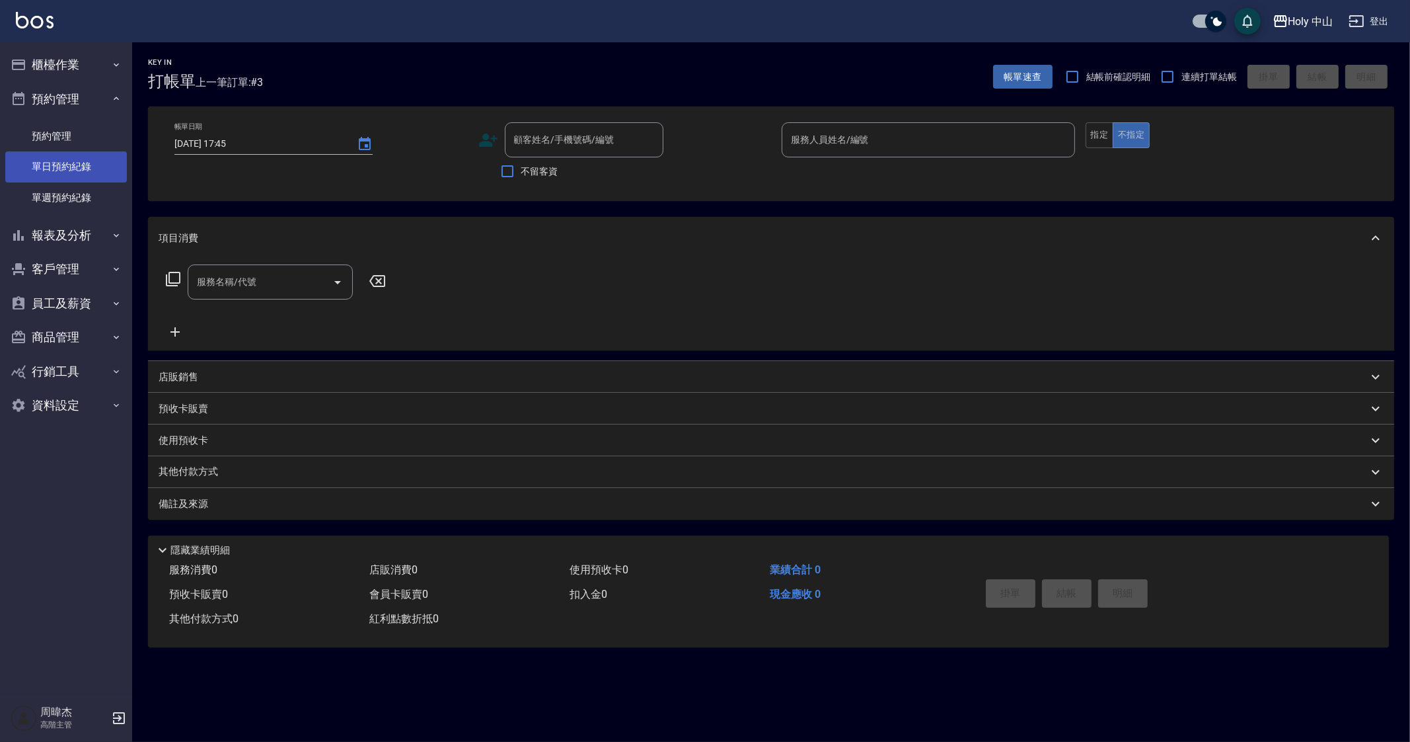
click at [114, 165] on link "單日預約紀錄" at bounding box center [66, 166] width 122 height 30
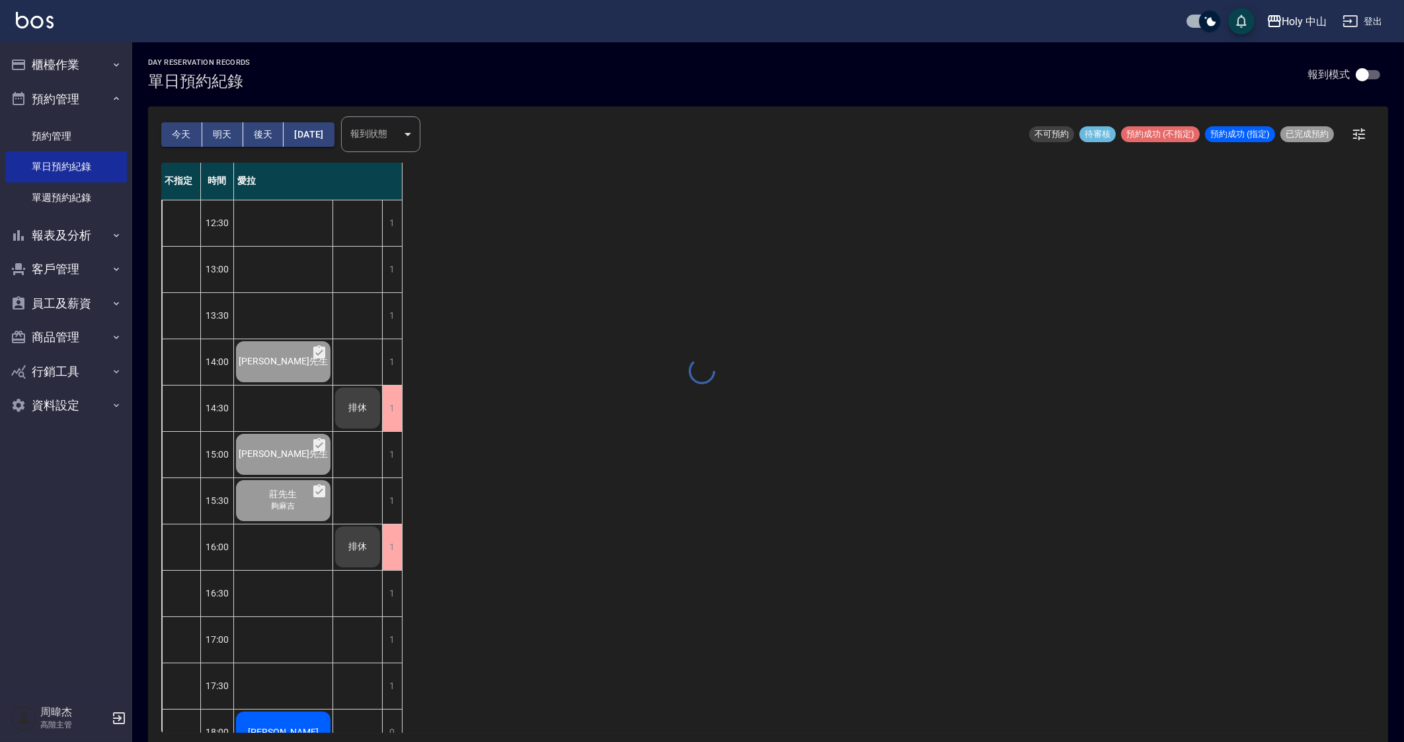
click at [326, 133] on button "[DATE]" at bounding box center [309, 134] width 50 height 24
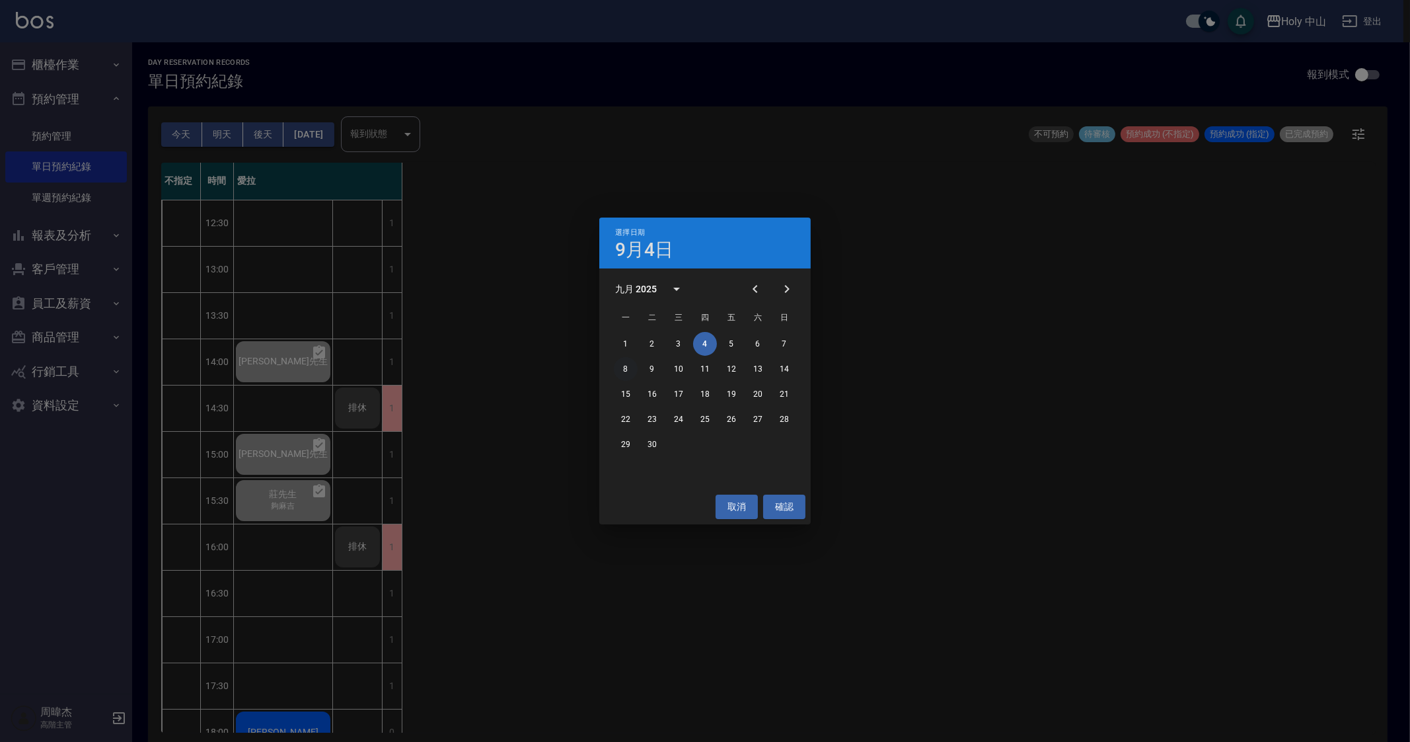
click at [628, 365] on button "8" at bounding box center [626, 369] width 24 height 24
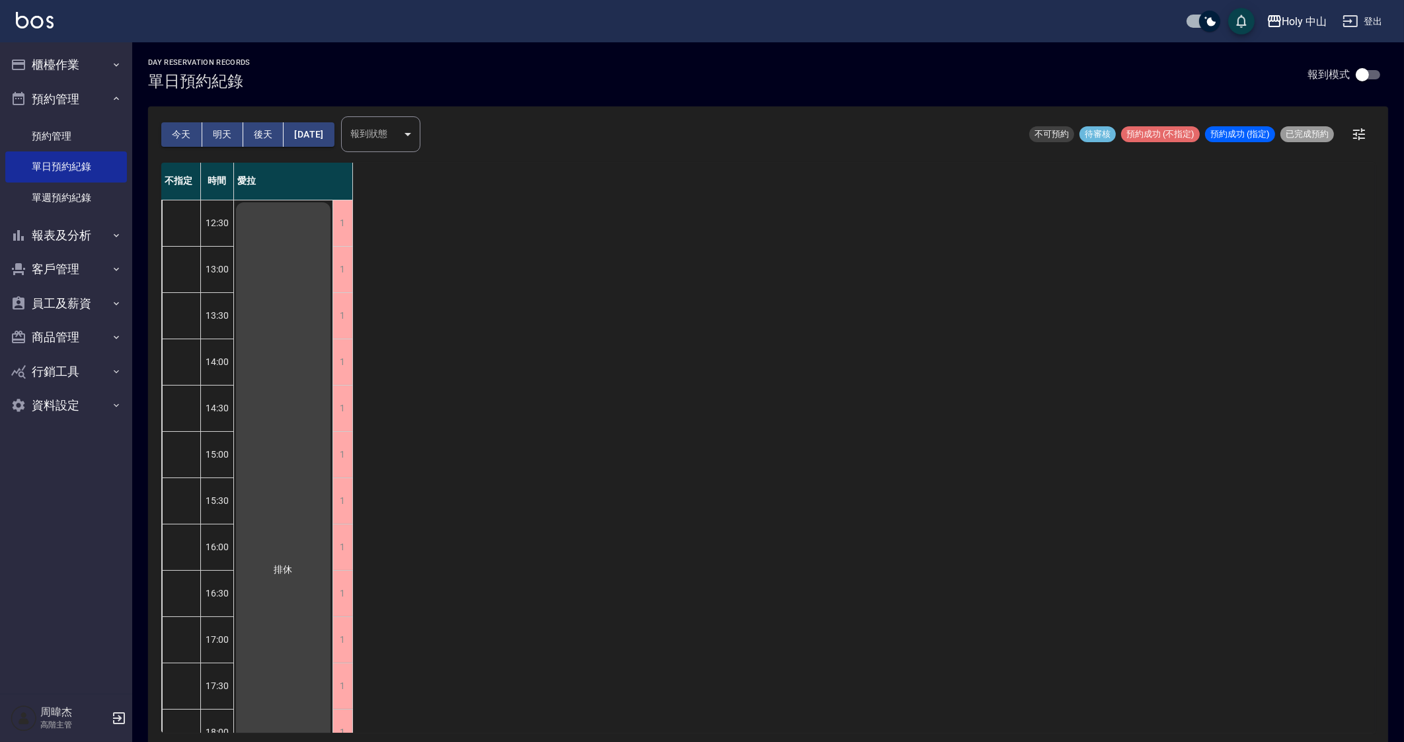
click at [704, 432] on div "不指定 時間 愛拉 12:30 13:00 13:30 14:00 14:30 15:00 15:30 16:00 16:30 17:00 17:30 18:…" at bounding box center [767, 448] width 1213 height 570
click at [1015, 609] on div "不指定 時間 愛拉 12:30 13:00 13:30 14:00 14:30 15:00 15:30 16:00 16:30 17:00 17:30 18:…" at bounding box center [767, 448] width 1213 height 570
click at [687, 455] on div "不指定 時間 愛拉 12:30 13:00 13:30 14:00 14:30 15:00 15:30 16:00 16:30 17:00 17:30 18:…" at bounding box center [767, 448] width 1213 height 570
click at [62, 48] on button "櫃檯作業" at bounding box center [66, 65] width 122 height 34
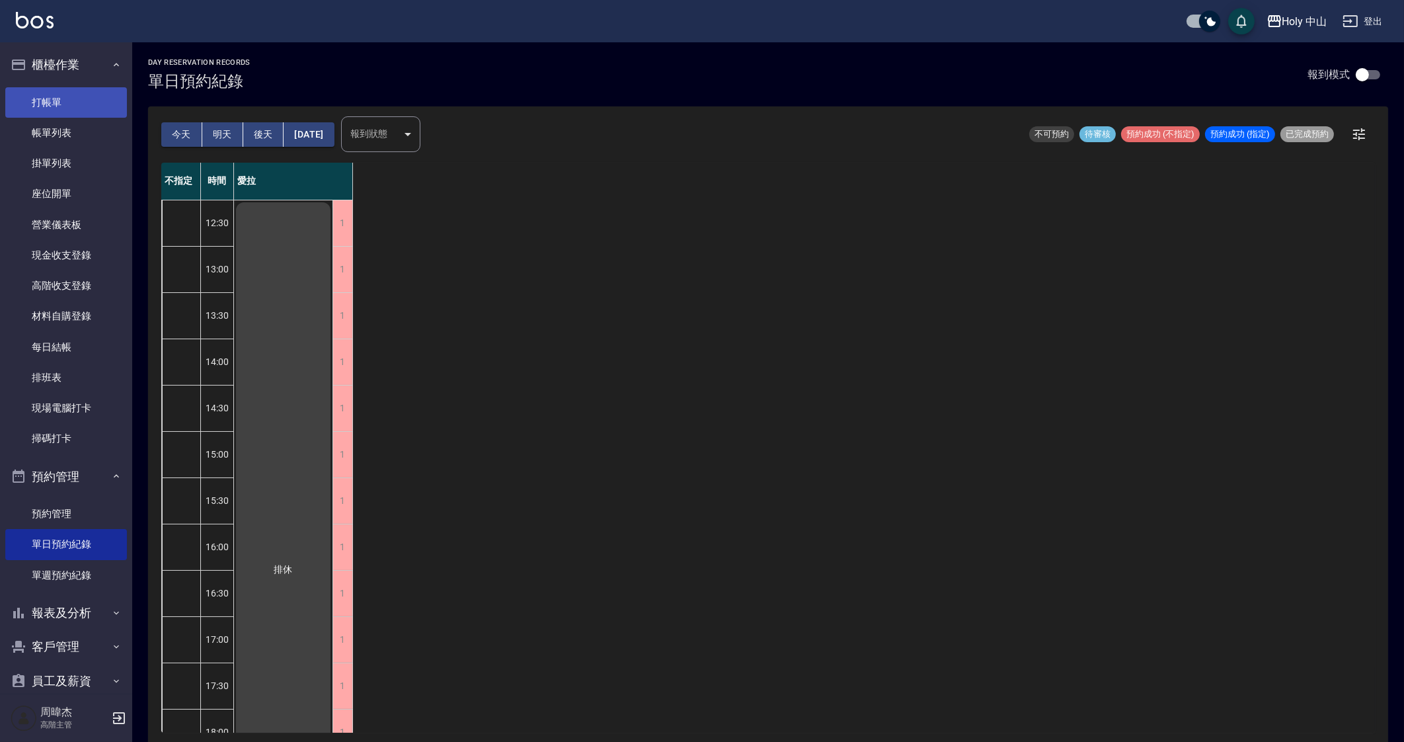
click at [93, 115] on link "打帳單" at bounding box center [66, 102] width 122 height 30
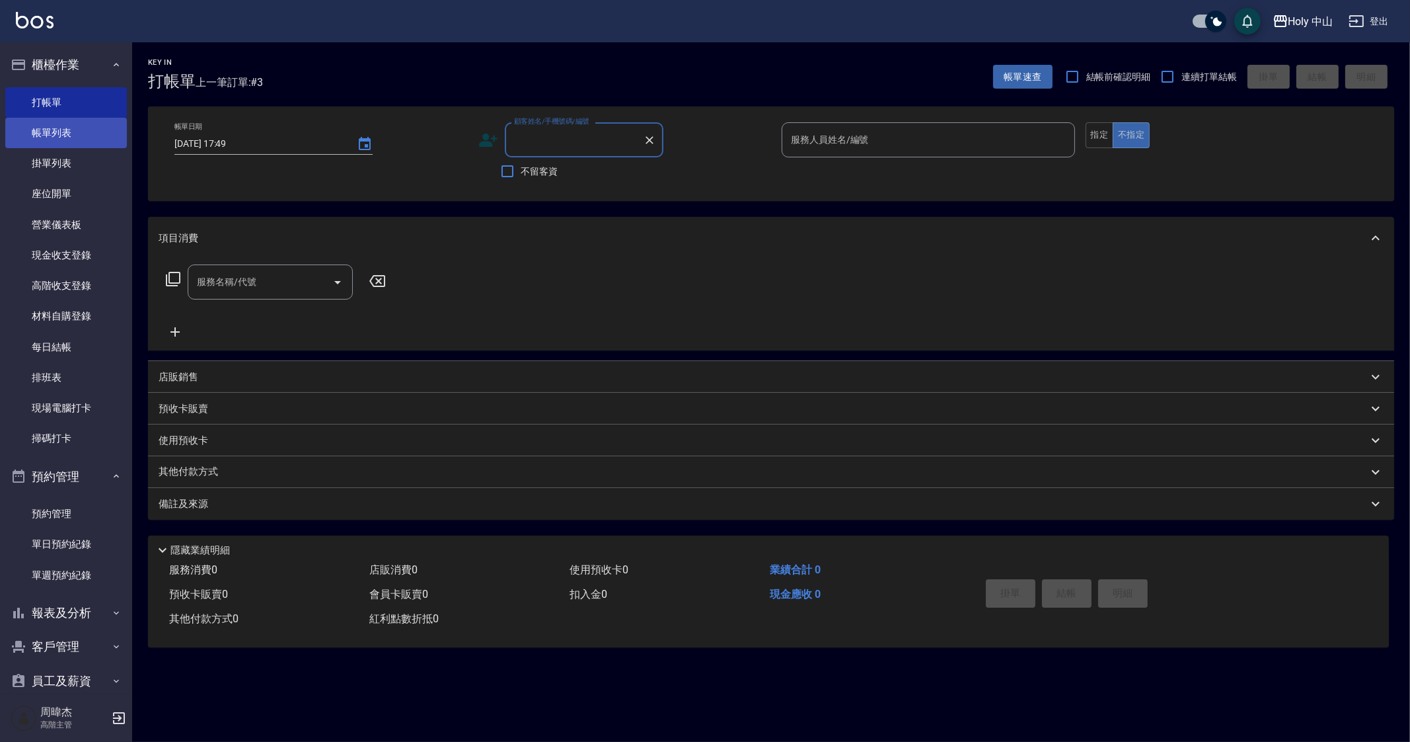
click at [75, 137] on link "帳單列表" at bounding box center [66, 133] width 122 height 30
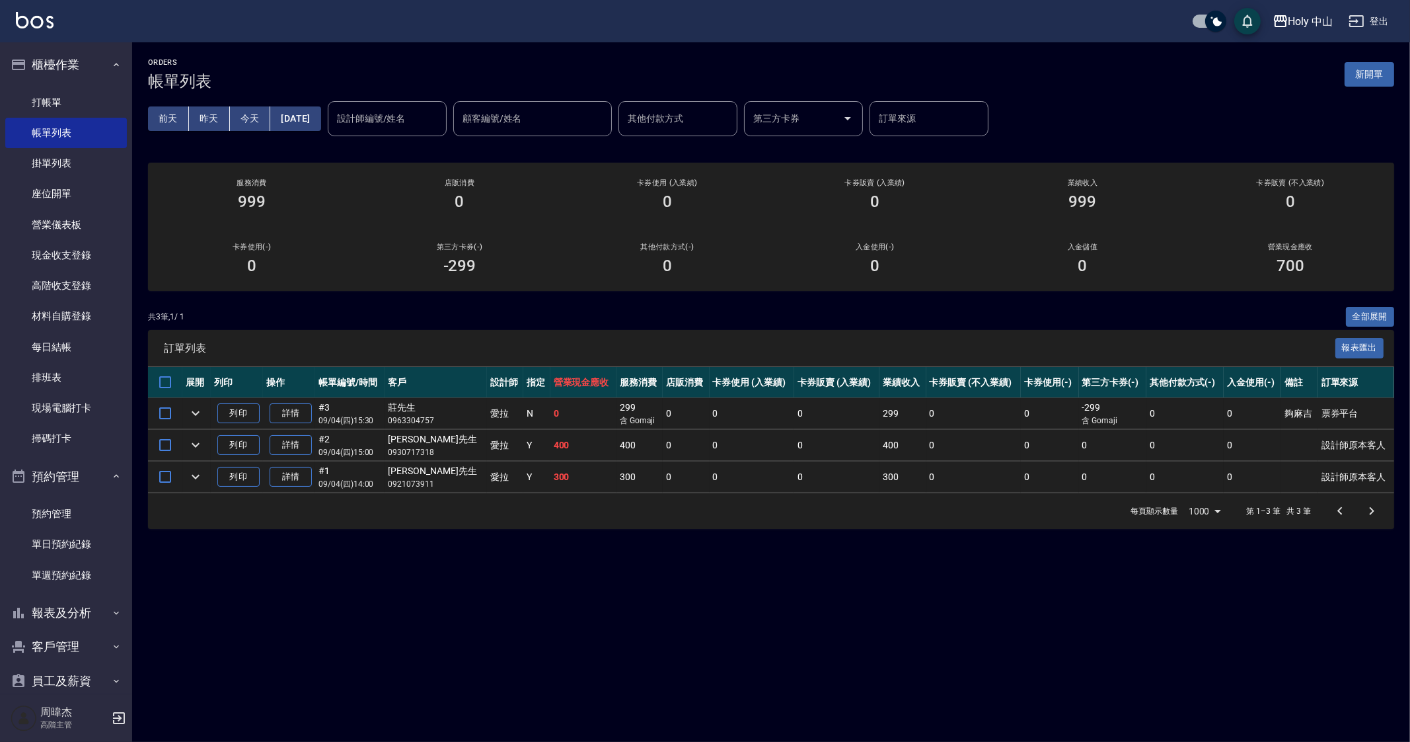
click at [892, 644] on div "ORDERS 帳單列表 新開單 [DATE] [DATE] [DATE] [DATE] 設計師編號/姓名 設計師編號/姓名 顧客編號/姓名 顧客編號/姓名 其…" at bounding box center [705, 371] width 1410 height 742
click at [1328, 58] on div "ORDERS 帳單列表 新開單" at bounding box center [771, 74] width 1246 height 32
click at [1304, 22] on div "Holy 中山" at bounding box center [1311, 21] width 45 height 17
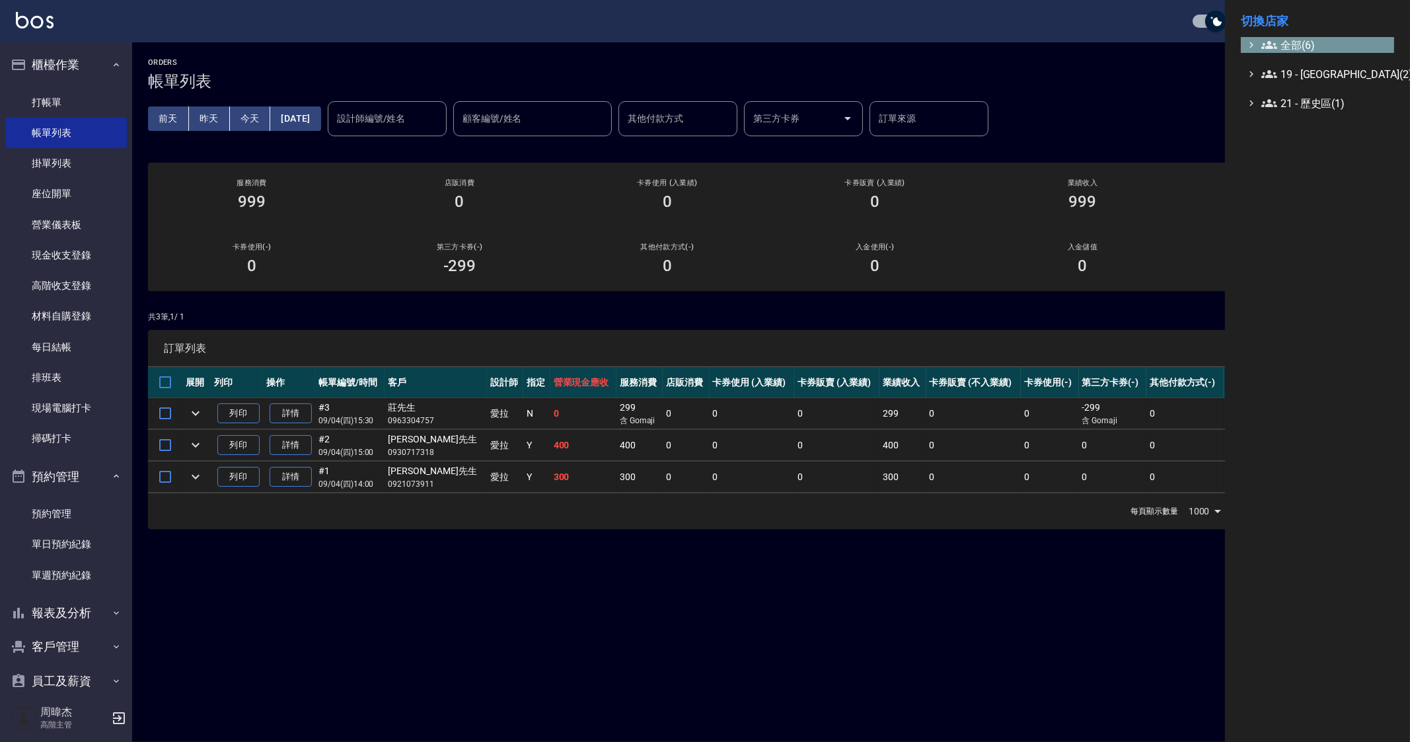
click at [1308, 42] on span "全部(6)" at bounding box center [1326, 45] width 128 height 16
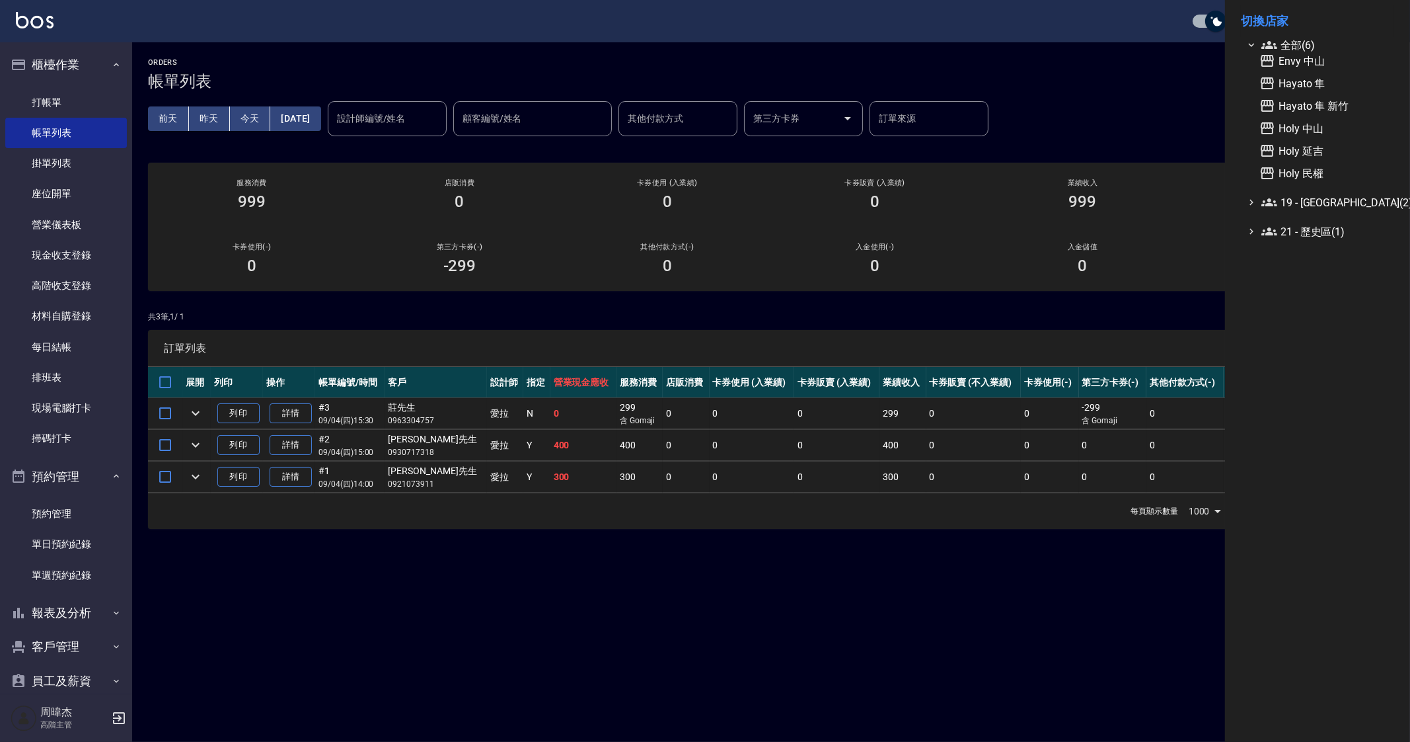
click at [514, 629] on div at bounding box center [705, 371] width 1410 height 742
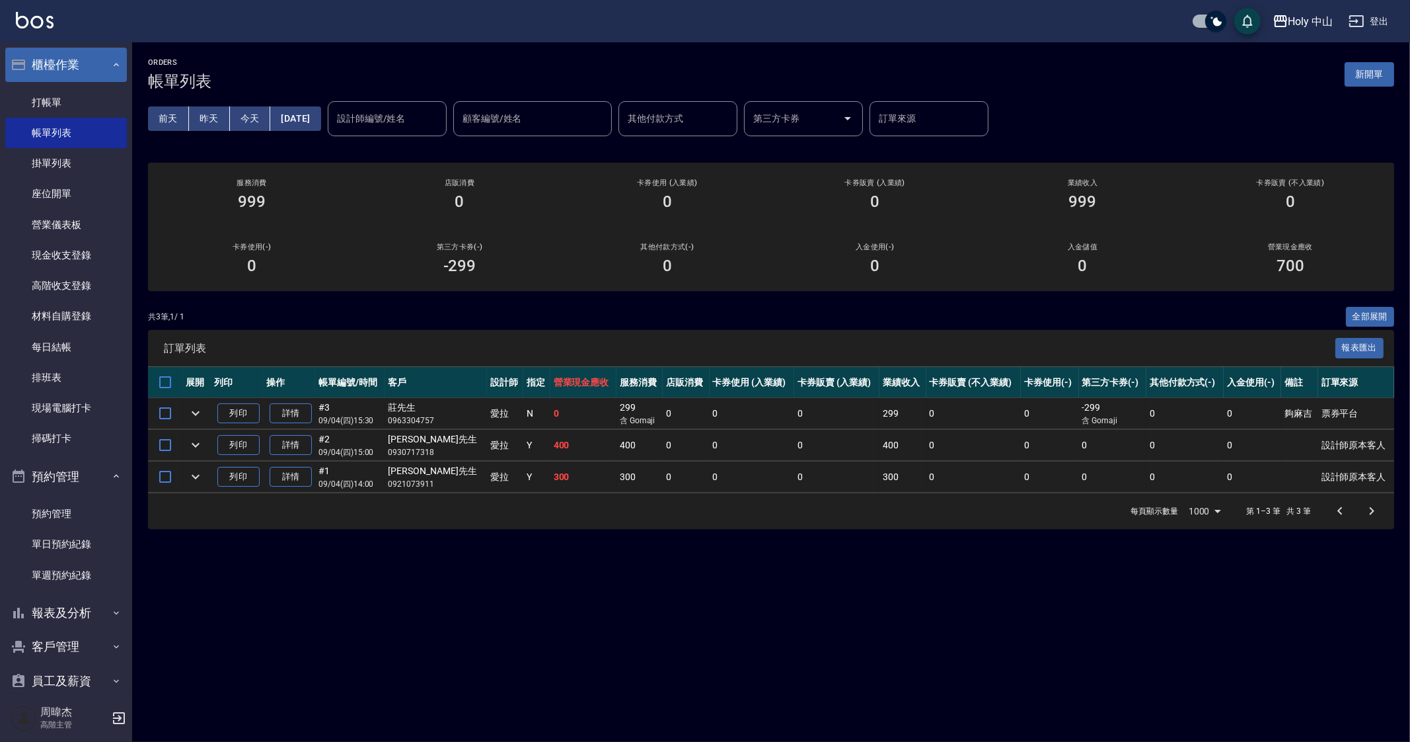
click at [40, 69] on button "櫃檯作業" at bounding box center [66, 65] width 122 height 34
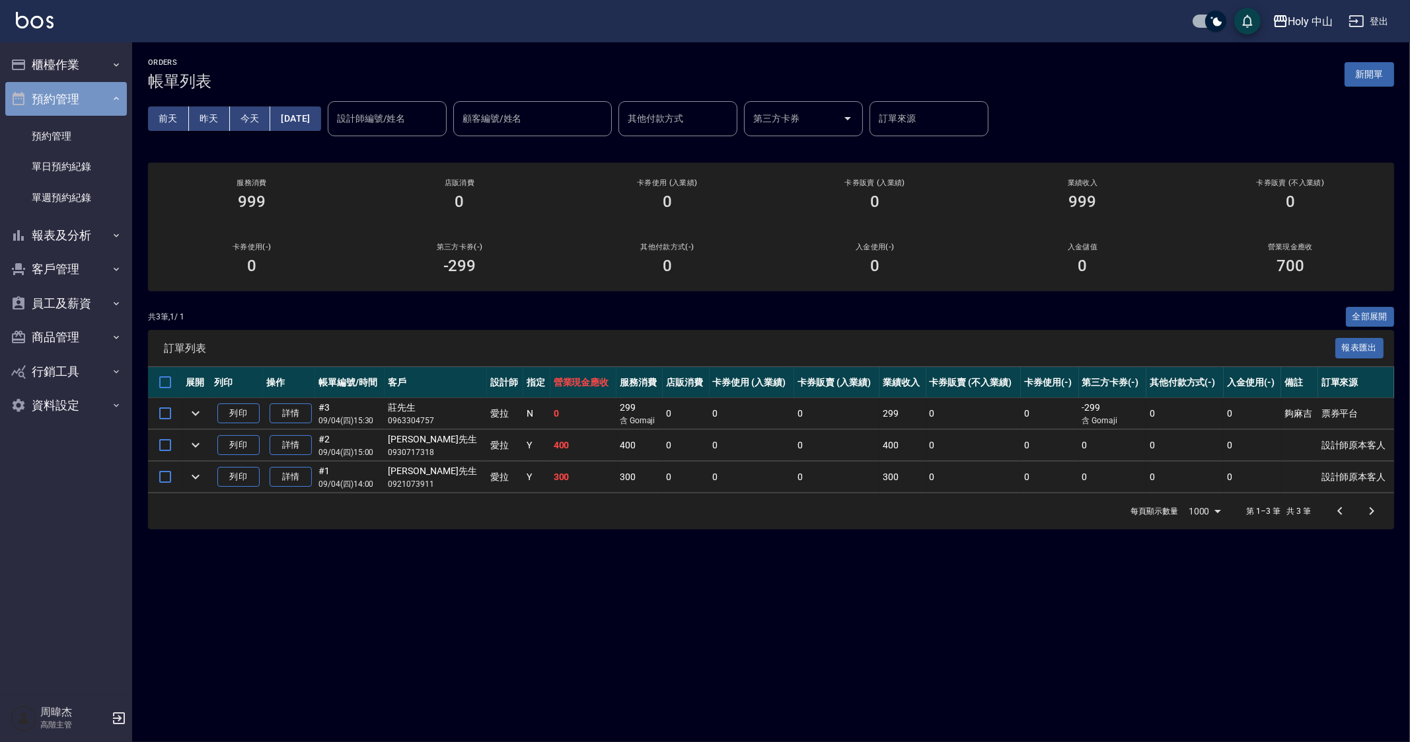
click at [85, 99] on button "預約管理" at bounding box center [66, 99] width 122 height 34
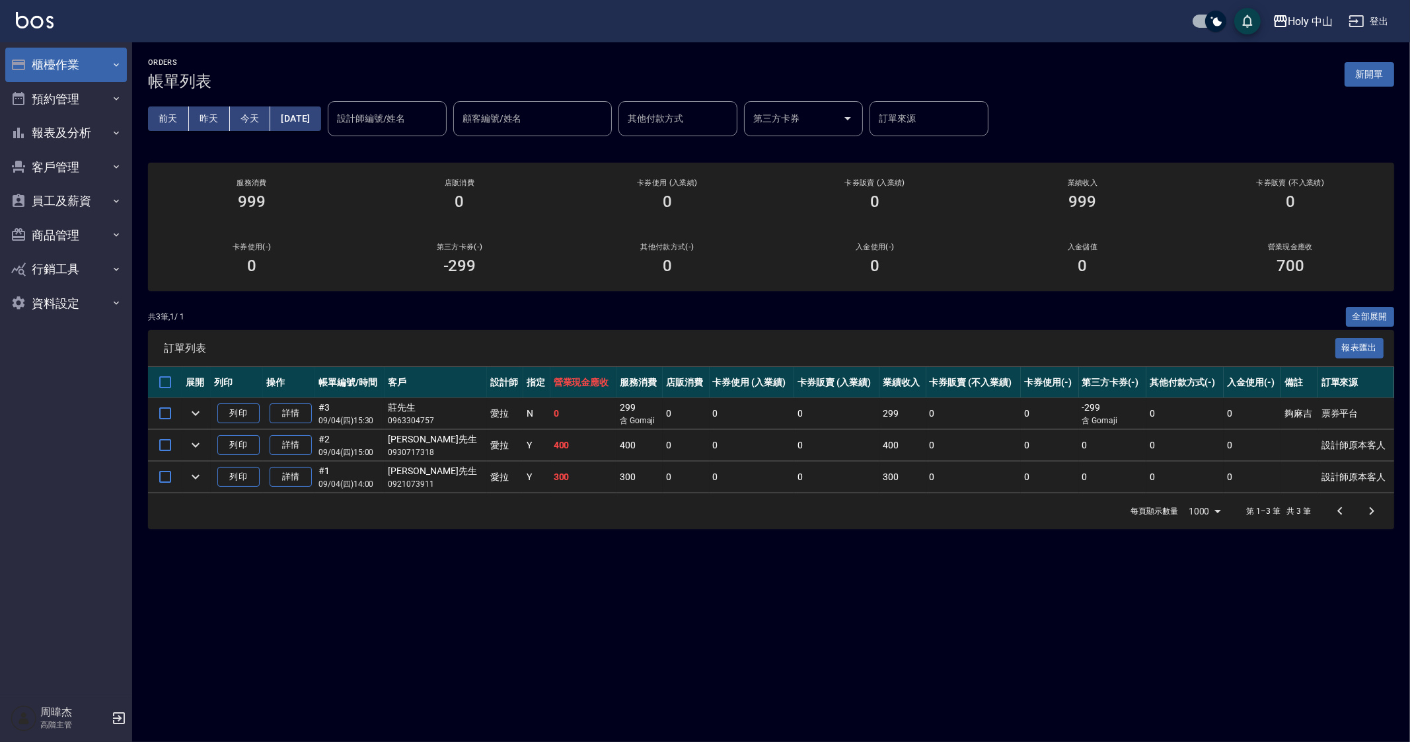
click at [84, 64] on button "櫃檯作業" at bounding box center [66, 65] width 122 height 34
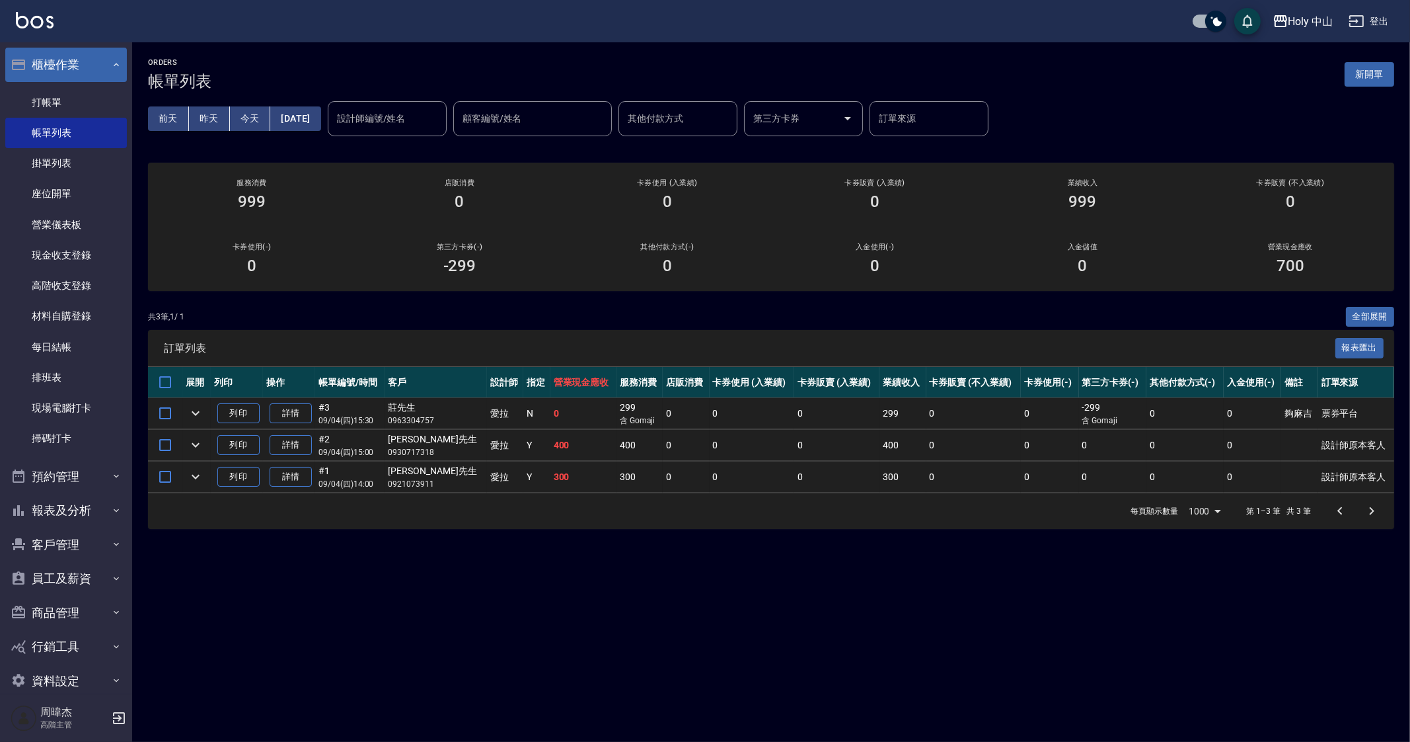
click at [83, 52] on button "櫃檯作業" at bounding box center [66, 65] width 122 height 34
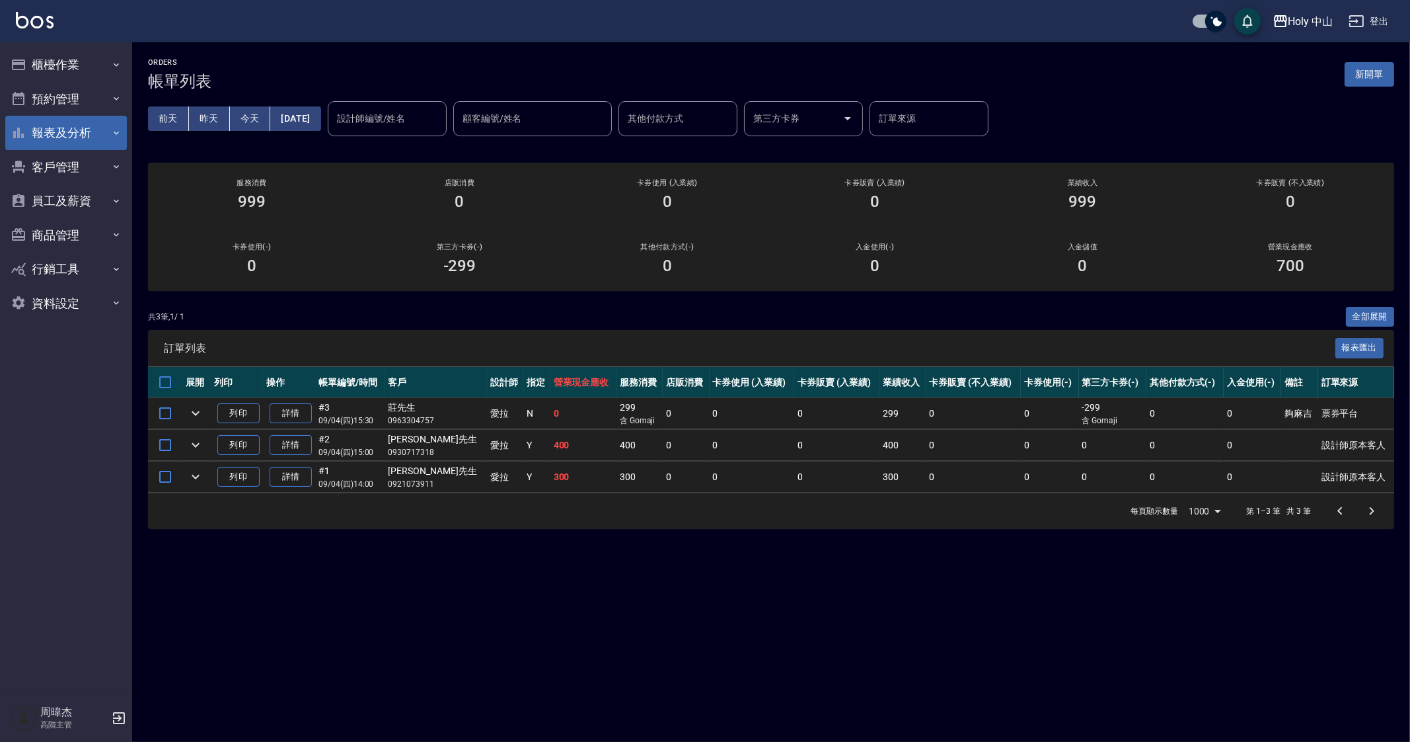
click at [88, 131] on button "報表及分析" at bounding box center [66, 133] width 122 height 34
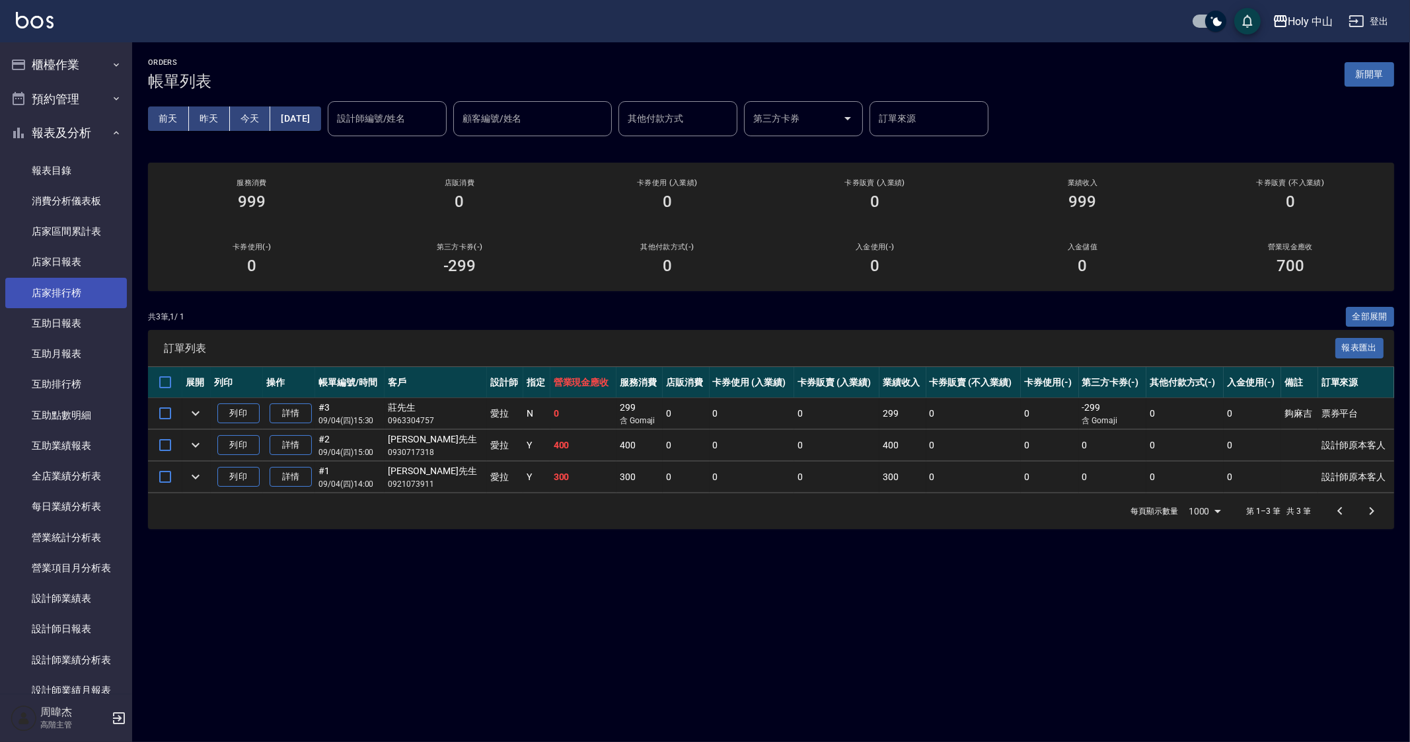
click at [85, 290] on link "店家排行榜" at bounding box center [66, 293] width 122 height 30
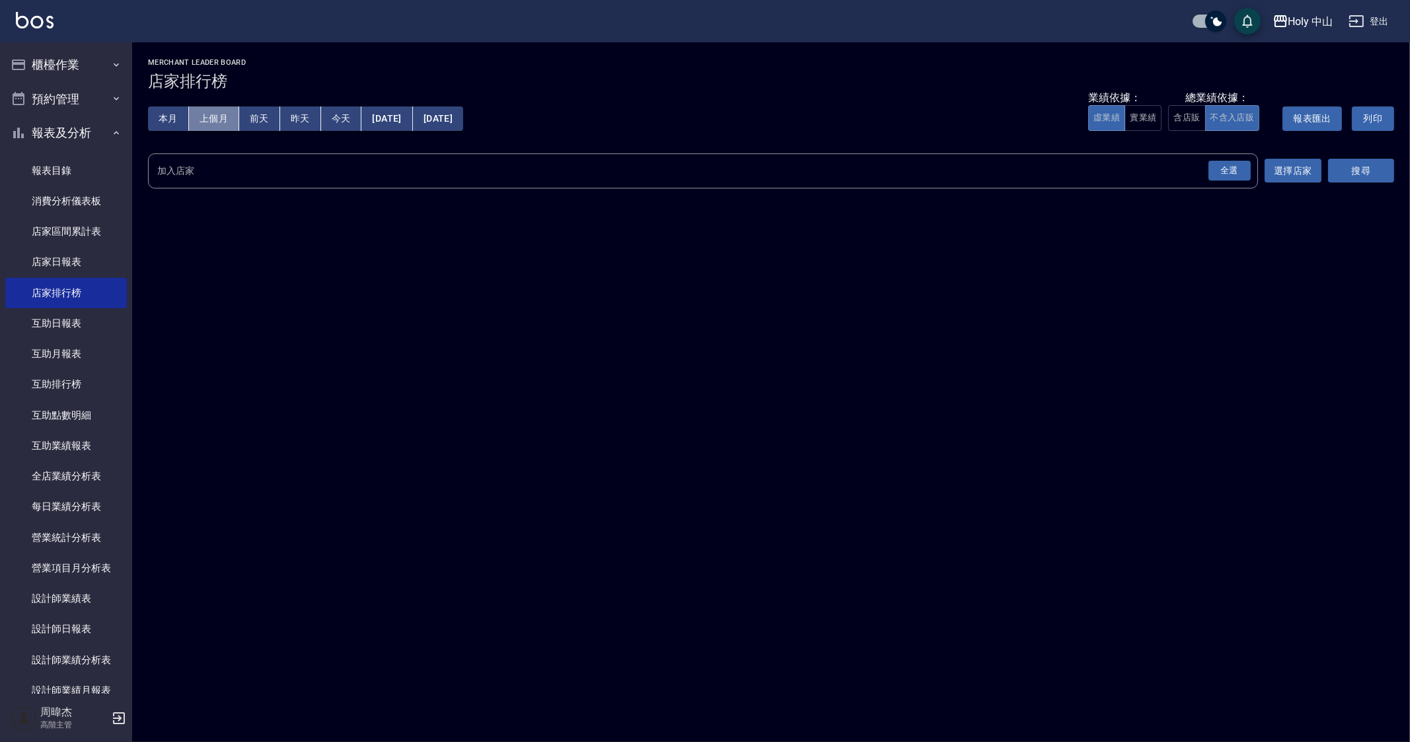
click at [225, 116] on button "上個月" at bounding box center [214, 118] width 50 height 24
click at [1233, 166] on div "全選" at bounding box center [1230, 171] width 42 height 20
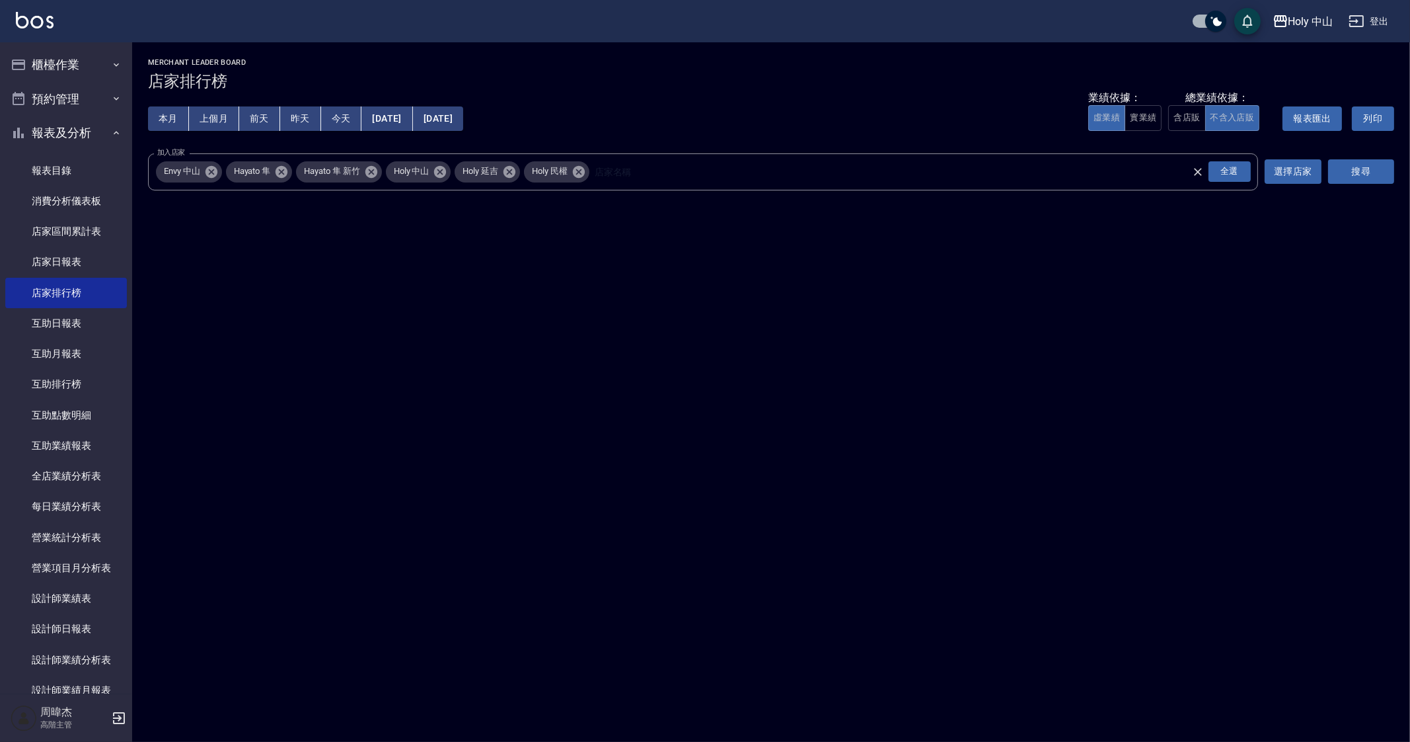
click at [1394, 180] on div "搜尋" at bounding box center [1361, 171] width 66 height 37
click at [1370, 172] on button "搜尋" at bounding box center [1361, 171] width 66 height 24
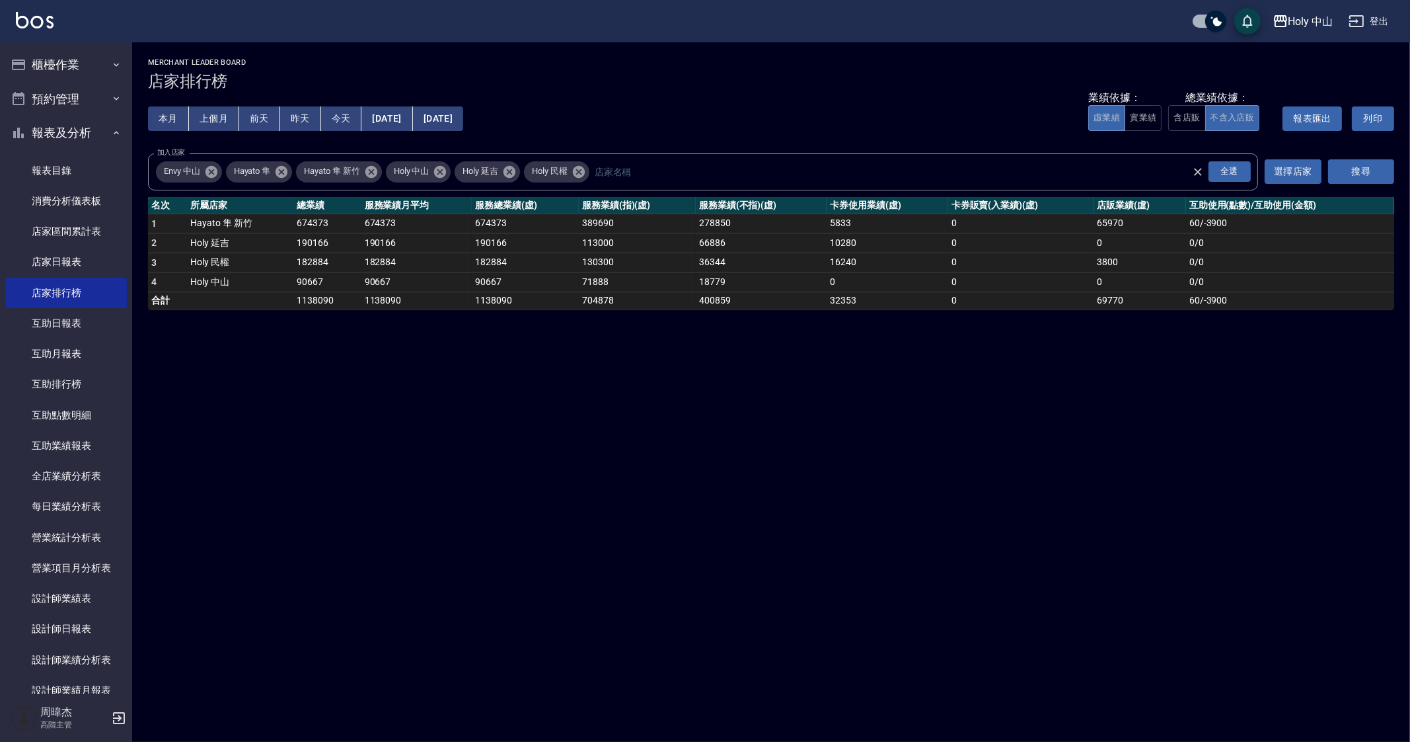
click at [154, 127] on button "本月" at bounding box center [168, 118] width 41 height 24
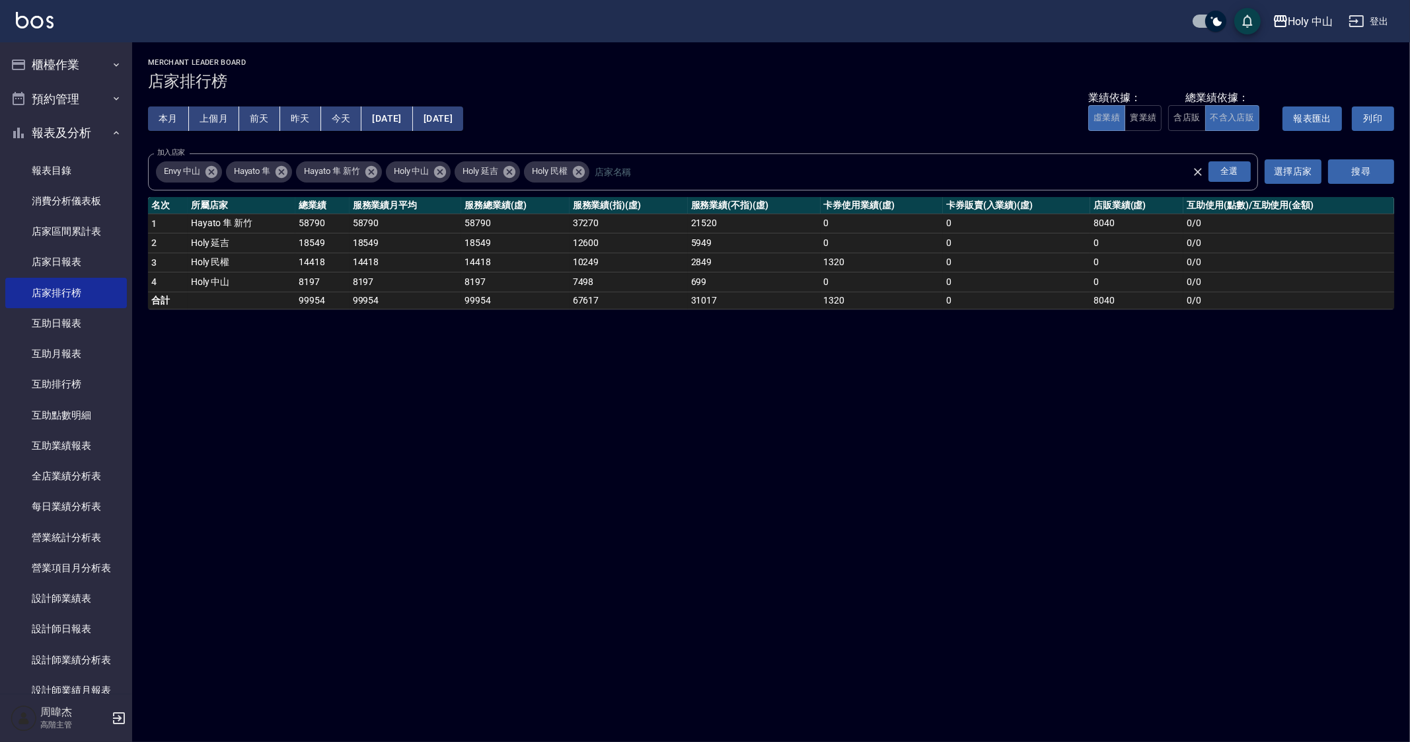
click at [870, 636] on div "Holy 中山 [DATE] - [DATE] 店家排行榜 列印時間： [DATE][PHONE_NUMBER]:50 Merchant Leader Boa…" at bounding box center [705, 371] width 1410 height 742
click at [1019, 434] on div "Holy 中山 [DATE] - [DATE] 店家排行榜 列印時間： [DATE][PHONE_NUMBER]:50 Merchant Leader Boa…" at bounding box center [705, 371] width 1410 height 742
click at [83, 72] on button "櫃檯作業" at bounding box center [66, 65] width 122 height 34
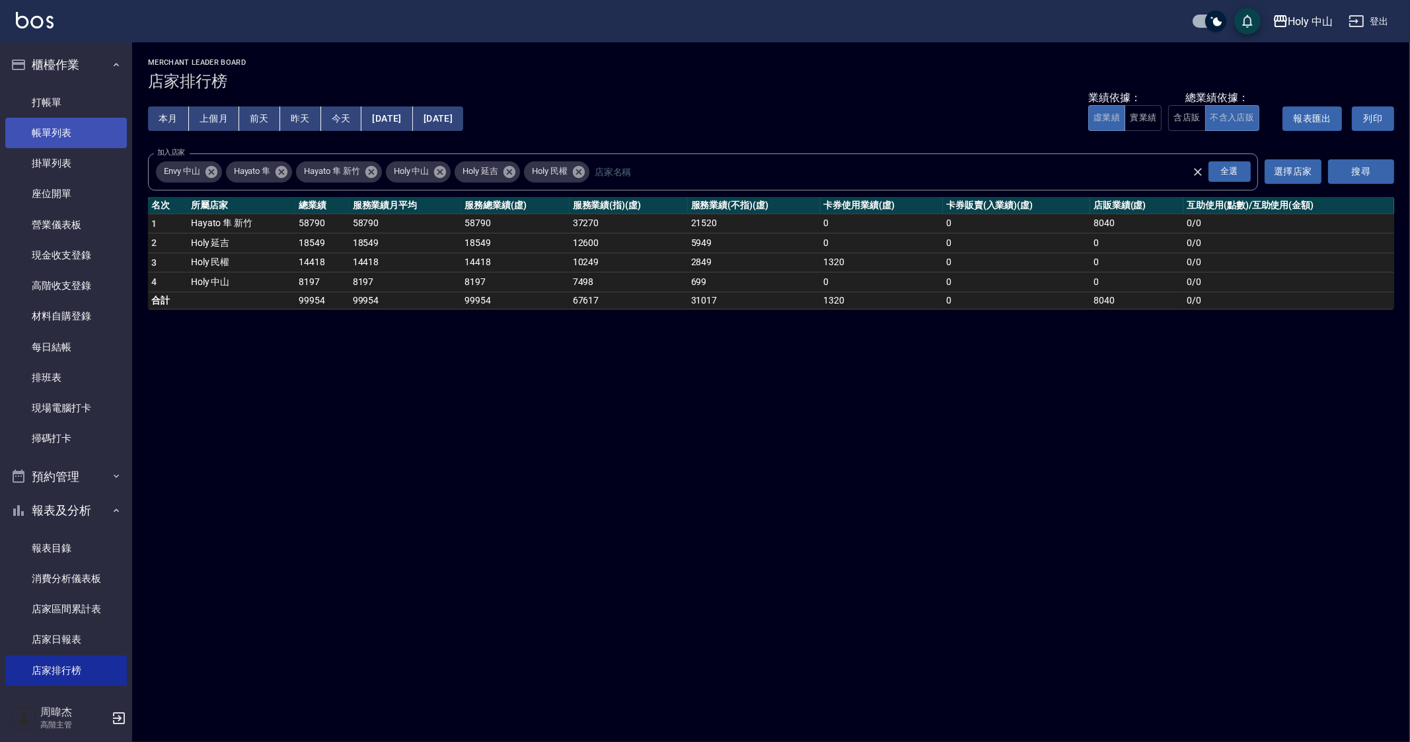
click at [107, 126] on link "帳單列表" at bounding box center [66, 133] width 122 height 30
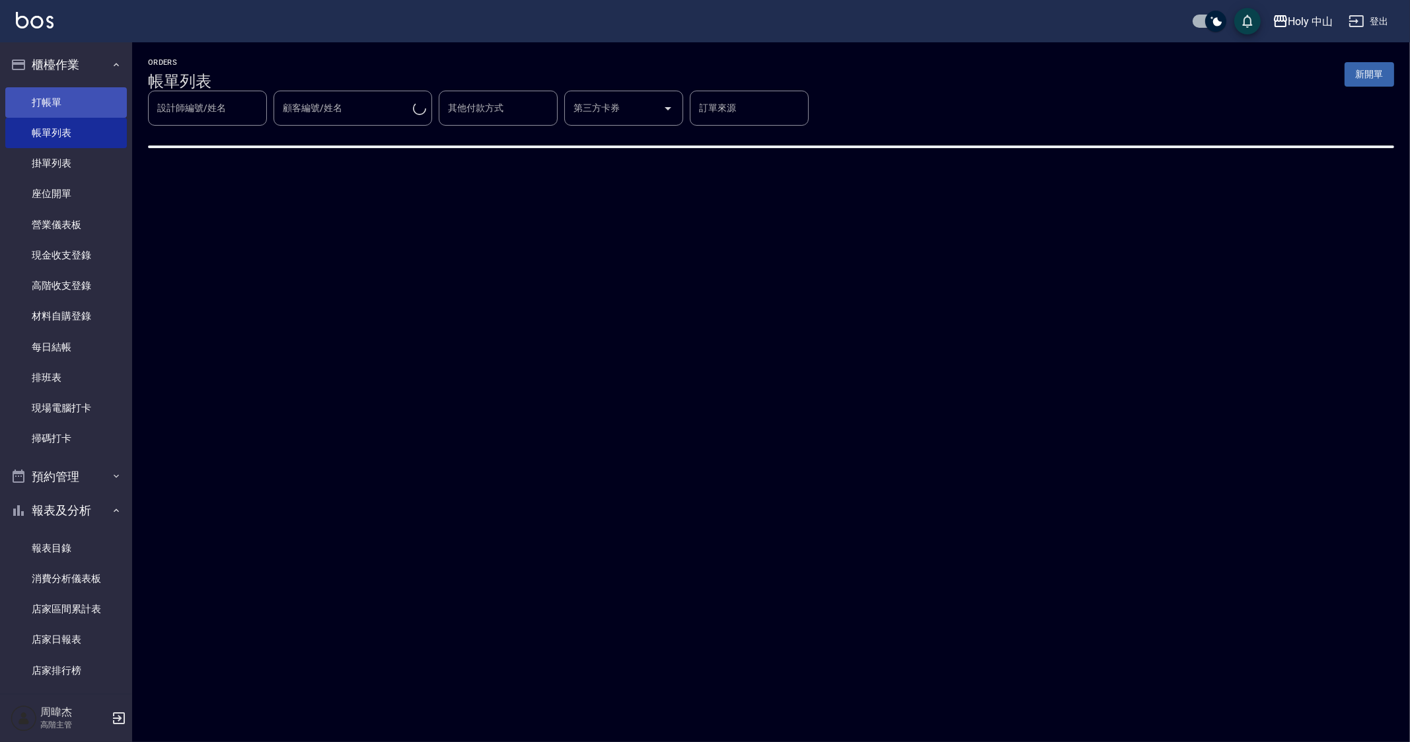
click at [93, 104] on link "打帳單" at bounding box center [66, 102] width 122 height 30
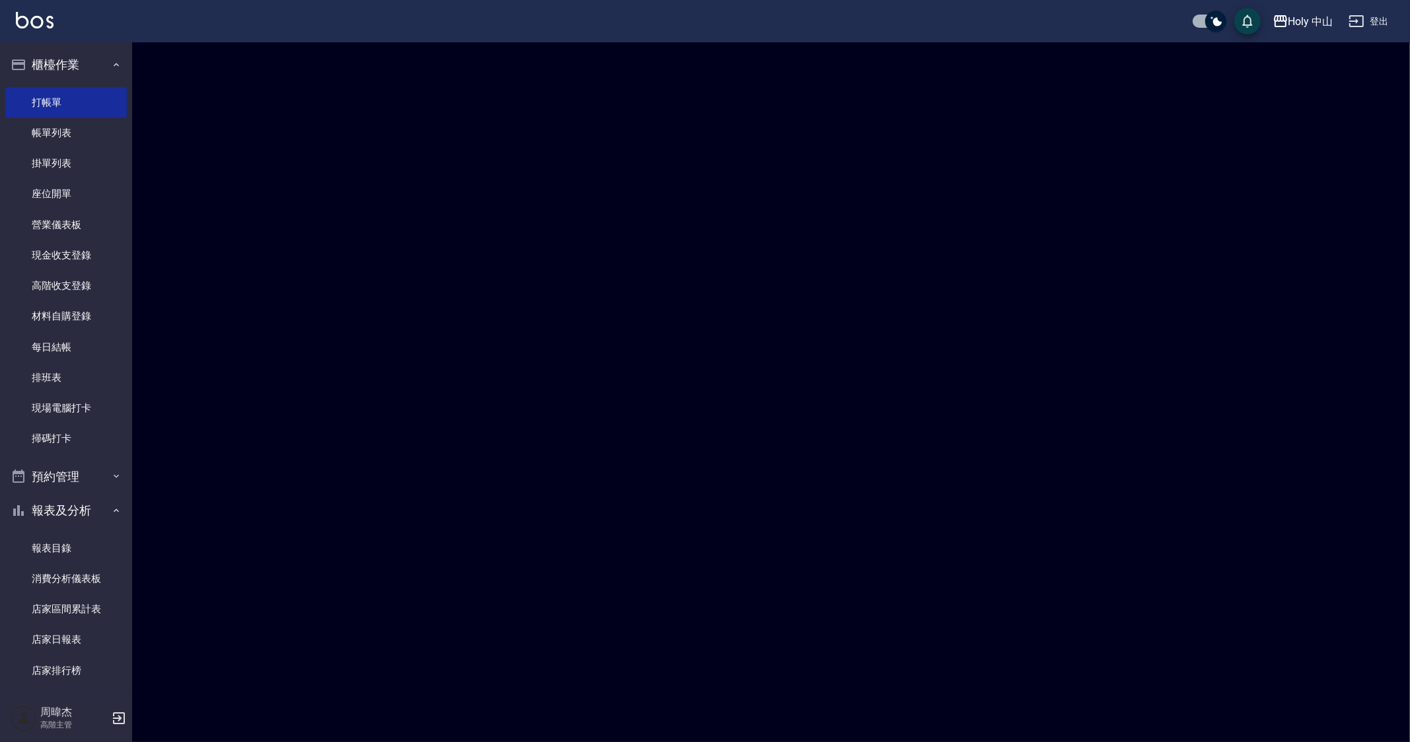
click at [849, 599] on div at bounding box center [705, 371] width 1410 height 742
click at [851, 599] on div at bounding box center [705, 371] width 1410 height 742
click at [900, 500] on div at bounding box center [705, 371] width 1410 height 742
click at [904, 669] on div at bounding box center [705, 371] width 1410 height 742
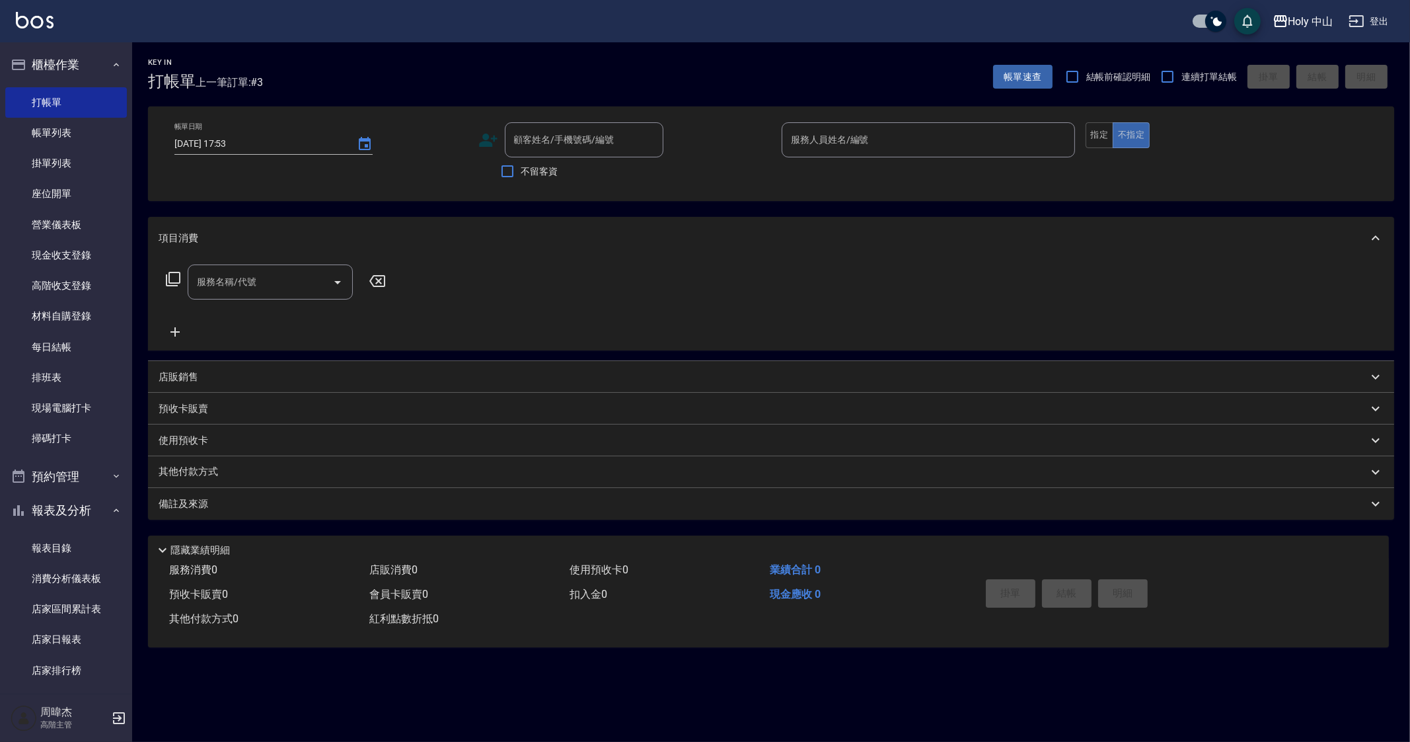
drag, startPoint x: 849, startPoint y: 695, endPoint x: 790, endPoint y: 738, distance: 73.8
click at [849, 695] on div "Key In 打帳單 上一筆訂單:#3 帳單速查 結帳前確認明細 連續打單結帳 掛單 結帳 明細 帳單日期 [DATE] 17:53 顧客姓名/手機號碼/編號…" at bounding box center [705, 371] width 1410 height 742
click at [1182, 741] on div "Key In 打帳單 上一筆訂單:#3 帳單速查 結帳前確認明細 連續打單結帳 掛單 結帳 明細 帳單日期 [DATE] 17:53 顧客姓名/手機號碼/編號…" at bounding box center [705, 371] width 1410 height 742
drag, startPoint x: 1213, startPoint y: 654, endPoint x: 1205, endPoint y: 672, distance: 19.9
click at [1211, 654] on div "Key In 打帳單 上一筆訂單:#3 帳單速查 結帳前確認明細 連續打單結帳 掛單 結帳 明細 帳單日期 [DATE] 17:53 顧客姓名/手機號碼/編號…" at bounding box center [771, 352] width 1278 height 621
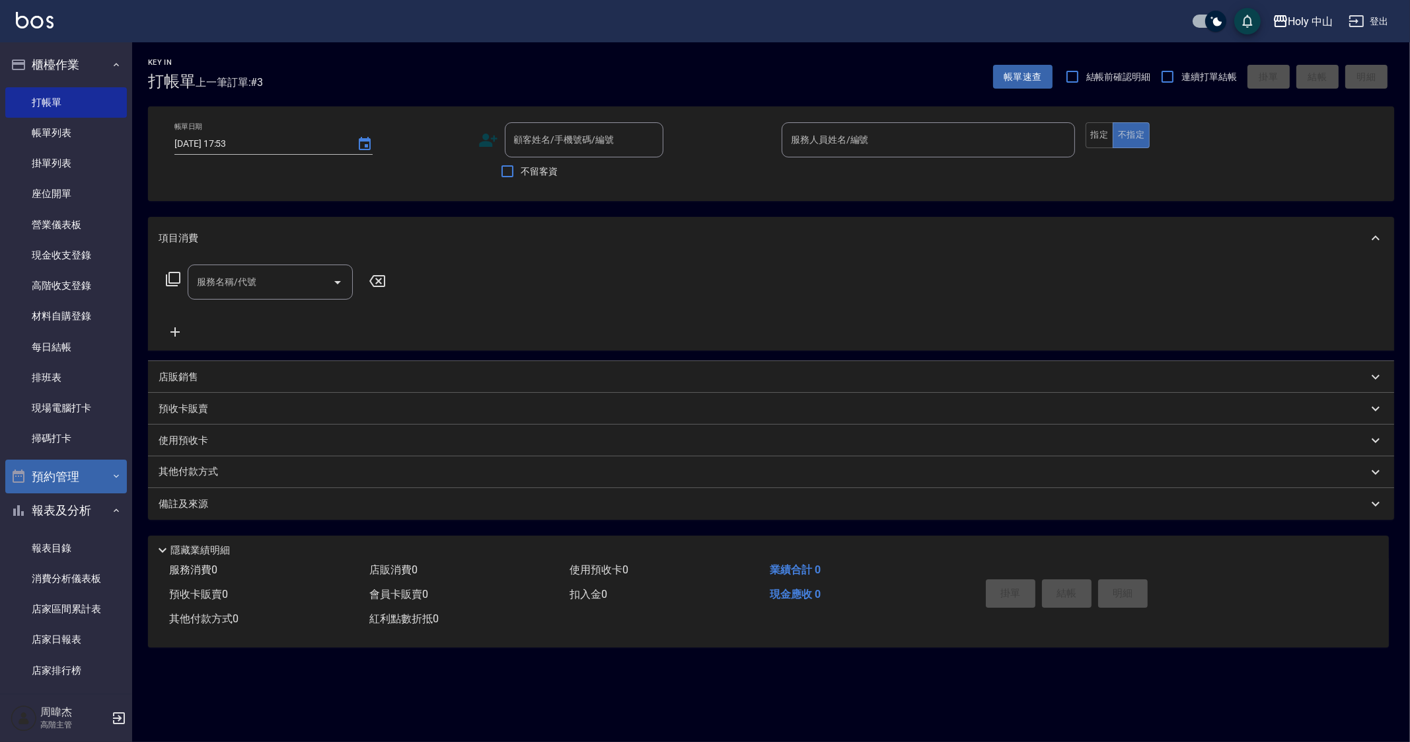
click at [90, 475] on button "預約管理" at bounding box center [66, 476] width 122 height 34
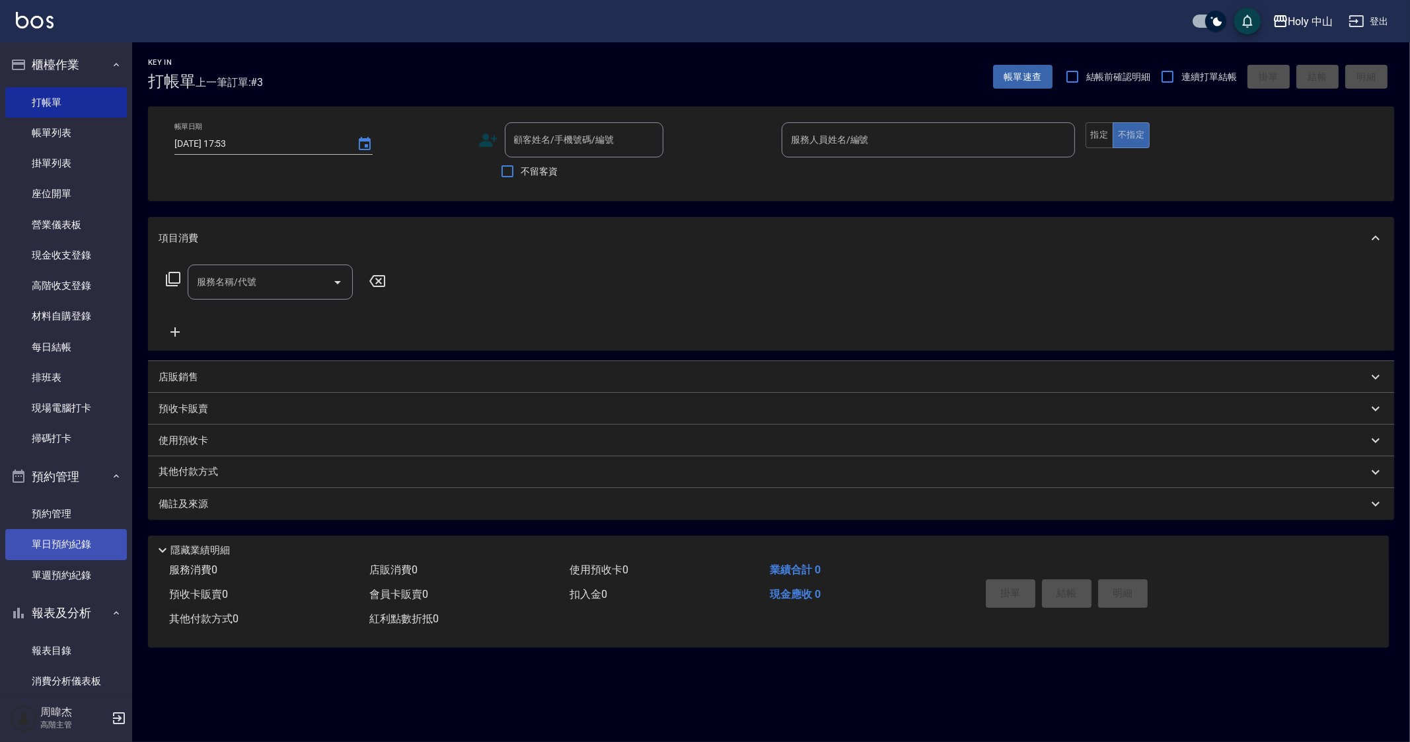
click at [102, 543] on link "單日預約紀錄" at bounding box center [66, 544] width 122 height 30
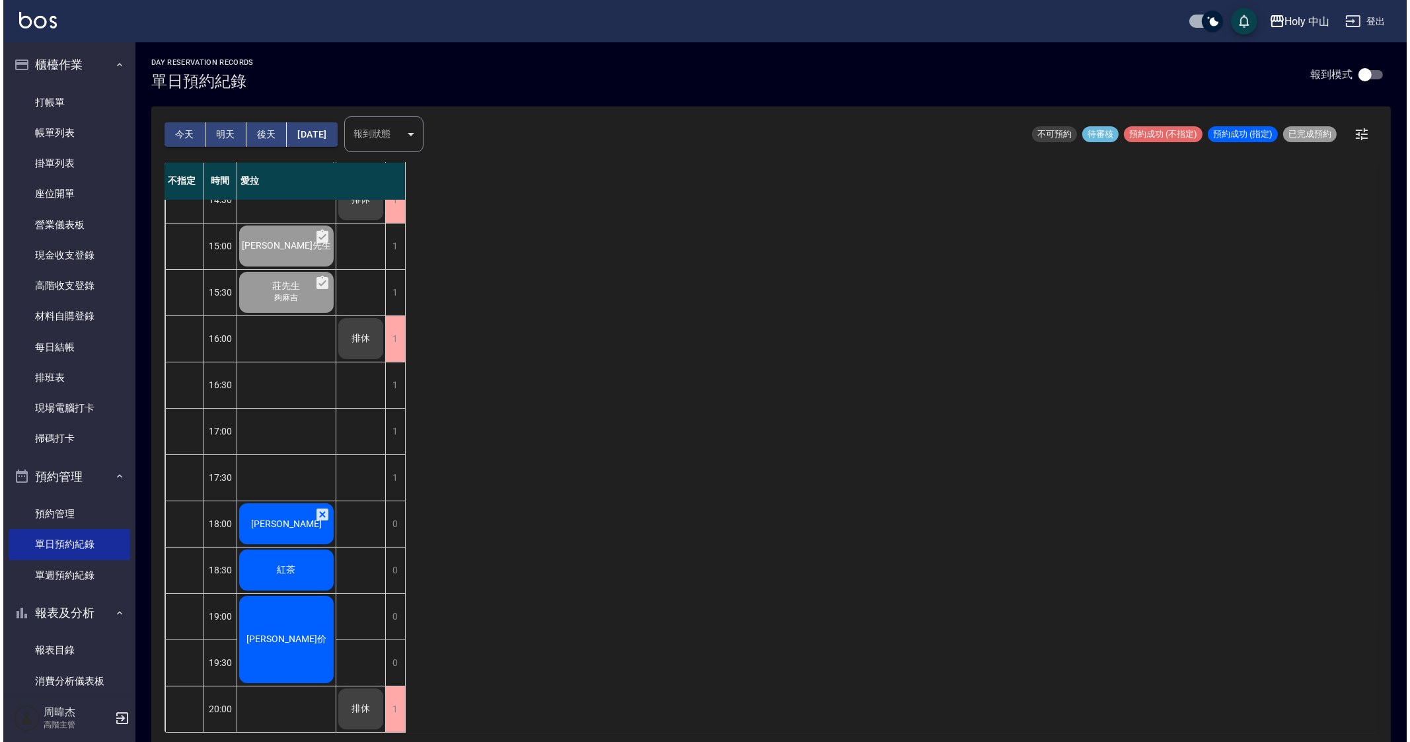
scroll to position [220, 0]
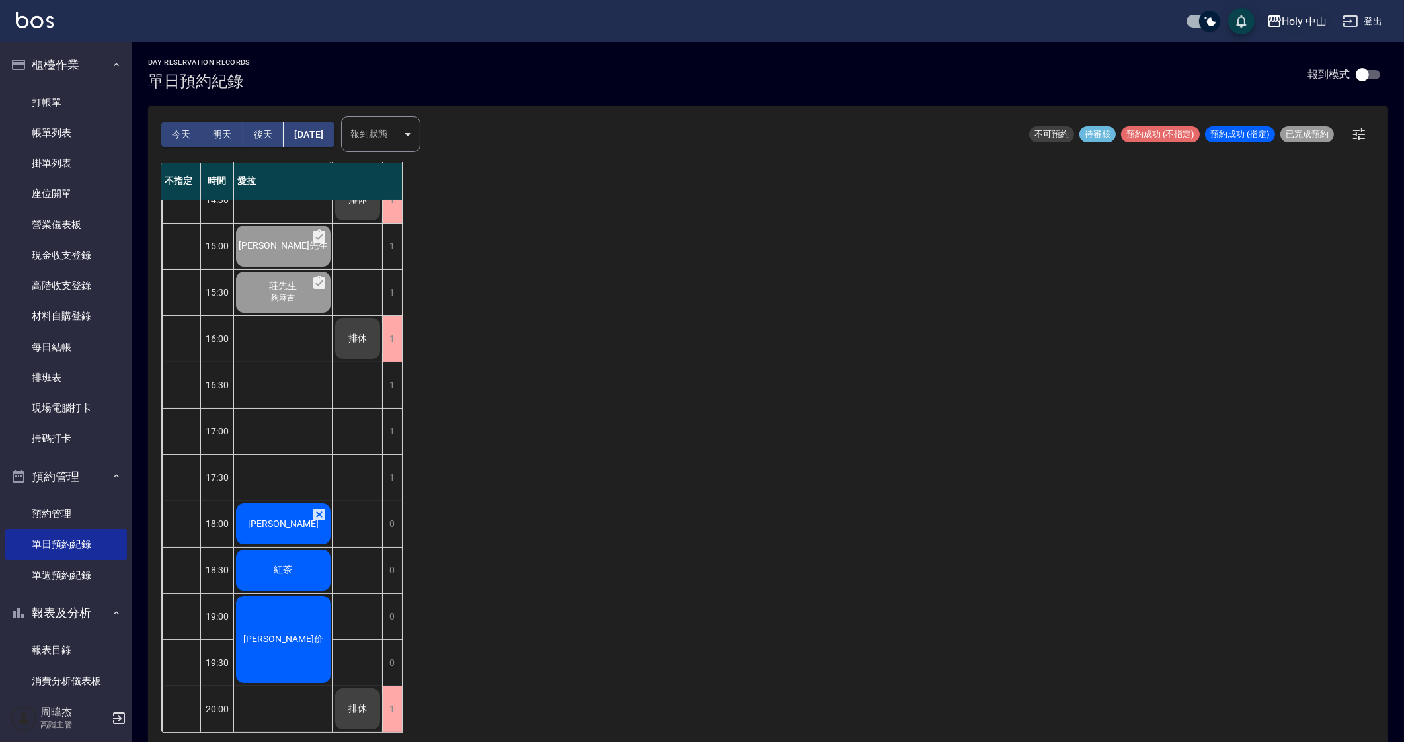
click at [1285, 30] on button "Holy 中山" at bounding box center [1296, 21] width 71 height 27
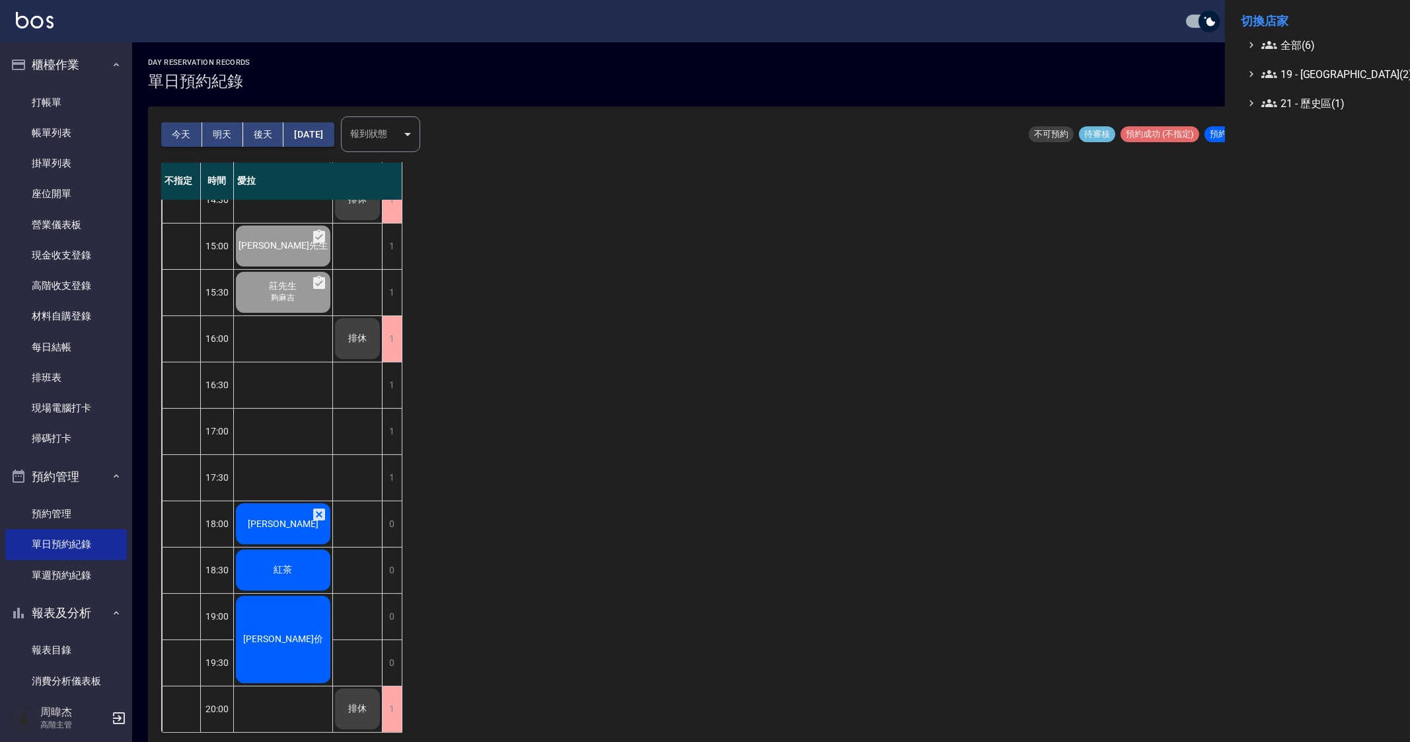
click at [1314, 63] on ul "全部(6) 19 - [GEOGRAPHIC_DATA](2) 21 - 歷史區(1)" at bounding box center [1317, 74] width 153 height 74
click at [1315, 44] on span "全部(6)" at bounding box center [1326, 45] width 128 height 16
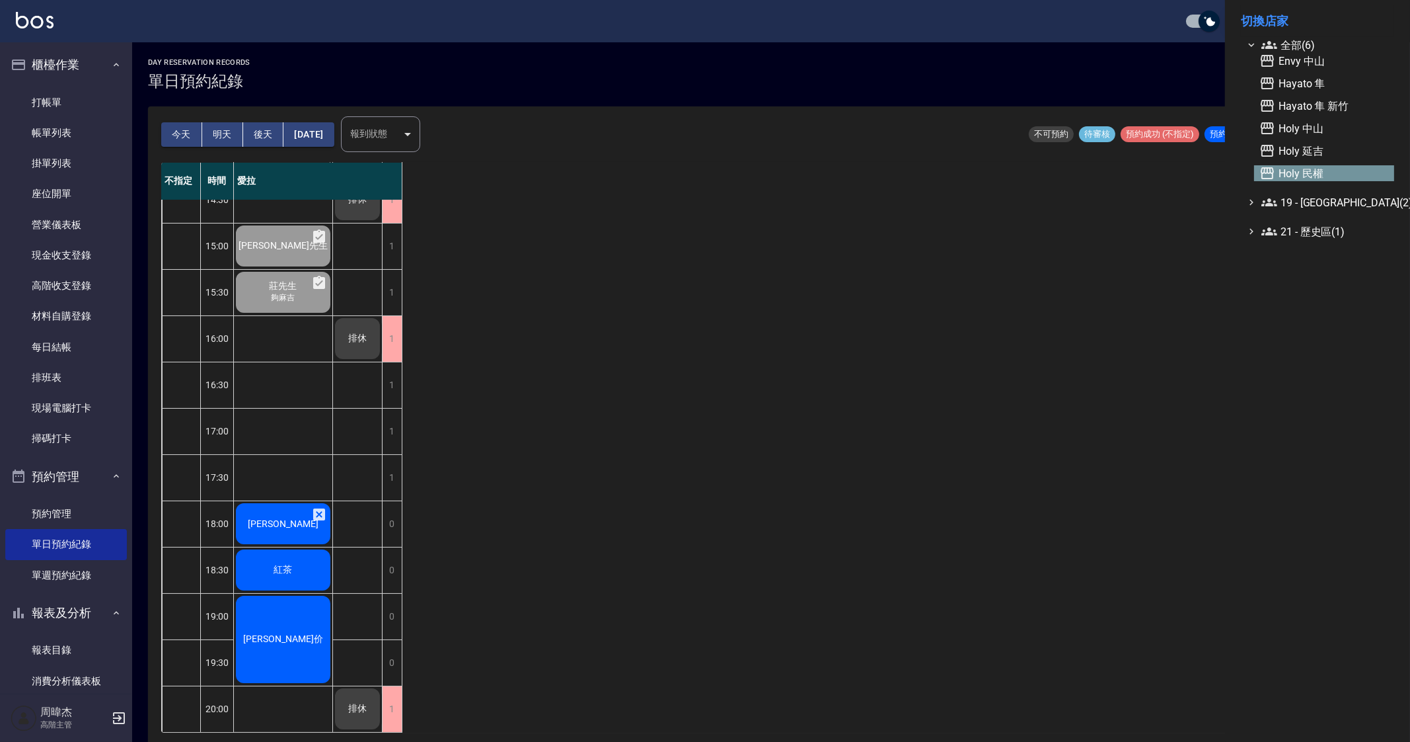
click at [1329, 169] on span "Holy 民權" at bounding box center [1325, 173] width 130 height 16
